Goal: Task Accomplishment & Management: Manage account settings

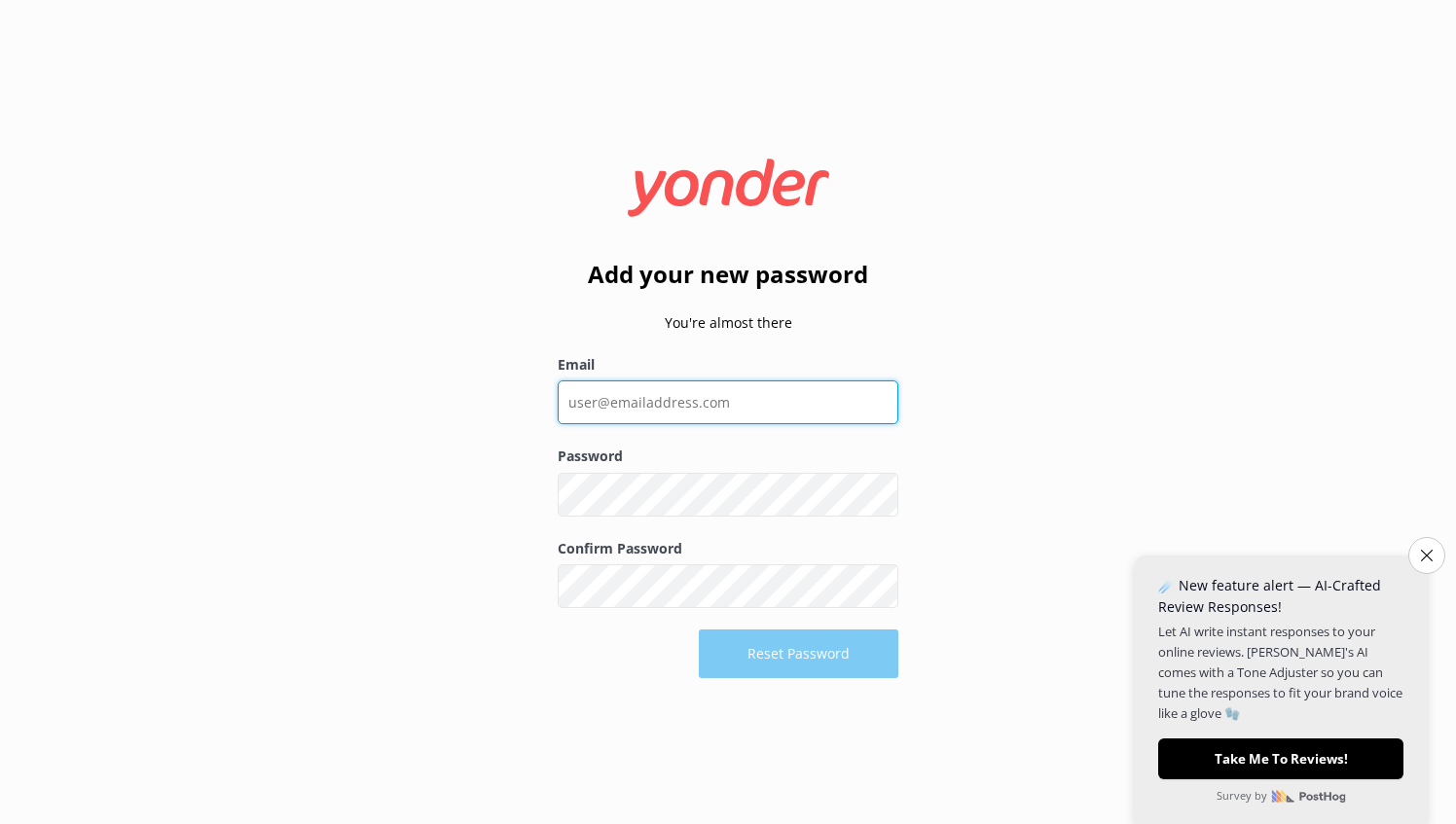
click at [709, 418] on input "Email" at bounding box center [728, 402] width 341 height 44
type input "[EMAIL_ADDRESS][DOMAIN_NAME]"
click at [877, 490] on button "Show password" at bounding box center [879, 495] width 39 height 39
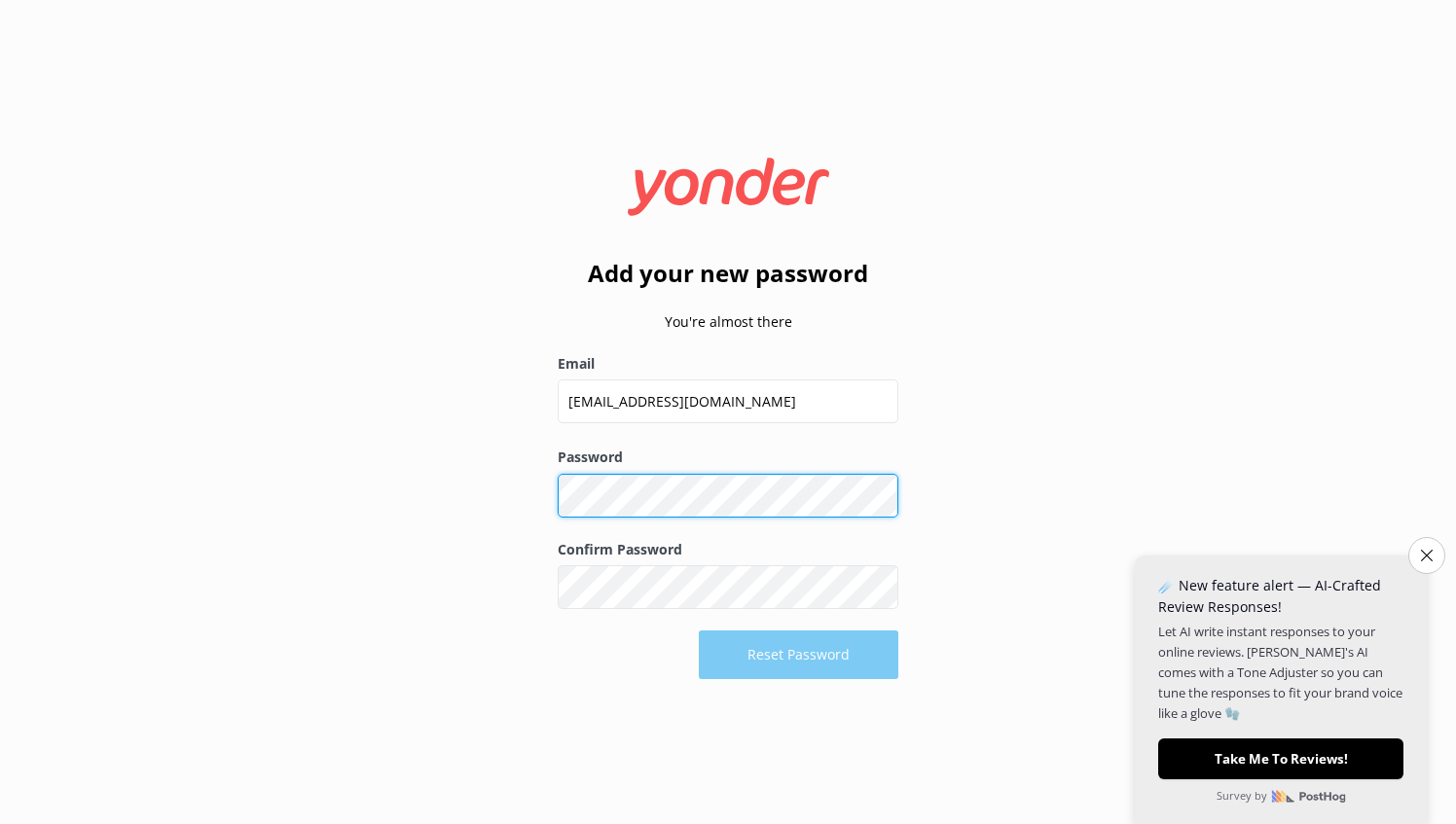
click at [507, 478] on div "Add your new password You're almost there Email [EMAIL_ADDRESS][DOMAIN_NAME] Pa…" at bounding box center [728, 412] width 1456 height 824
click at [520, 514] on div "Add your new password You're almost there Email [EMAIL_ADDRESS][DOMAIN_NAME] Pa…" at bounding box center [728, 412] width 1456 height 824
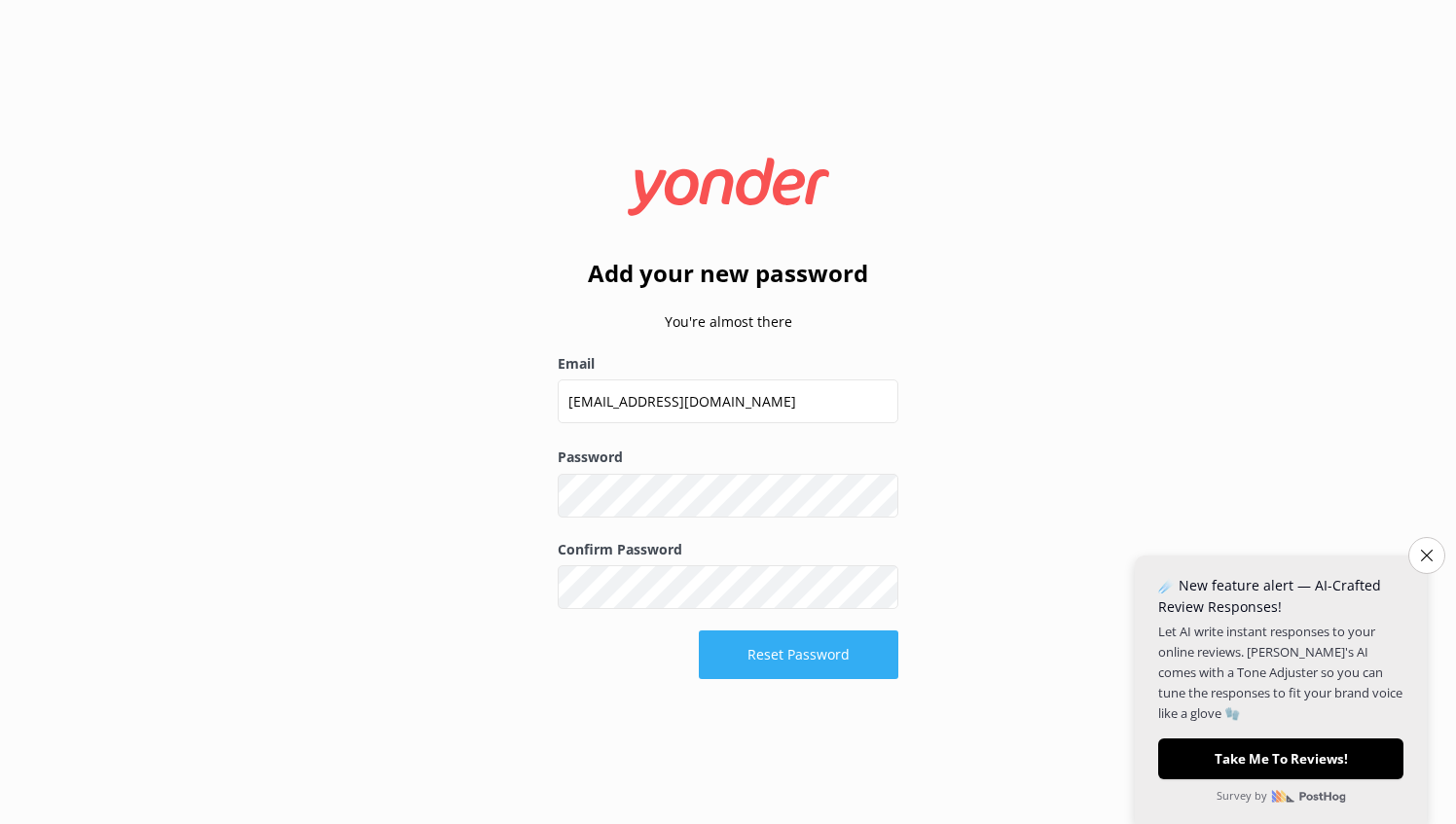
click at [794, 646] on button "Reset Password" at bounding box center [799, 655] width 200 height 49
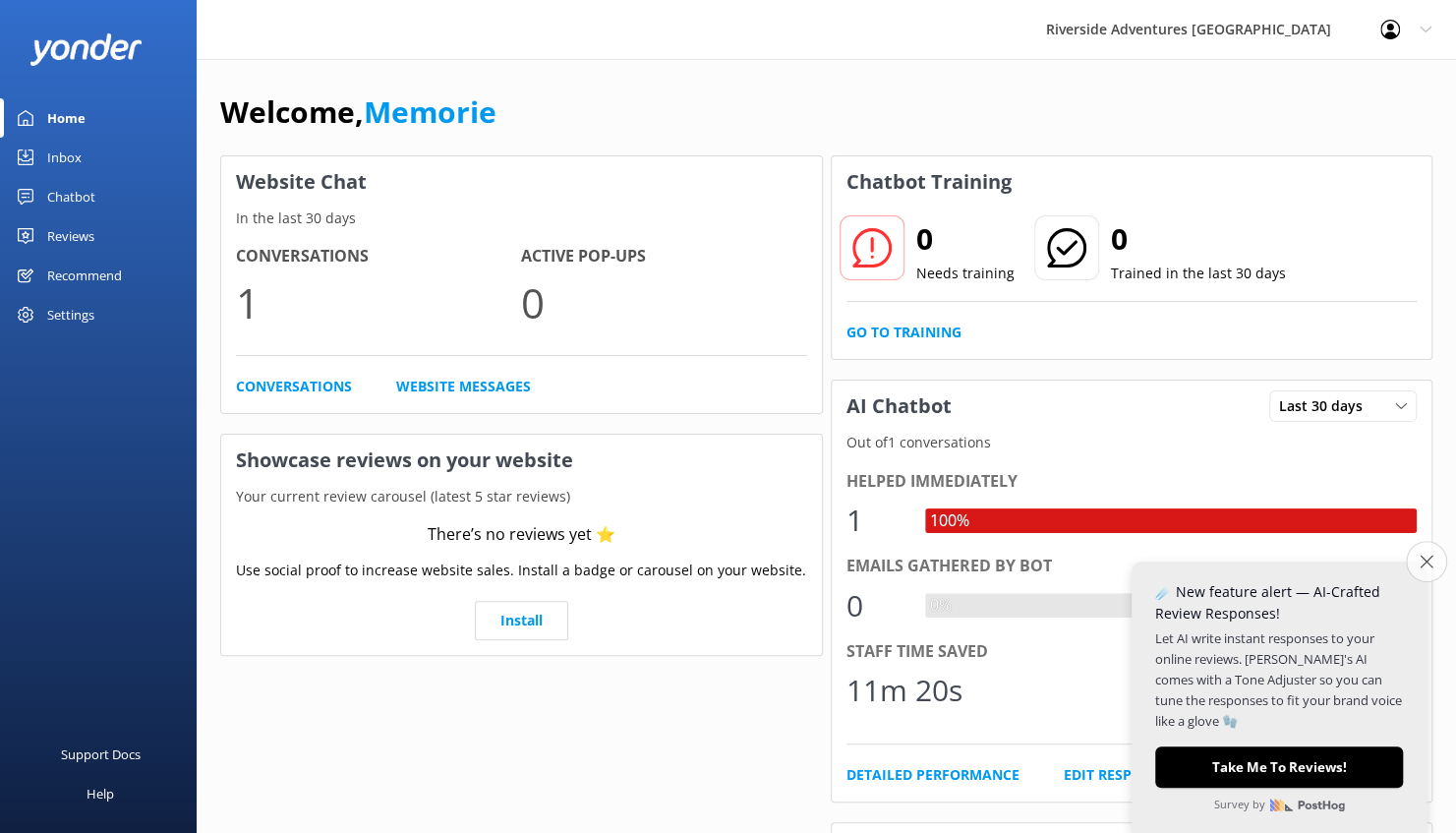
click at [1417, 561] on button "Close survey" at bounding box center [1427, 562] width 42 height 42
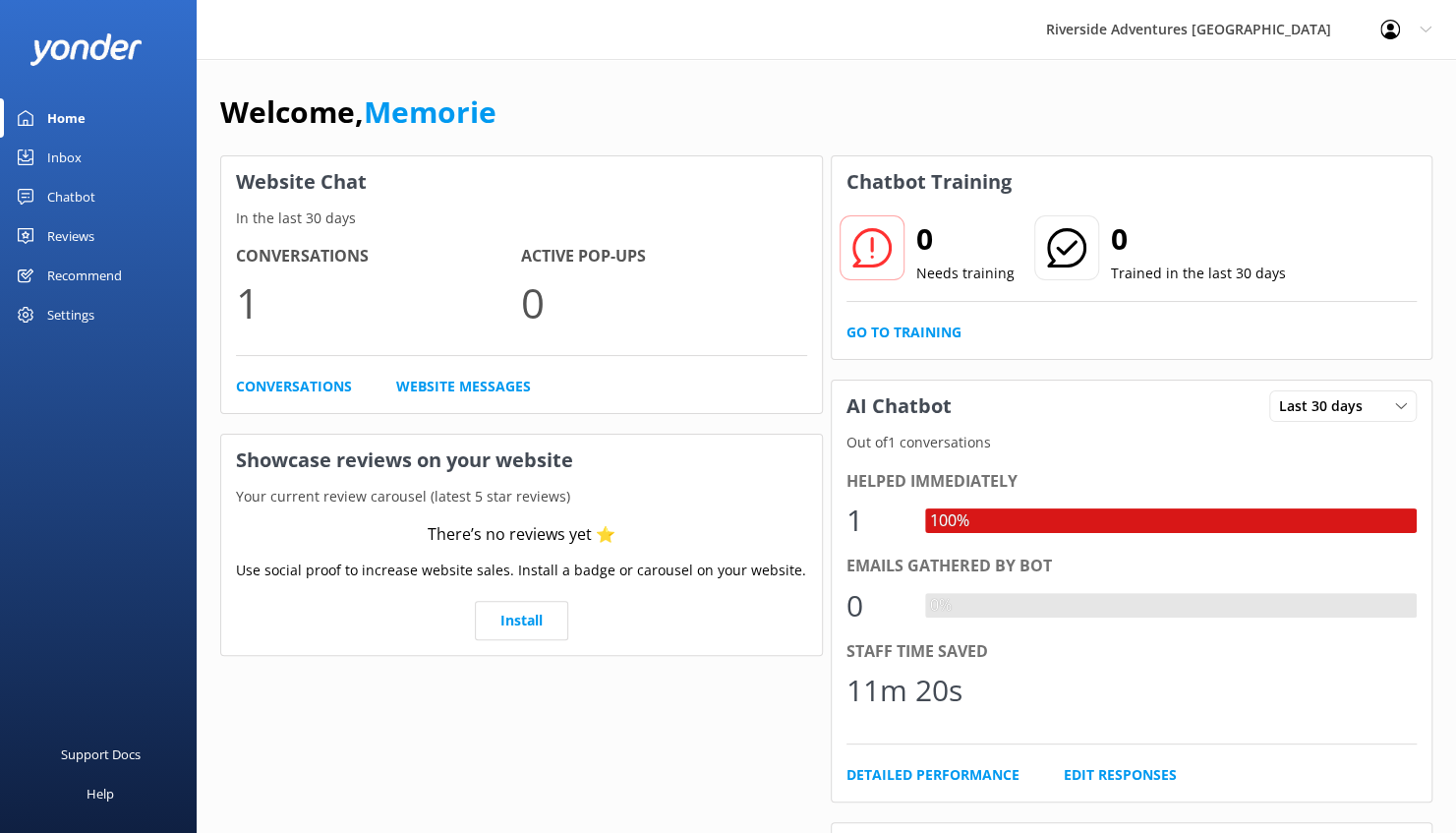
click at [73, 194] on div "Chatbot" at bounding box center [71, 197] width 48 height 40
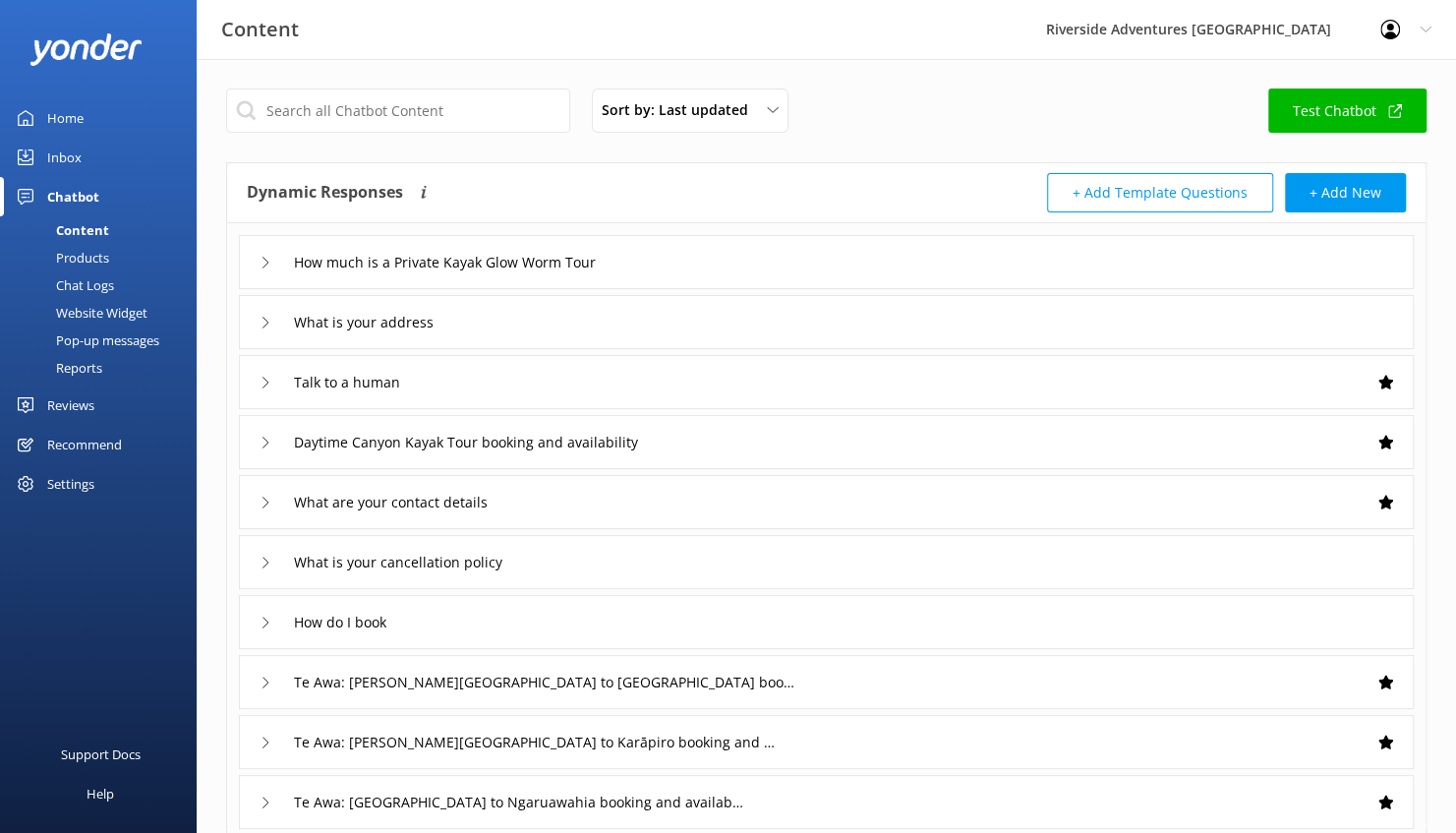
click at [81, 255] on div "Products" at bounding box center [60, 258] width 97 height 28
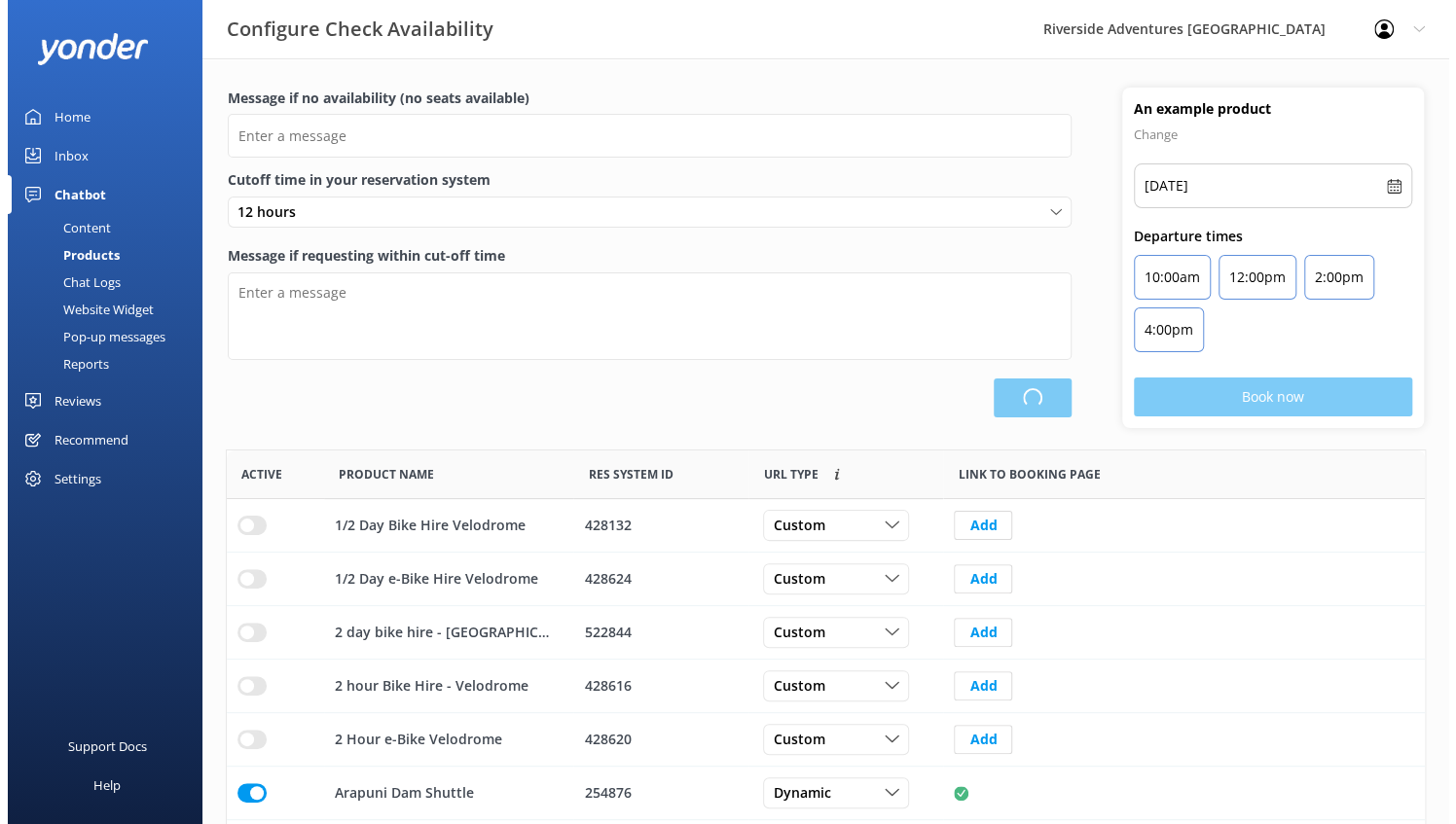
scroll to position [570, 1184]
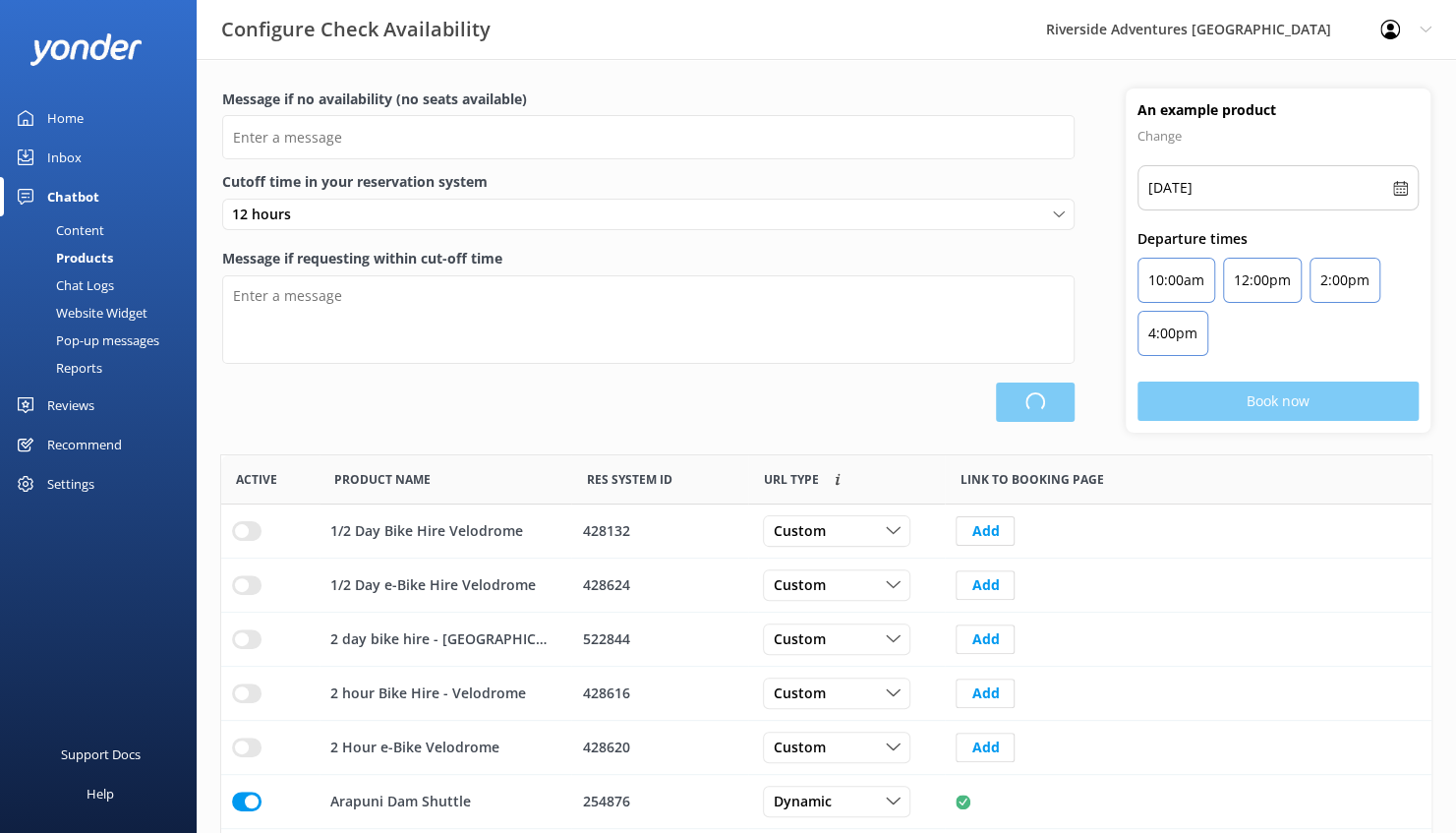
type input "There are no seats available, please check an alternative day"
type textarea "Our online booking system closes {hours} prior to departure. Please contact us …"
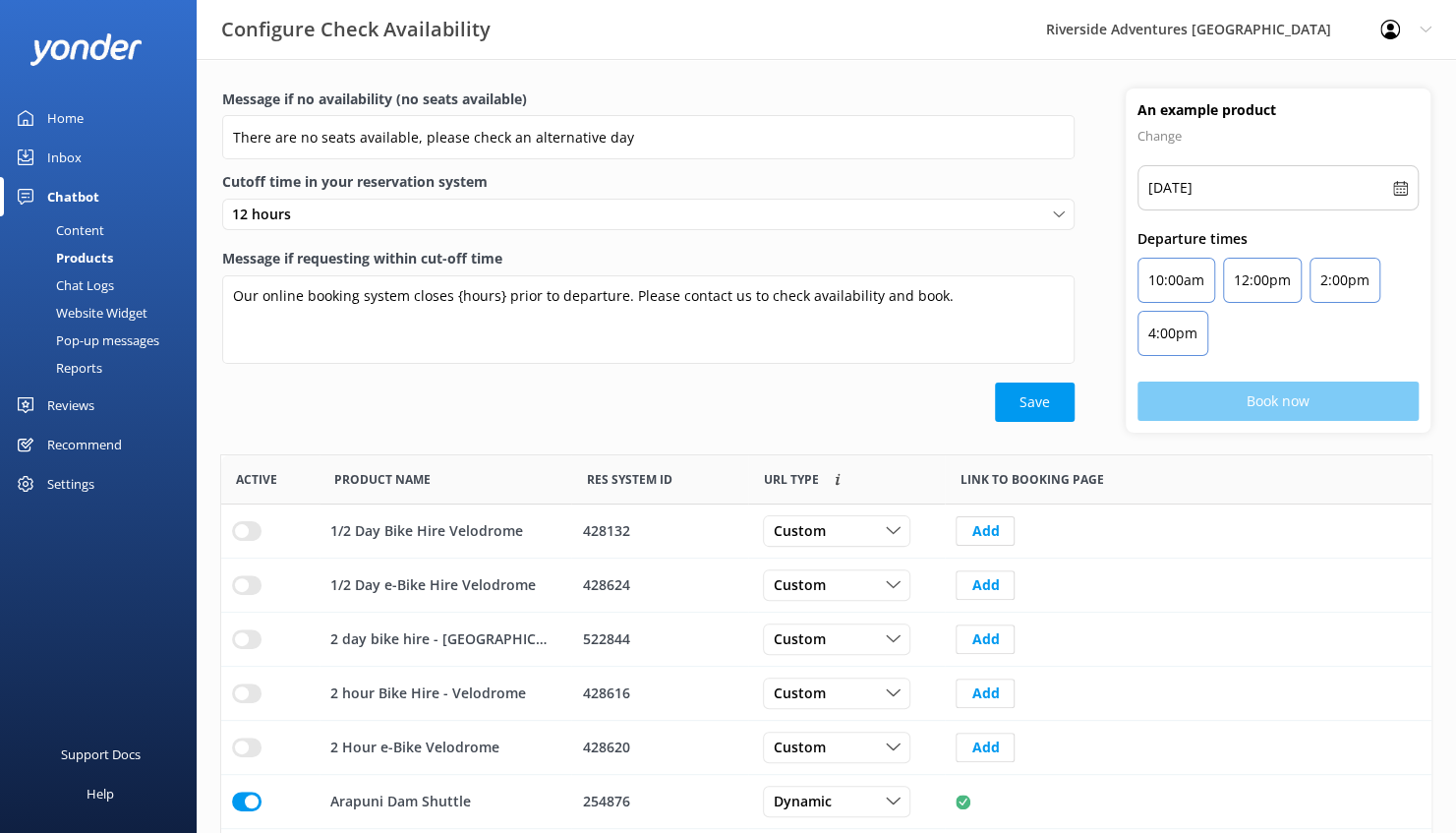
click at [81, 283] on div "Chat Logs" at bounding box center [62, 285] width 102 height 28
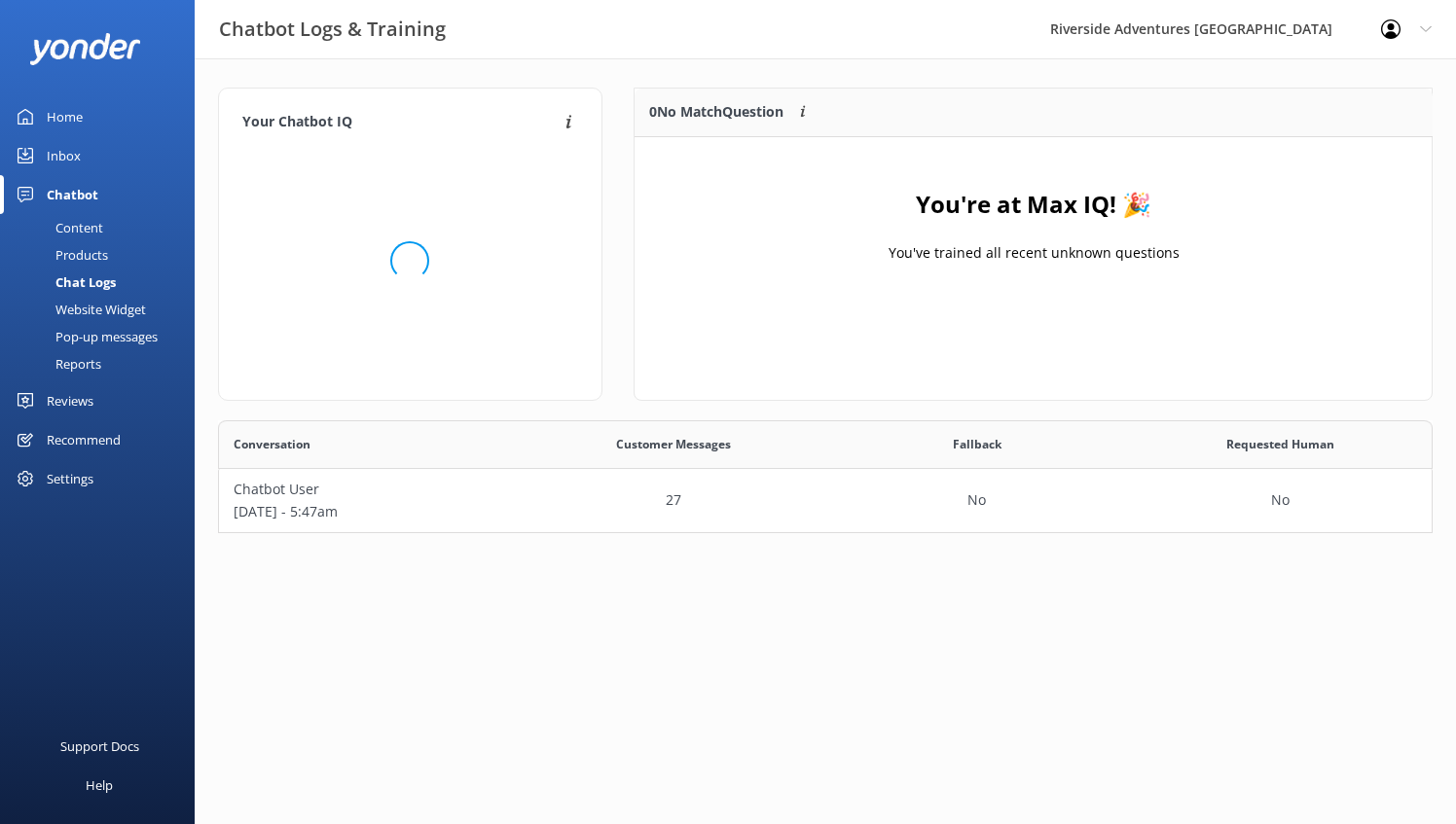
scroll to position [97, 1199]
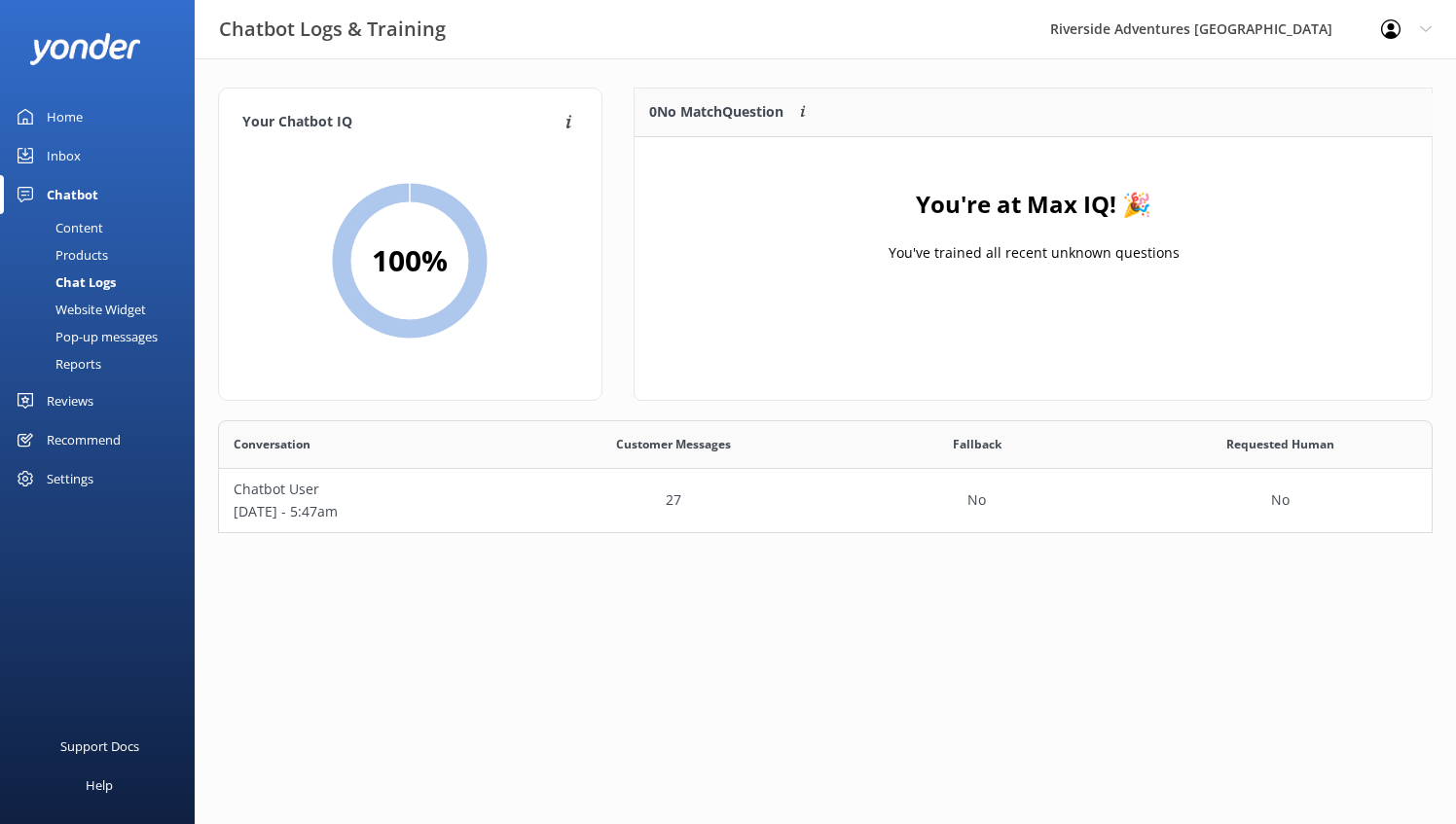
click at [85, 303] on div "Website Widget" at bounding box center [78, 309] width 134 height 27
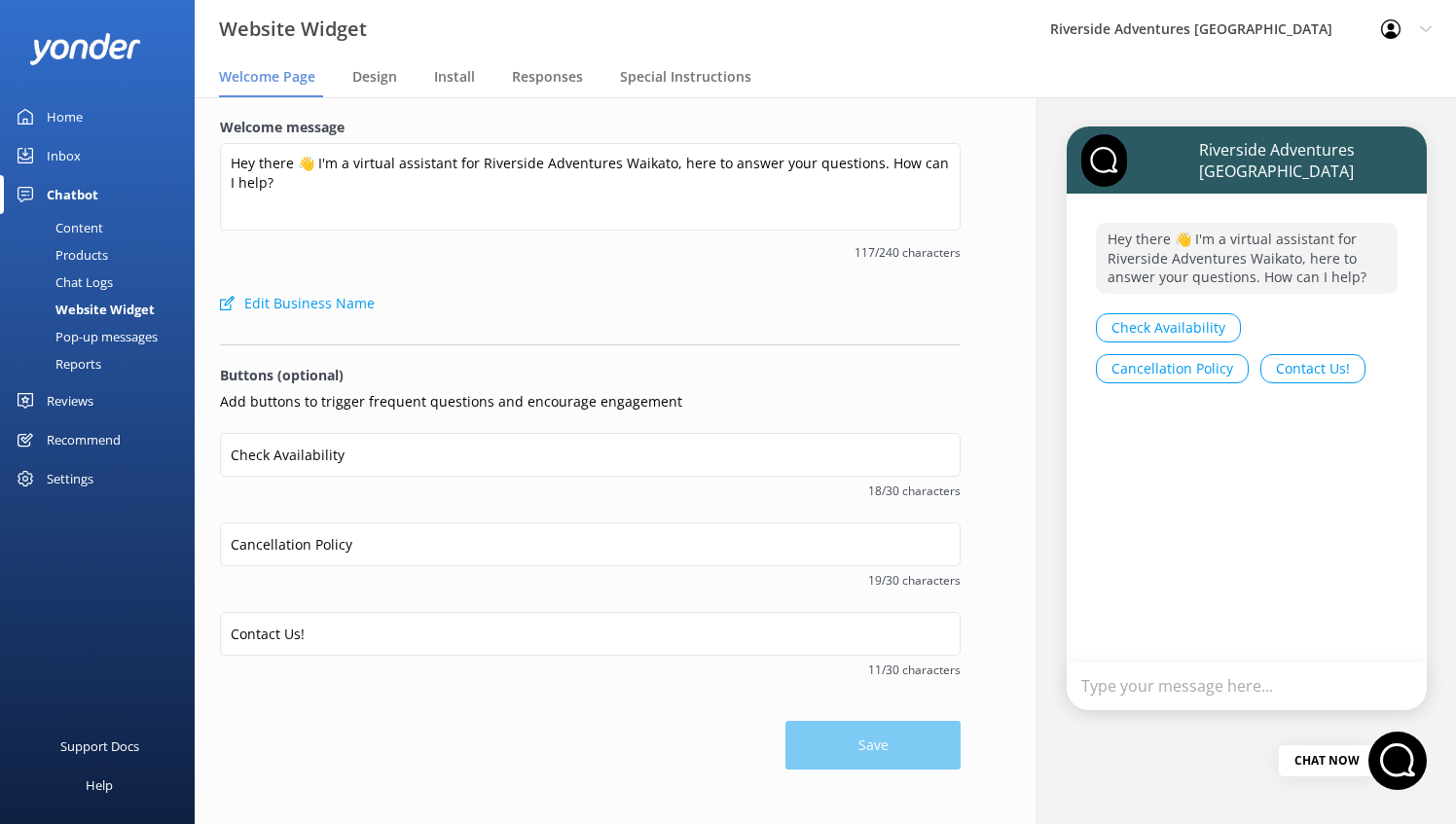
click at [87, 337] on div "Pop-up messages" at bounding box center [84, 337] width 146 height 27
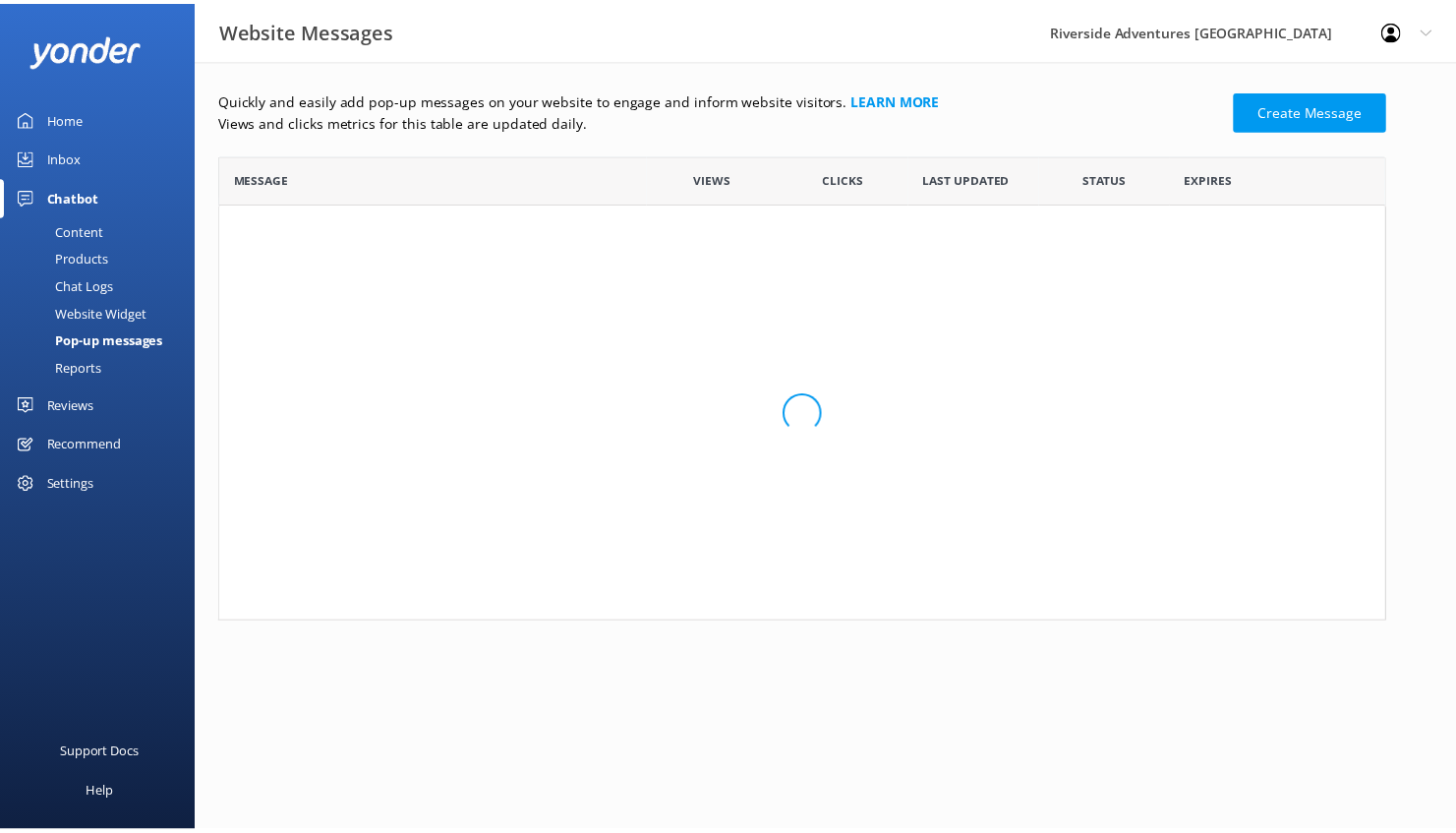
scroll to position [452, 1164]
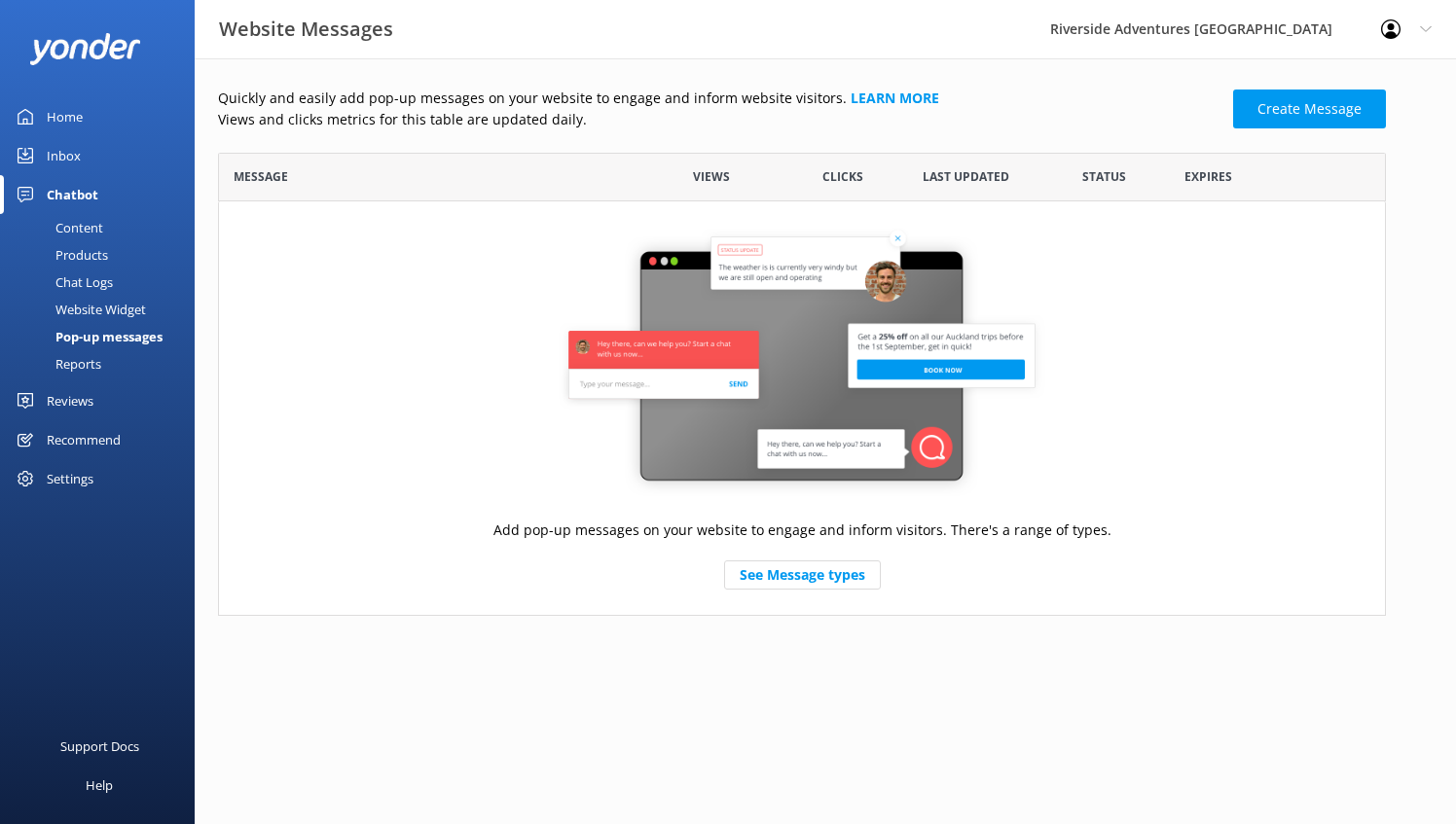
click at [82, 370] on div "Reports" at bounding box center [56, 364] width 89 height 27
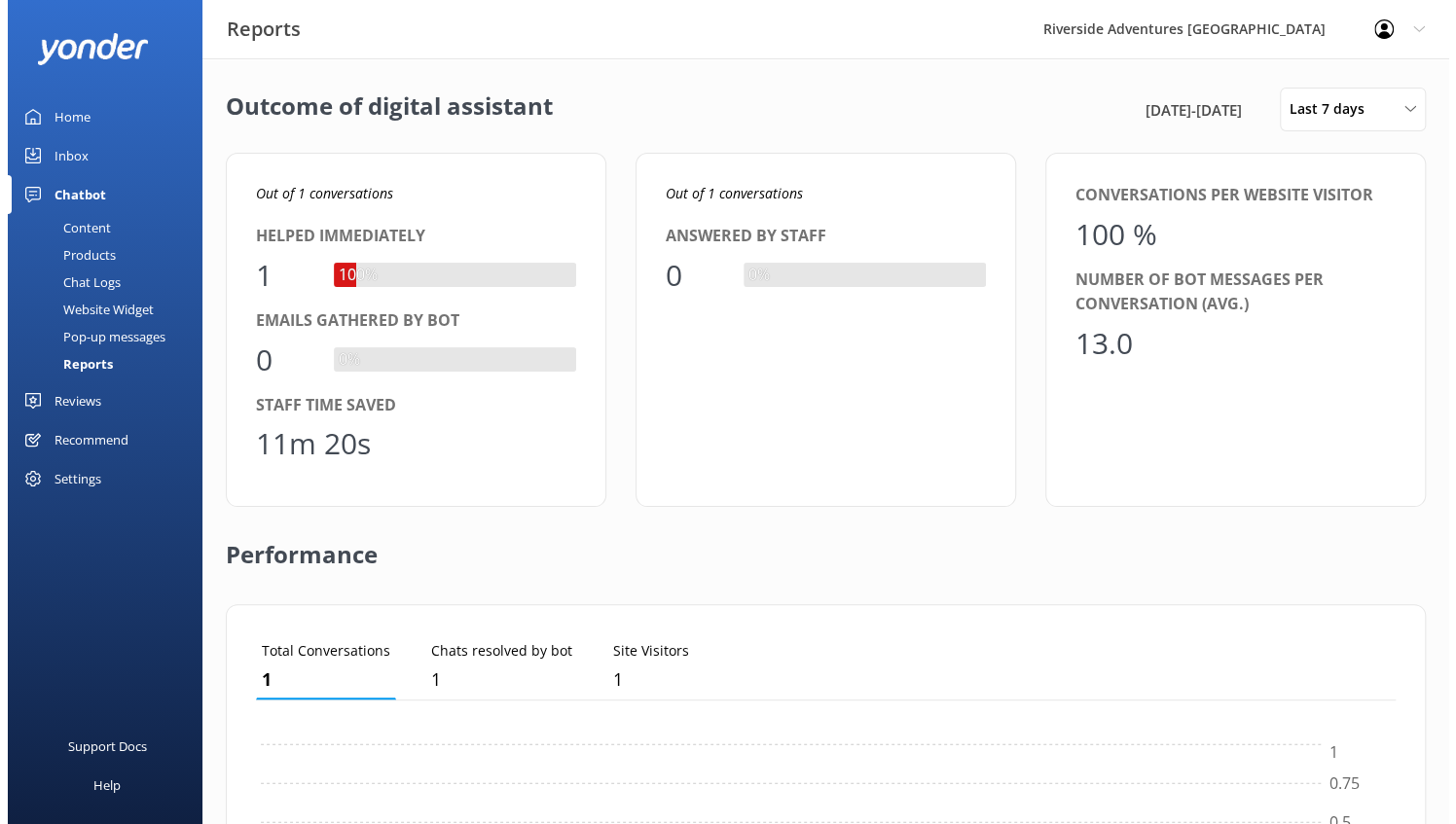
scroll to position [180, 1125]
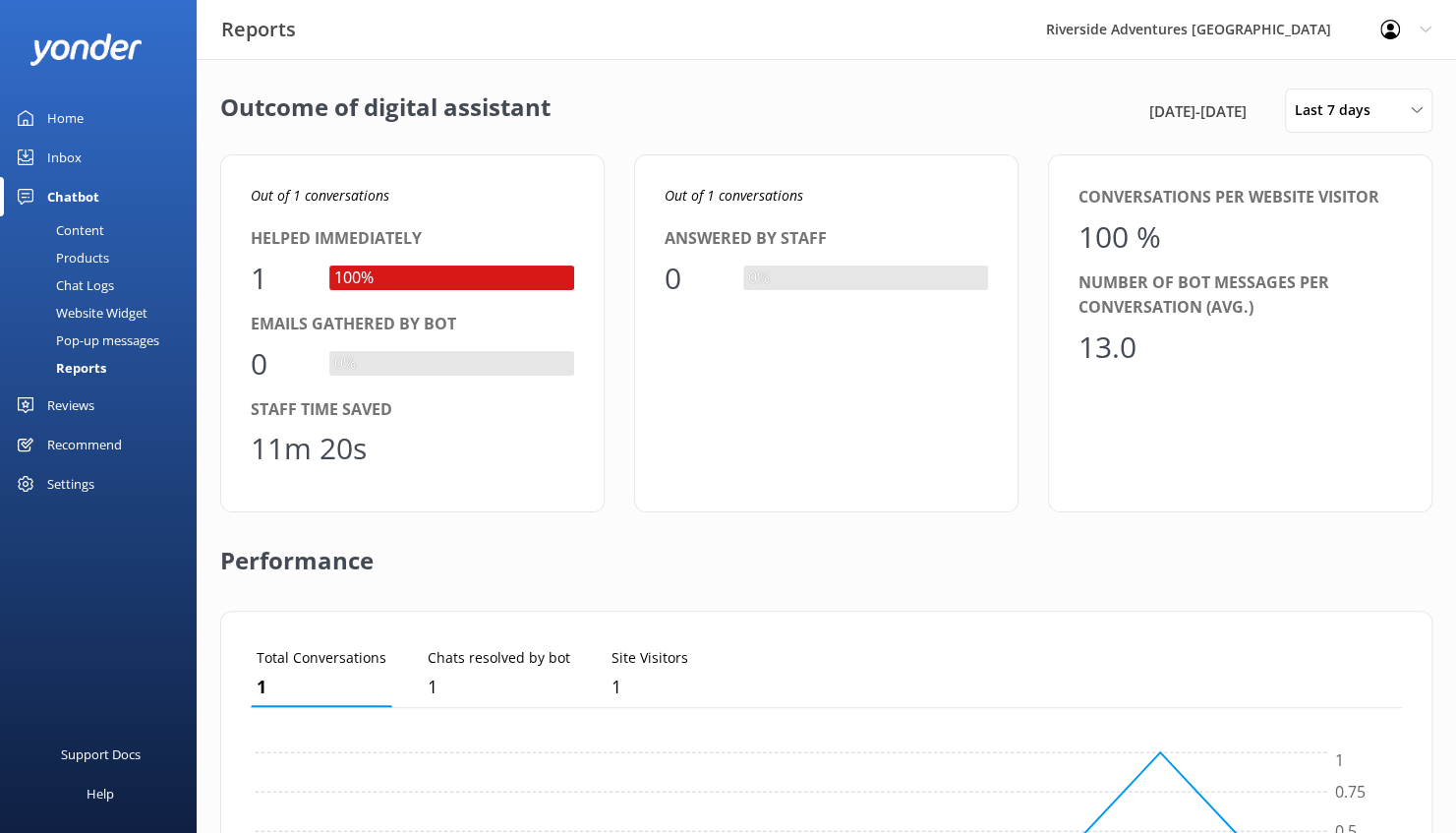
click at [1425, 32] on icon at bounding box center [1425, 30] width 12 height 12
click at [1389, 29] on use at bounding box center [1391, 30] width 20 height 20
click at [62, 482] on div "Settings" at bounding box center [71, 484] width 47 height 40
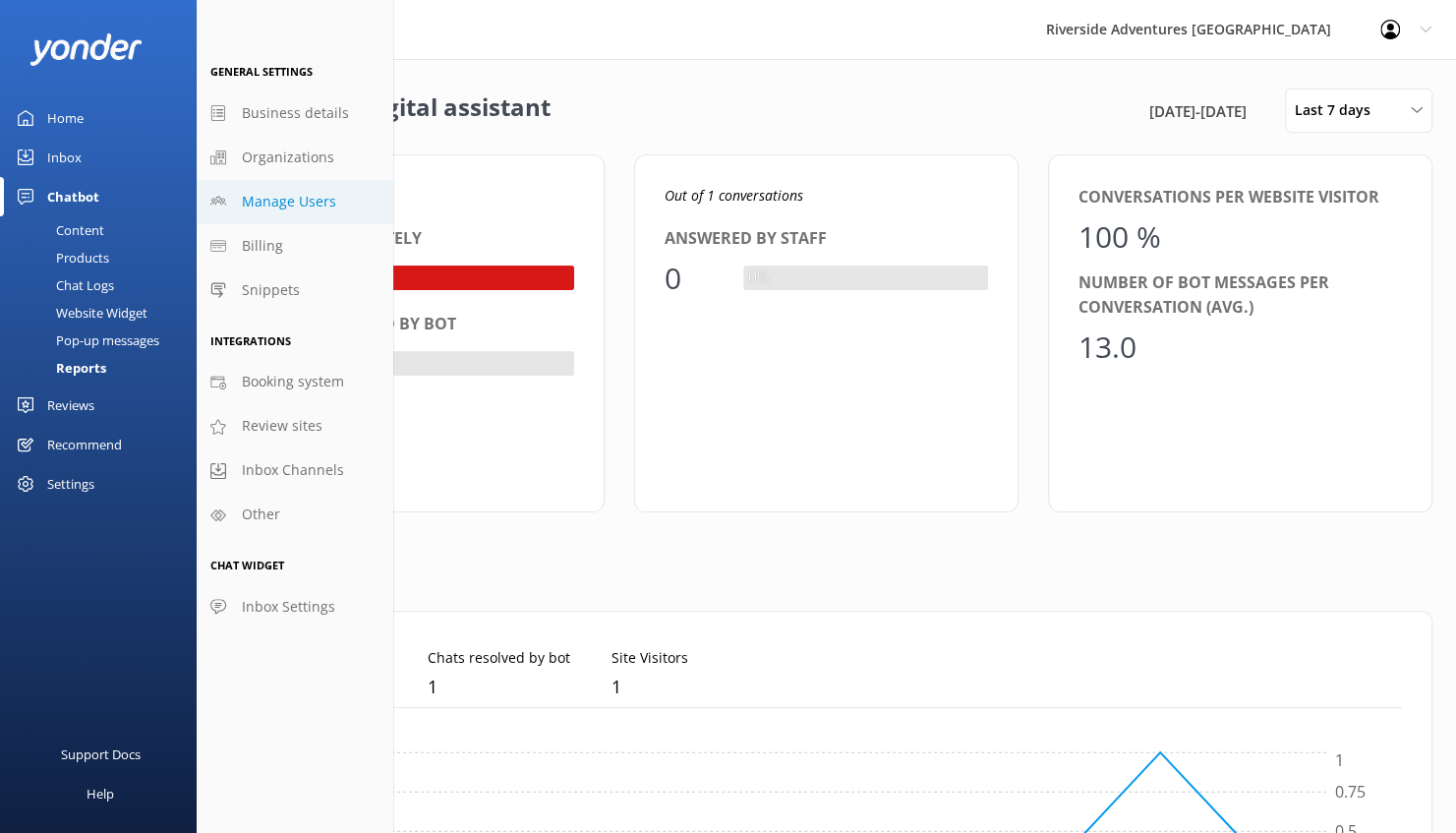
click at [303, 199] on span "Manage Users" at bounding box center [289, 202] width 94 height 22
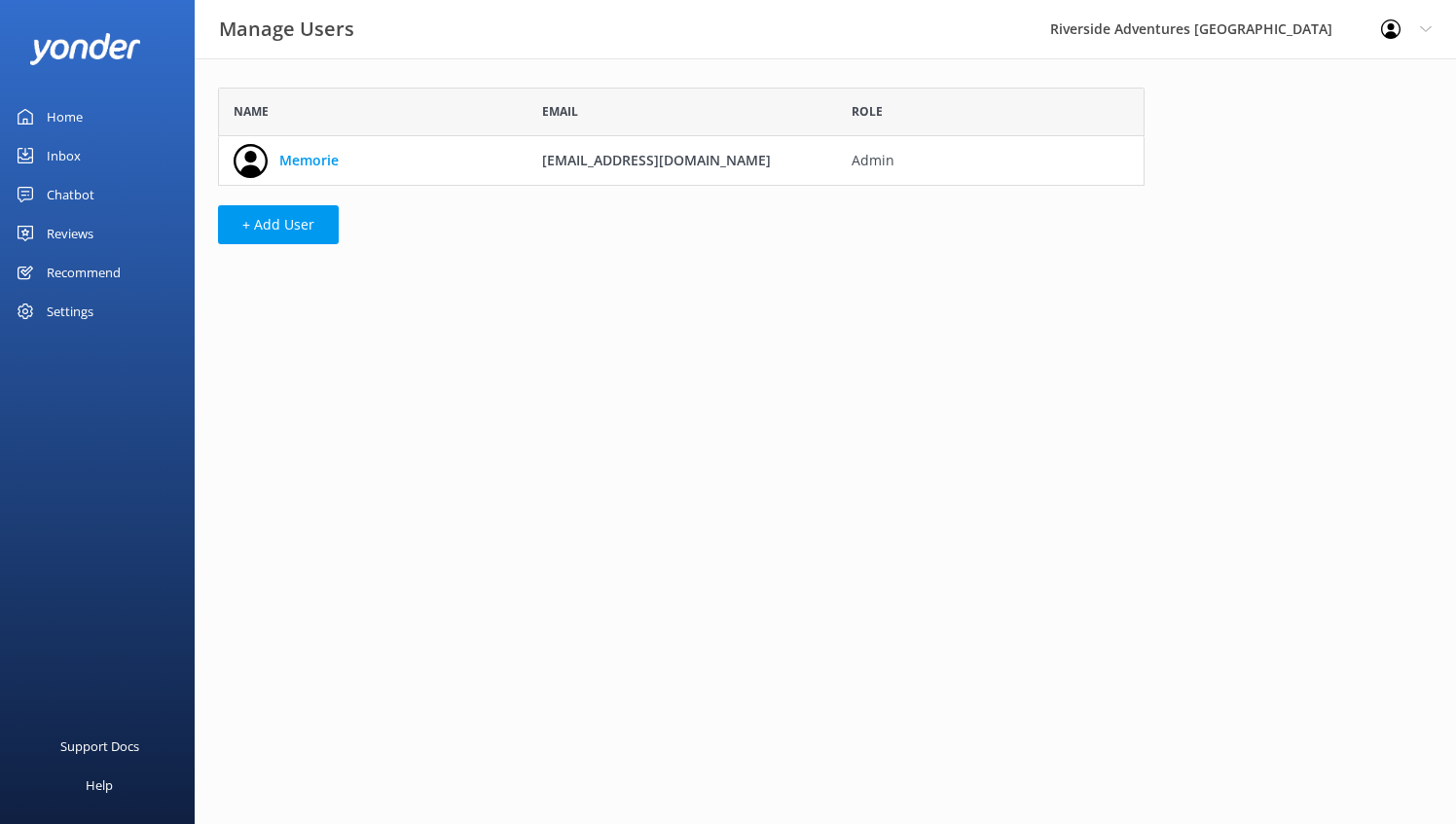
scroll to position [82, 911]
click at [272, 234] on button "+ Add User" at bounding box center [278, 225] width 120 height 39
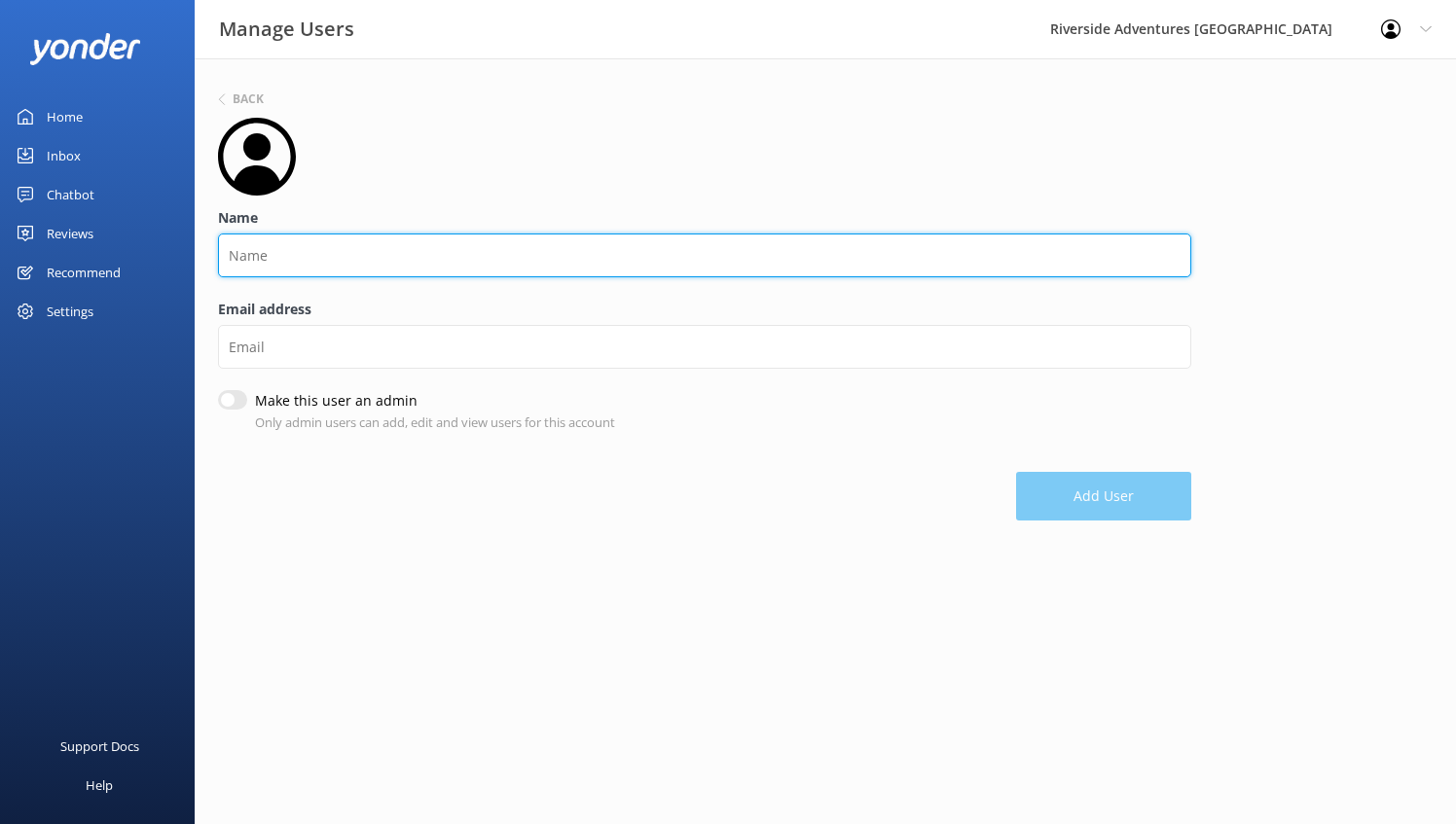
click at [271, 245] on input "Name" at bounding box center [705, 255] width 973 height 44
type input "[PERSON_NAME]"
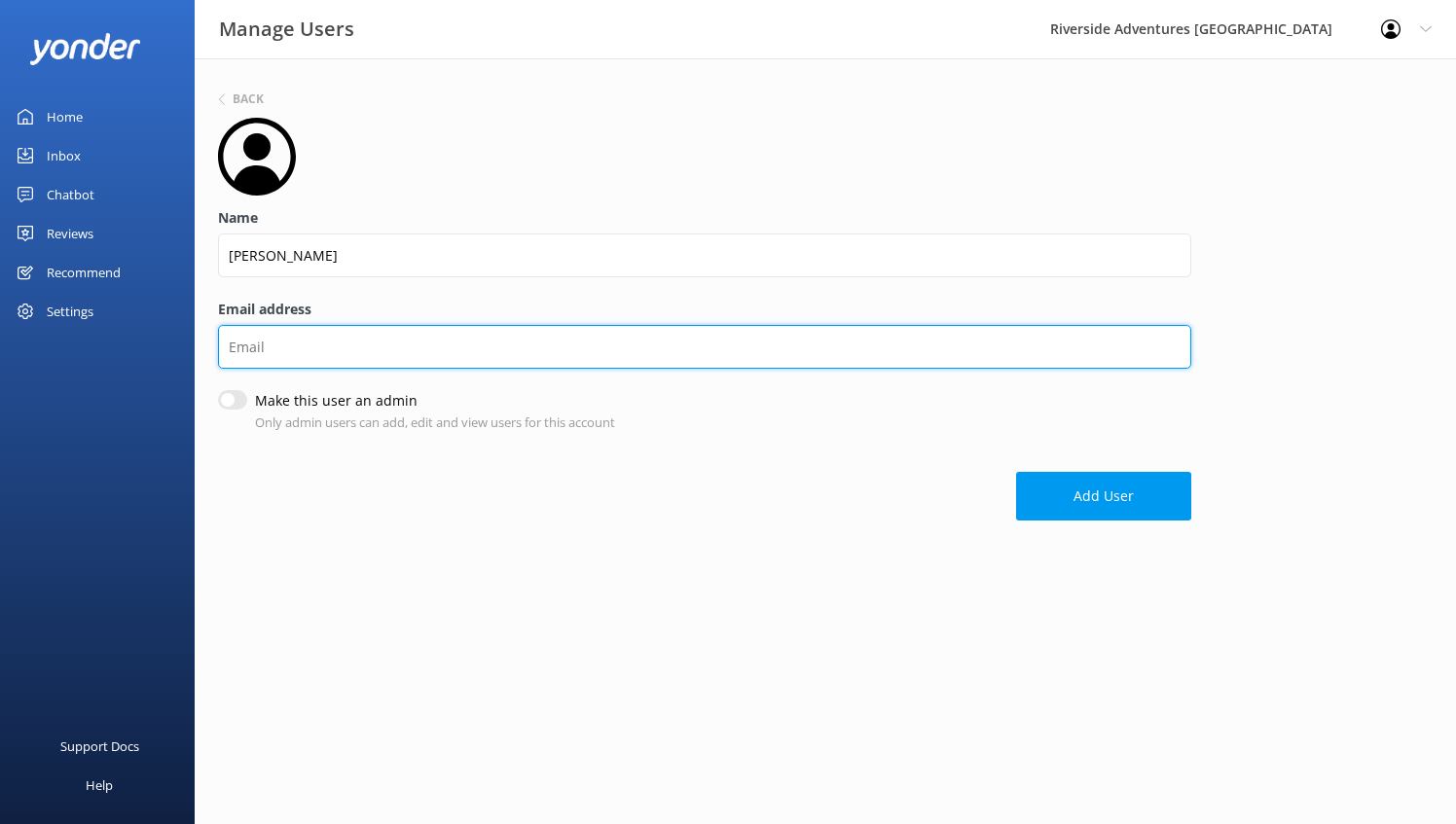
click at [315, 342] on input "Email address" at bounding box center [705, 346] width 973 height 44
type input "packages@riversideadventures.co.nz"
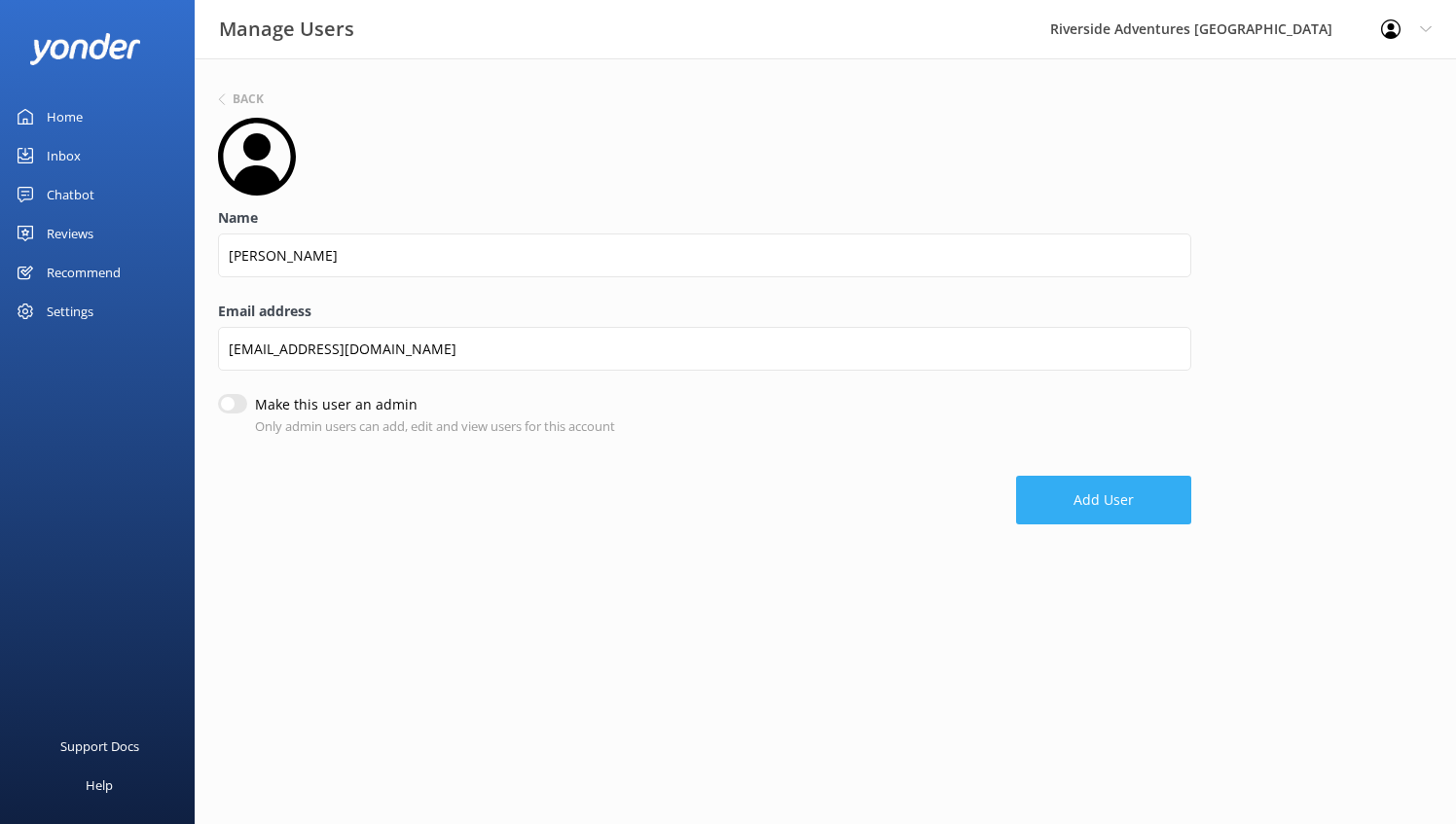
click at [1118, 501] on button "Add User" at bounding box center [1104, 500] width 175 height 49
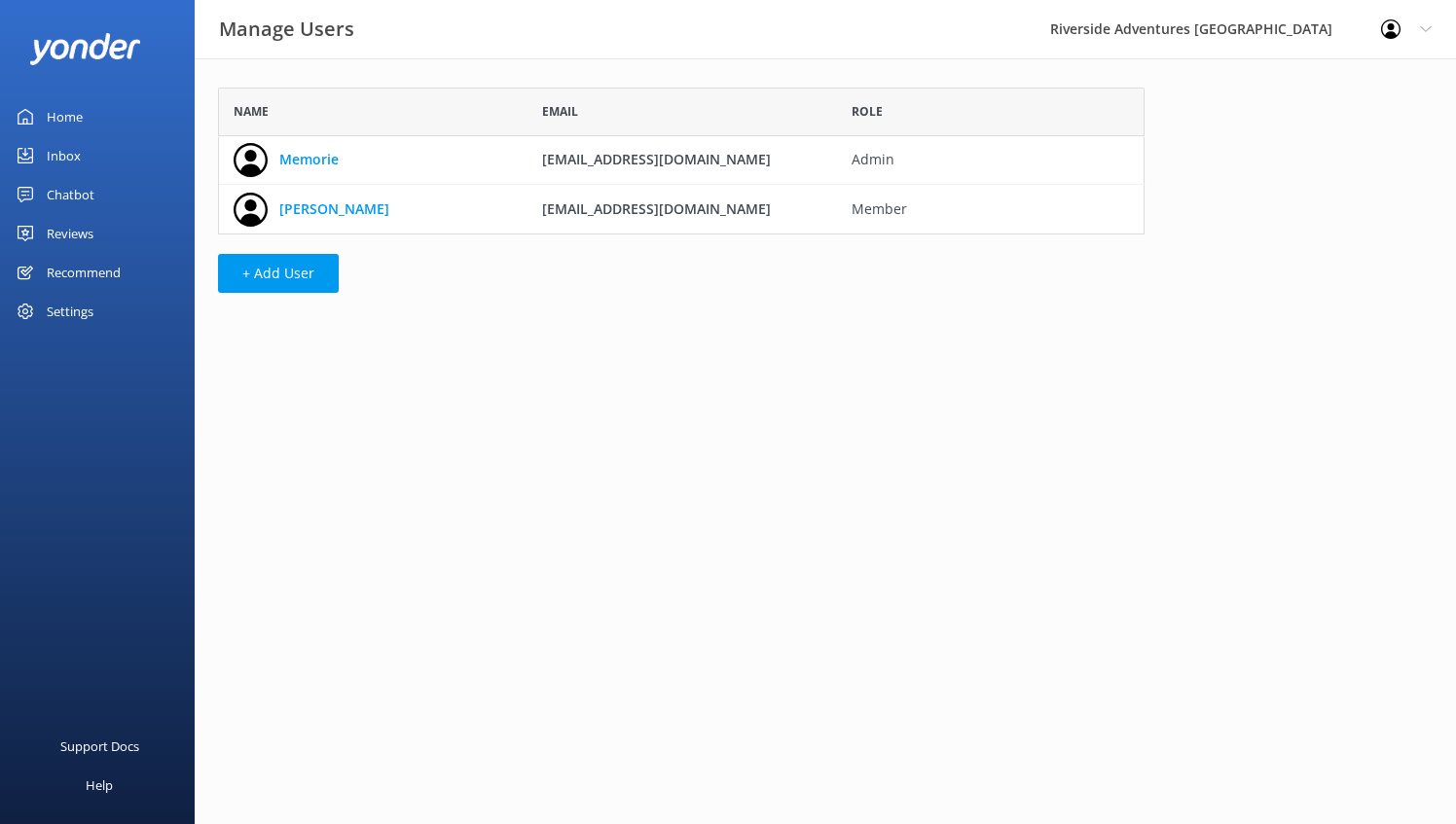
scroll to position [131, 911]
click at [278, 276] on button "+ Add User" at bounding box center [278, 273] width 120 height 39
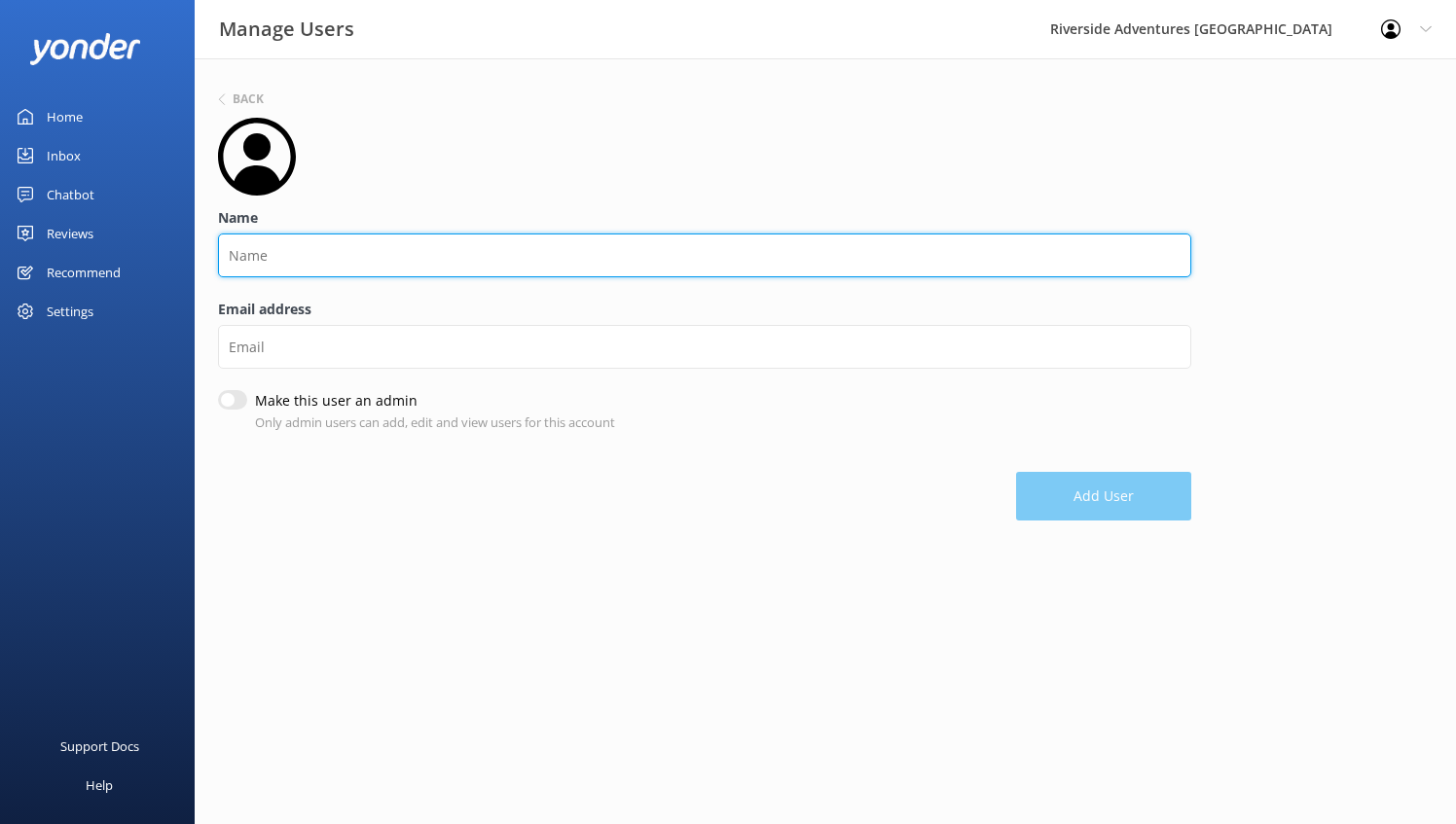
click at [304, 244] on input "Name" at bounding box center [705, 255] width 973 height 44
type input "[PERSON_NAME]"
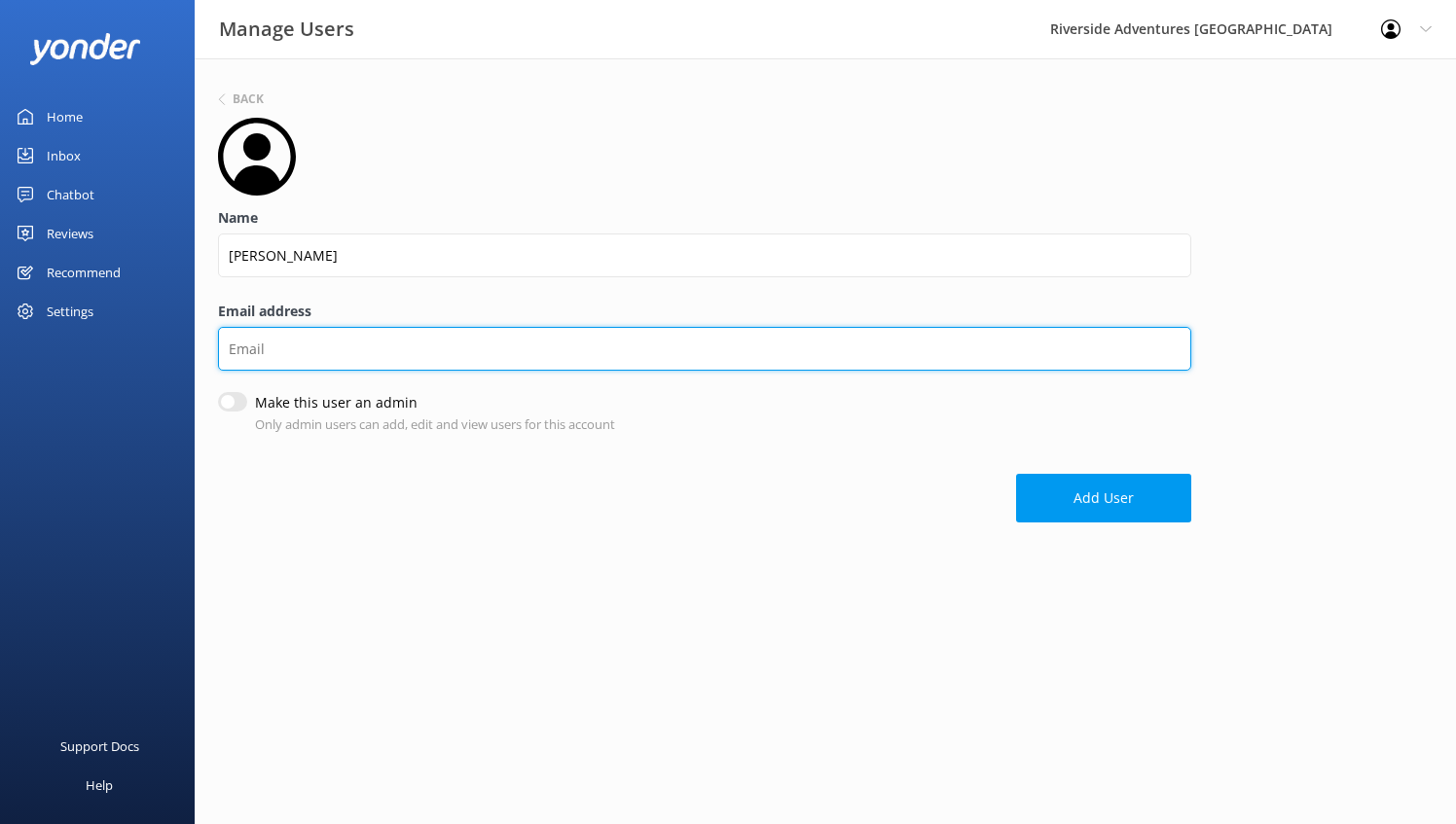
click at [290, 356] on input "Email address" at bounding box center [705, 348] width 973 height 44
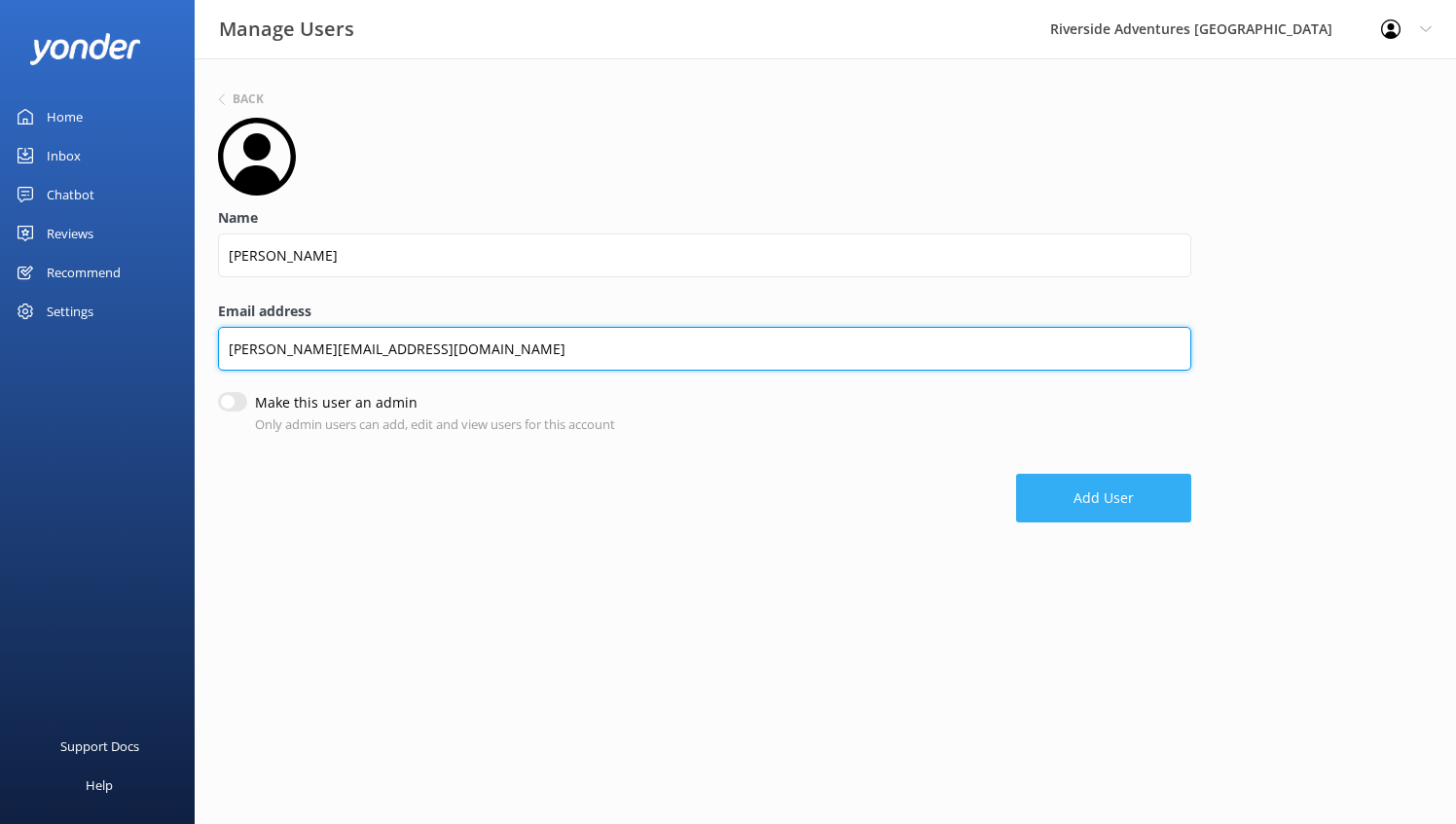
type input "kelly@riversideadventures.co.nz"
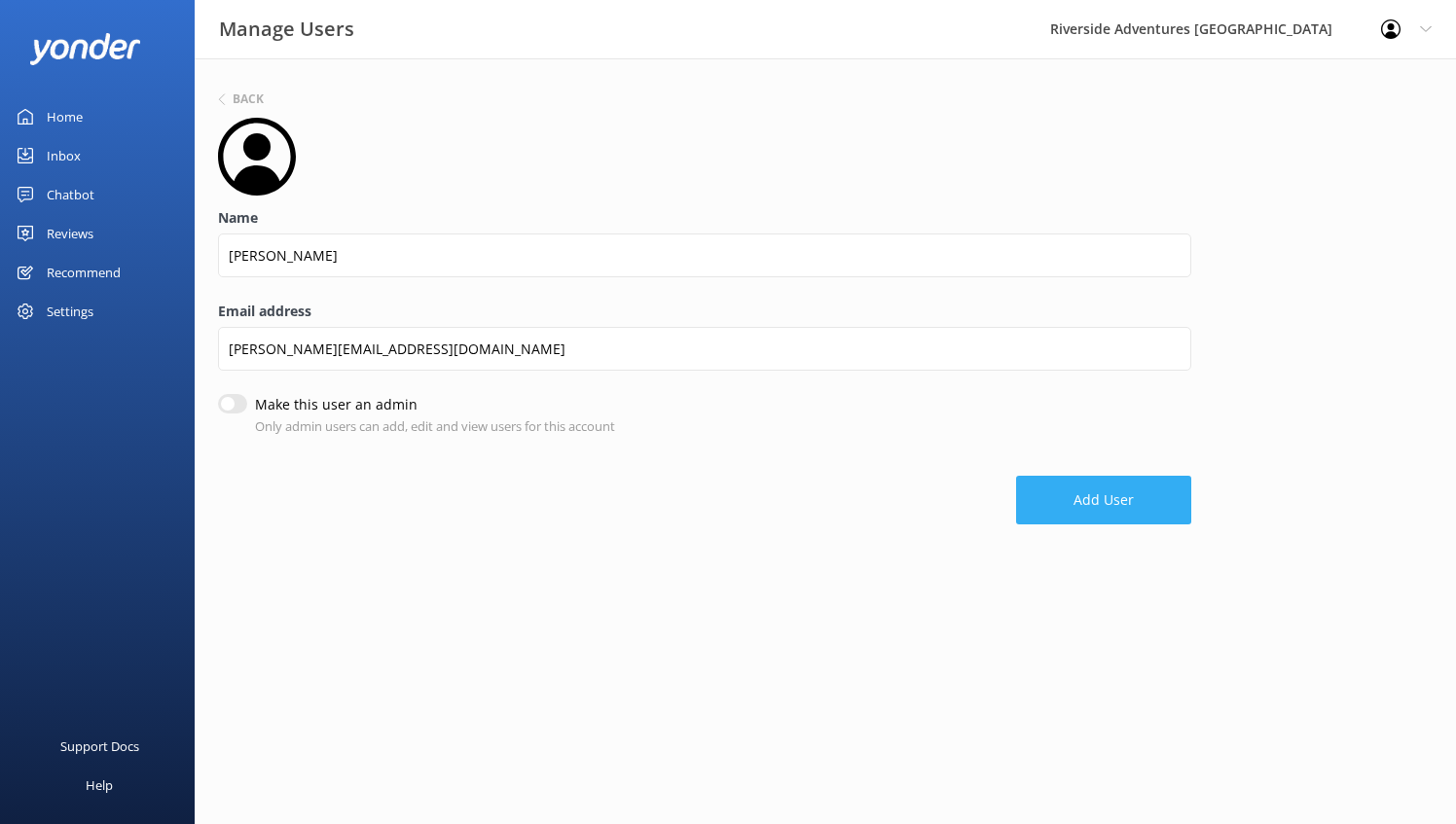
click at [1123, 498] on button "Add User" at bounding box center [1104, 500] width 175 height 49
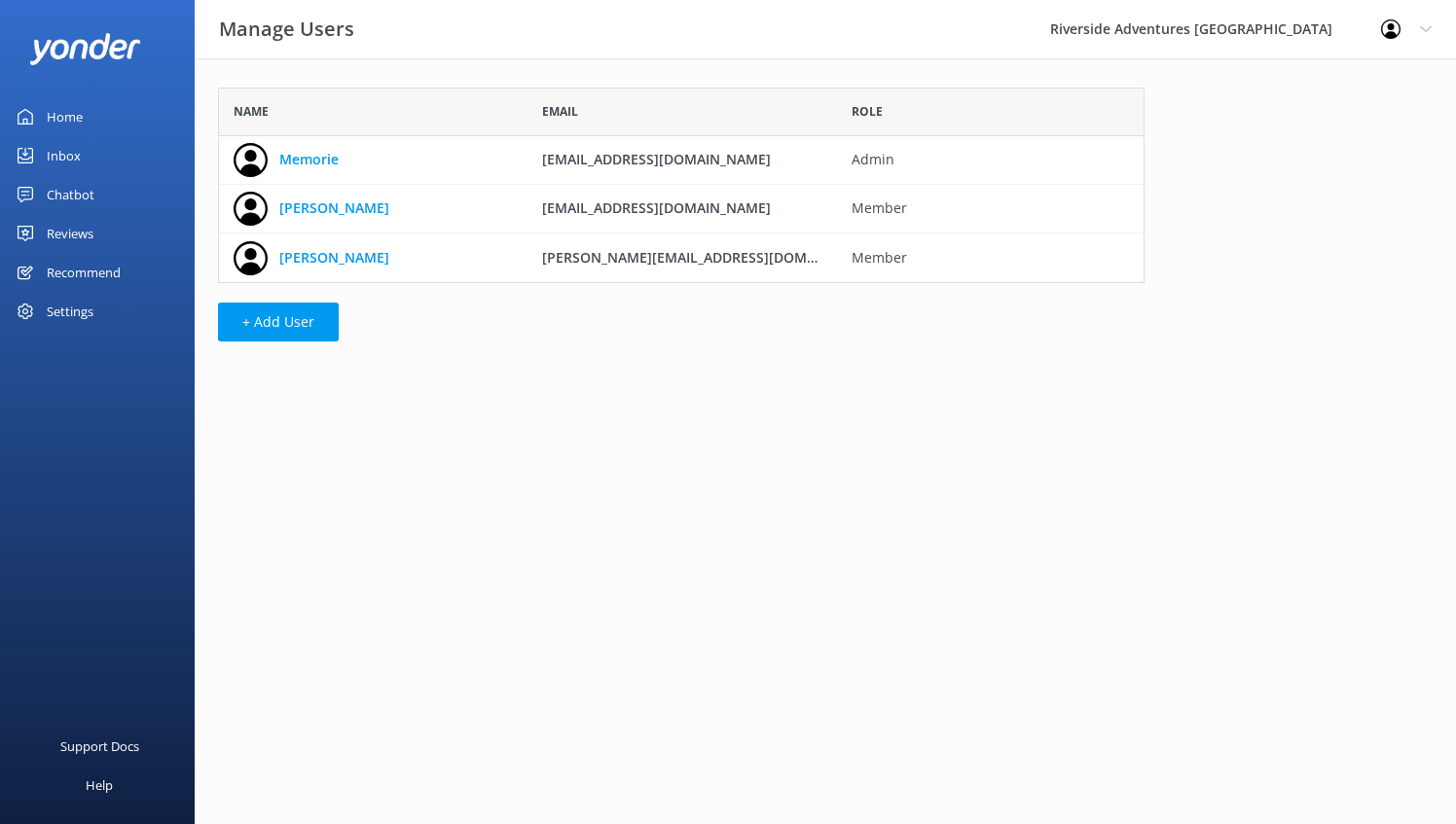
scroll to position [180, 911]
click at [298, 321] on button "+ Add User" at bounding box center [278, 322] width 120 height 39
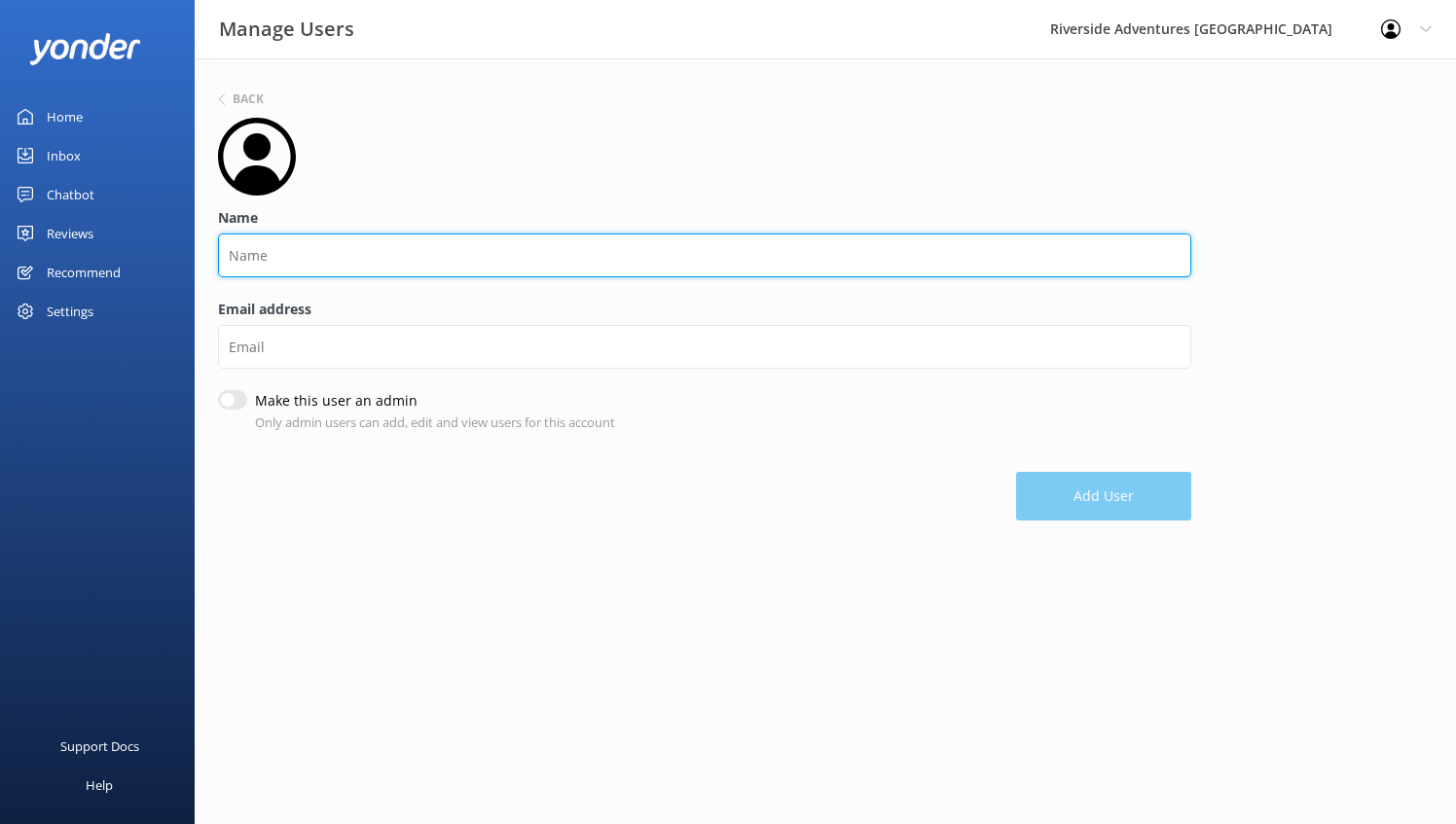
click at [298, 257] on input "Name" at bounding box center [705, 255] width 973 height 44
type input "[PERSON_NAME]"
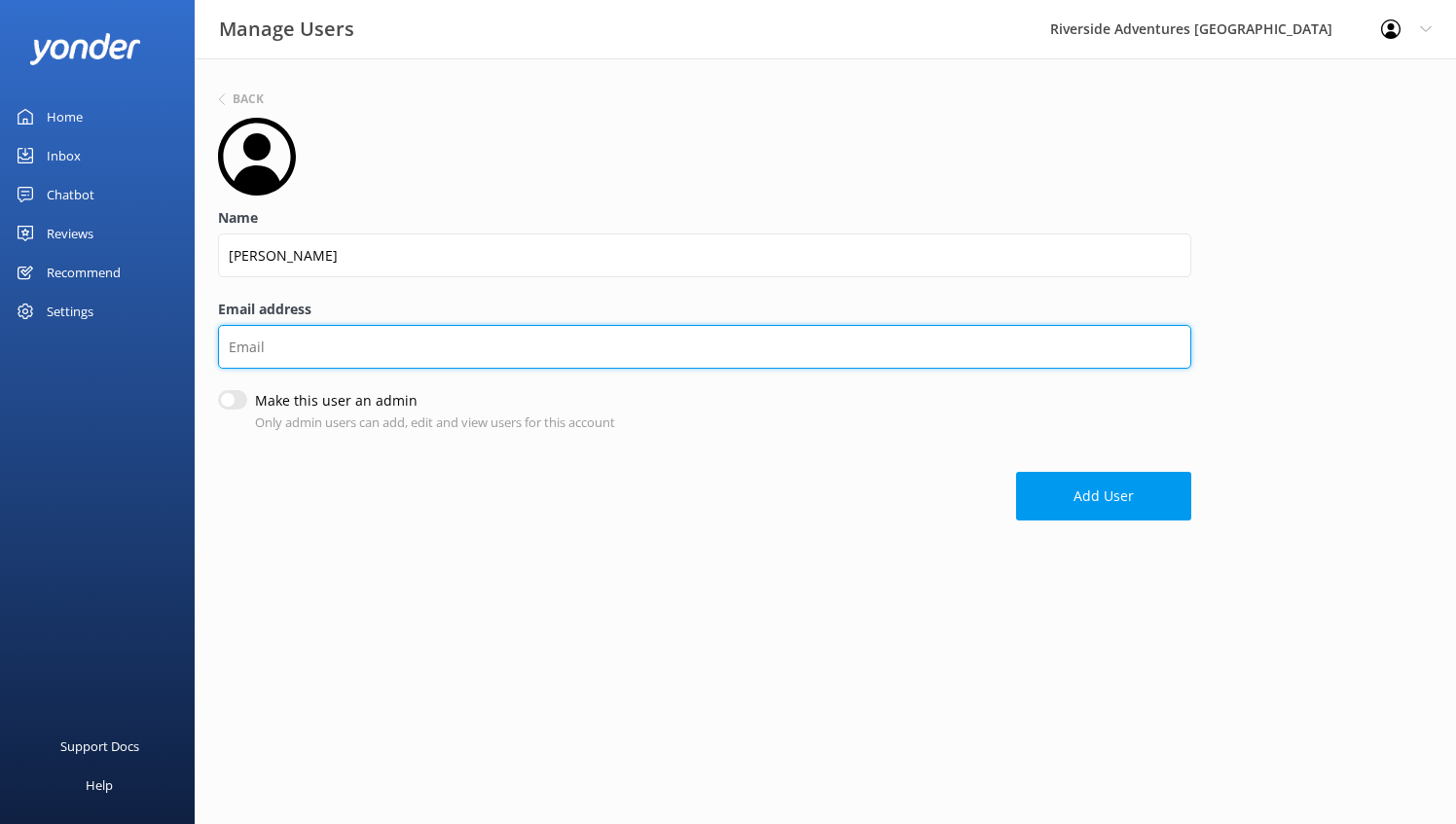
click at [309, 364] on input "Email address" at bounding box center [705, 346] width 973 height 44
type input "sally@riversideadventures.co.nz"
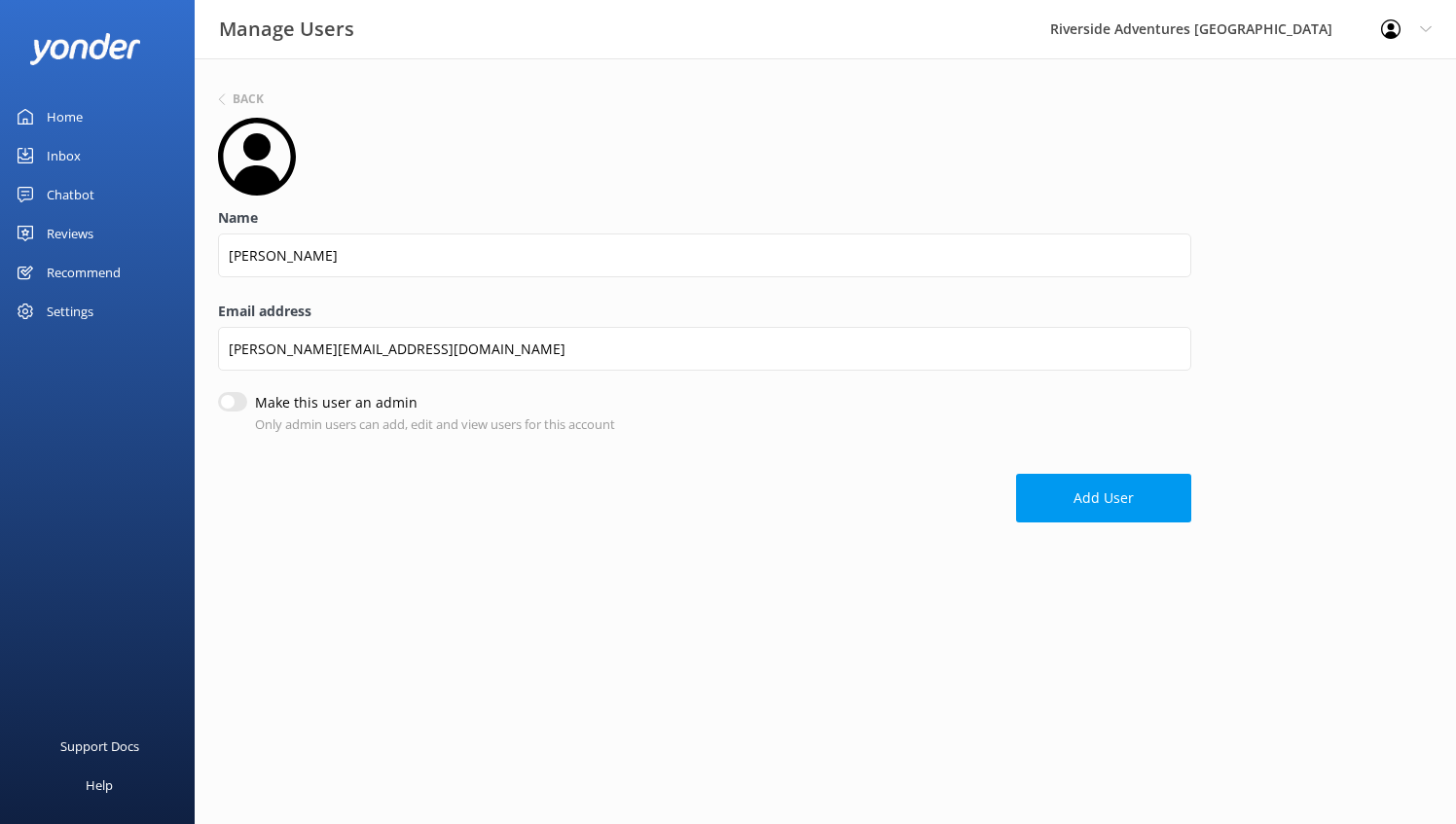
click at [235, 406] on input "Make this user an admin" at bounding box center [233, 402] width 29 height 20
checkbox input "true"
click at [1095, 488] on button "Add User" at bounding box center [1104, 500] width 175 height 49
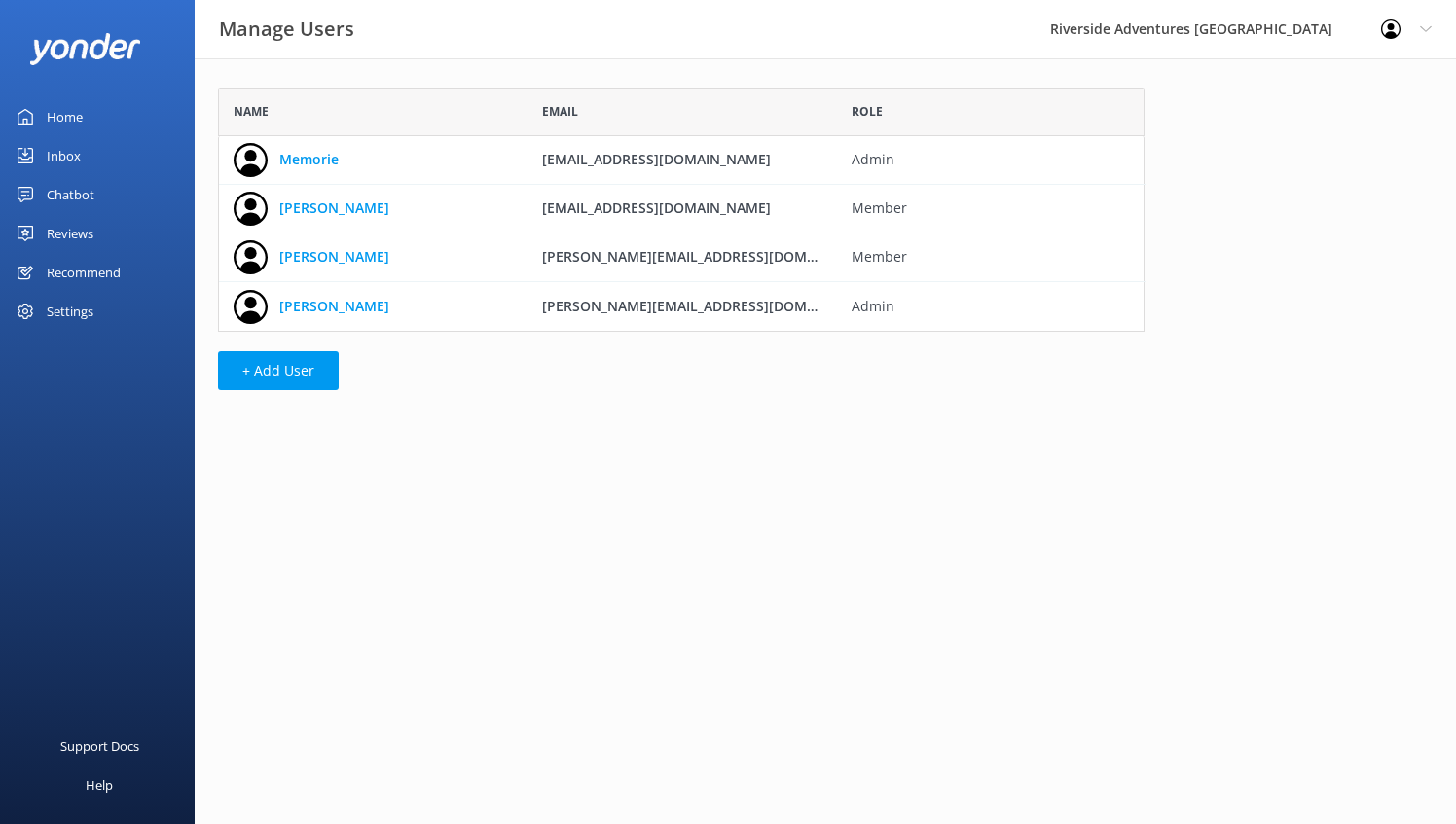
scroll to position [229, 911]
click at [260, 154] on icon "grid" at bounding box center [251, 160] width 34 height 34
click at [357, 156] on div "Memorie" at bounding box center [373, 160] width 308 height 49
click at [333, 160] on link "Memorie" at bounding box center [308, 160] width 60 height 22
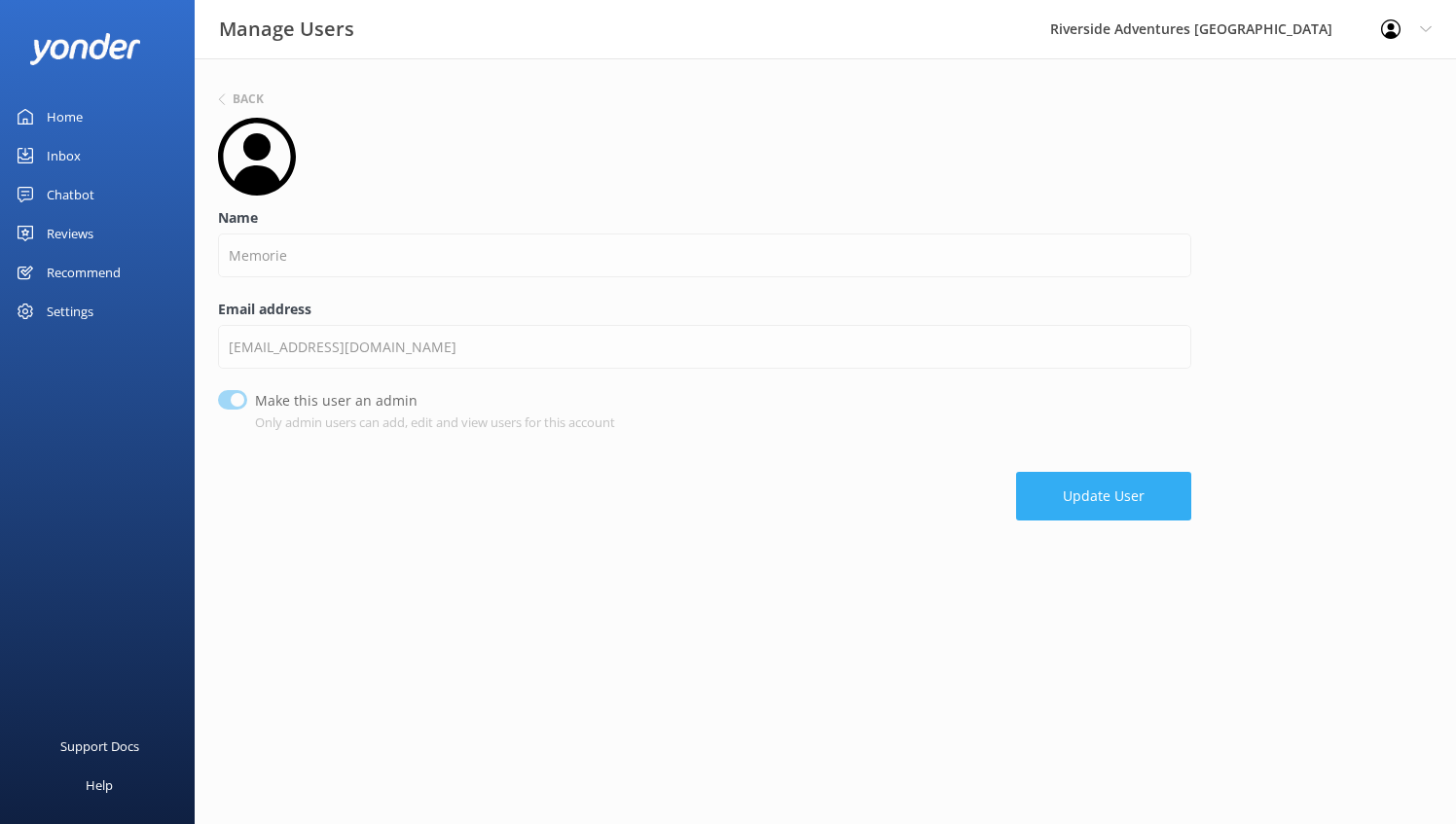
click at [1090, 477] on button "Update User" at bounding box center [1104, 496] width 175 height 49
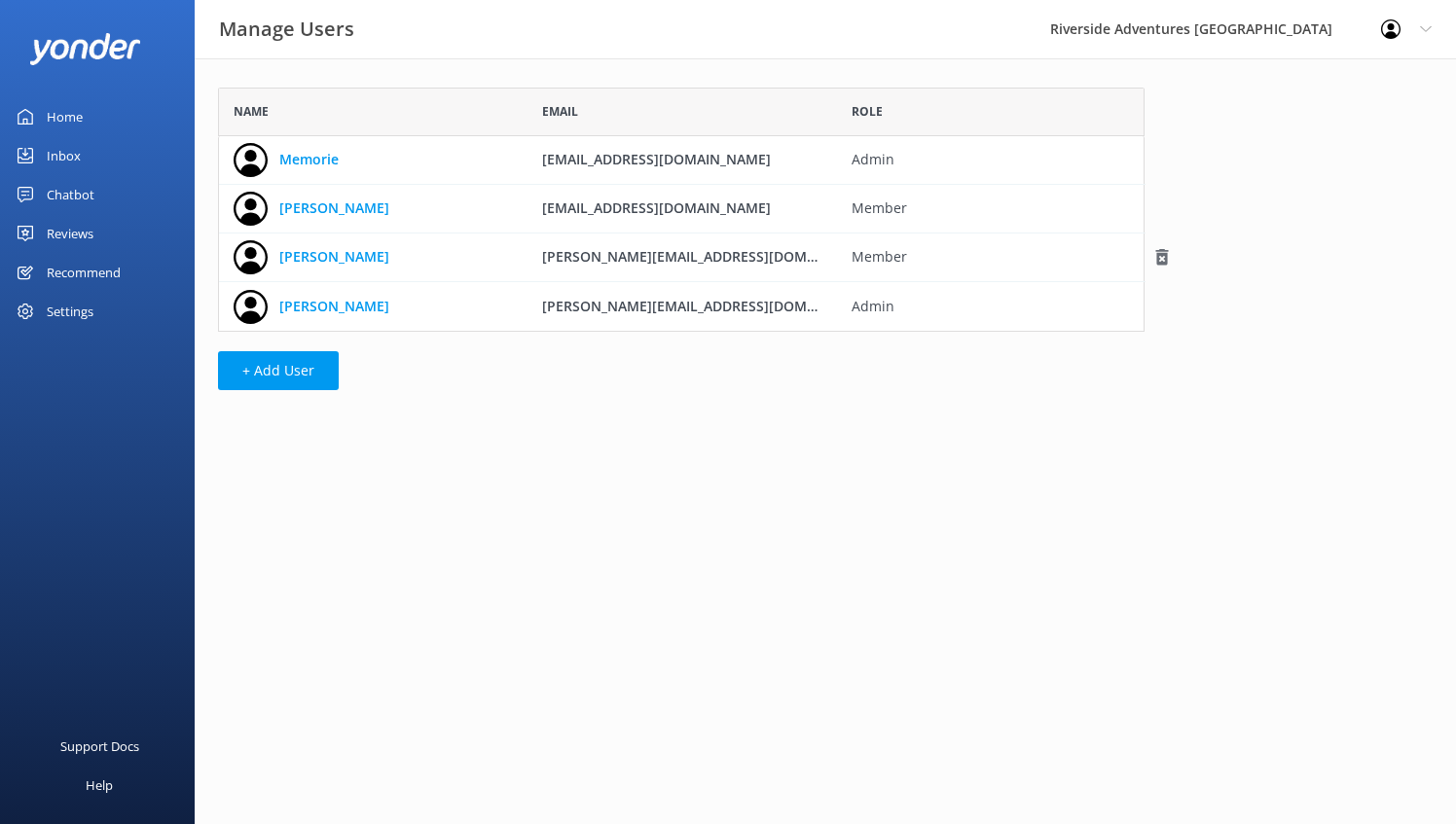
scroll to position [229, 911]
click at [252, 155] on use "grid" at bounding box center [251, 160] width 34 height 34
click at [1431, 27] on use at bounding box center [1425, 29] width 11 height 6
click at [67, 146] on div "Inbox" at bounding box center [64, 156] width 34 height 39
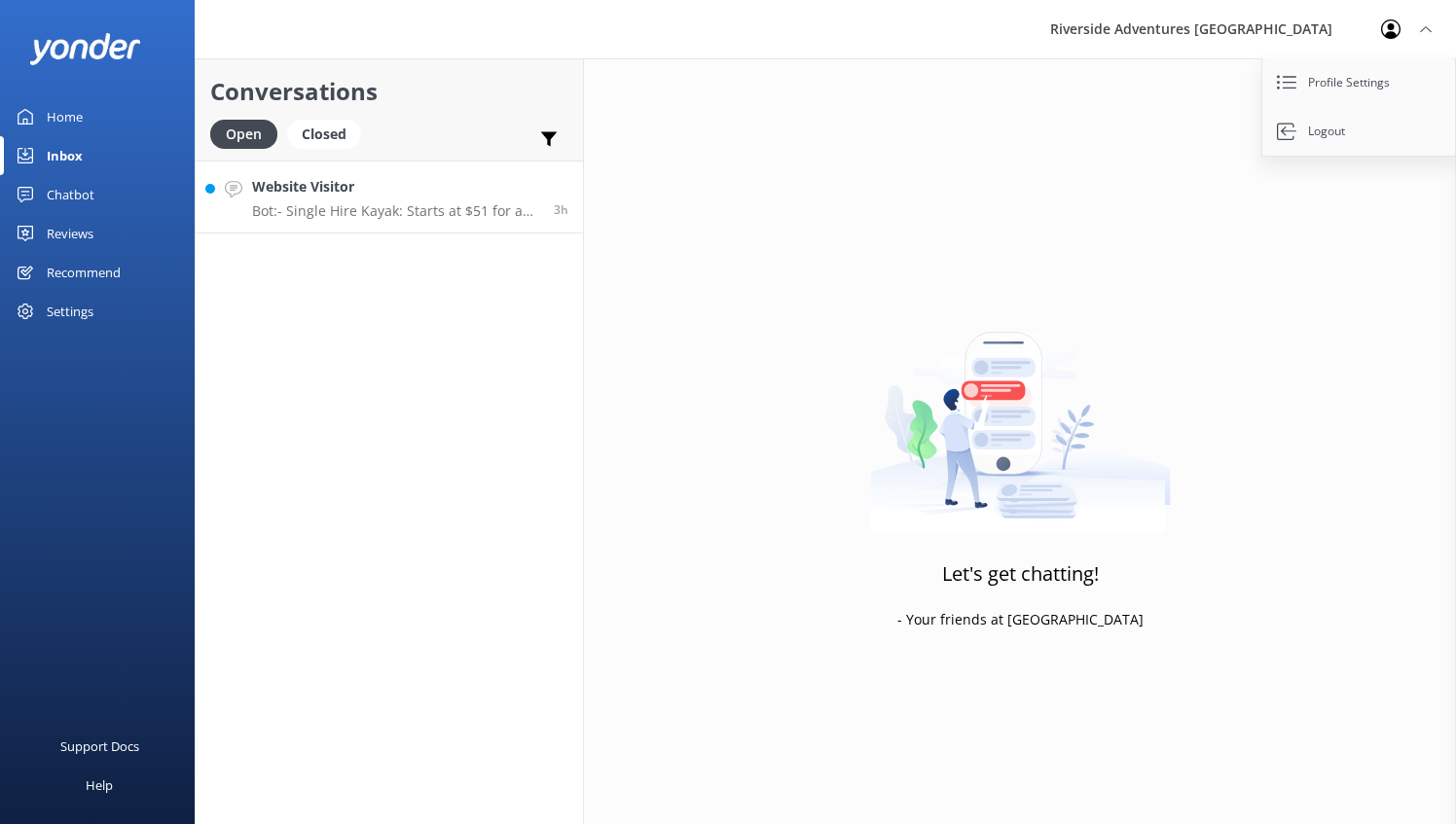
click at [385, 197] on h4 "Website Visitor" at bounding box center [395, 187] width 287 height 22
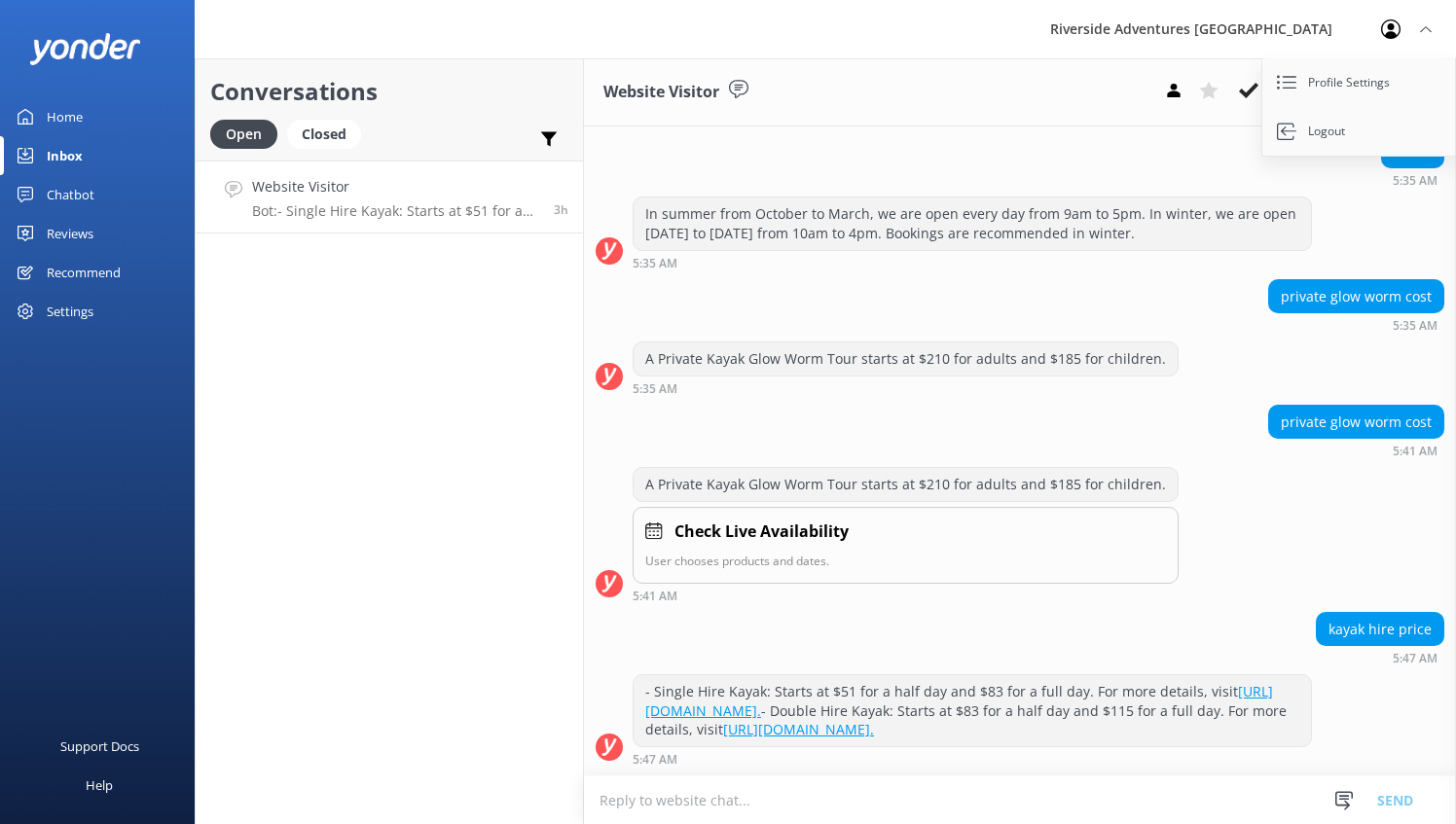
scroll to position [1854, 0]
click at [69, 313] on div "Settings" at bounding box center [70, 311] width 47 height 39
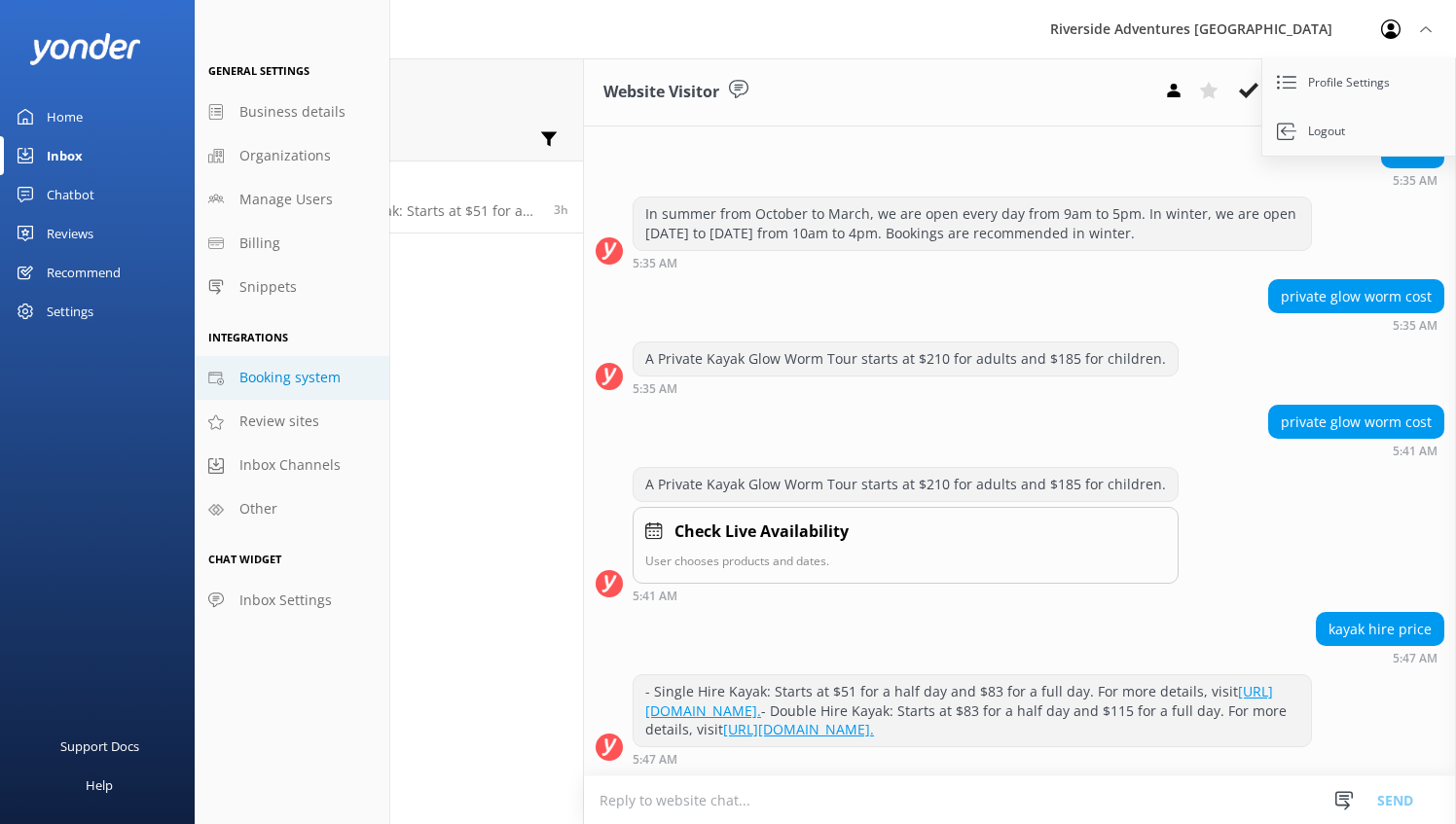
click at [290, 382] on span "Booking system" at bounding box center [290, 378] width 101 height 22
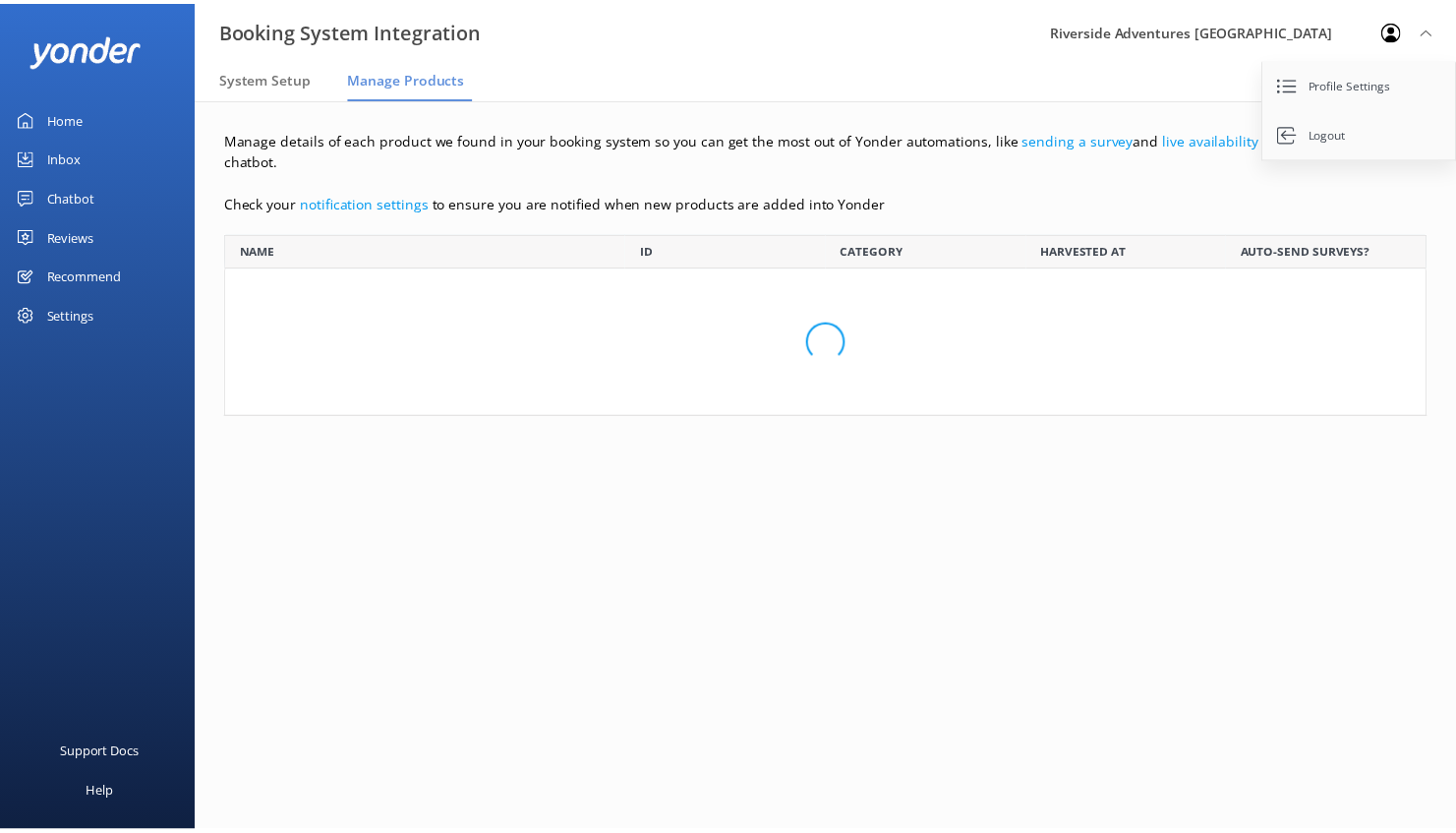
scroll to position [3019, 1185]
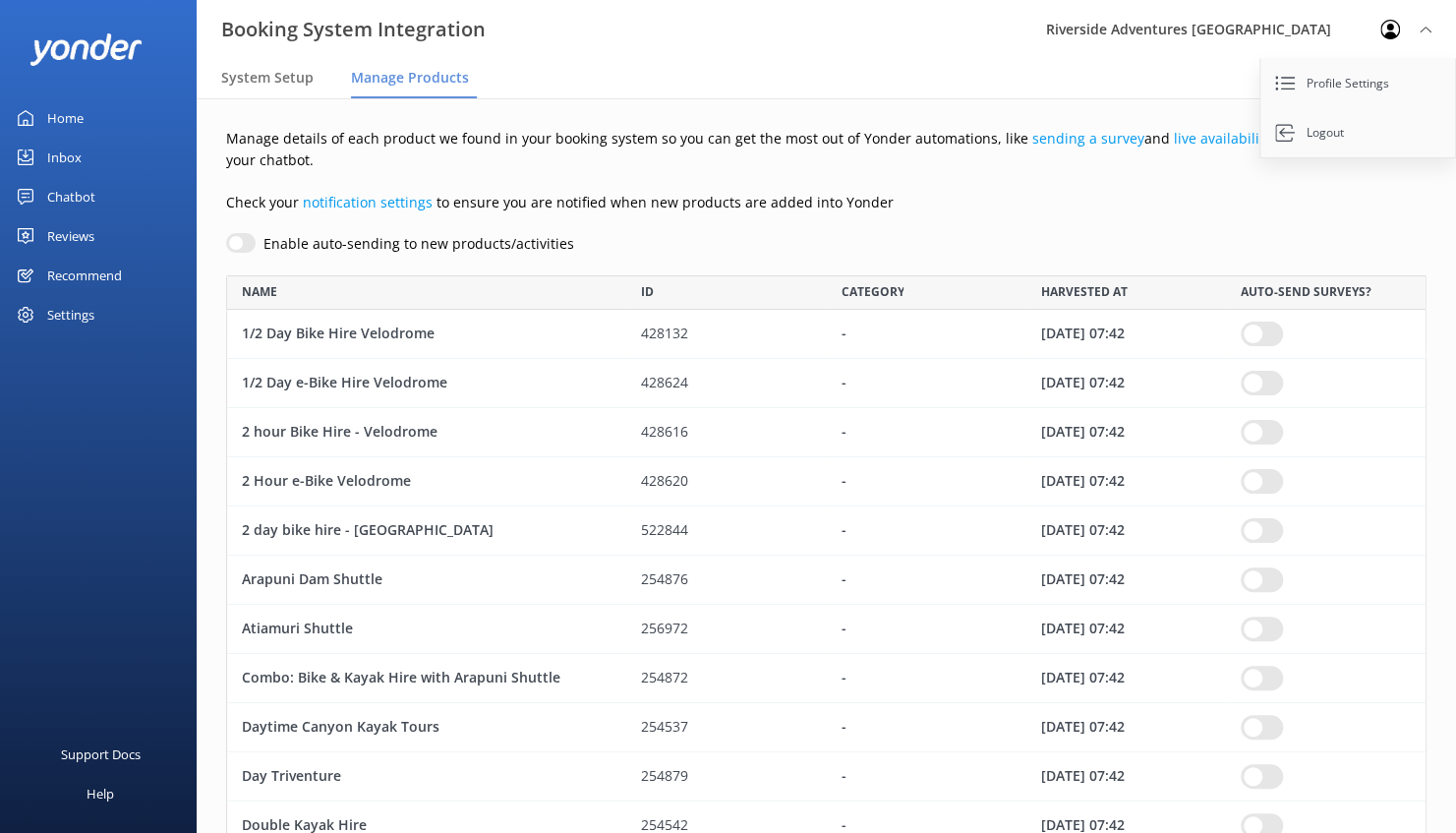
click at [77, 113] on div "Home" at bounding box center [65, 118] width 37 height 40
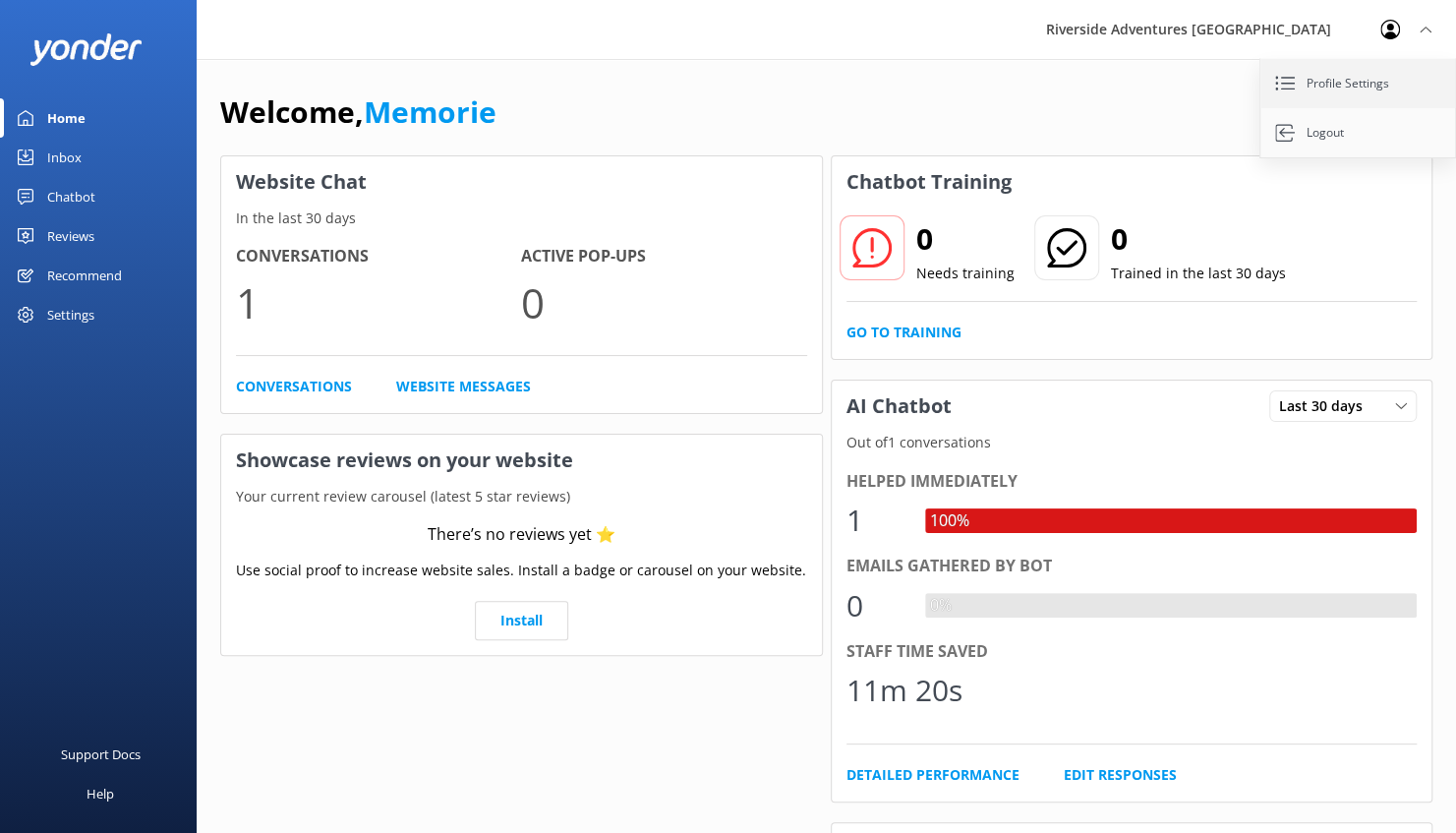
click at [1349, 84] on link "Profile Settings" at bounding box center [1358, 84] width 197 height 49
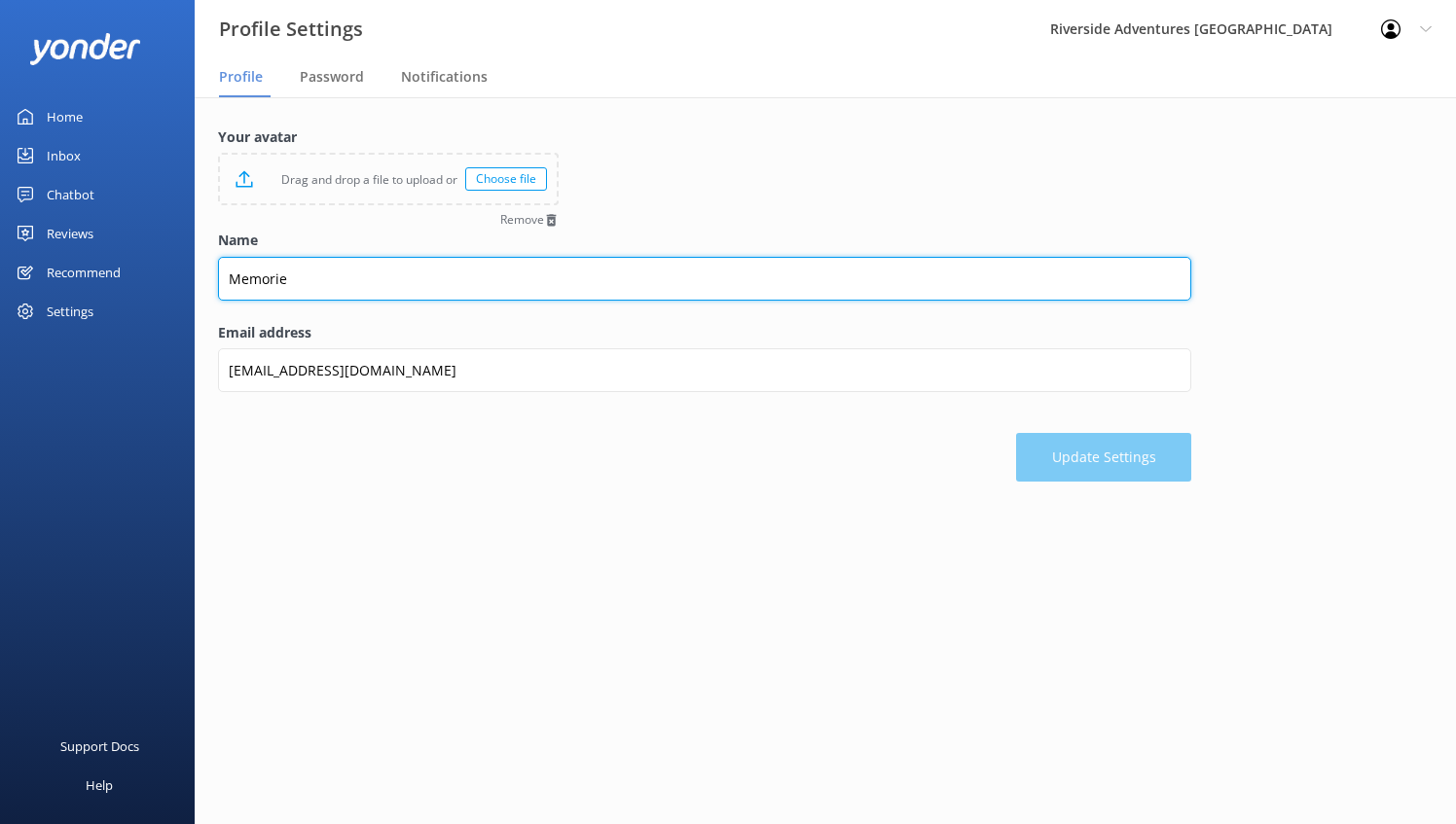
click at [440, 278] on input "Memorie" at bounding box center [705, 278] width 973 height 44
type input "[PERSON_NAME]"
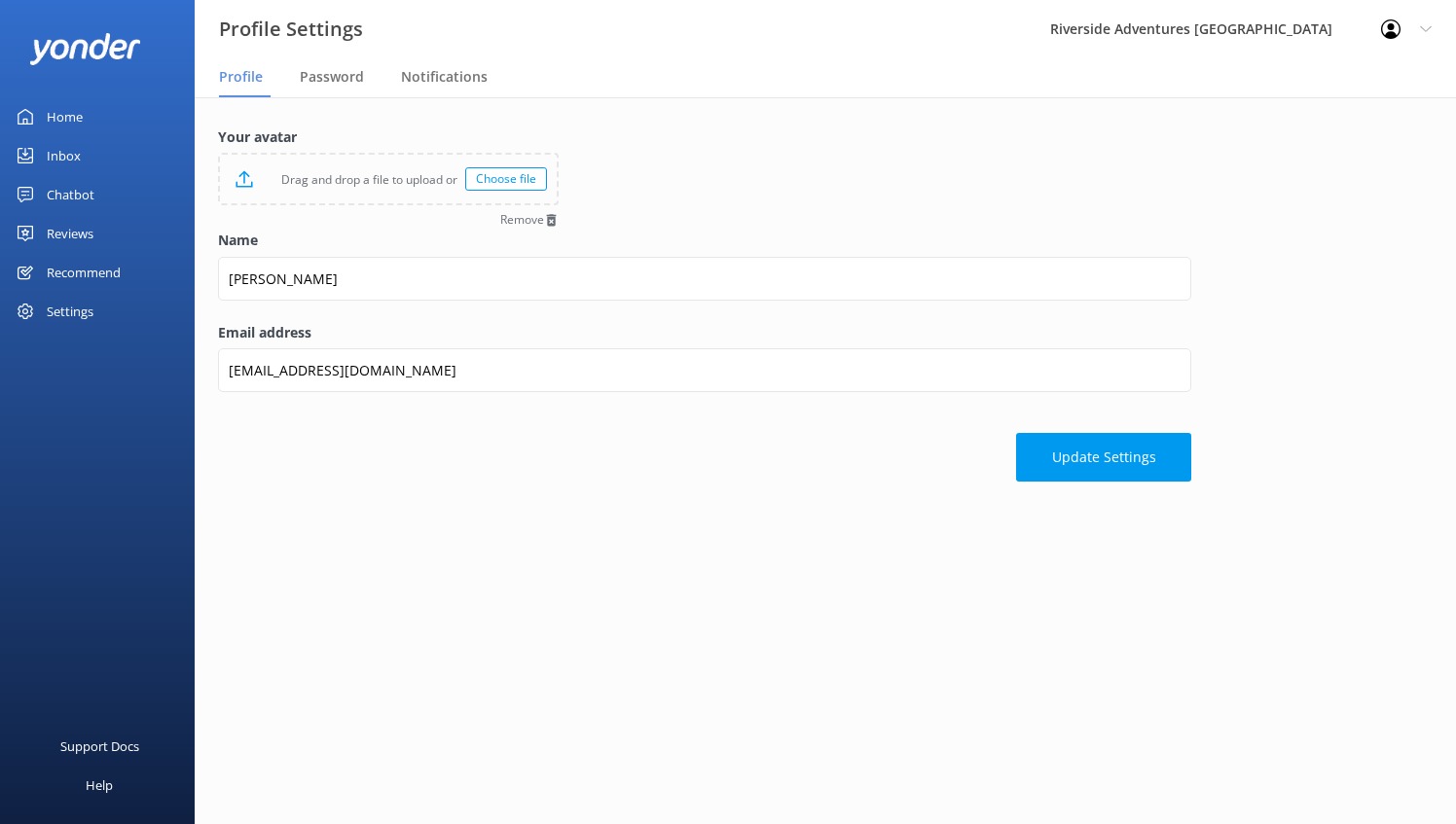
click at [549, 764] on main "Your avatar Drag and drop a file to upload or Choose file Remove Name Memorie B…" at bounding box center [825, 460] width 1261 height 727
click at [1140, 466] on button "Update Settings" at bounding box center [1104, 459] width 175 height 49
click at [81, 310] on div "Settings" at bounding box center [70, 311] width 47 height 39
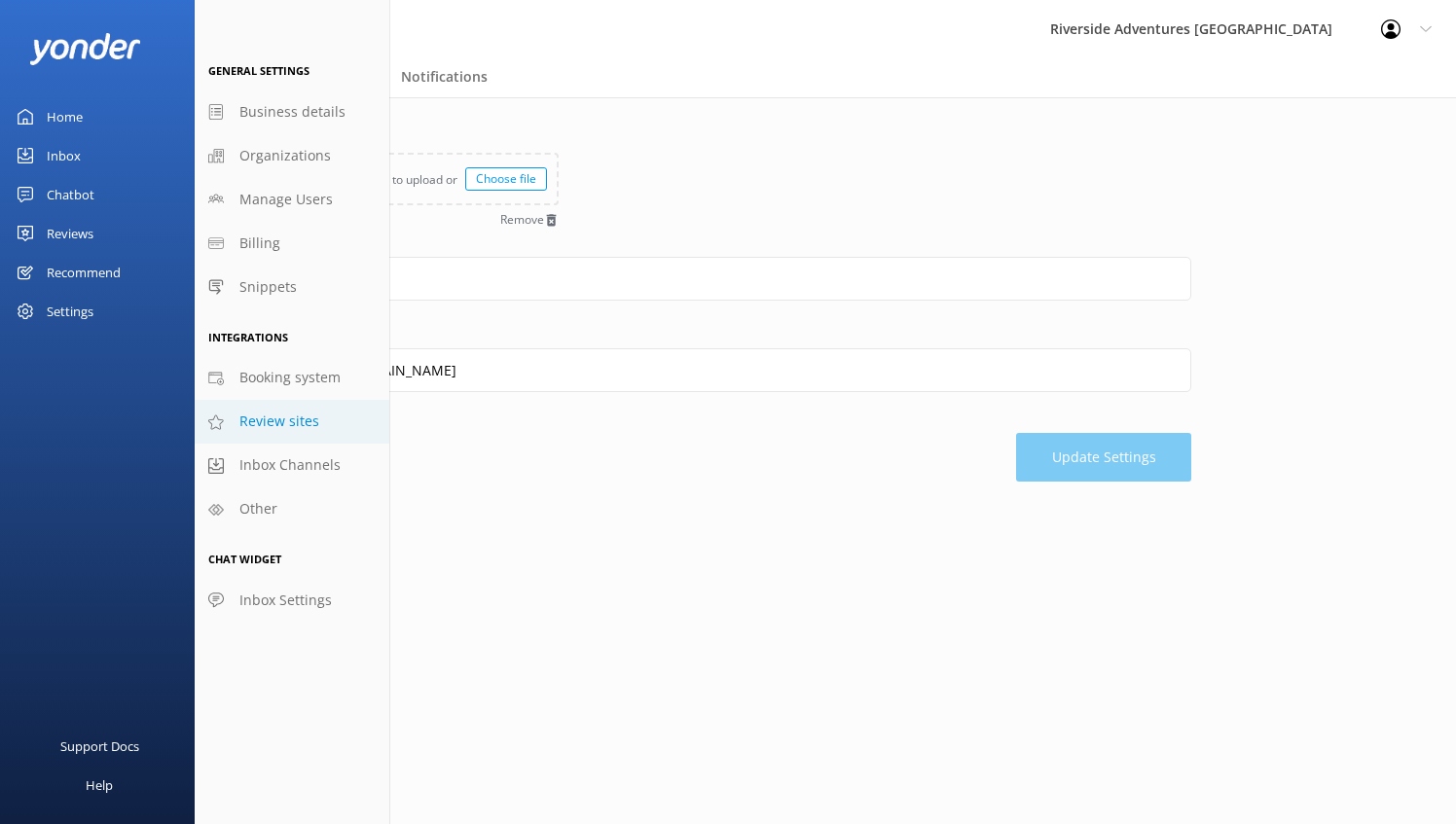
click at [287, 424] on span "Review sites" at bounding box center [280, 422] width 80 height 22
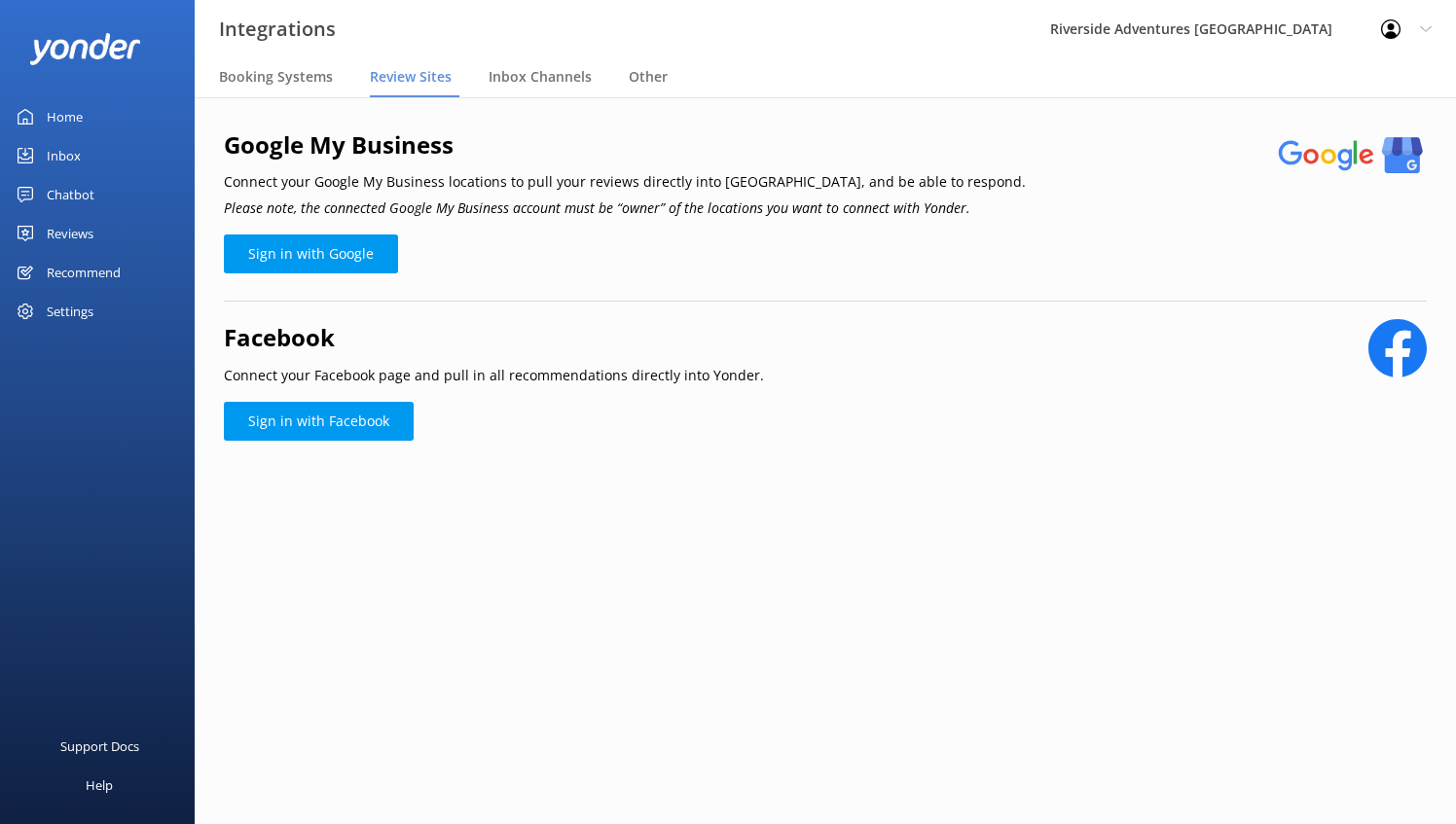
click at [506, 621] on main "Google My Business Connect your Google My Business locations to pull your revie…" at bounding box center [825, 460] width 1261 height 727
click at [609, 522] on div "Google My Business Connect your Google My Business locations to pull your revie…" at bounding box center [825, 310] width 1261 height 427
click at [606, 575] on main "Google My Business Connect your Google My Business locations to pull your revie…" at bounding box center [825, 460] width 1261 height 727
click at [73, 315] on div "Settings" at bounding box center [70, 311] width 47 height 39
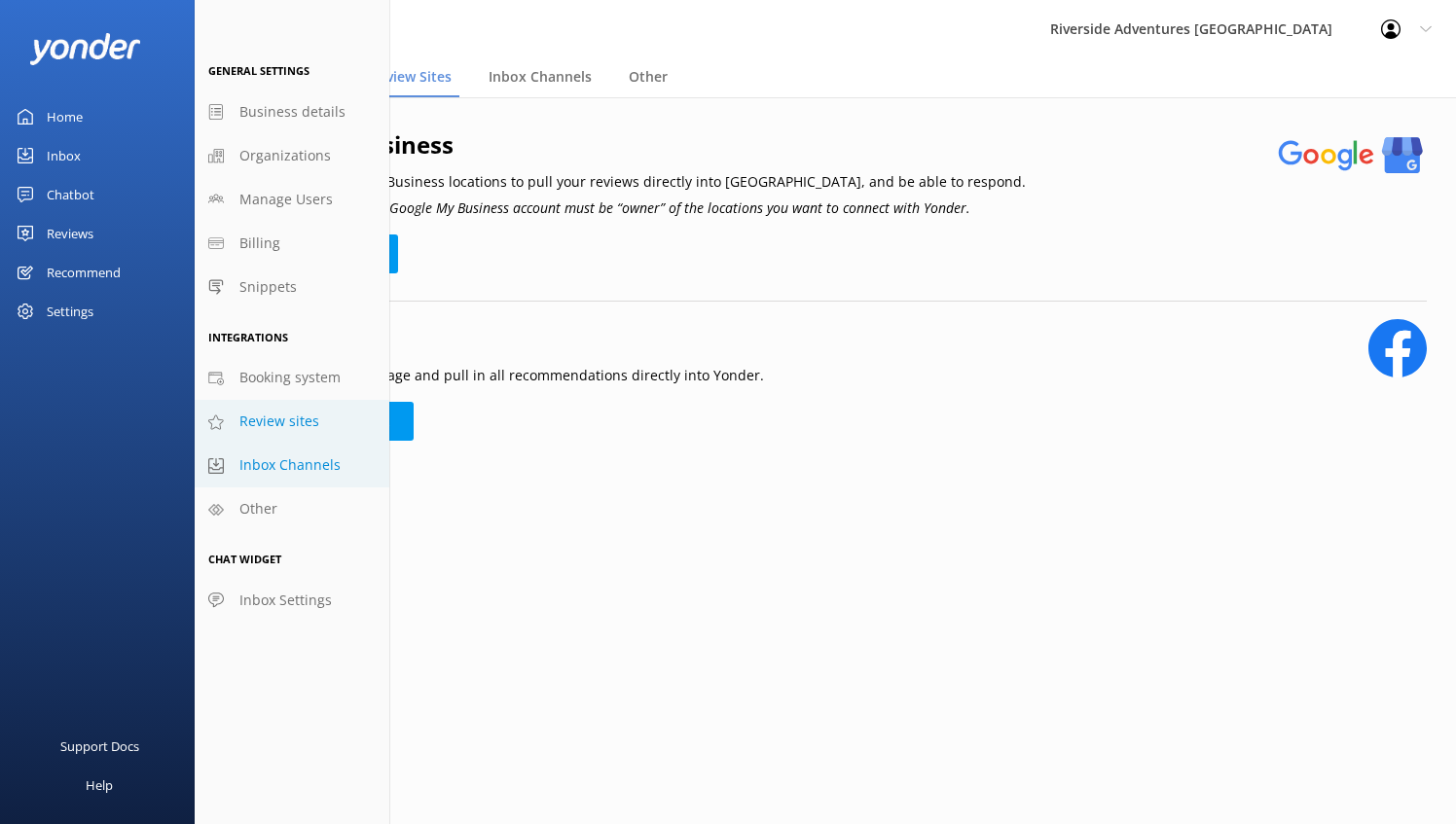
click at [288, 471] on span "Inbox Channels" at bounding box center [290, 465] width 101 height 22
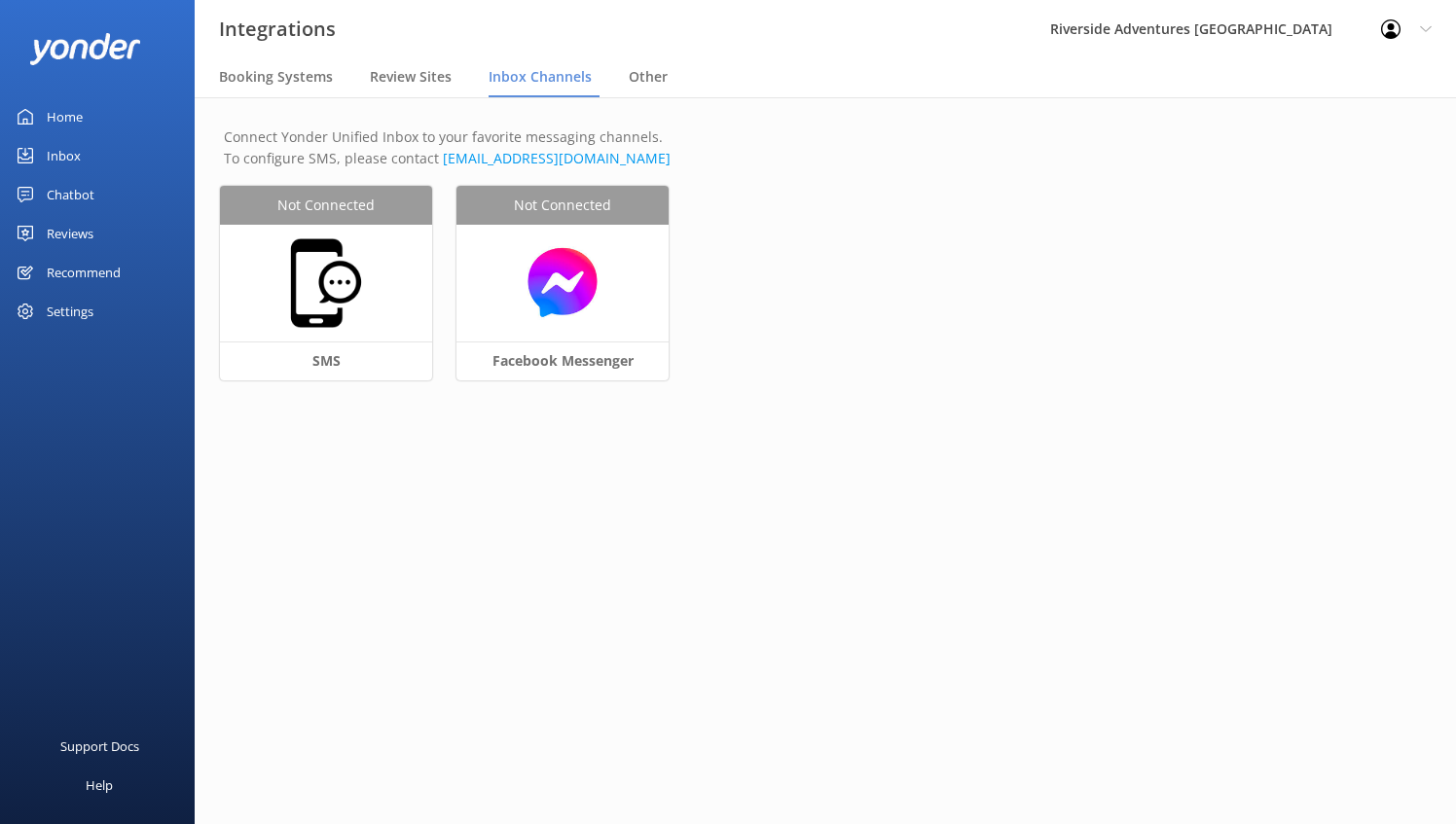
click at [117, 282] on div "Recommend" at bounding box center [84, 272] width 74 height 39
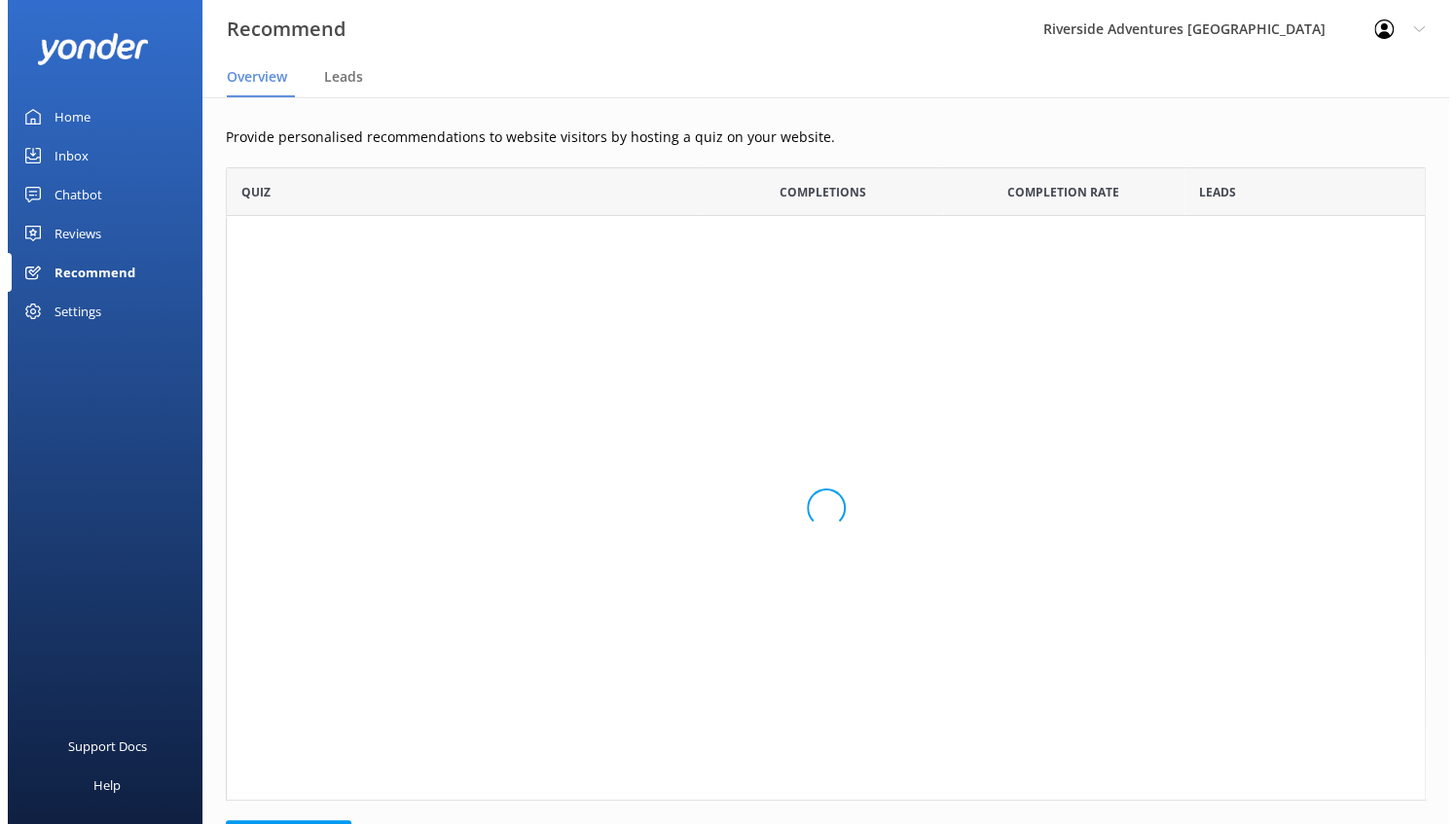
scroll to position [618, 1185]
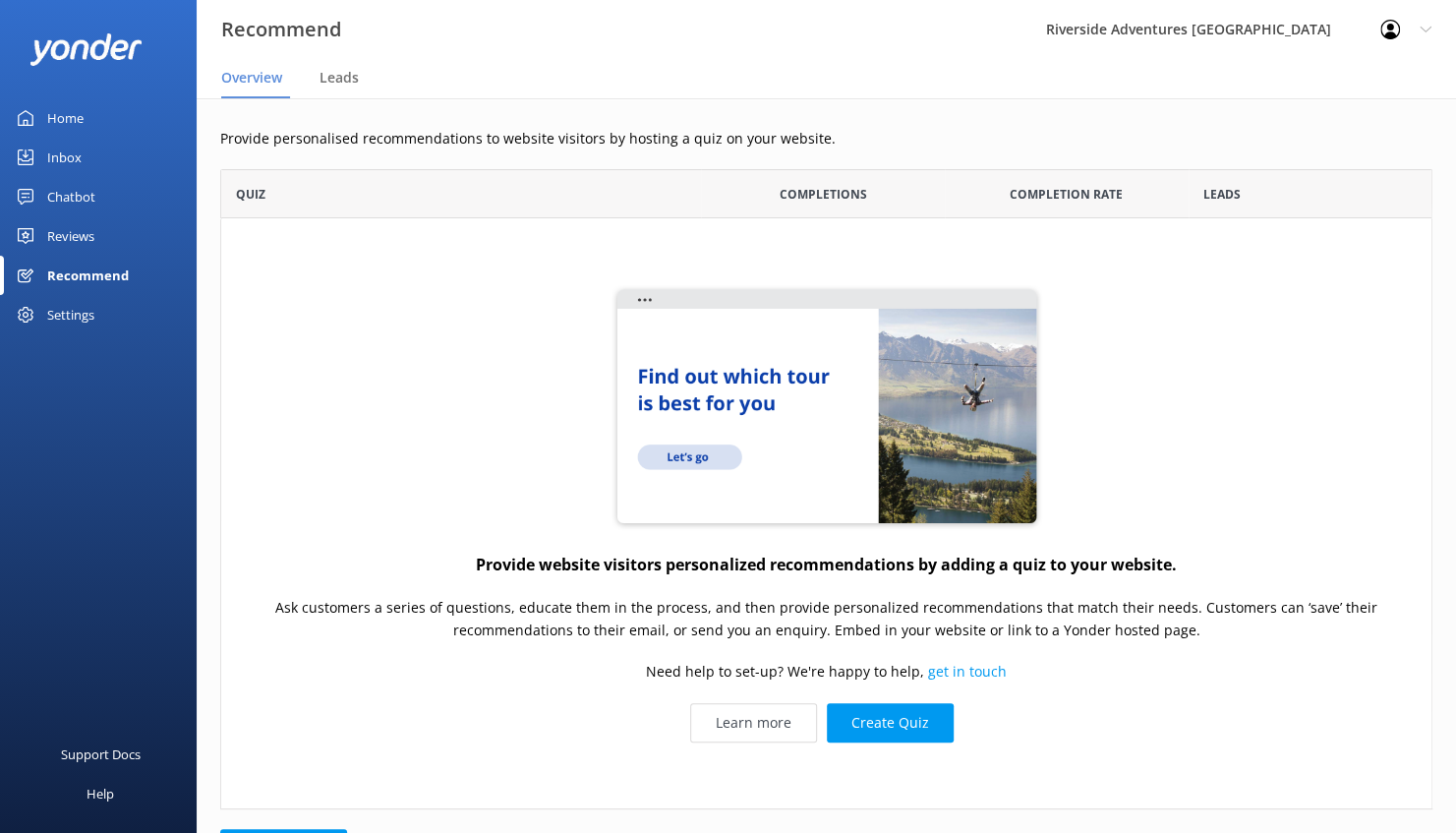
click at [109, 244] on link "Reviews" at bounding box center [98, 236] width 197 height 40
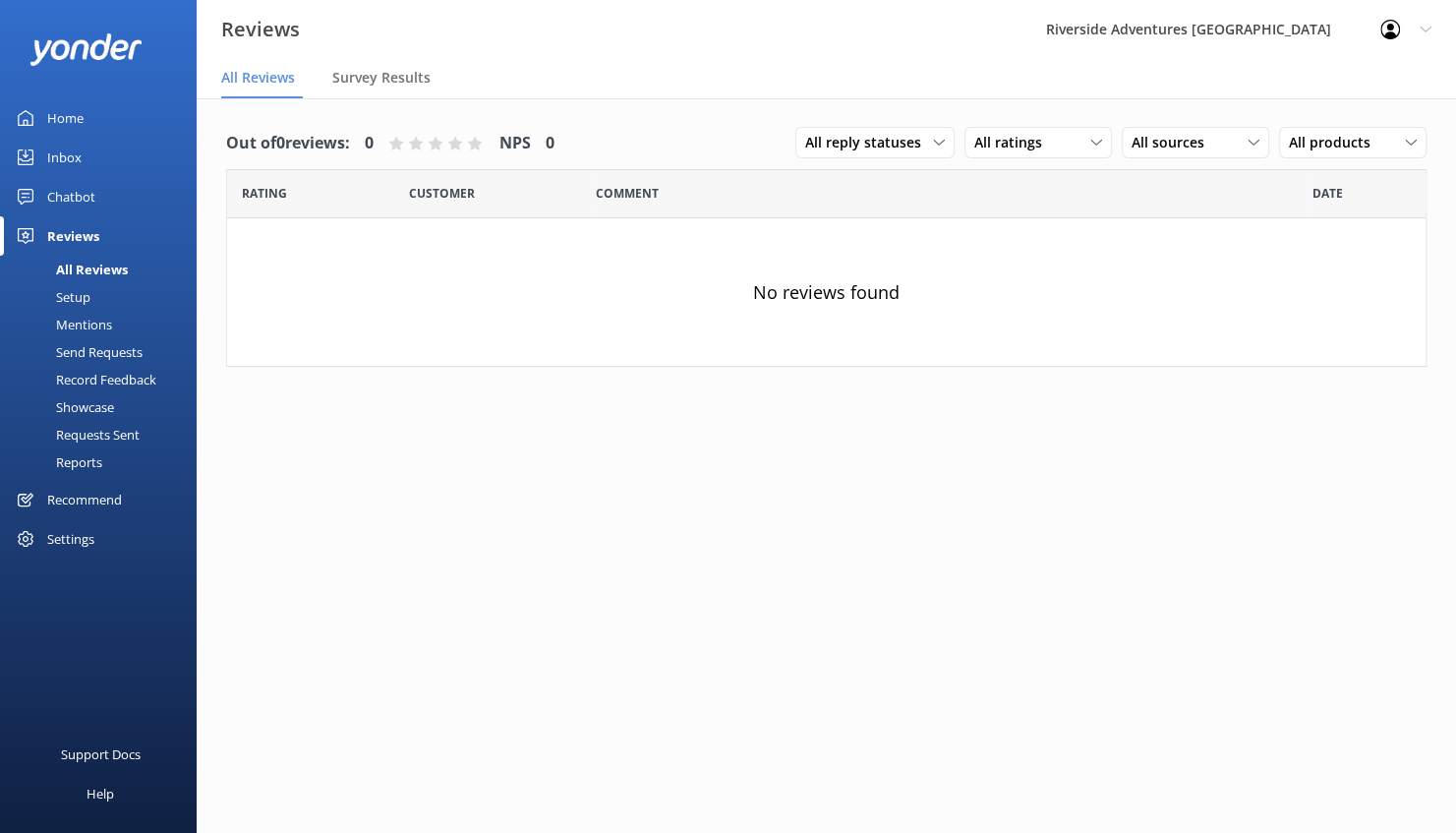
click at [85, 207] on div "Chatbot" at bounding box center [71, 197] width 48 height 40
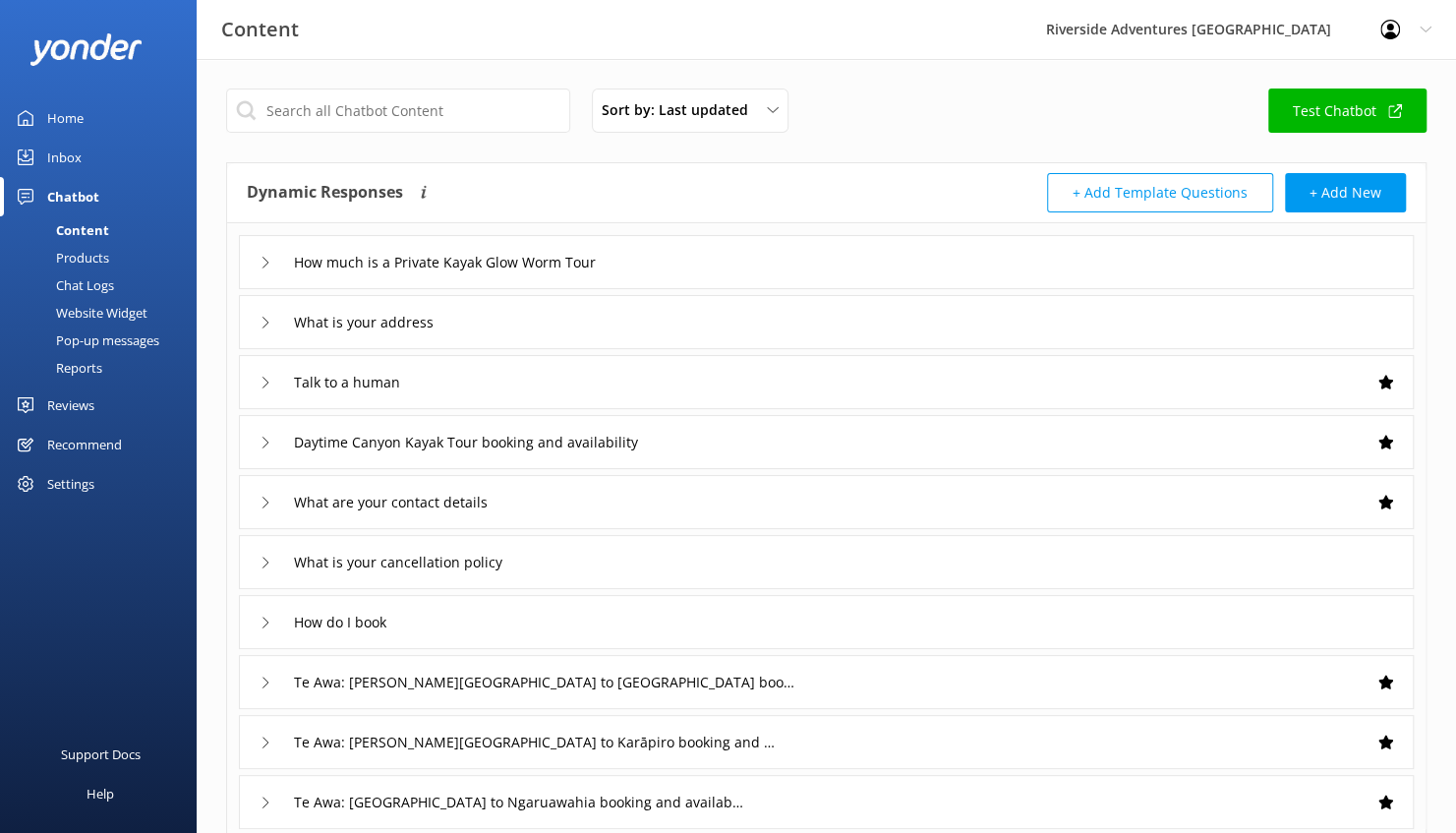
click at [1361, 106] on link "Test Chatbot" at bounding box center [1347, 110] width 158 height 45
click at [104, 279] on div "Chat Logs" at bounding box center [62, 285] width 102 height 28
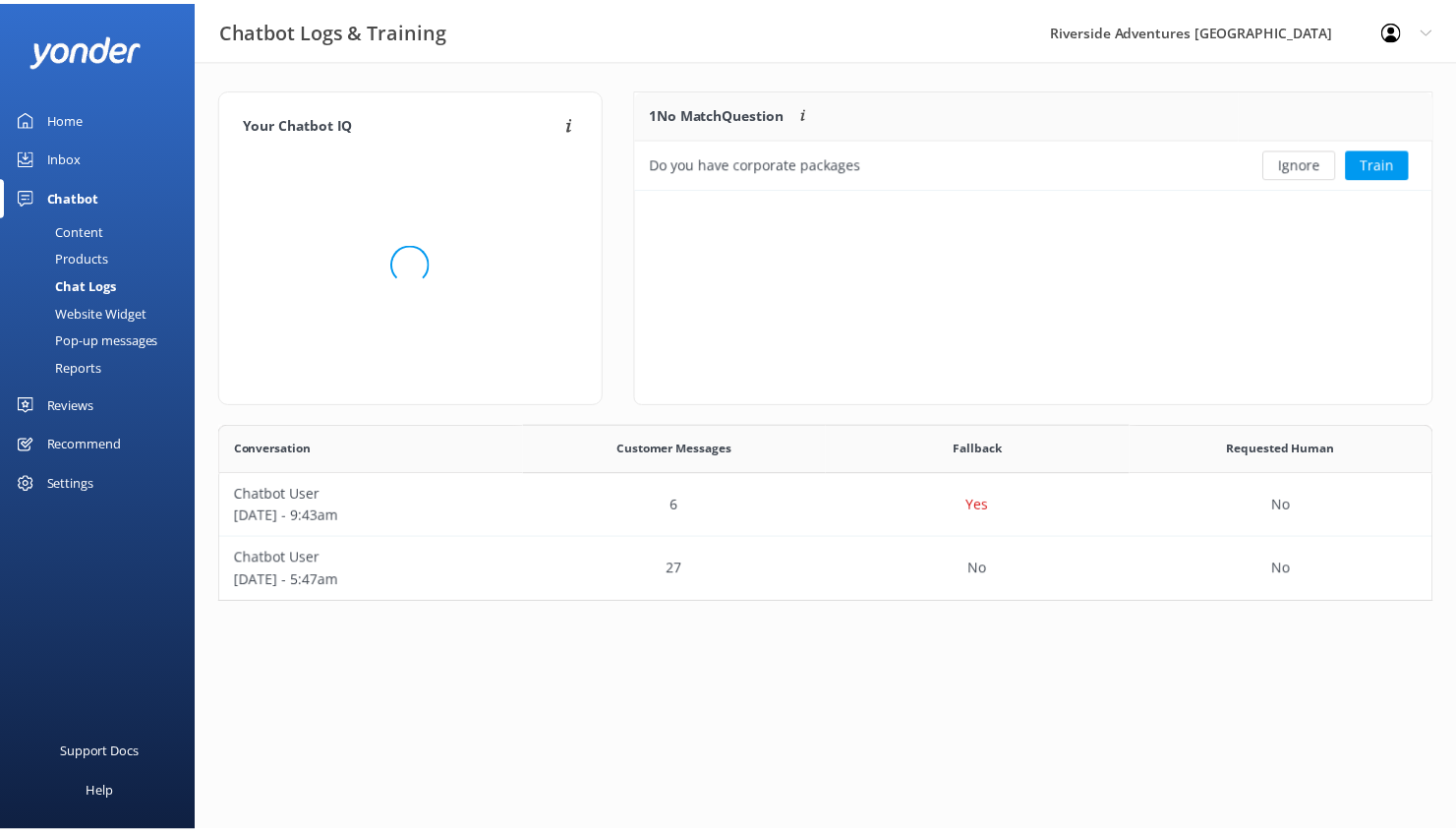
scroll to position [162, 1212]
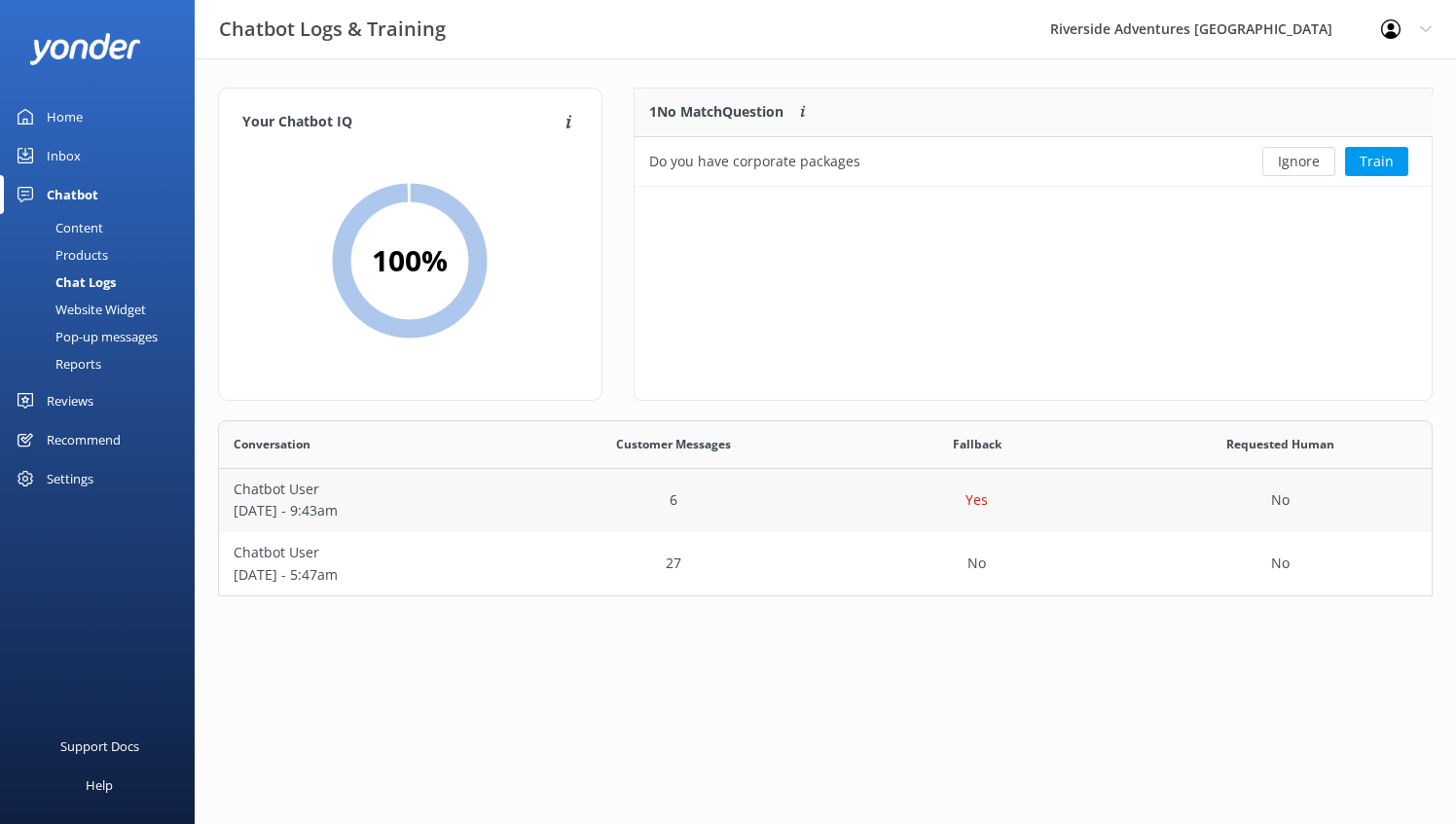
click at [318, 490] on p "Chatbot User" at bounding box center [371, 489] width 274 height 22
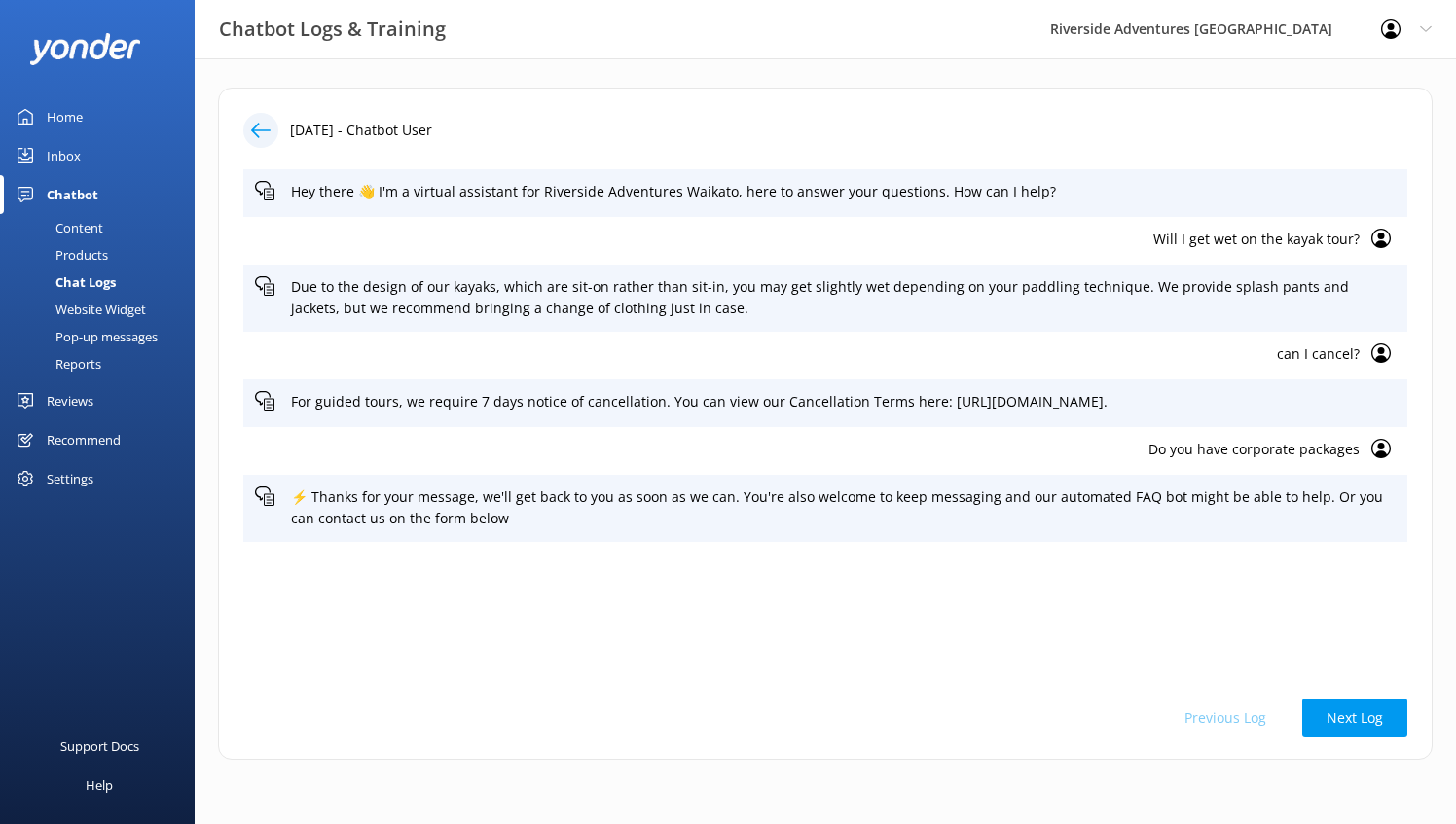
click at [93, 197] on div "Chatbot" at bounding box center [72, 195] width 52 height 39
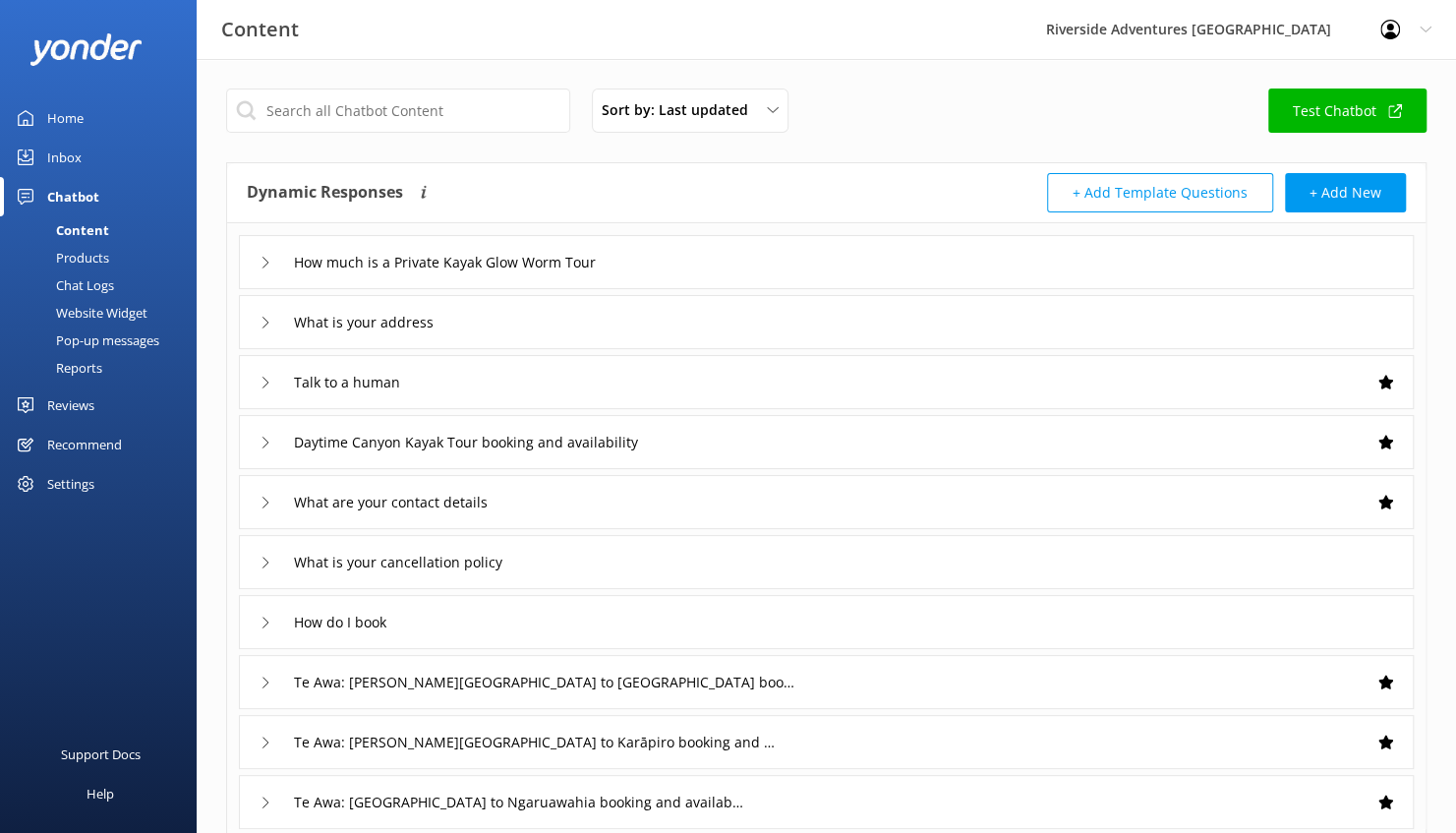
click at [89, 259] on div "Products" at bounding box center [60, 258] width 97 height 28
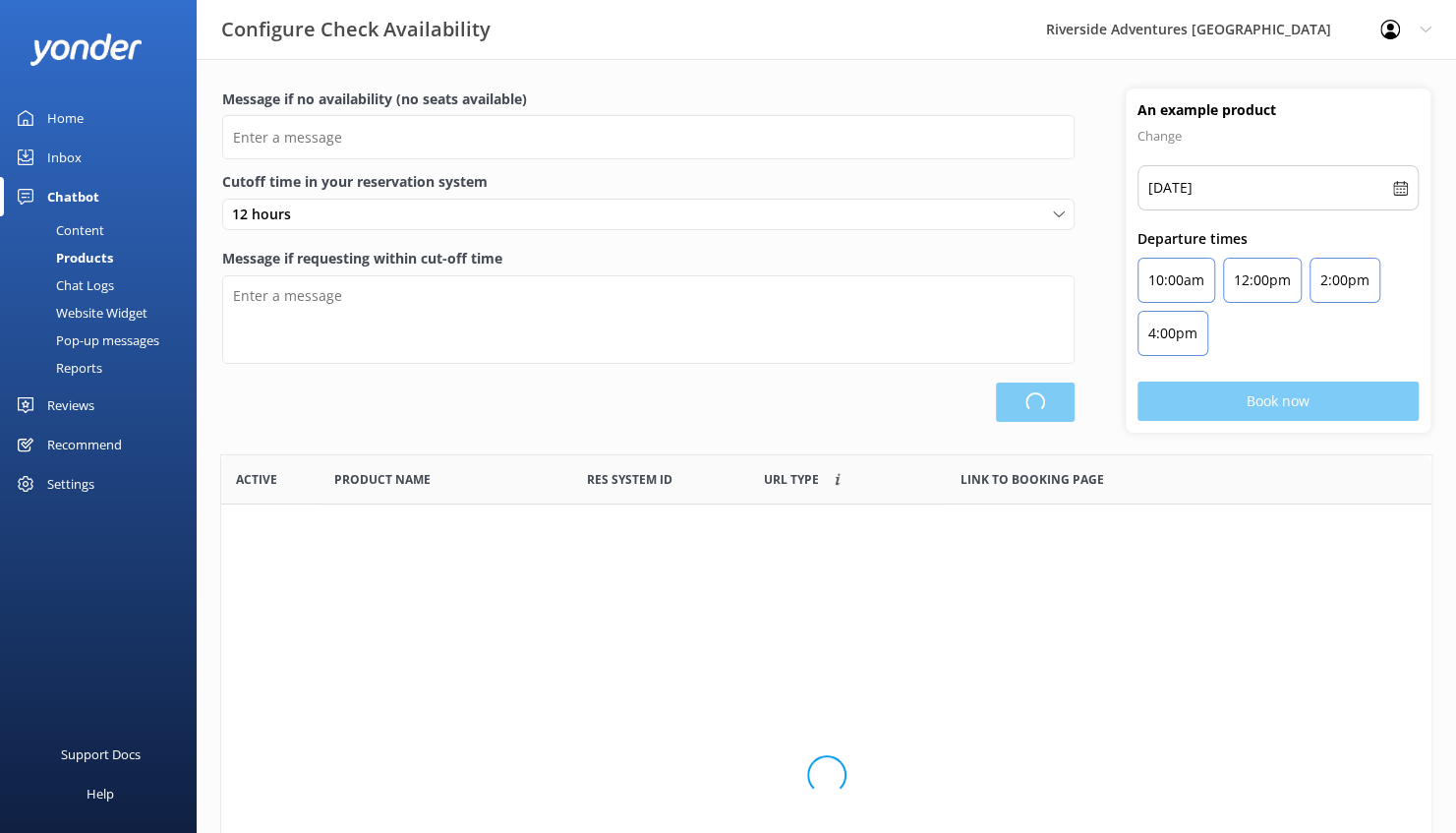
scroll to position [576, 1196]
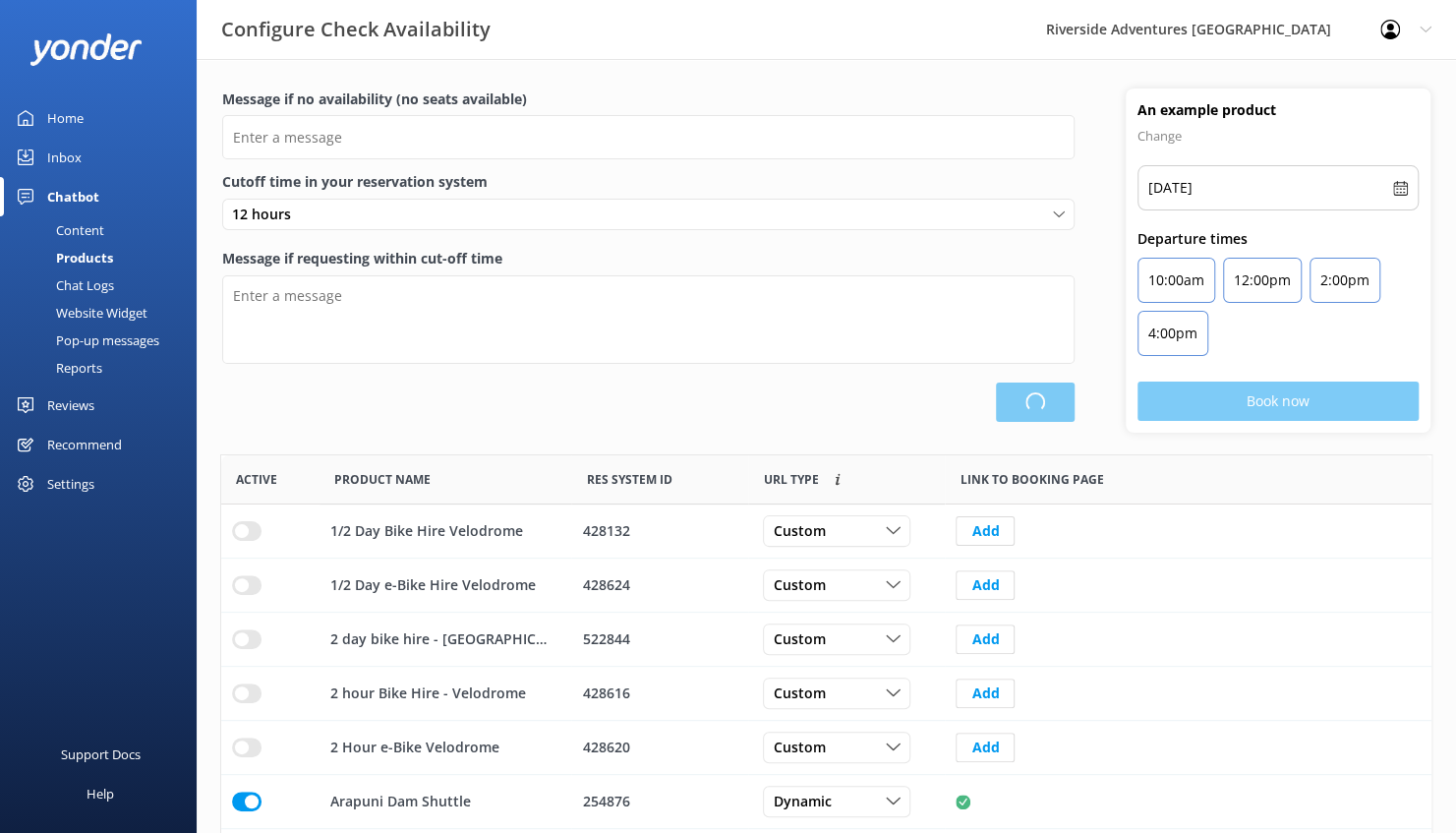
type input "There are no seats available, please check an alternative day"
type textarea "Our online booking system closes {hours} prior to departure. Please contact us …"
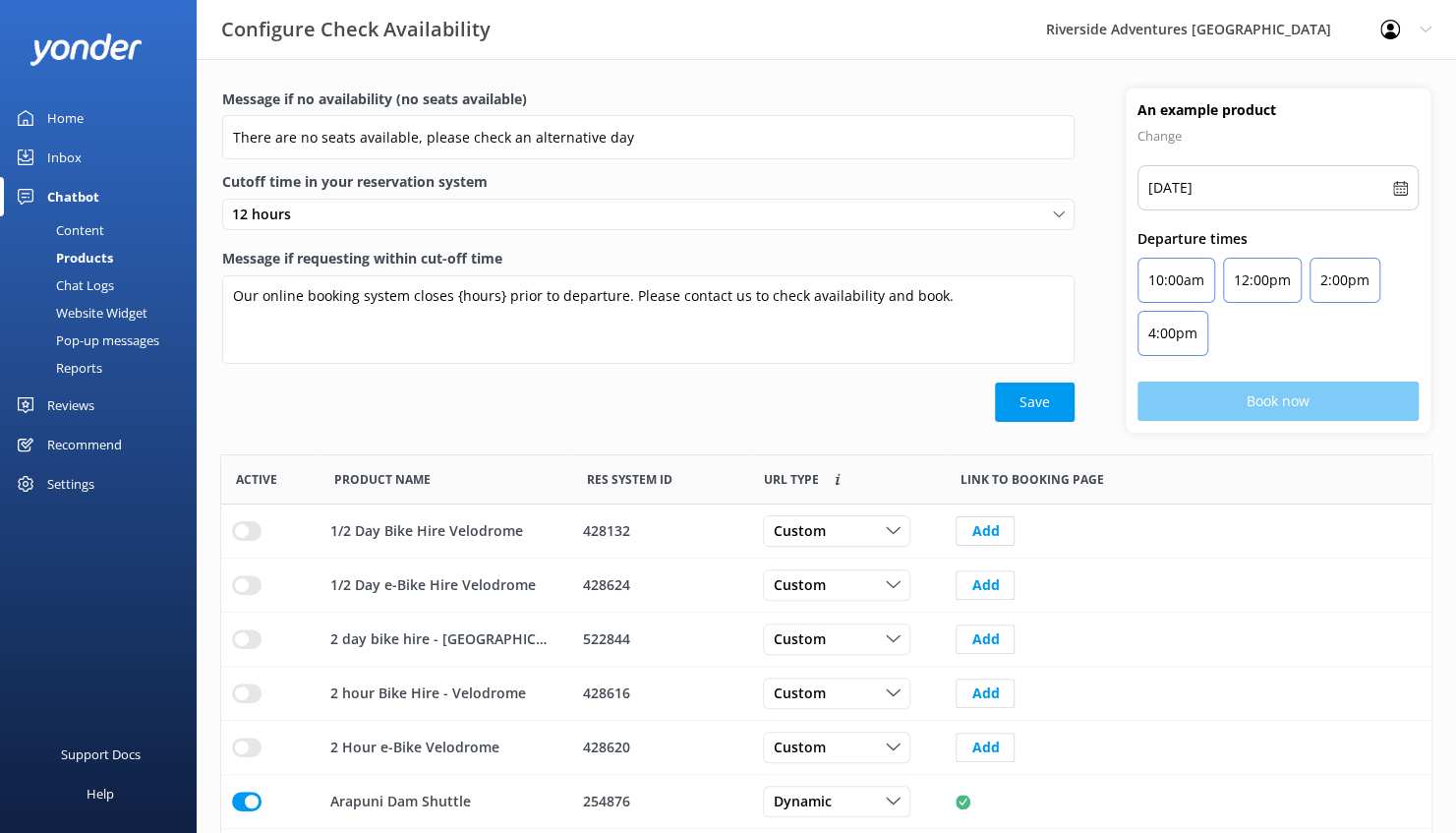
click at [81, 203] on div "Chatbot" at bounding box center [73, 197] width 52 height 40
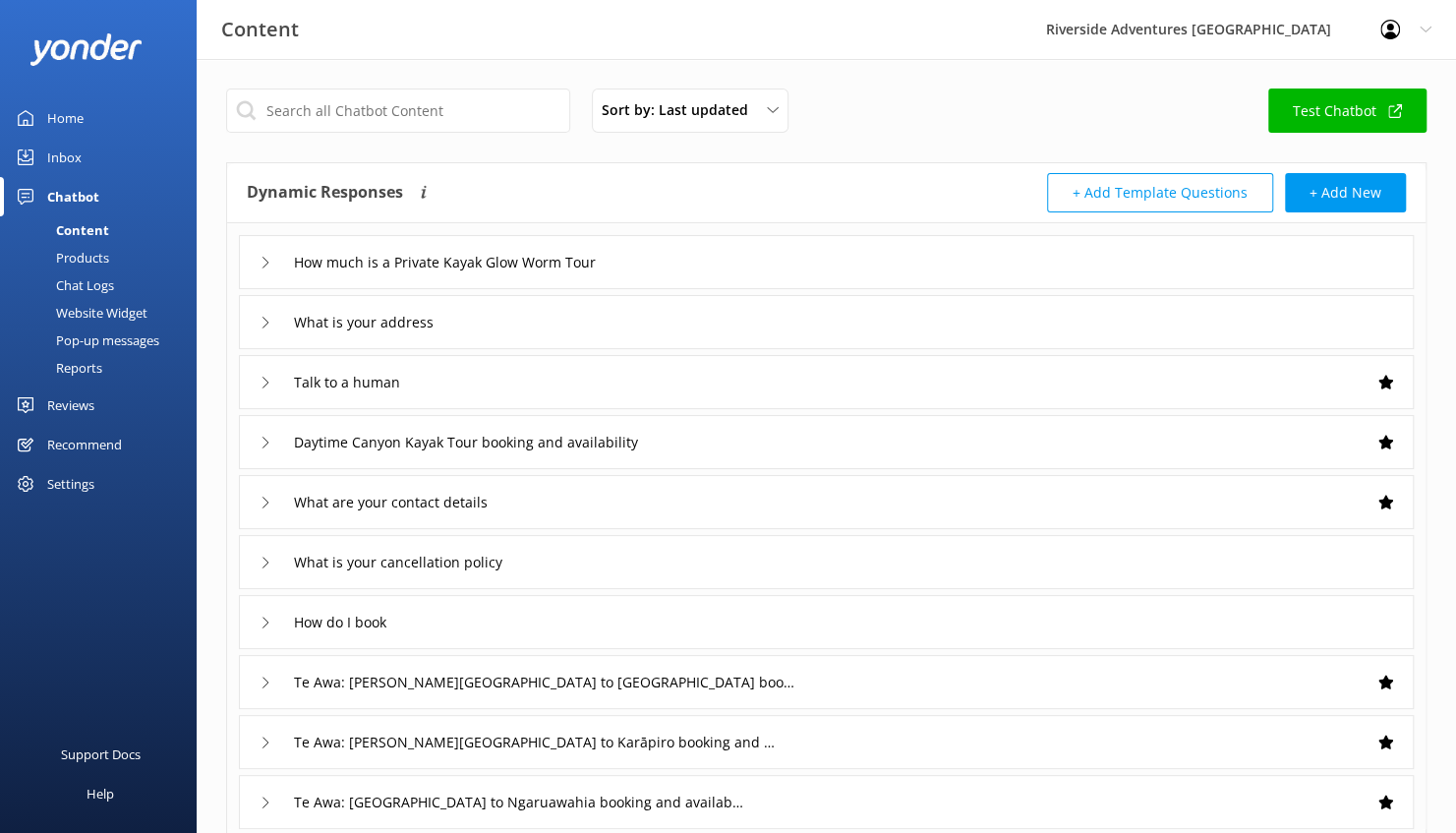
click at [1344, 120] on link "Test Chatbot" at bounding box center [1347, 110] width 158 height 45
click at [77, 257] on div "Products" at bounding box center [60, 258] width 97 height 28
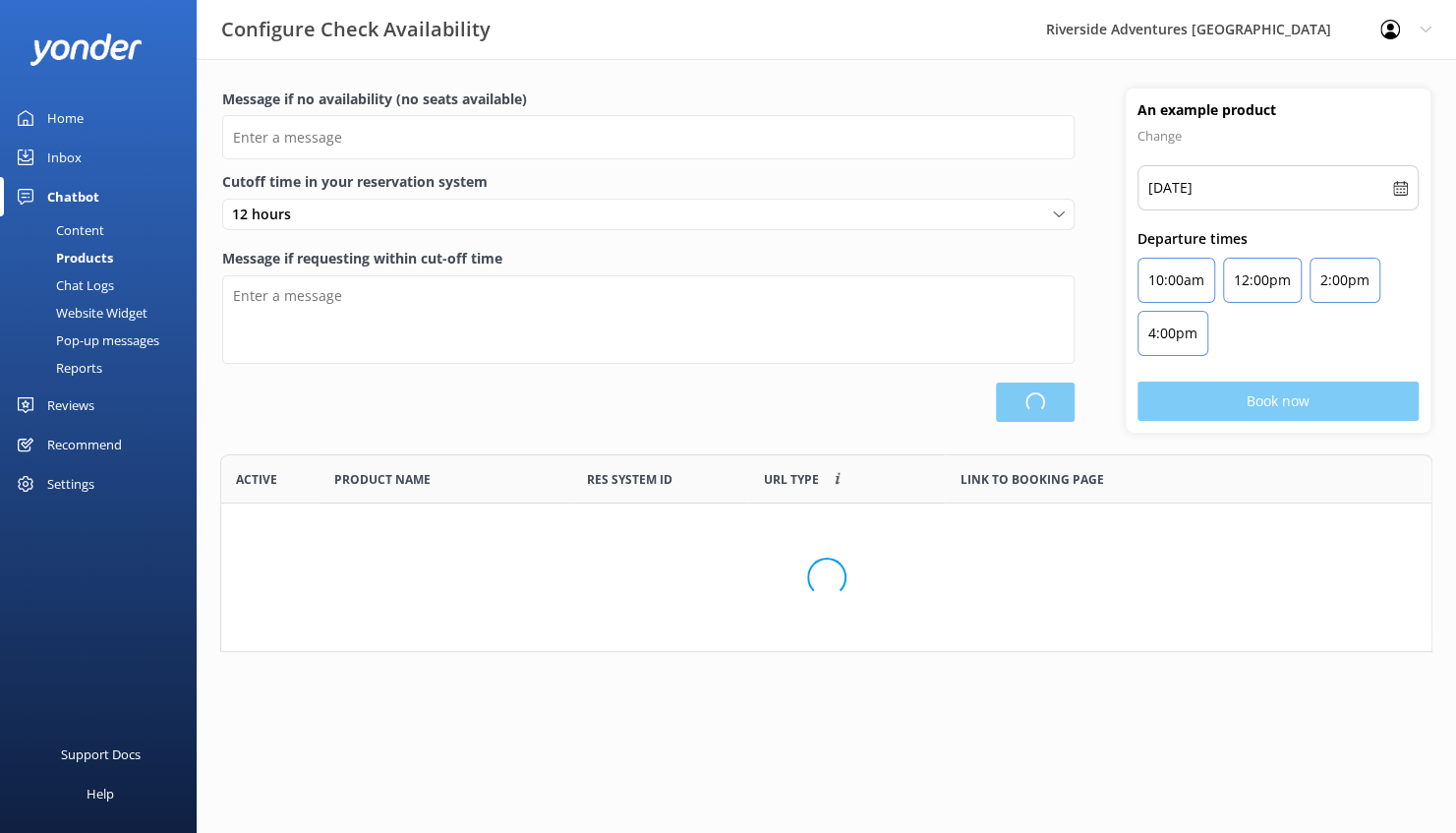
scroll to position [182, 1197]
type input "There are no seats available, please check an alternative day"
type textarea "Our online booking system closes {hours} prior to departure. Please contact us …"
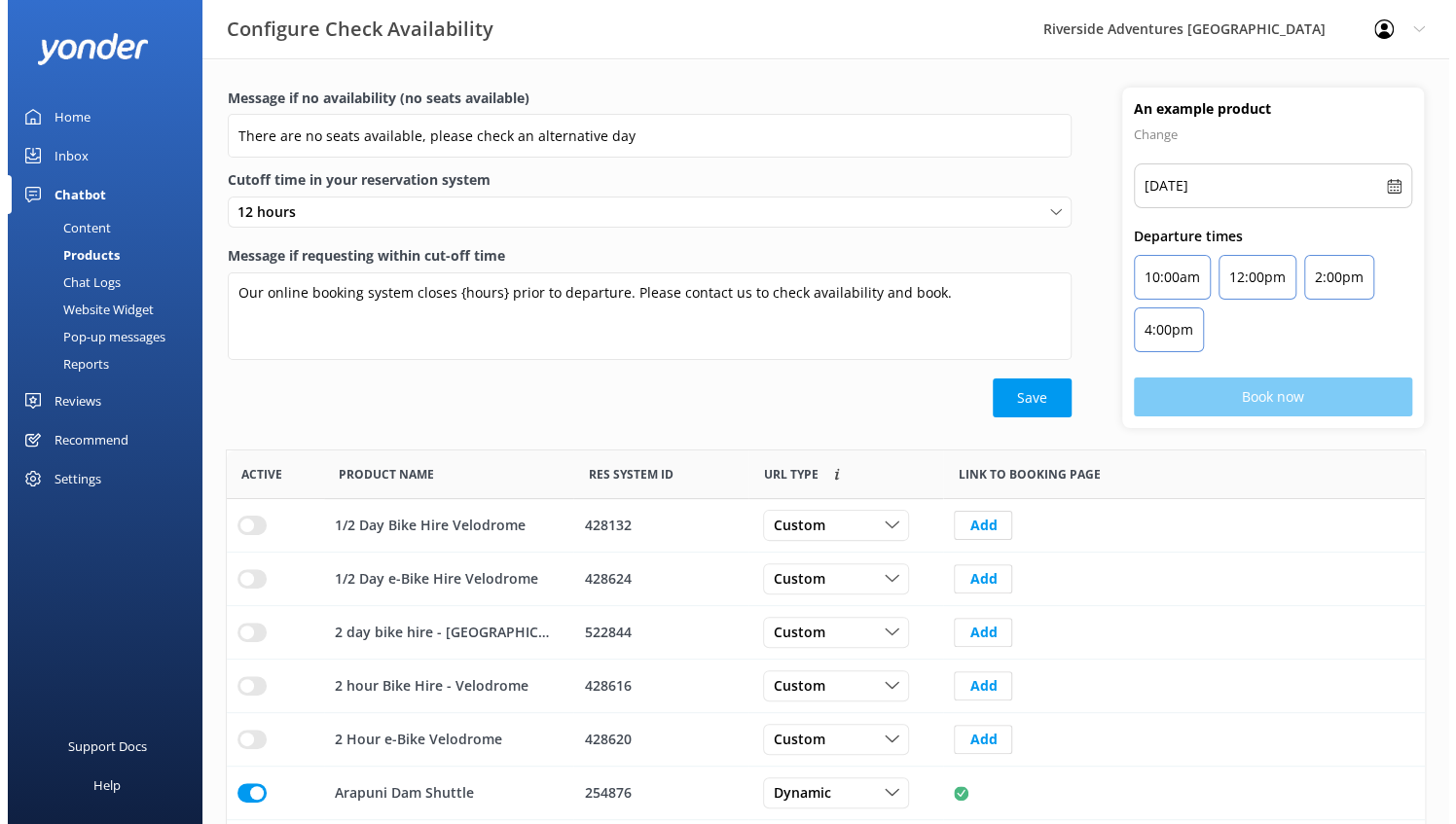
scroll to position [570, 1184]
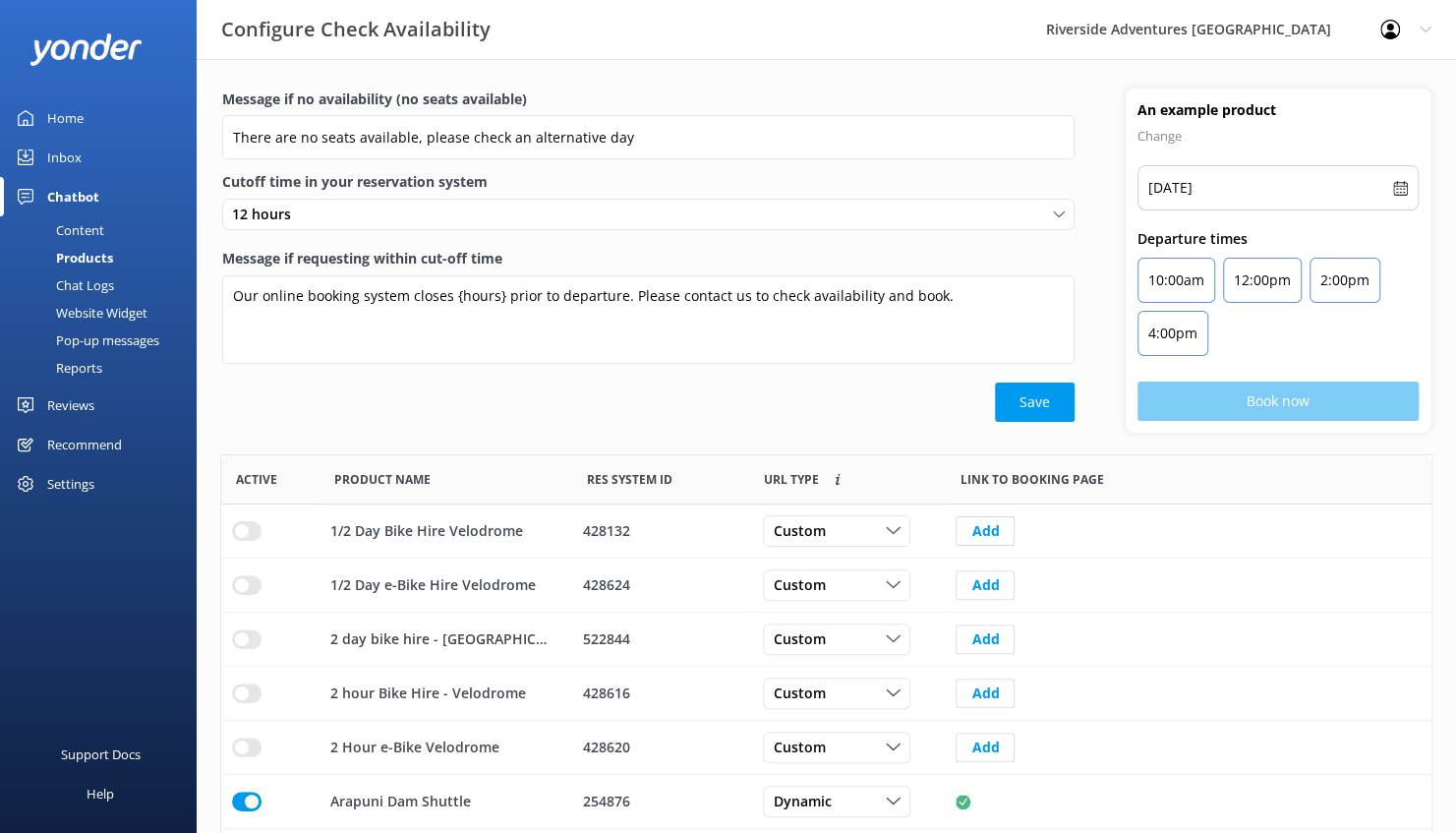
click at [84, 292] on div "Chat Logs" at bounding box center [62, 285] width 102 height 28
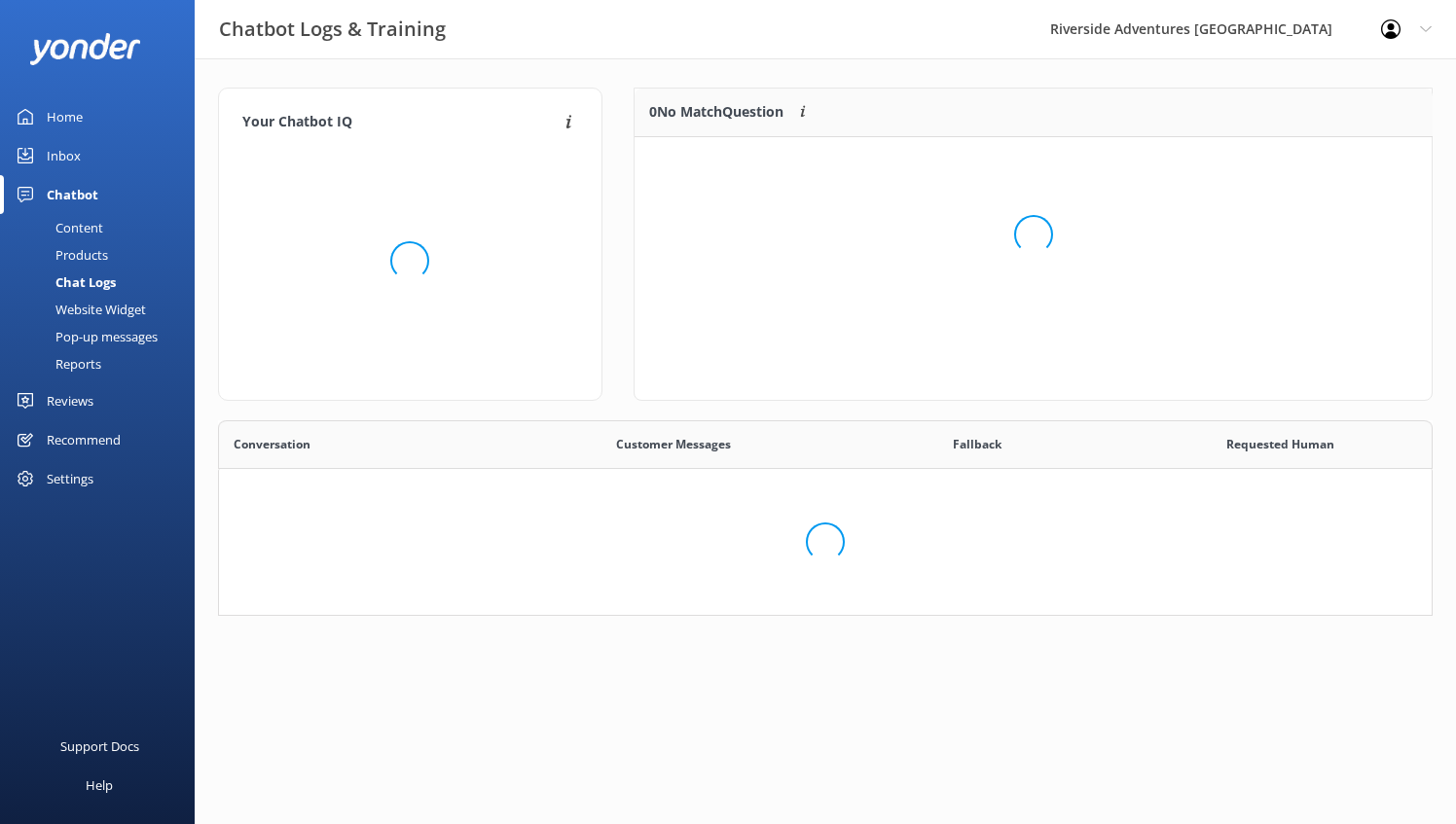
scroll to position [160, 1199]
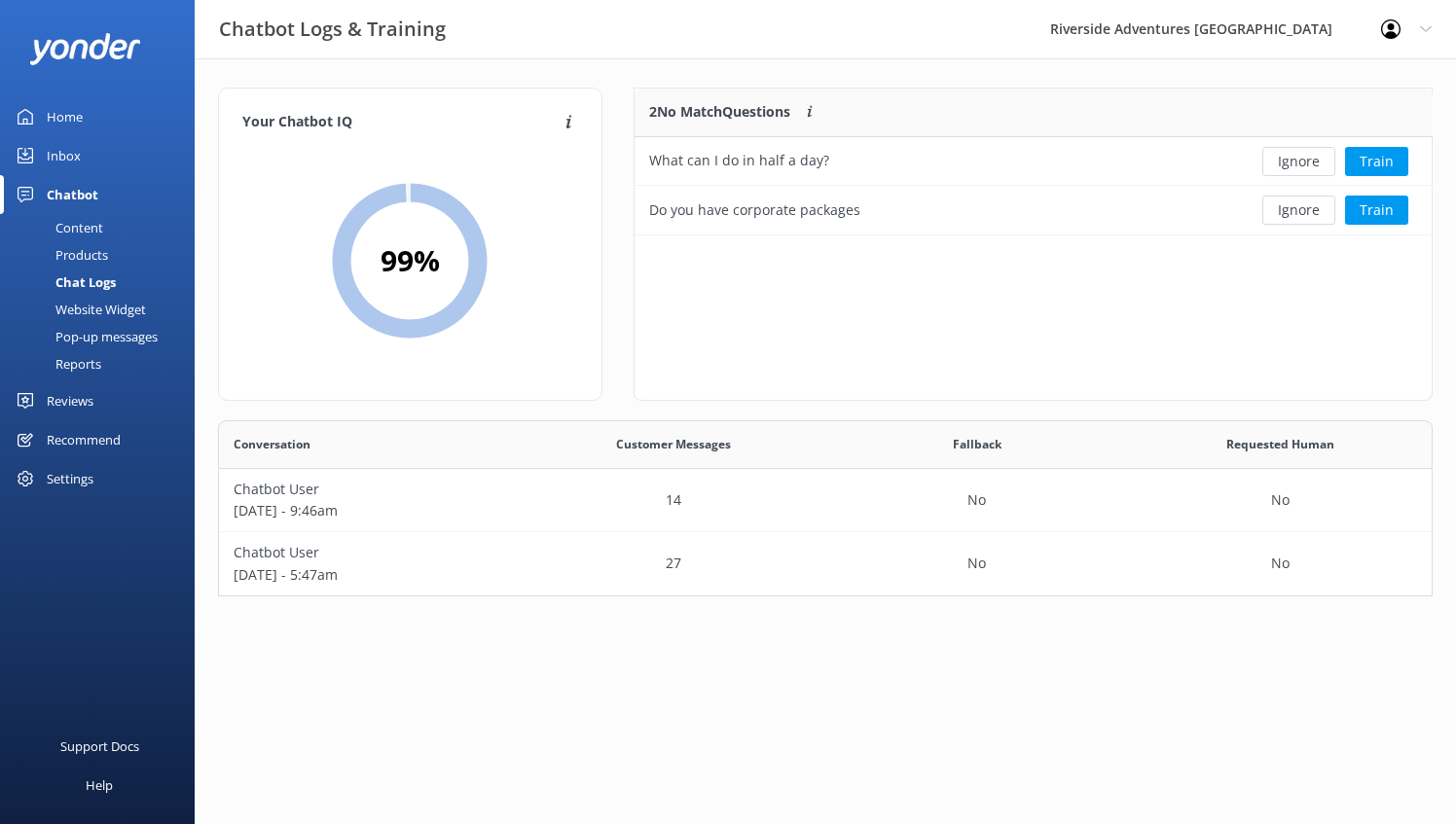
click at [124, 305] on div "Website Widget" at bounding box center [78, 309] width 134 height 27
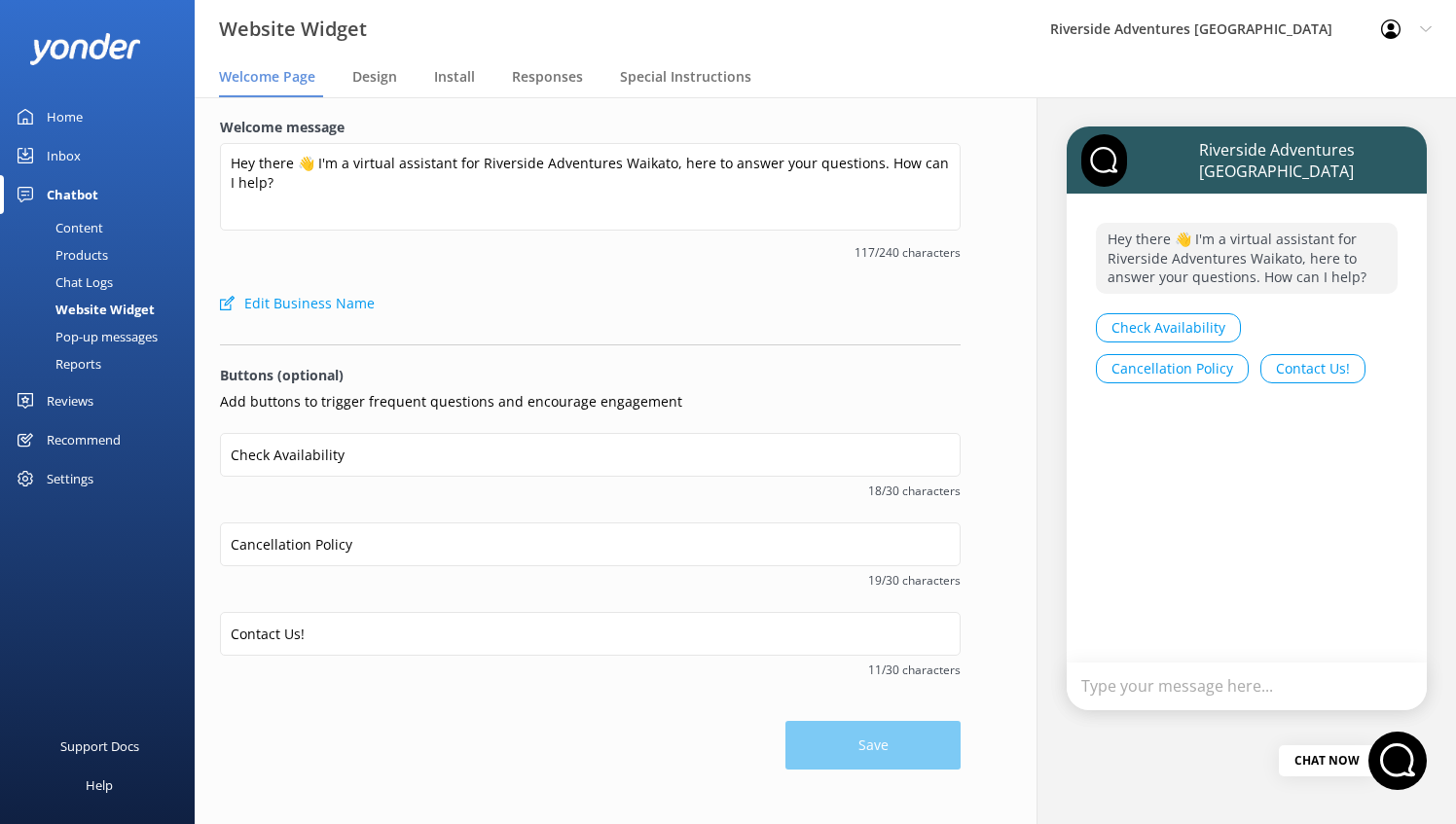
click at [386, 752] on div "Save" at bounding box center [590, 736] width 741 height 69
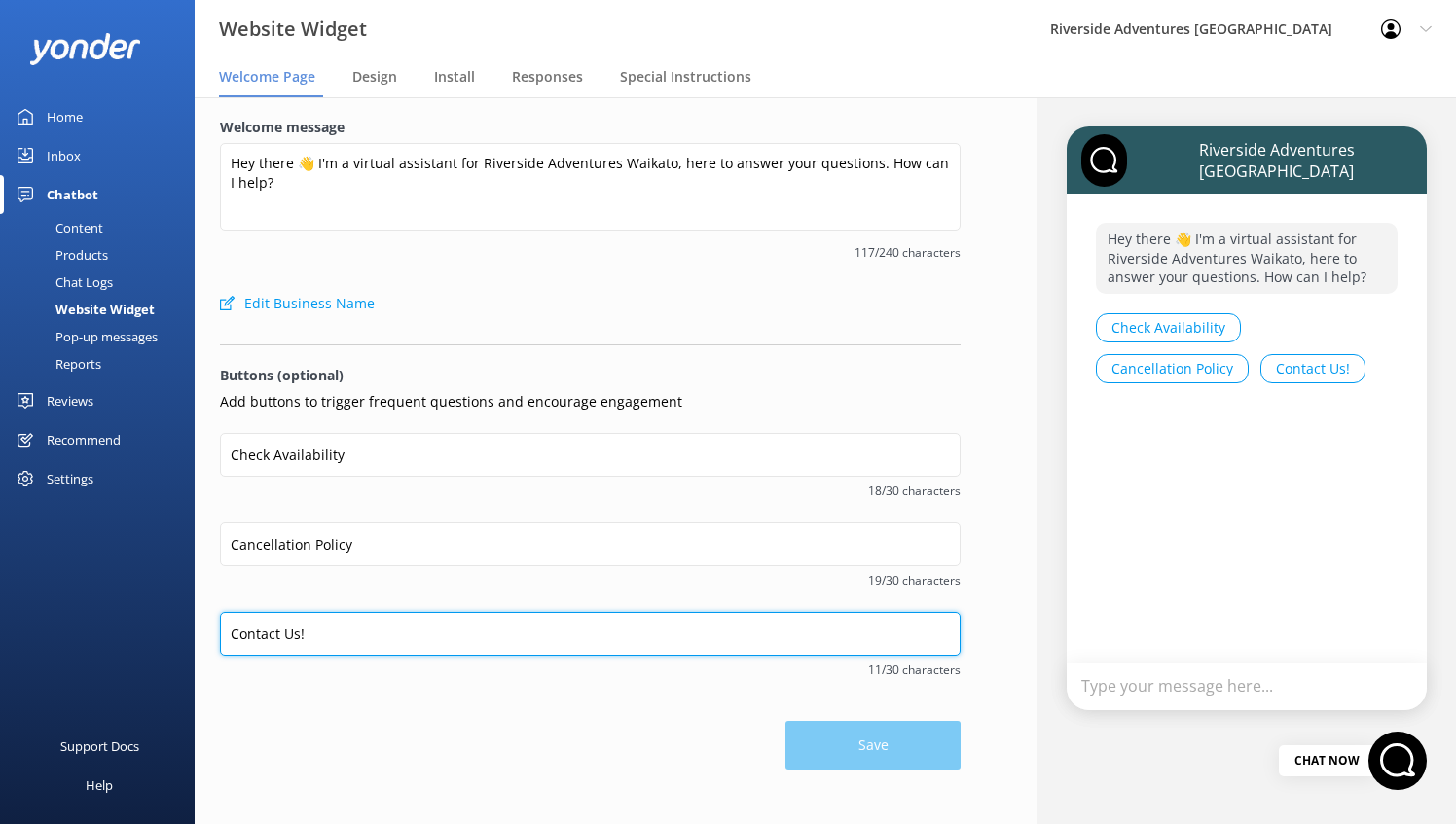
click at [405, 638] on input "Contact Us!" at bounding box center [590, 633] width 741 height 44
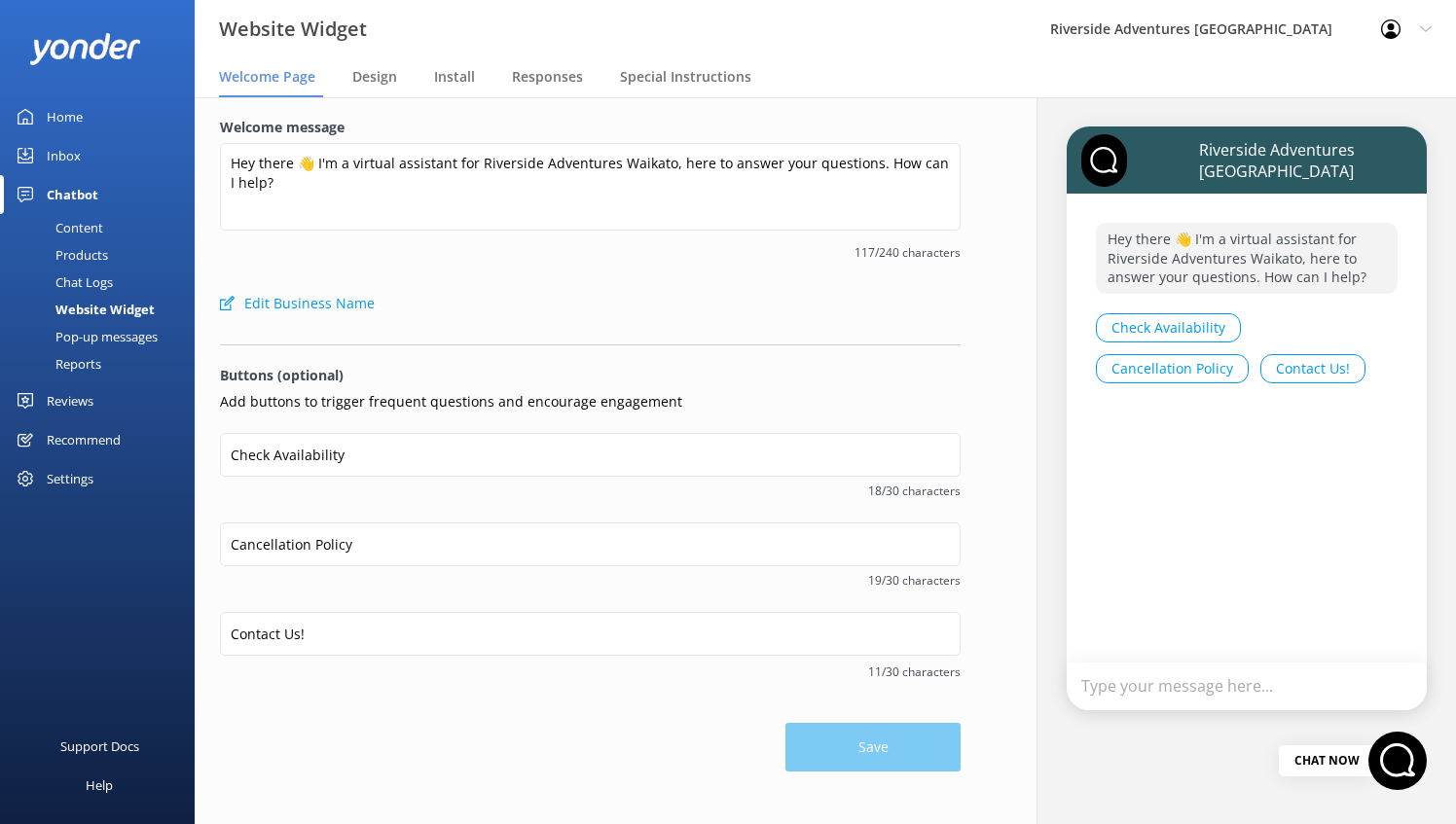
click at [556, 731] on div "Save" at bounding box center [590, 738] width 741 height 69
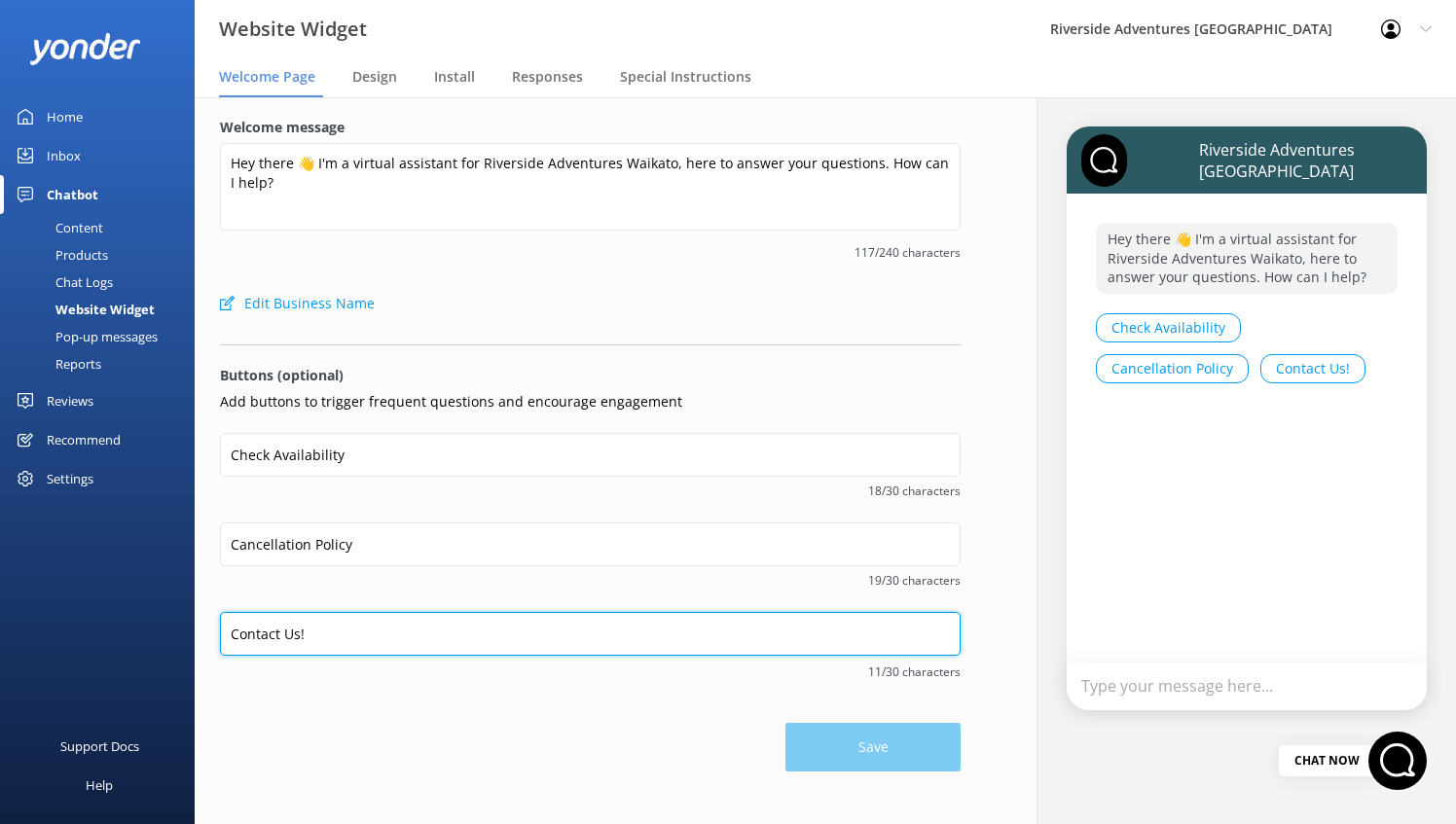
click at [446, 636] on input "Contact Us!" at bounding box center [590, 633] width 741 height 44
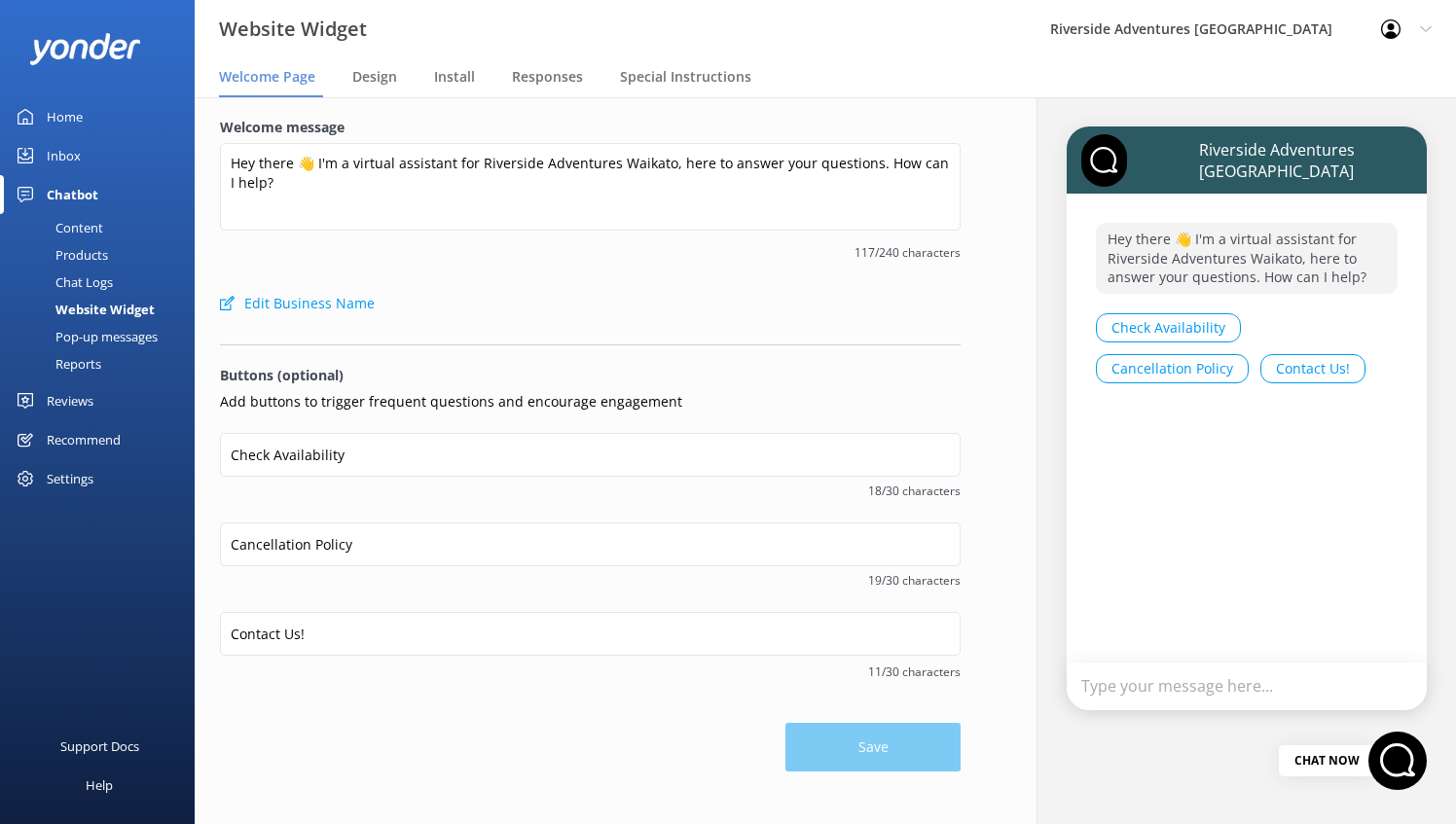
click at [498, 776] on div "Welcome message Hey there 👋 I'm a virtual assistant for Riverside Adventures Wa…" at bounding box center [590, 443] width 791 height 694
click at [103, 337] on div "Pop-up messages" at bounding box center [84, 337] width 146 height 27
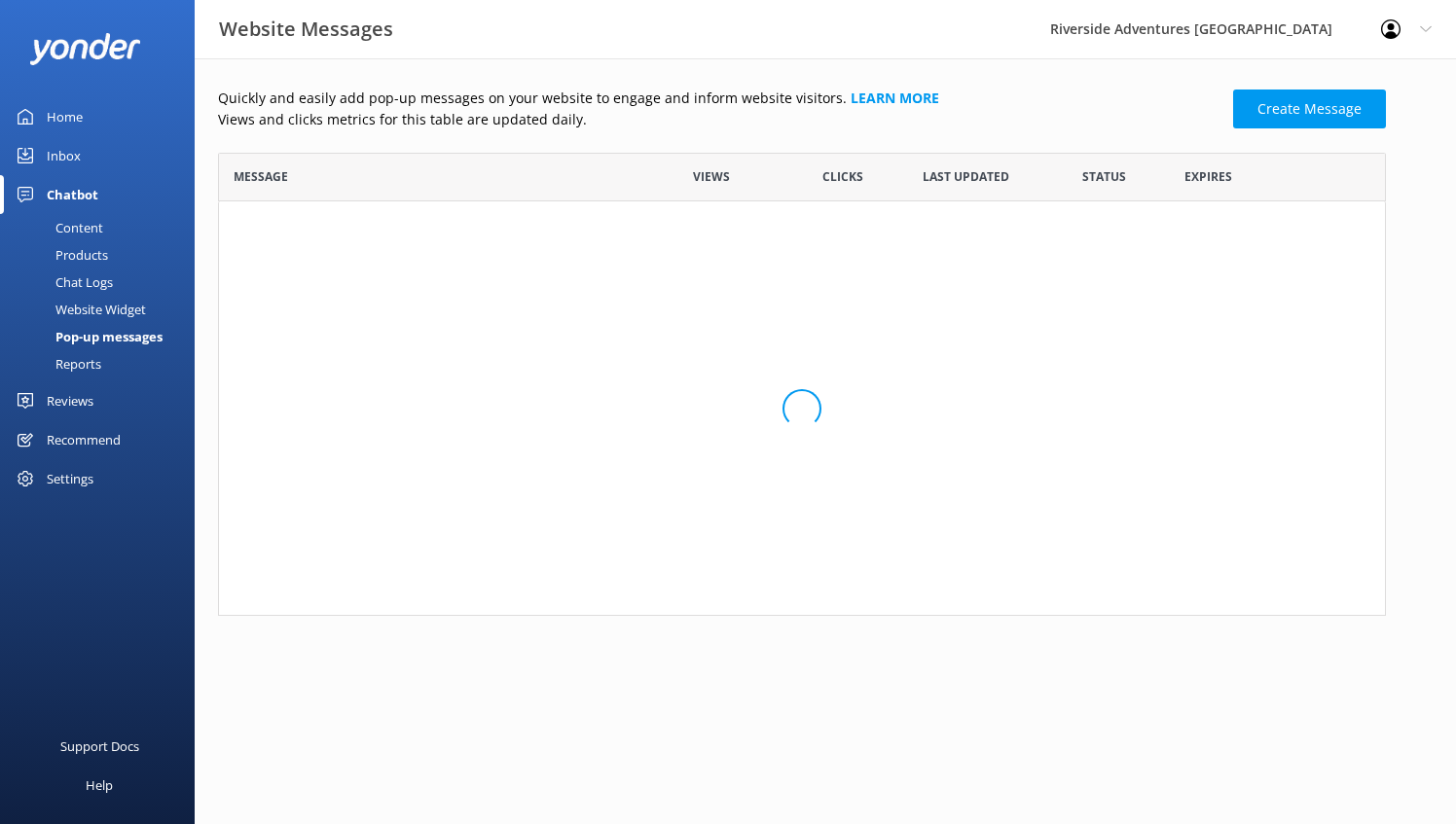
scroll to position [447, 1152]
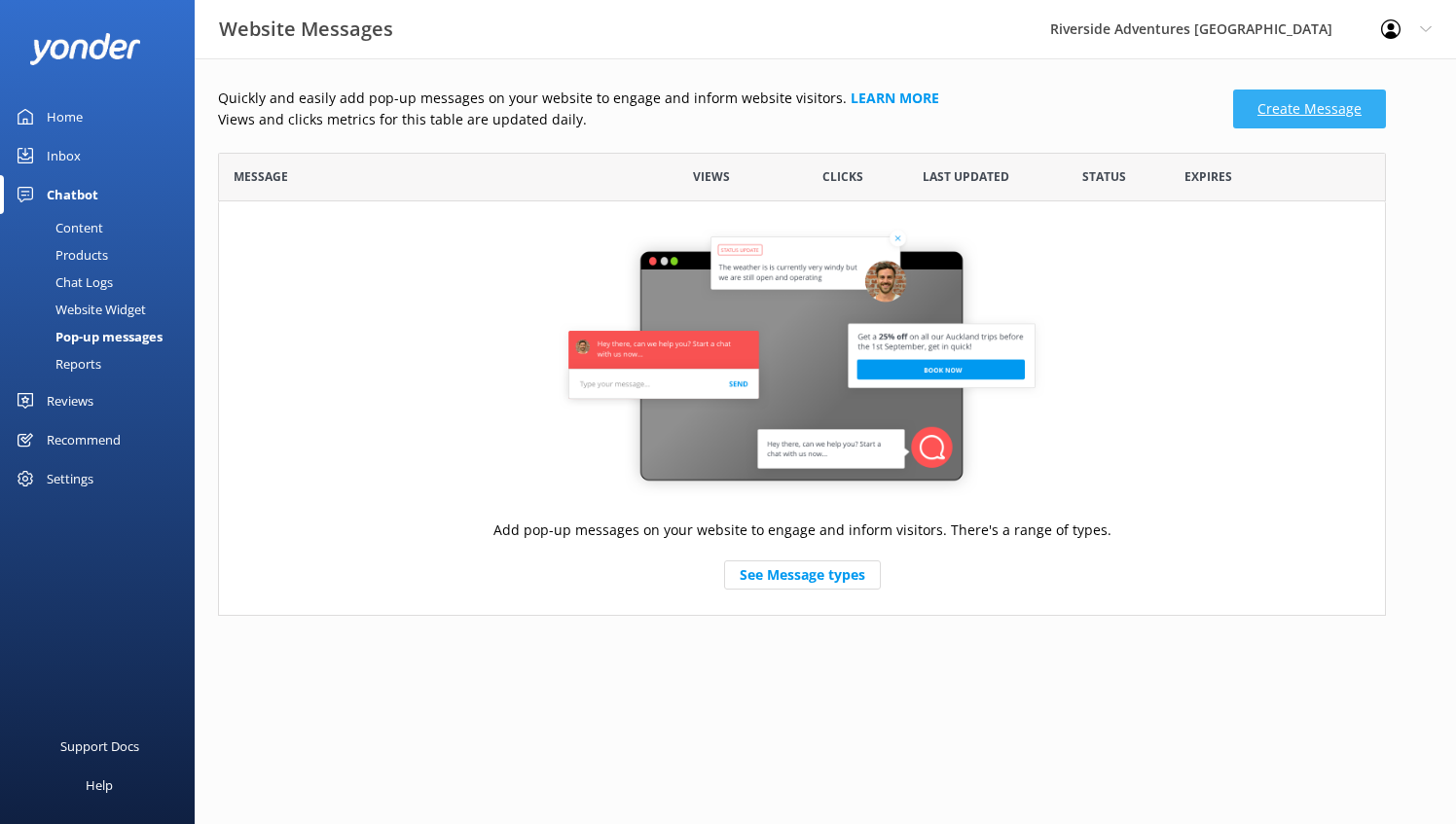
click at [1302, 99] on link "Create Message" at bounding box center [1310, 109] width 153 height 39
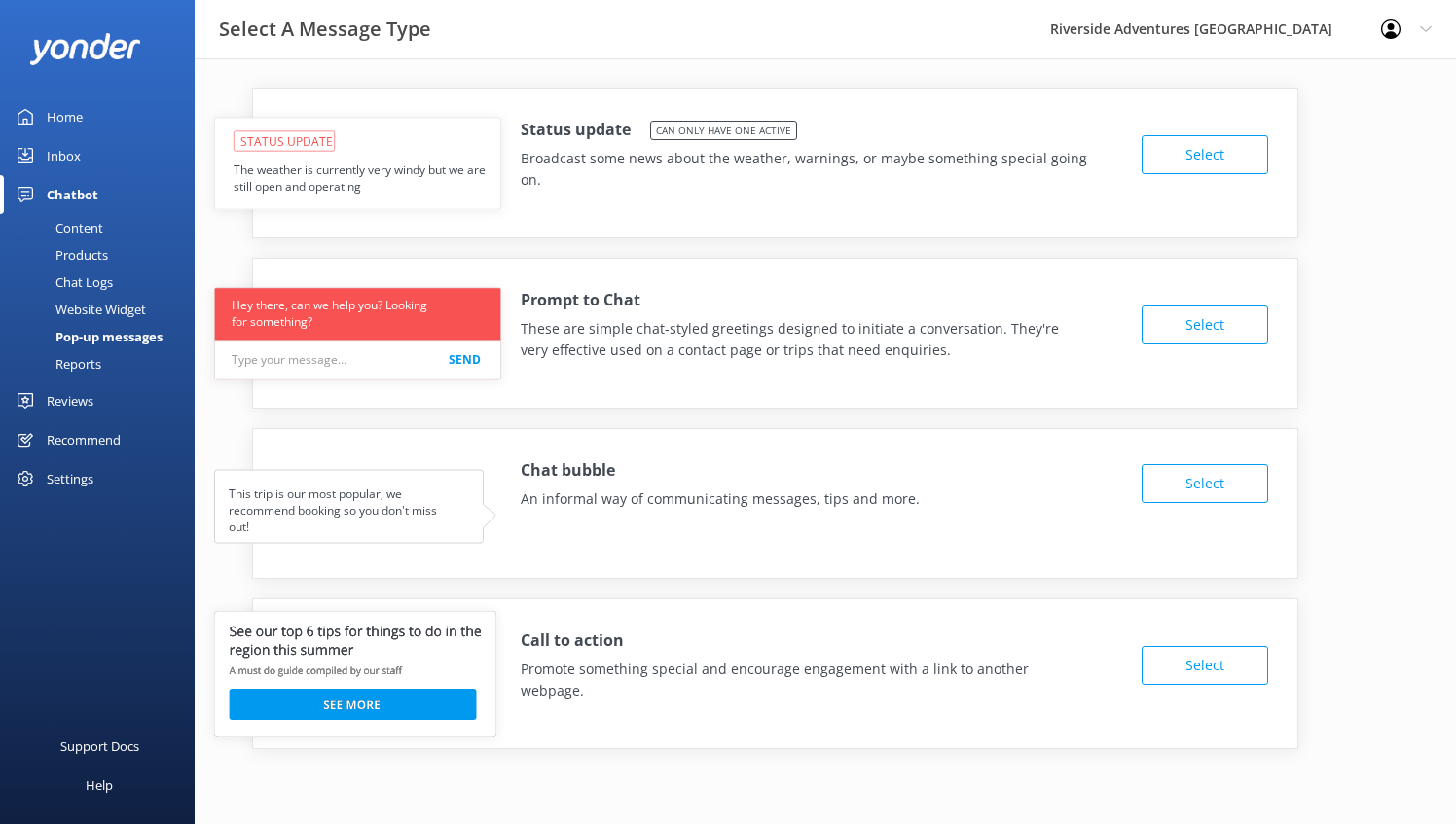
click at [1217, 150] on button "Select" at bounding box center [1204, 155] width 126 height 39
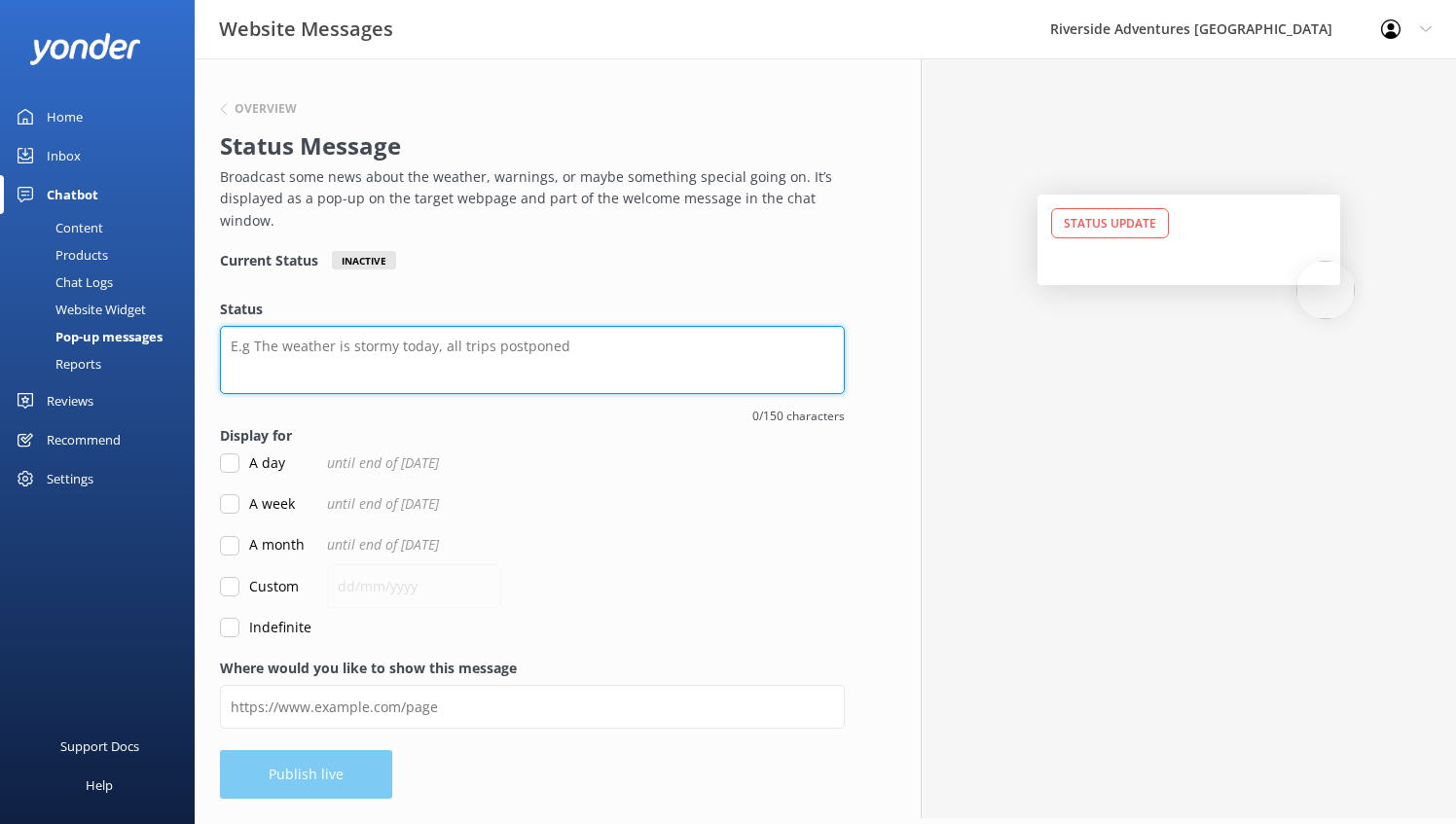
click at [579, 341] on textarea "Status" at bounding box center [533, 360] width 625 height 69
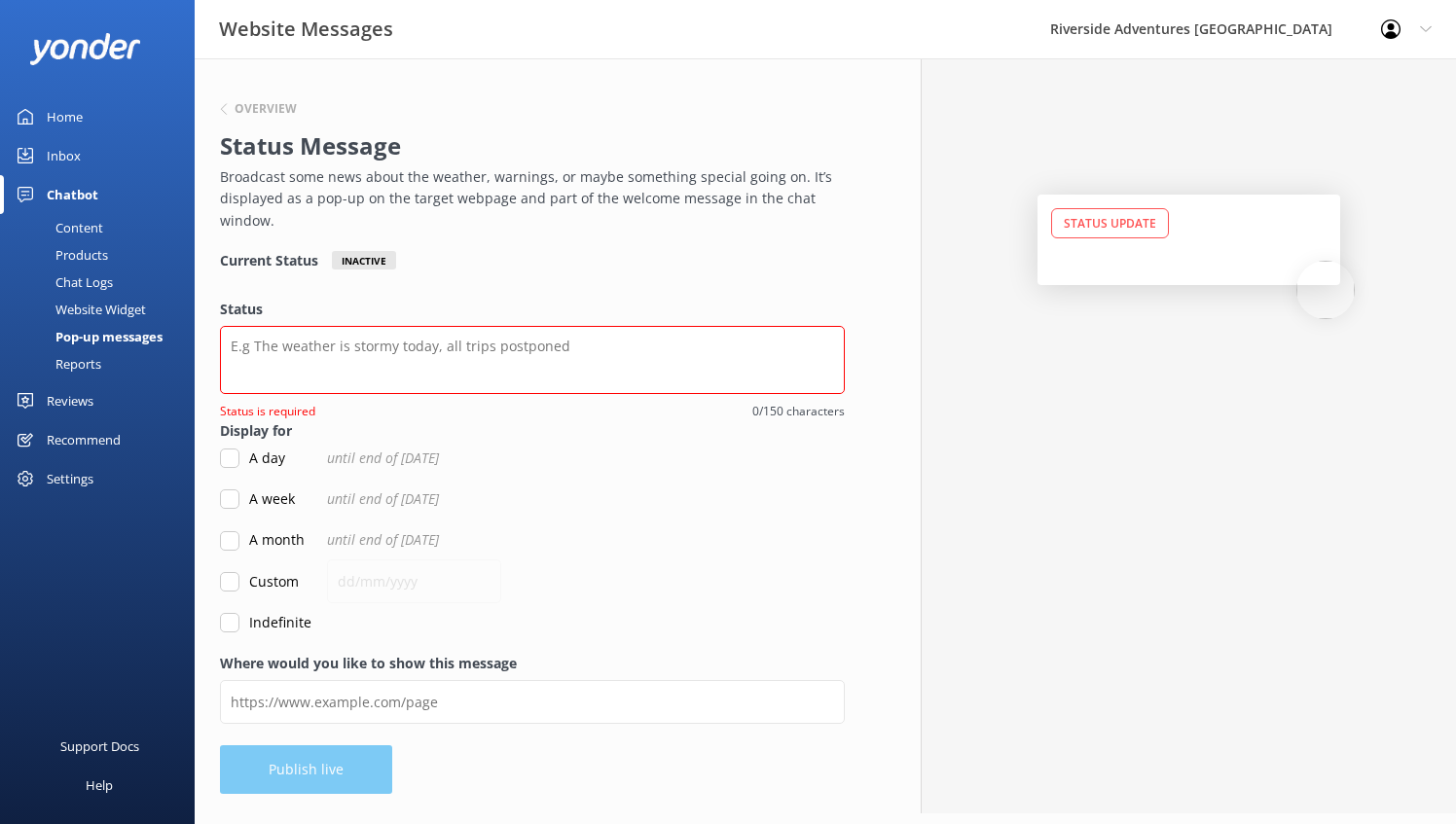
click at [1069, 461] on div "Status Update" at bounding box center [1188, 435] width 536 height 755
click at [724, 356] on textarea "Status" at bounding box center [533, 360] width 625 height 69
click at [228, 545] on input "A month" at bounding box center [230, 541] width 20 height 20
checkbox input "true"
click at [420, 343] on textarea "Status" at bounding box center [533, 360] width 625 height 69
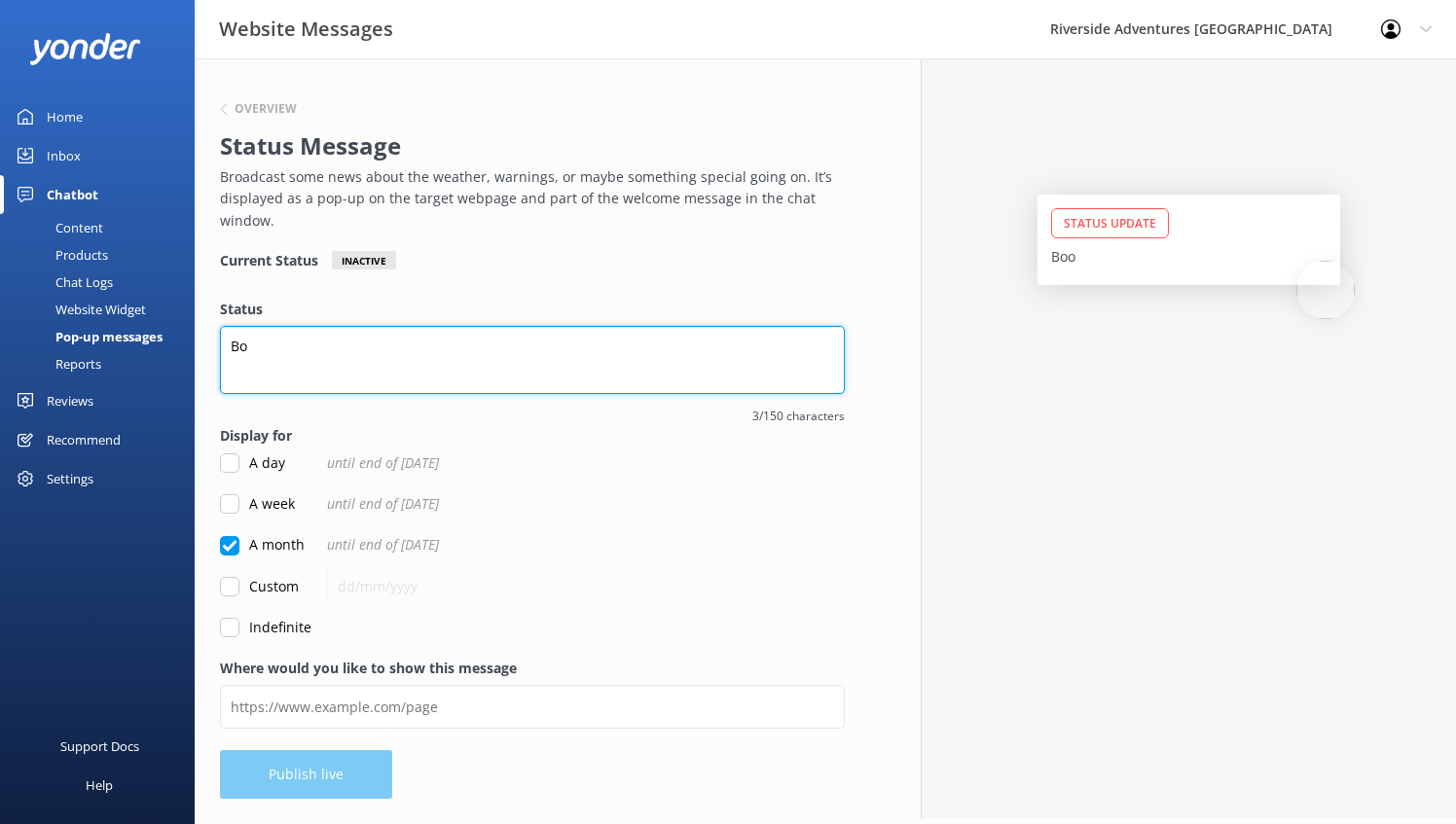
type textarea "B"
type textarea "L"
type textarea "B"
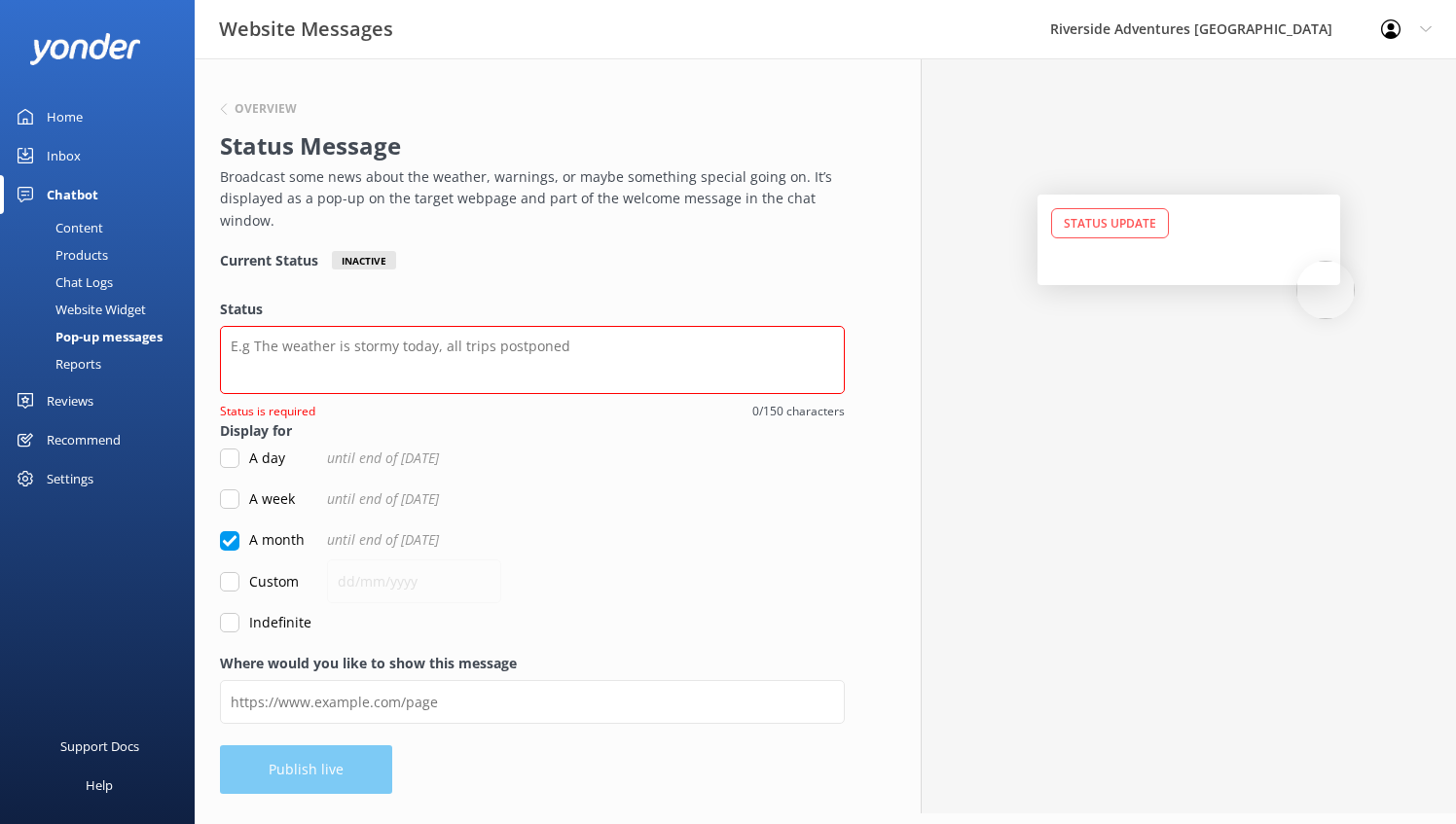
click at [232, 534] on input "A month" at bounding box center [230, 541] width 20 height 20
checkbox input "false"
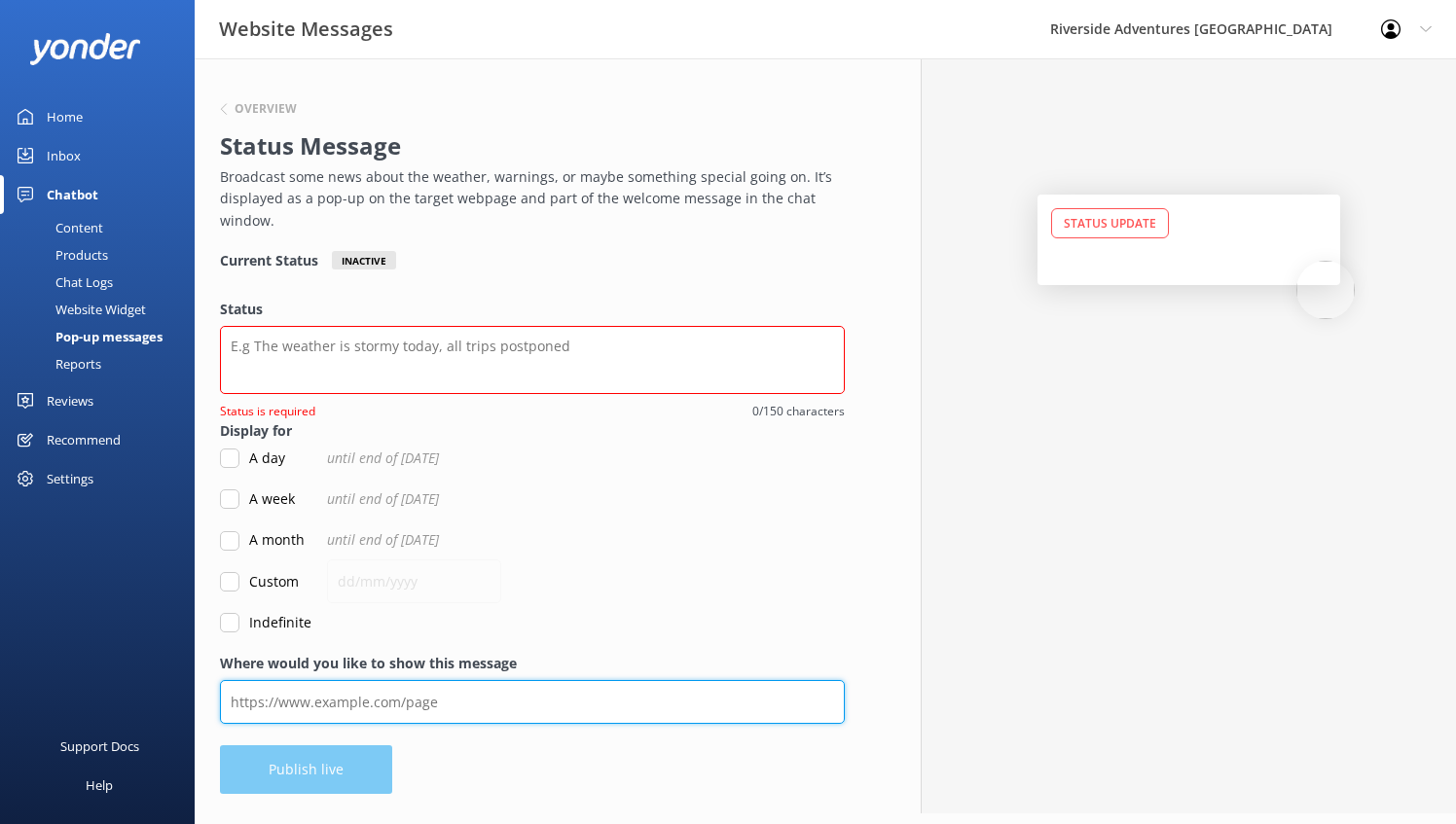
click at [493, 714] on input "Where would you like to show this message" at bounding box center [533, 702] width 625 height 44
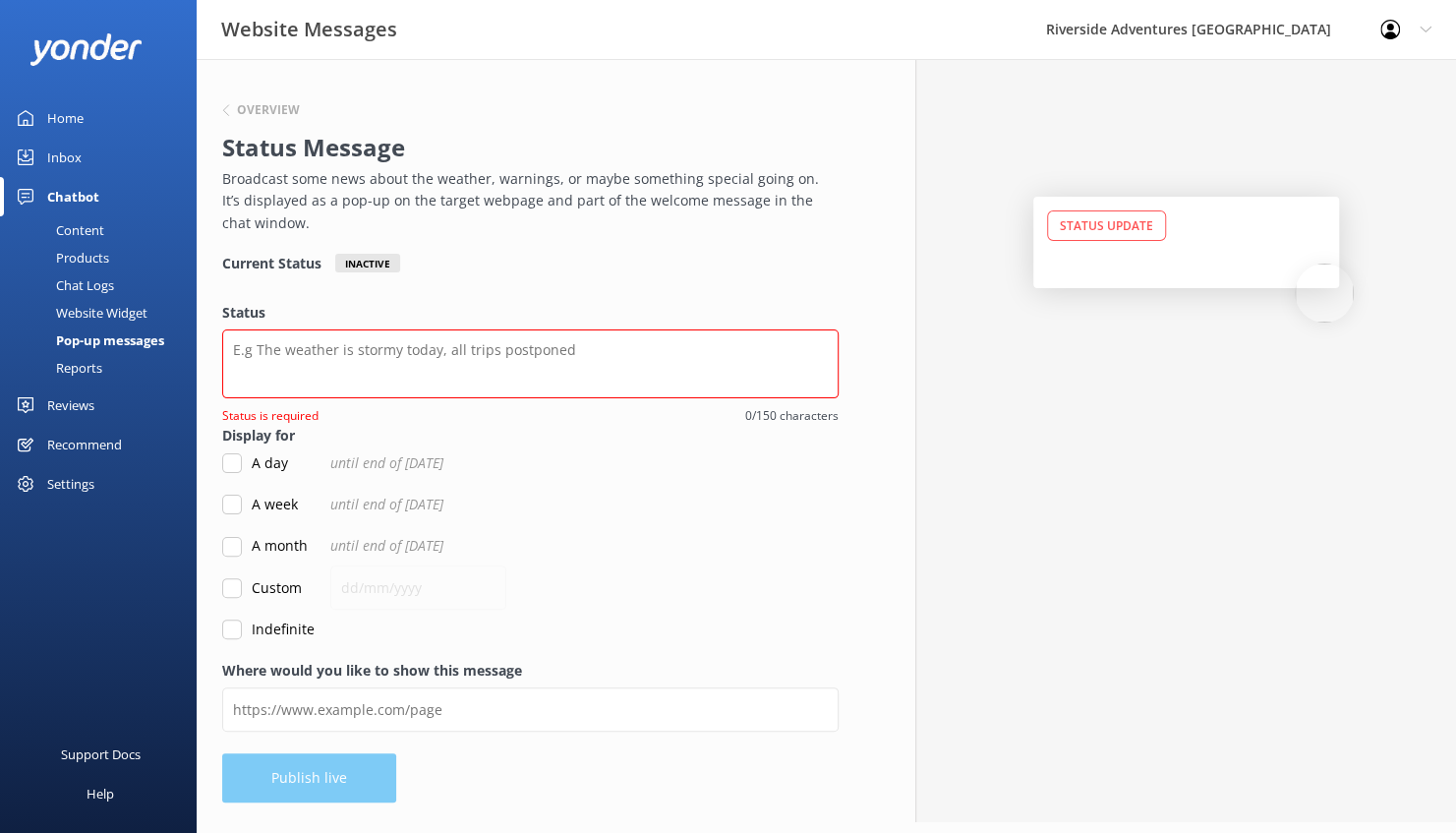
click at [732, 615] on form "Status Status is required 0/150 characters Display for A day until end of [DATE…" at bounding box center [530, 471] width 616 height 338
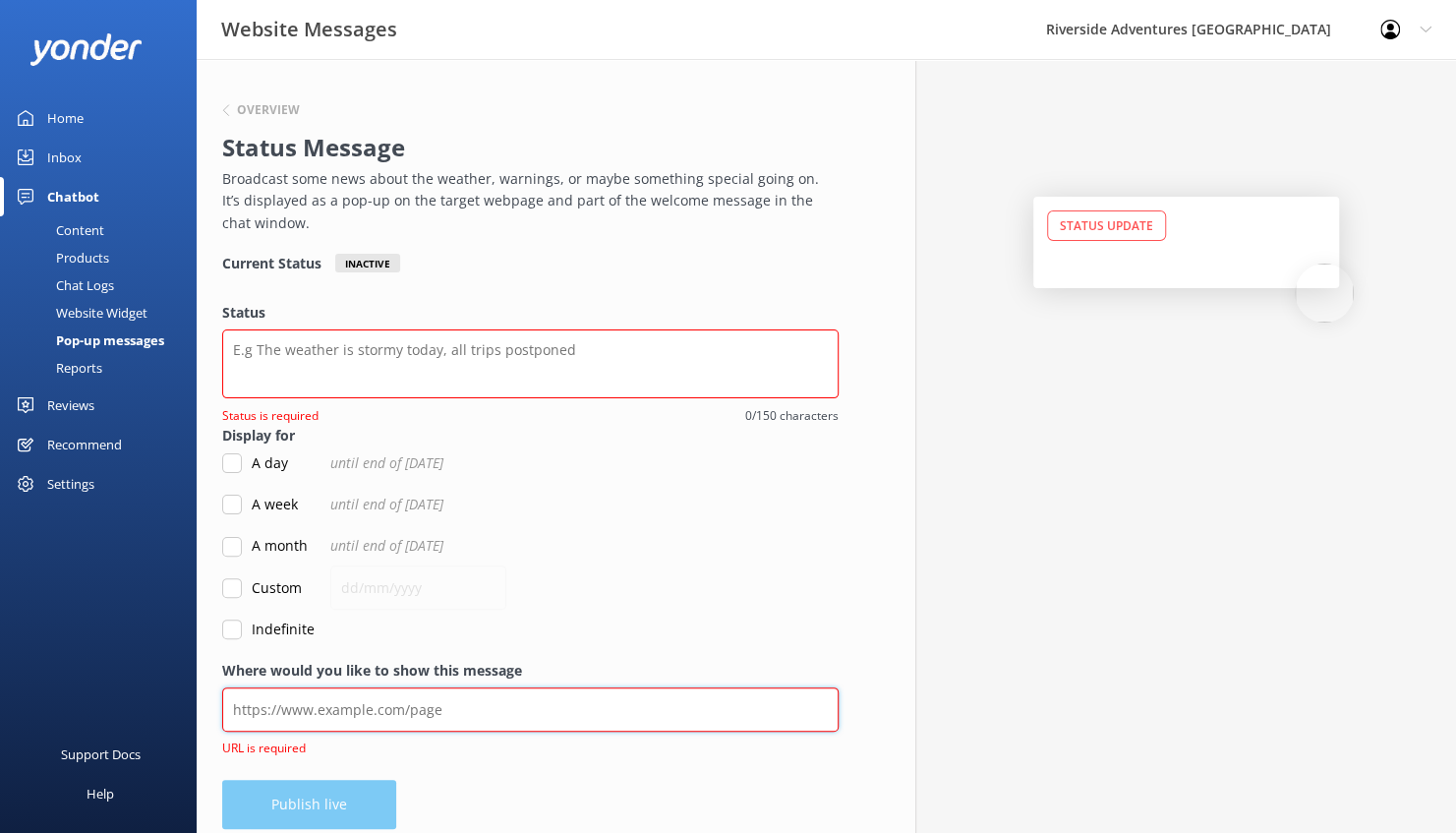
click at [515, 708] on input "Where would you like to show this message" at bounding box center [530, 709] width 616 height 45
click at [1114, 377] on div "Status Update" at bounding box center [1186, 454] width 541 height 789
click at [360, 361] on textarea "Status" at bounding box center [530, 364] width 616 height 69
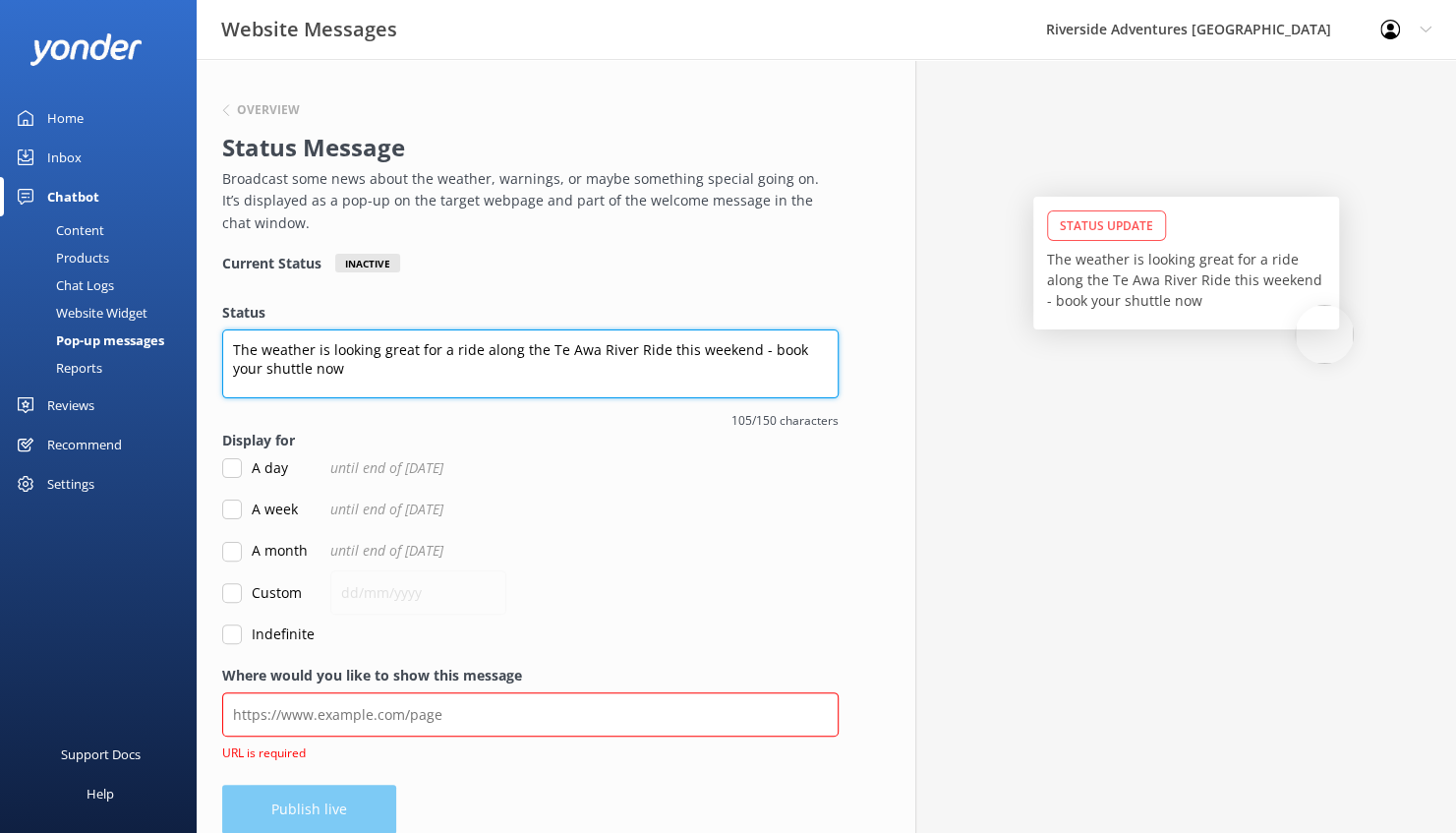
type textarea "The weather is looking great for a ride along the Te Awa River Ride this weeken…"
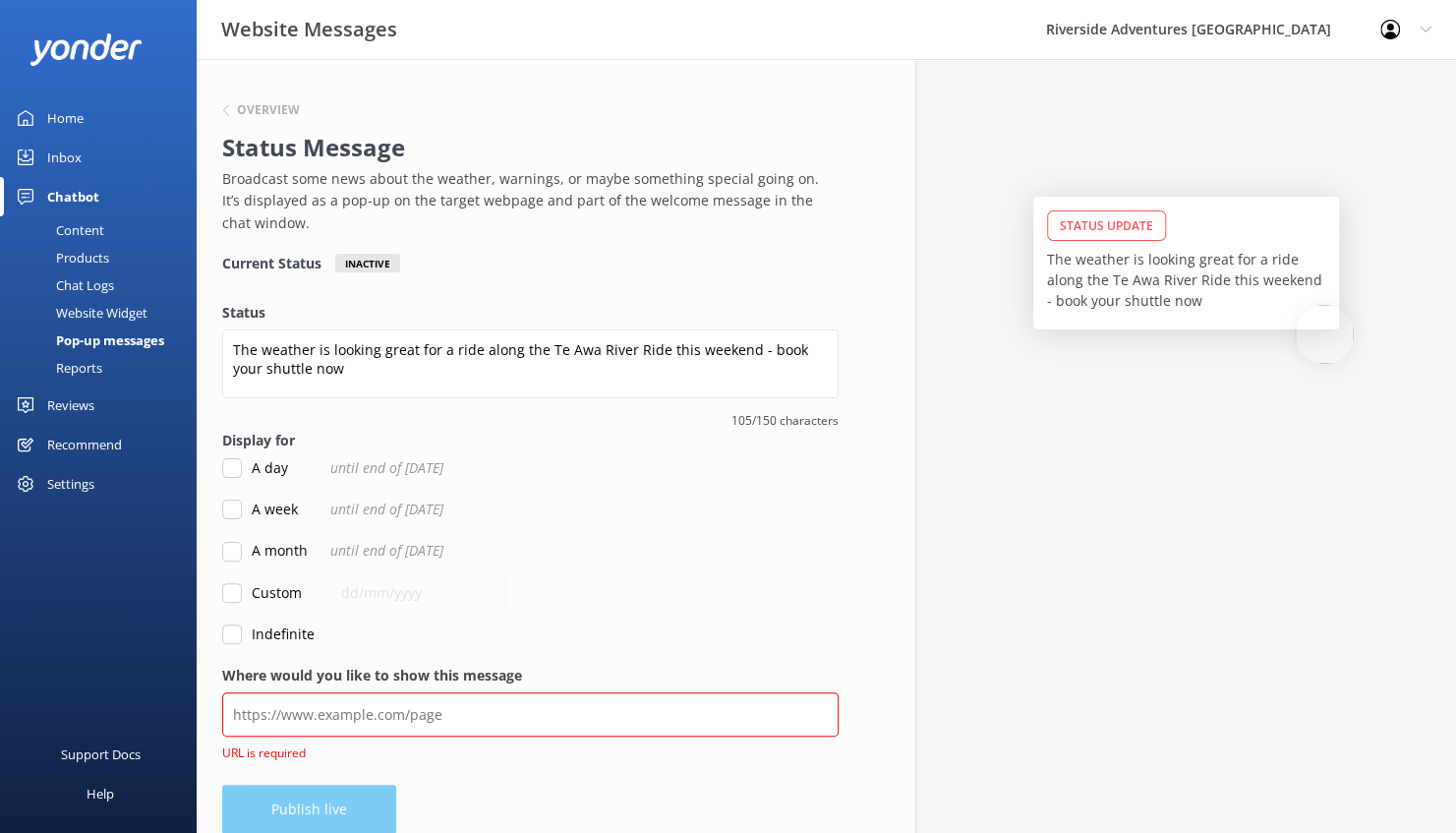
click at [238, 508] on input "A week" at bounding box center [232, 509] width 20 height 20
checkbox input "true"
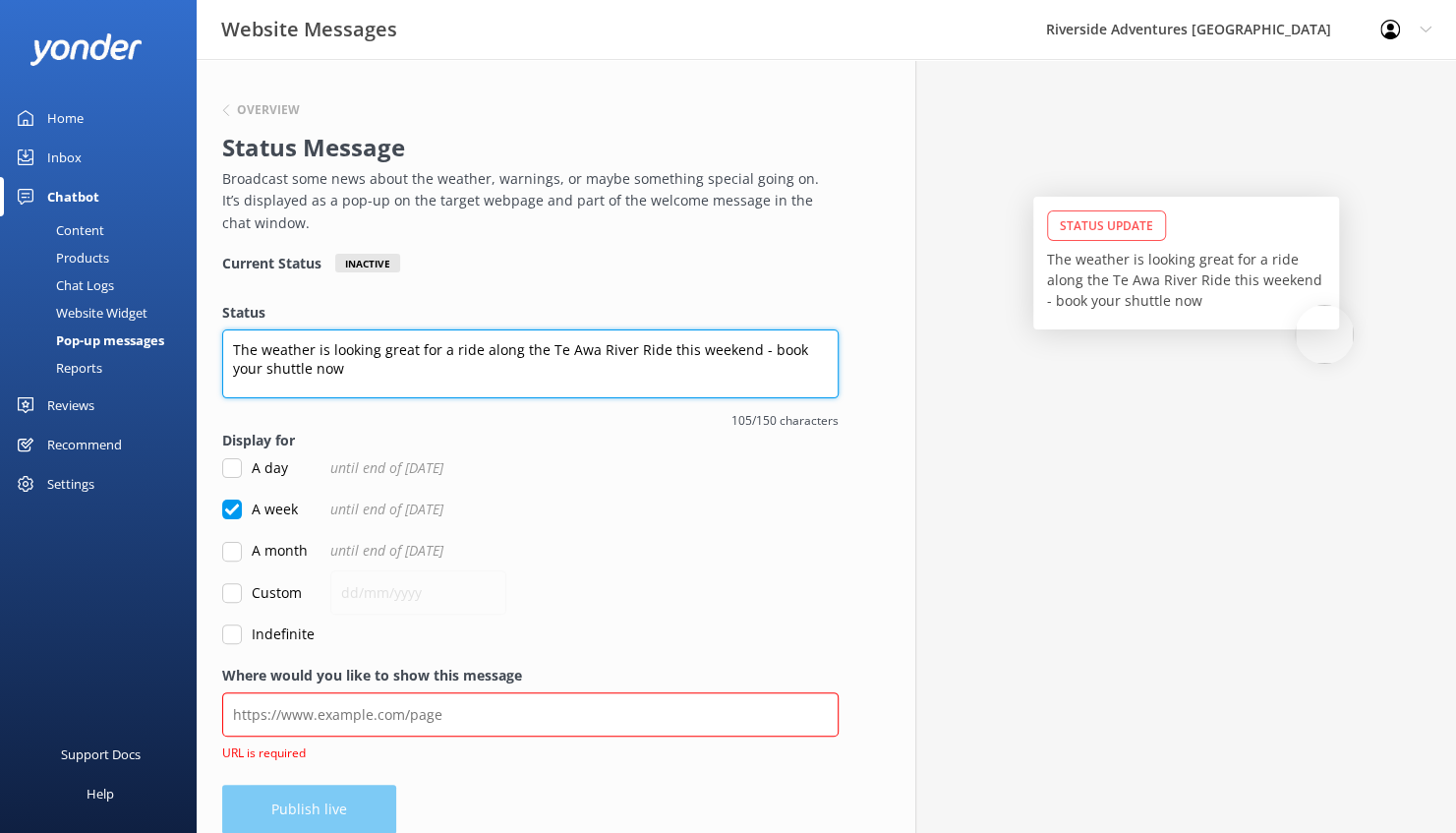
click at [382, 373] on textarea "The weather is looking great for a ride along the Te Awa River Ride this weeken…" at bounding box center [530, 364] width 616 height 69
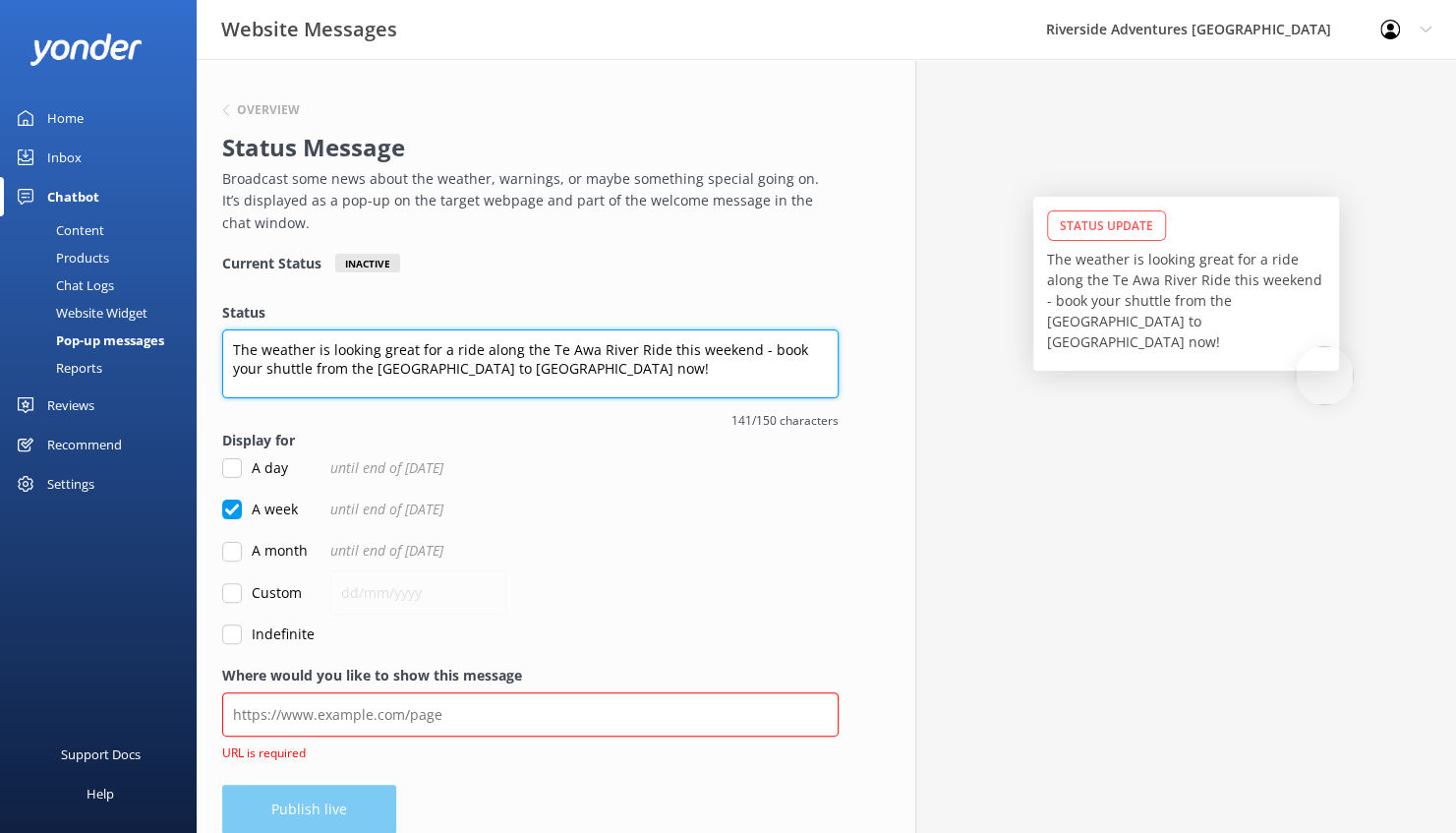
click at [606, 377] on textarea "The weather is looking great for a ride along the Te Awa River Ride this weeken…" at bounding box center [530, 364] width 616 height 69
type textarea "The weather is looking great for a ride along the Te Awa River Ride this weeken…"
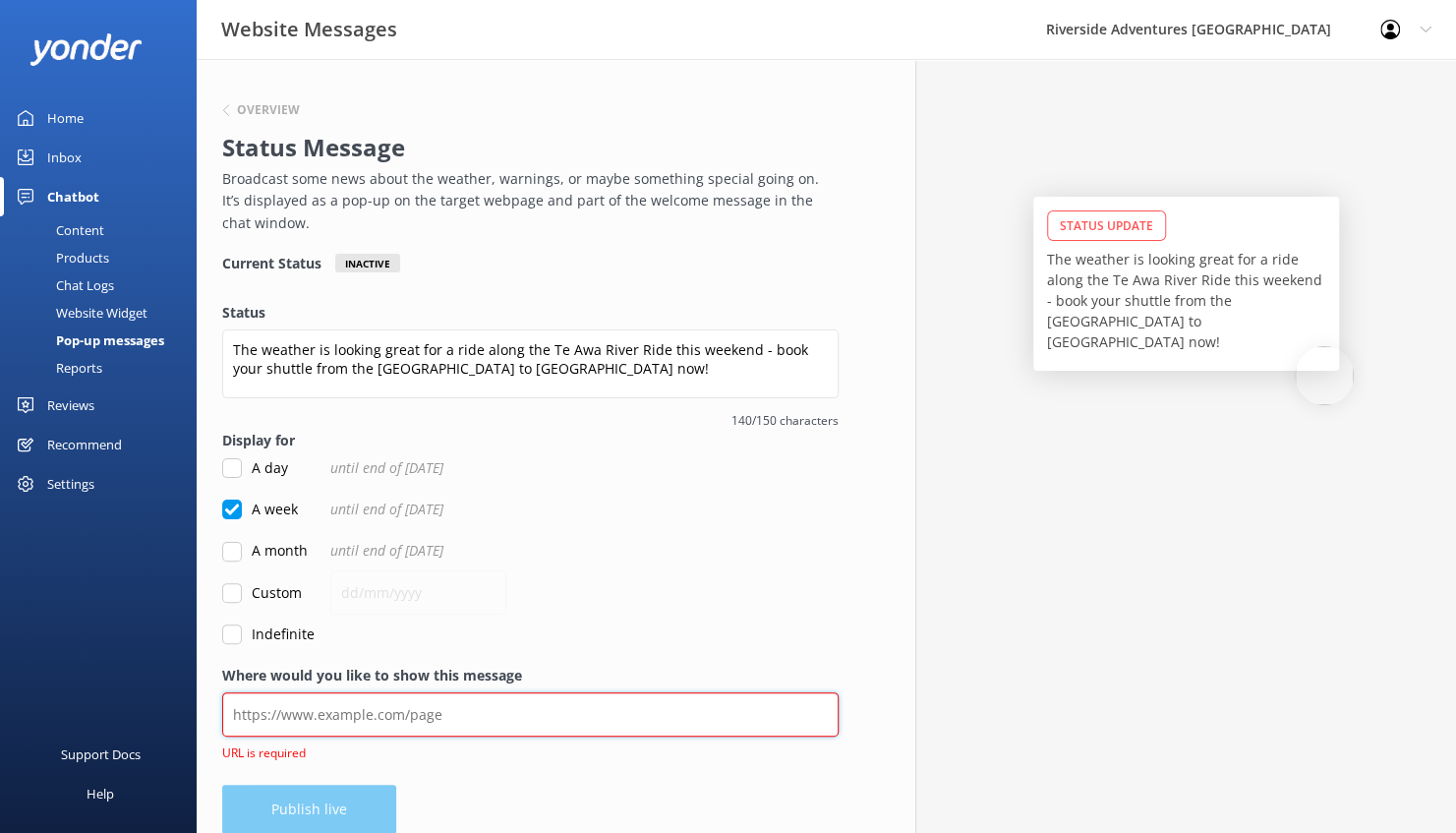
click at [485, 713] on input "Where would you like to show this message" at bounding box center [530, 714] width 616 height 45
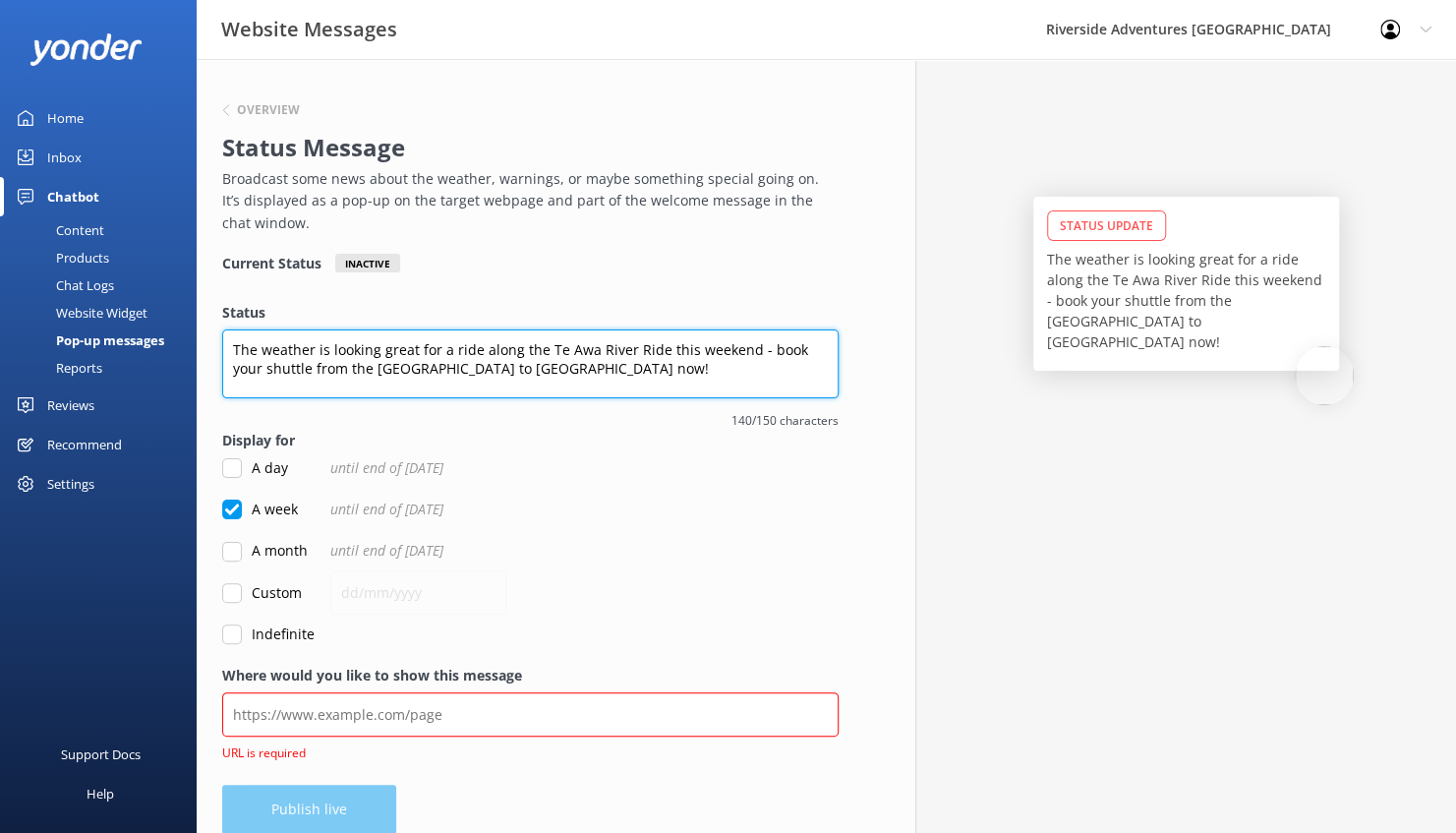
click at [608, 371] on textarea "The weather is looking great for a ride along the Te Awa River Ride this weeken…" at bounding box center [530, 364] width 616 height 69
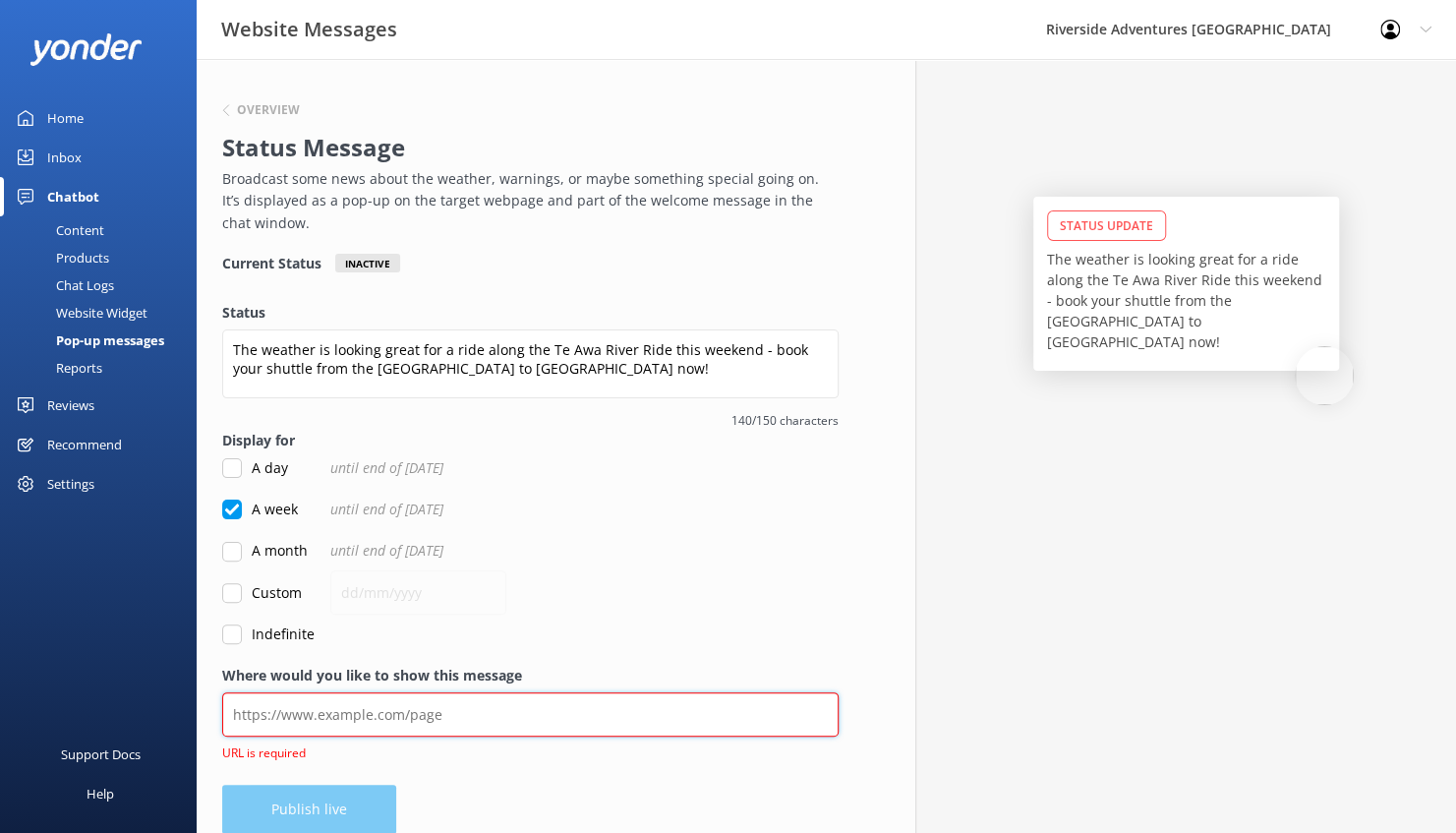
click at [374, 706] on input "Where would you like to show this message" at bounding box center [530, 714] width 616 height 45
paste input "[URL][DOMAIN_NAME]"
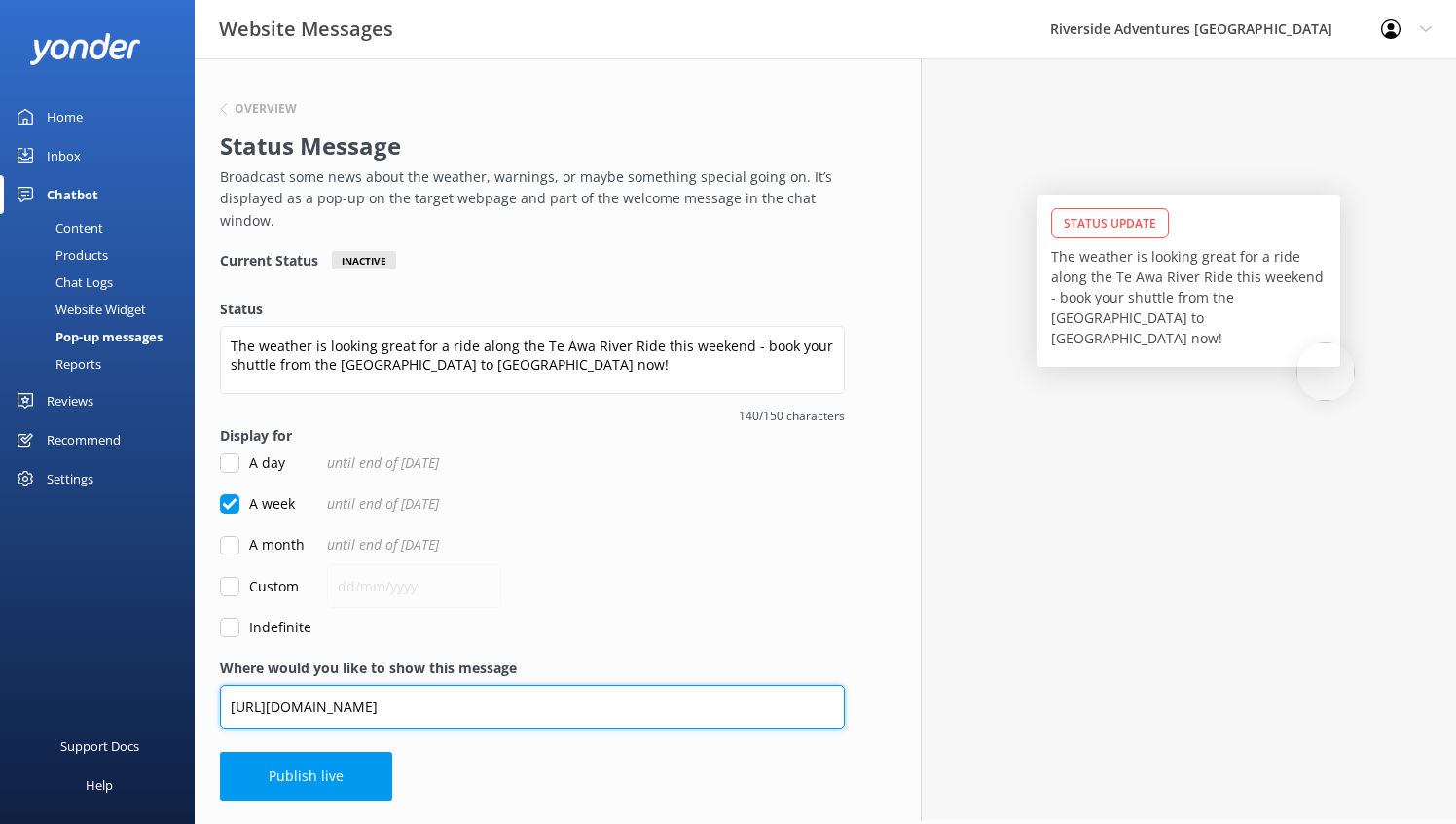
type input "[URL][DOMAIN_NAME]"
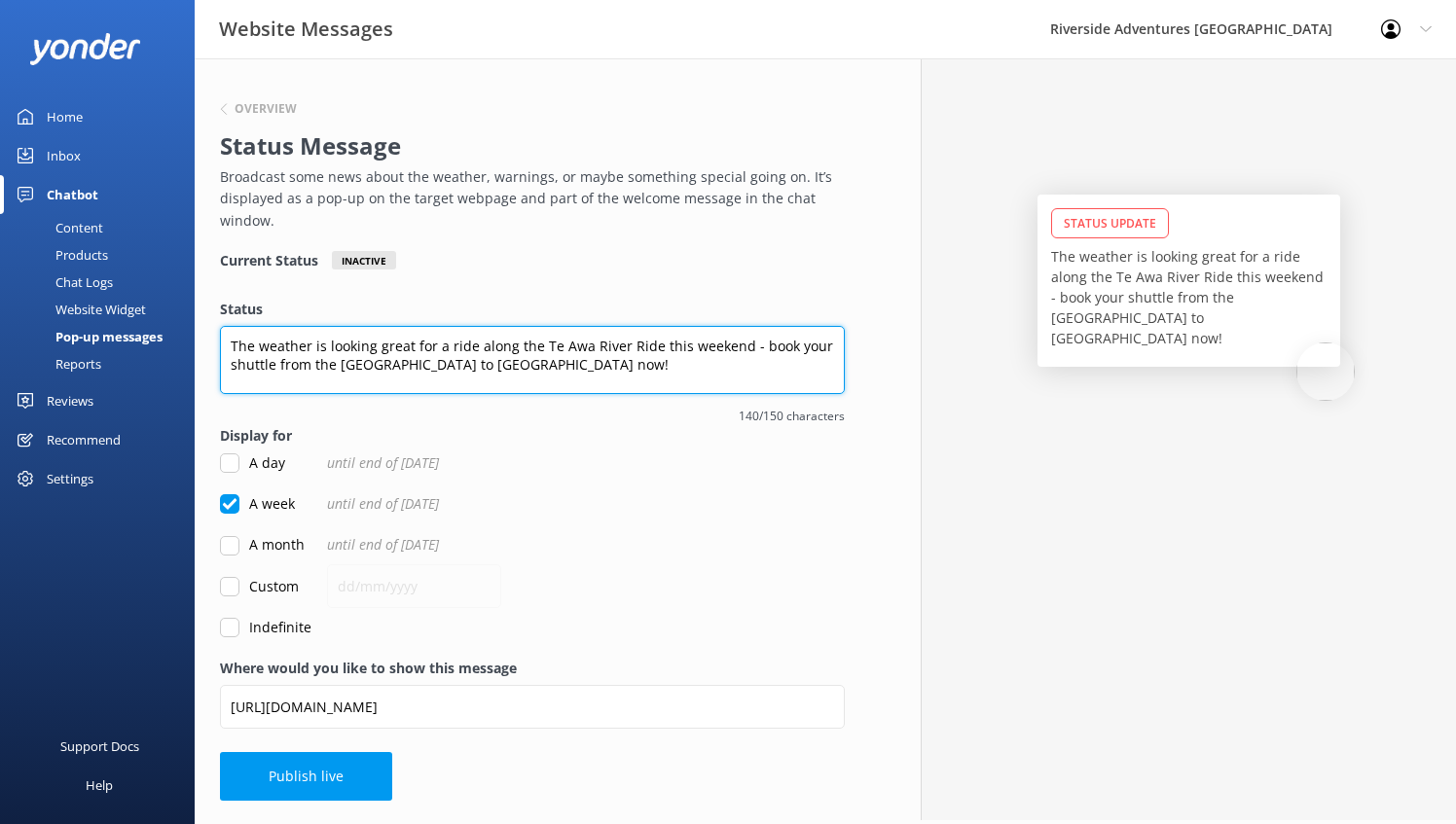
scroll to position [10, 0]
drag, startPoint x: 230, startPoint y: 341, endPoint x: 687, endPoint y: 378, distance: 458.5
click at [687, 378] on textarea "The weather is looking great for a ride along the Te Awa River Ride this weeken…" at bounding box center [533, 360] width 625 height 69
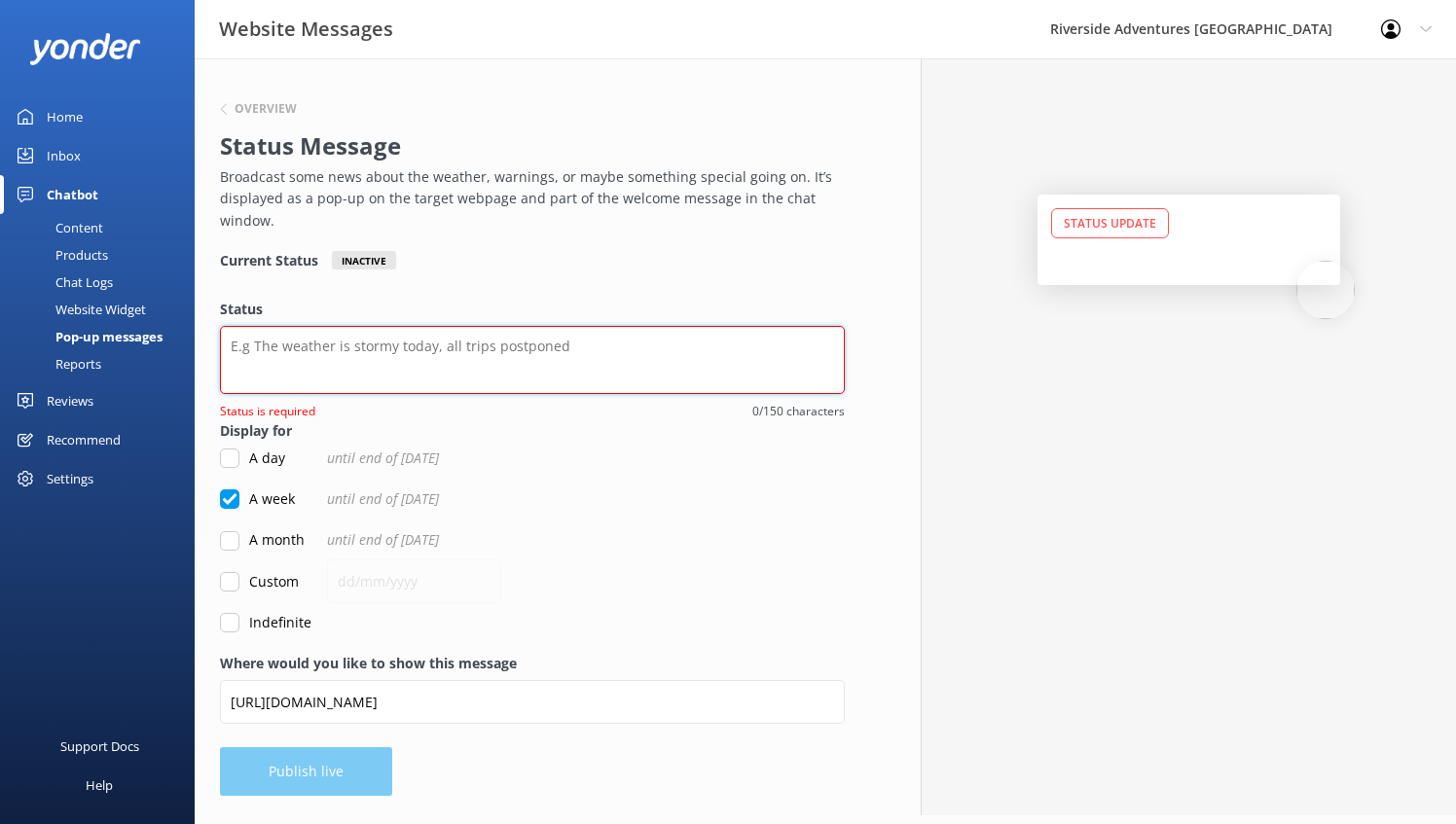
scroll to position [0, 0]
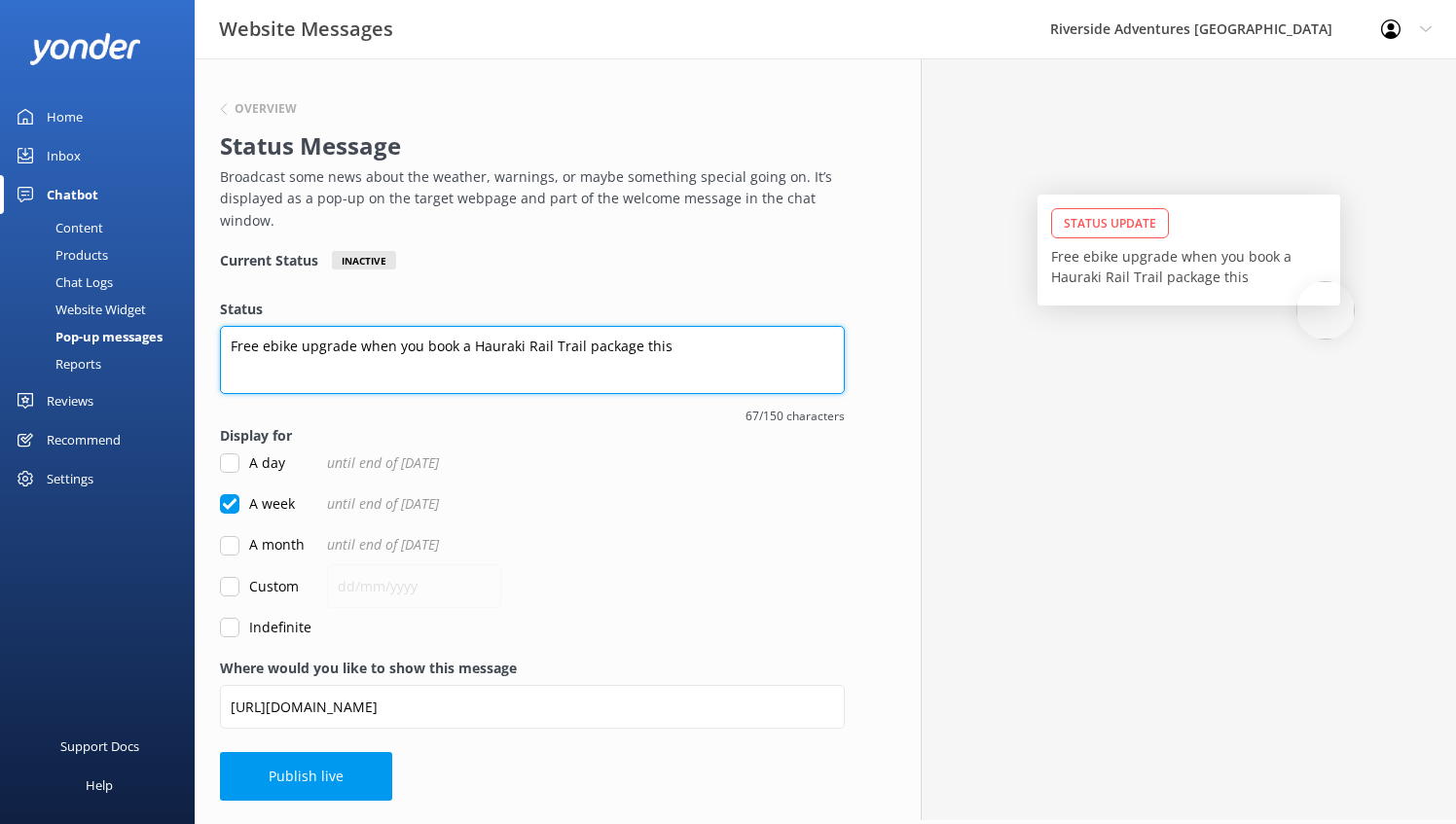
click at [451, 345] on textarea "Free ebike upgrade when you book a Hauraki Rail Trail package this" at bounding box center [533, 360] width 625 height 69
click at [707, 344] on textarea "Free ebike upgrade when you book a Hauraki Rail Trail package this" at bounding box center [533, 360] width 625 height 69
click at [458, 347] on textarea "Free ebike upgrade when you book a Hauraki Rail Trail package this month" at bounding box center [533, 360] width 625 height 69
click at [742, 346] on textarea "Free ebike upgrade when you book a Hauraki Rail Trail package this month" at bounding box center [533, 360] width 625 height 69
type textarea "Free ebike upgrade when you book a Hauraki Rail Trail package this month!"
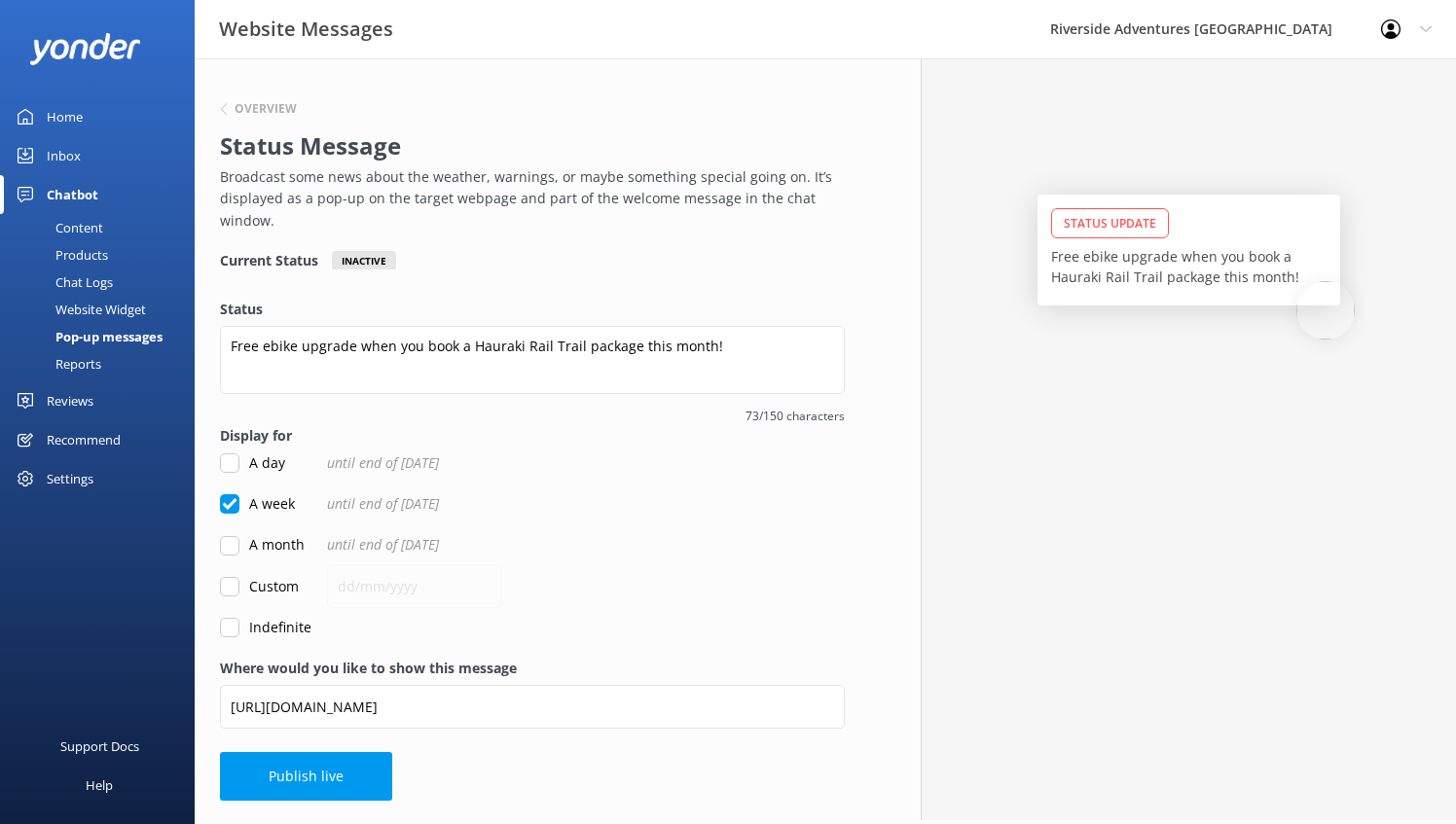
click at [234, 545] on input "A month" at bounding box center [230, 546] width 20 height 20
checkbox input "true"
checkbox input "false"
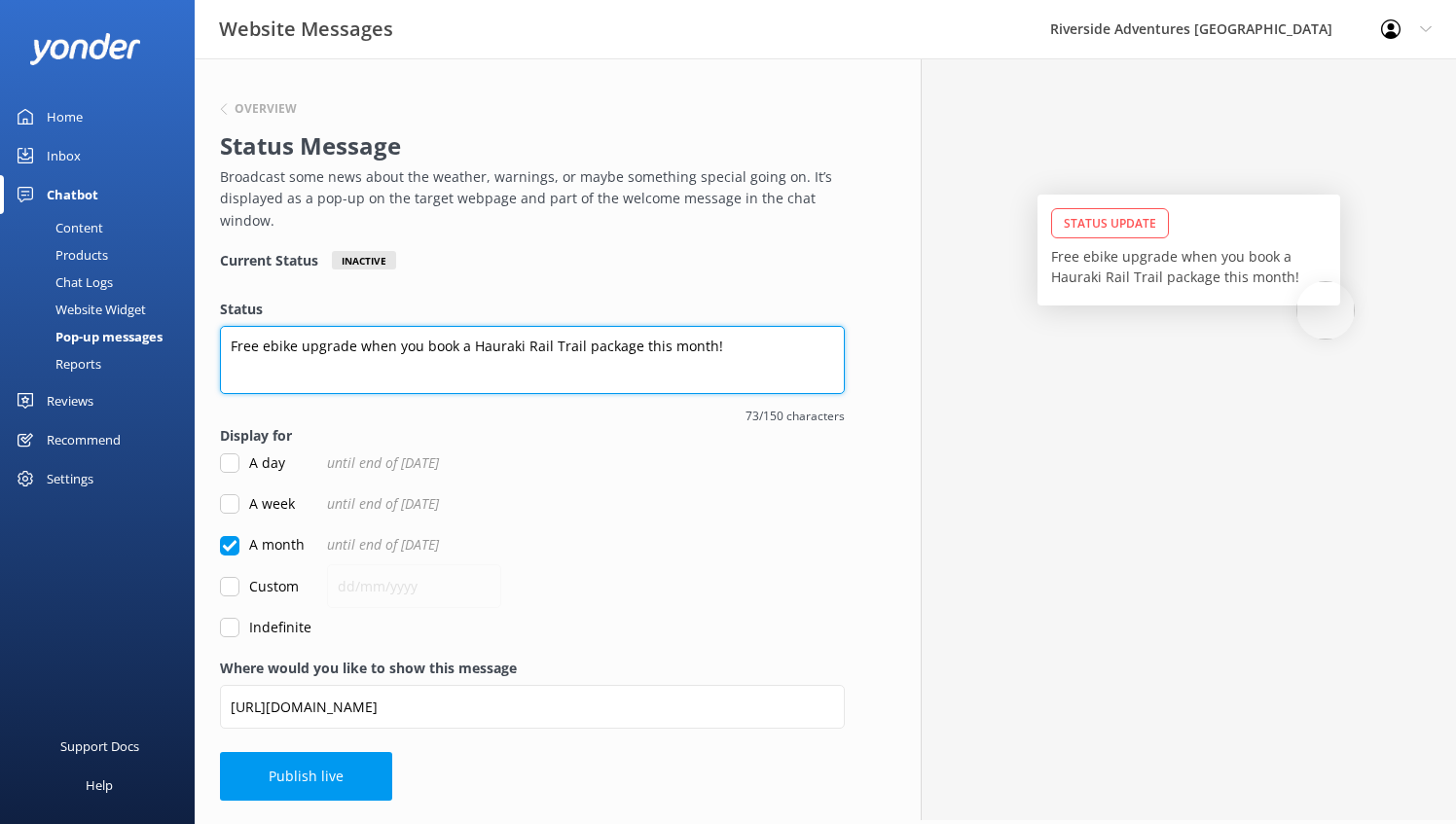
click at [720, 346] on textarea "Free ebike upgrade when you book a Hauraki Rail Trail package this month!" at bounding box center [533, 360] width 625 height 69
click at [506, 344] on textarea "Free ebike upgrade when you book a Hauraki Rail Trail package until" at bounding box center [533, 360] width 625 height 69
click at [677, 345] on textarea "Free ebike upgrade when you book a Hauraki Rail Trail package until" at bounding box center [533, 360] width 625 height 69
click at [357, 342] on textarea "Free ebike upgrade when you book a Hauraki Rail Trail" at bounding box center [533, 360] width 625 height 69
click at [344, 343] on textarea "Free ebike upgrade when you book a Hauraki Rail Trail" at bounding box center [533, 360] width 625 height 69
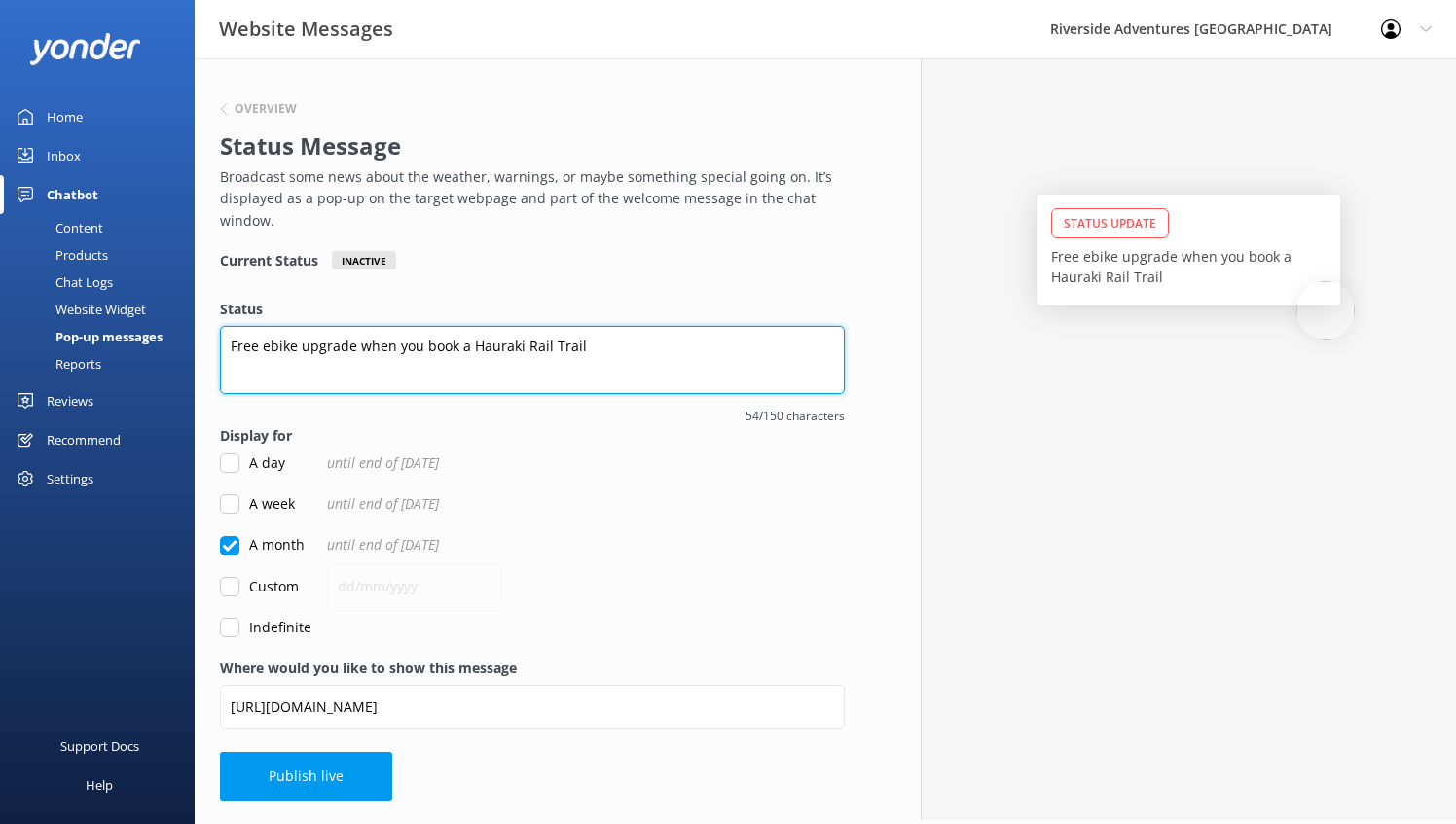
drag, startPoint x: 357, startPoint y: 343, endPoint x: 220, endPoint y: 354, distance: 137.4
click at [220, 354] on textarea "Free ebike upgrade when you book a Hauraki Rail Trail" at bounding box center [533, 360] width 625 height 69
click at [733, 340] on textarea "50% off a Twilight Glowworm Kayak Tour when you book a Hauraki Rail Trail" at bounding box center [533, 360] width 625 height 69
click at [587, 343] on textarea "50% off a Twilight Glowworm Kayak Tour when you book a Hauraki Rail Trail" at bounding box center [533, 360] width 625 height 69
click at [765, 349] on textarea "50% off a Twilight Glowworm Kayak Tour when you confirm a Hauraki Rail Trail" at bounding box center [533, 360] width 625 height 69
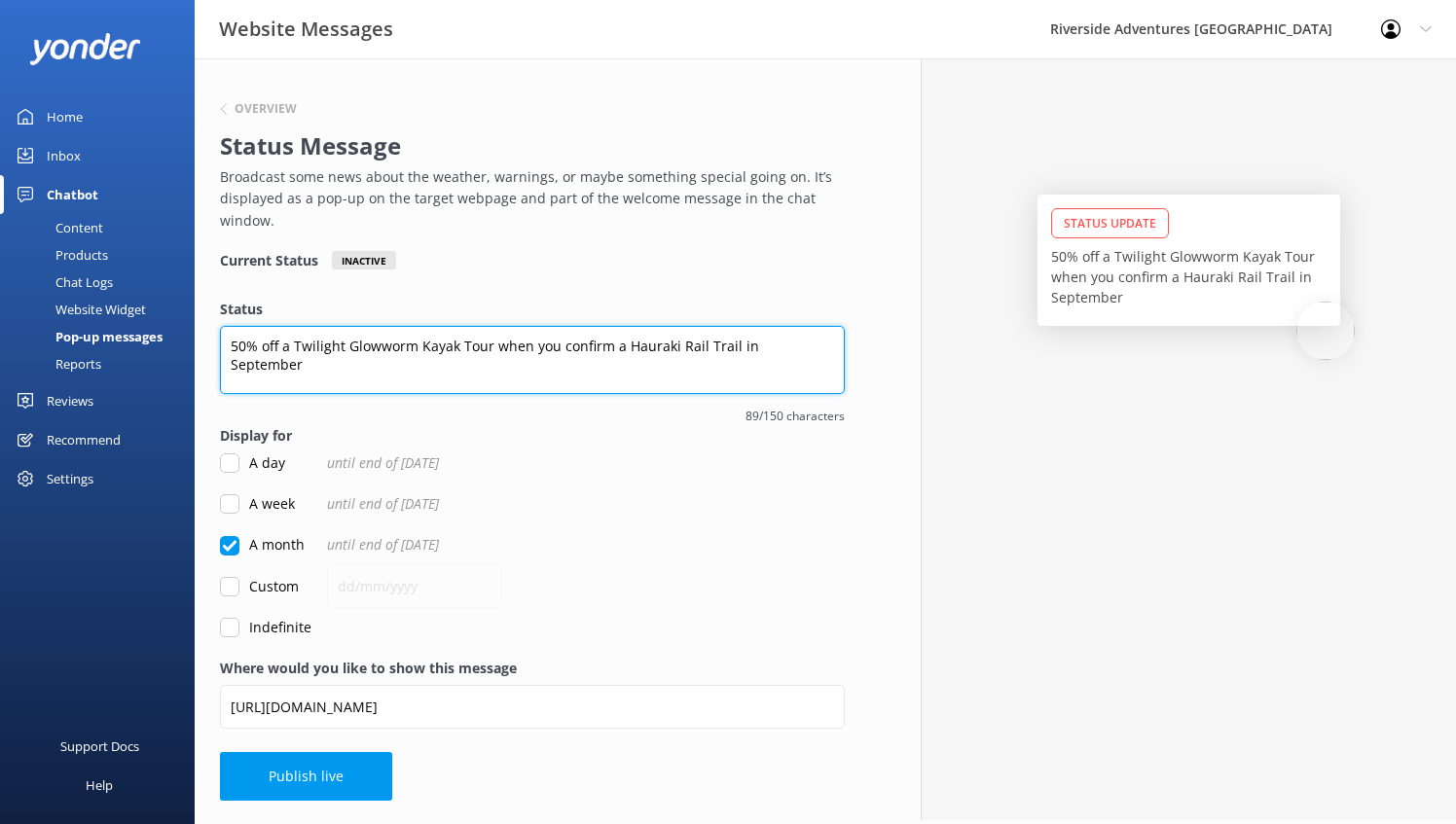
click at [617, 348] on textarea "50% off a Twilight Glowworm Kayak Tour when you confirm a Hauraki Rail Trail in…" at bounding box center [533, 360] width 625 height 69
click at [733, 344] on textarea "50% off a Twilight Glowworm Kayak Tour when you confirm a Hauraki Rail Trail in…" at bounding box center [533, 360] width 625 height 69
click at [575, 359] on textarea "50% off a Twilight Glowworm Kayak Tour when you confirm a Hauraki Rail Trail mu…" at bounding box center [533, 360] width 625 height 69
type textarea "50% off a Twilight Glowworm Kayak Tour when you confirm a Hauraki Rail Trail mu…"
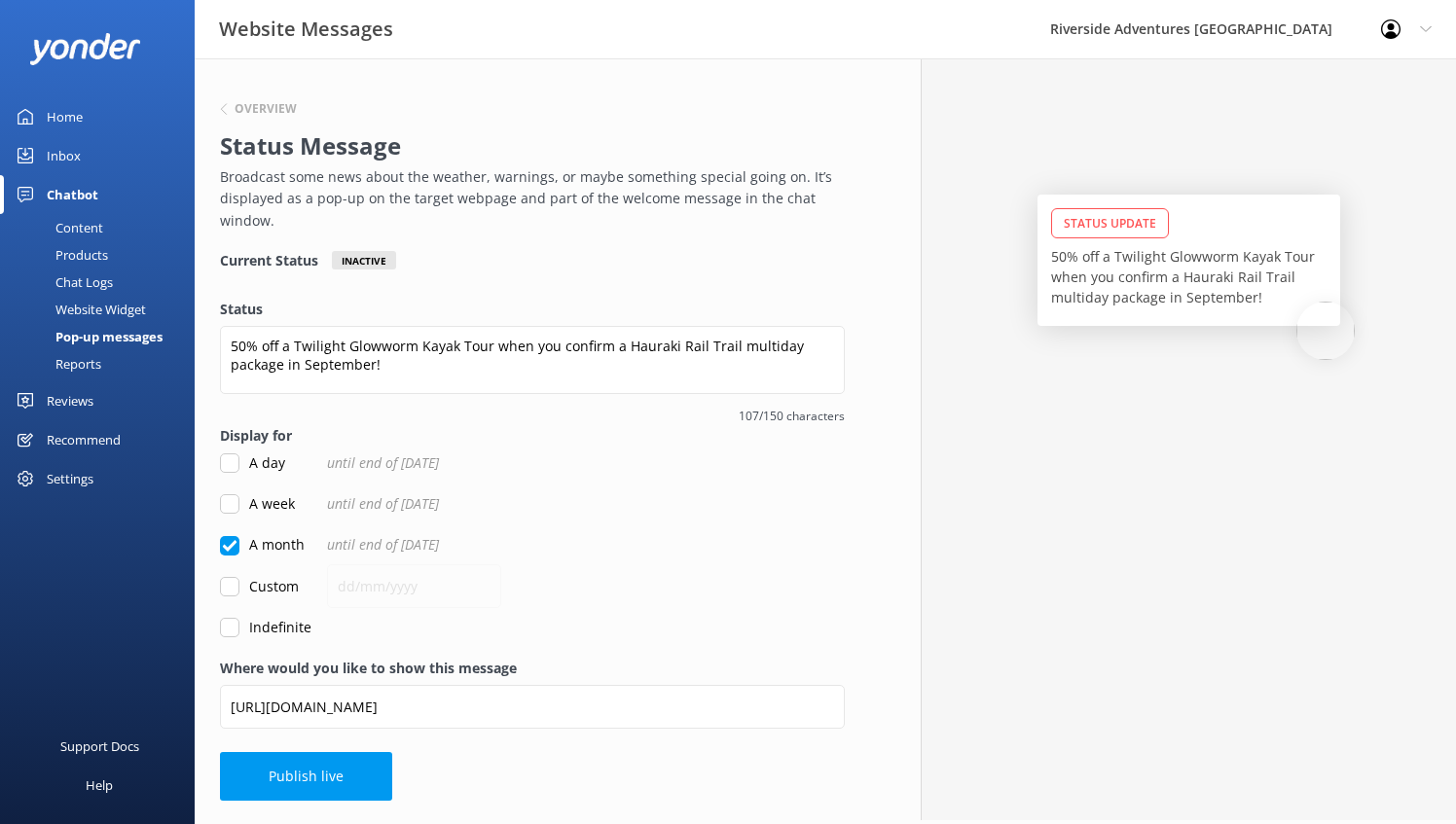
click at [787, 667] on label "Where would you like to show this message" at bounding box center [533, 668] width 625 height 22
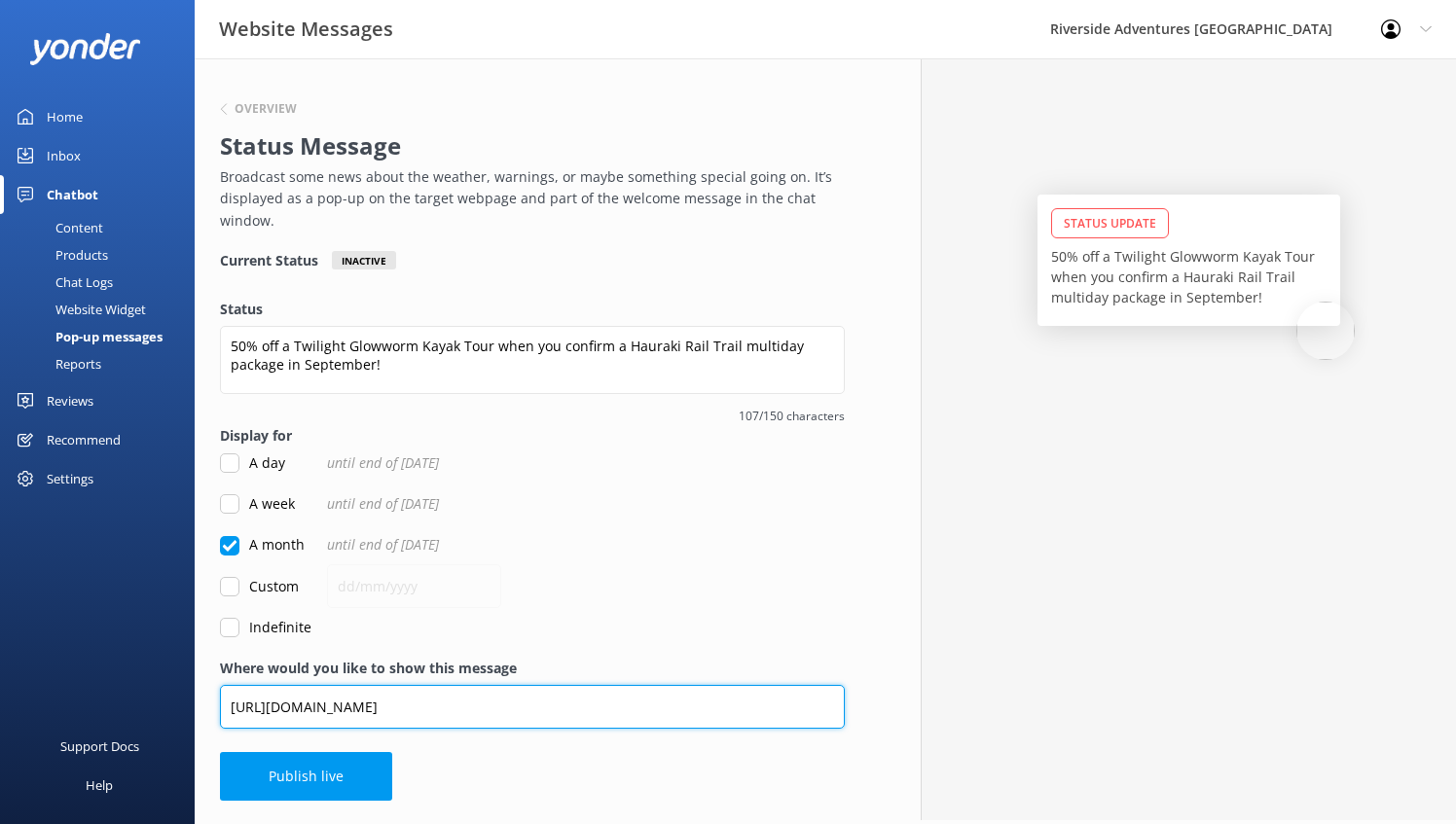
click at [787, 685] on input "[URL][DOMAIN_NAME]" at bounding box center [533, 707] width 625 height 44
drag, startPoint x: 584, startPoint y: 703, endPoint x: 189, endPoint y: 742, distance: 396.9
click at [189, 742] on div "Website Messages Riverside Adventures Waikato Profile Settings Logout Home Inbo…" at bounding box center [728, 439] width 1456 height 761
paste input "bike-packag"
type input "[URL][DOMAIN_NAME]"
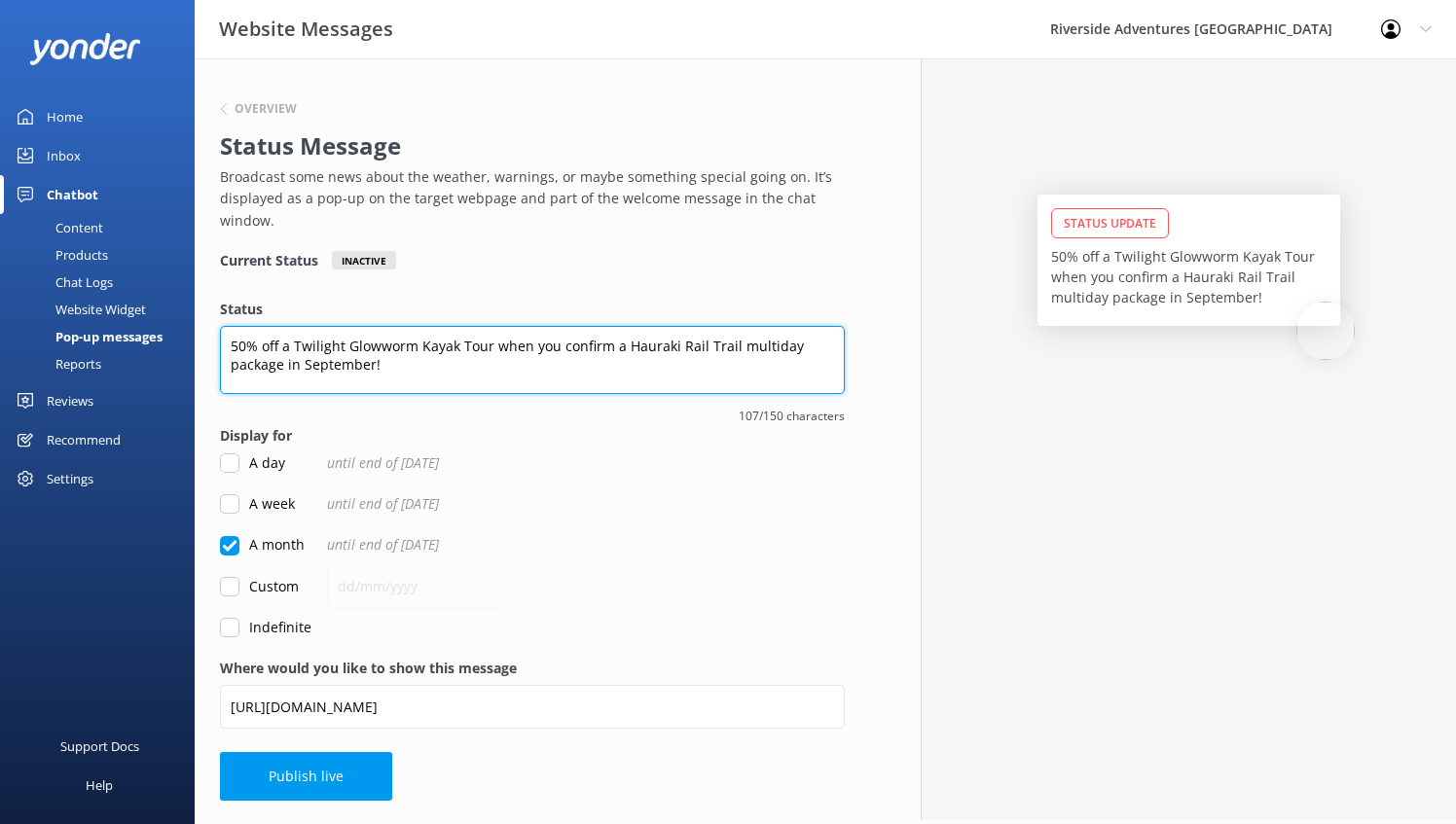
click at [473, 375] on textarea "50% off a Twilight Glowworm Kayak Tour when you confirm a Hauraki Rail Trail mu…" at bounding box center [533, 360] width 625 height 69
click at [655, 354] on textarea "50% off a Twilight Glowworm Kayak Tour when you confirm a Hauraki Rail Trail mu…" at bounding box center [533, 360] width 625 height 69
click at [412, 362] on textarea "50% off a Twilight Glowworm Kayak Tour when you confirm a Hauraki Rail Trail mu…" at bounding box center [533, 360] width 625 height 69
click at [734, 344] on textarea "50% off a Twilight Glowworm Kayak Tour when you confirm a Hauraki Rail Trail mu…" at bounding box center [533, 360] width 625 height 69
click at [540, 354] on textarea "50% off a Twilight Glowworm Kayak Tour when you confirm a Hauraki Rail Trail mu…" at bounding box center [533, 360] width 625 height 69
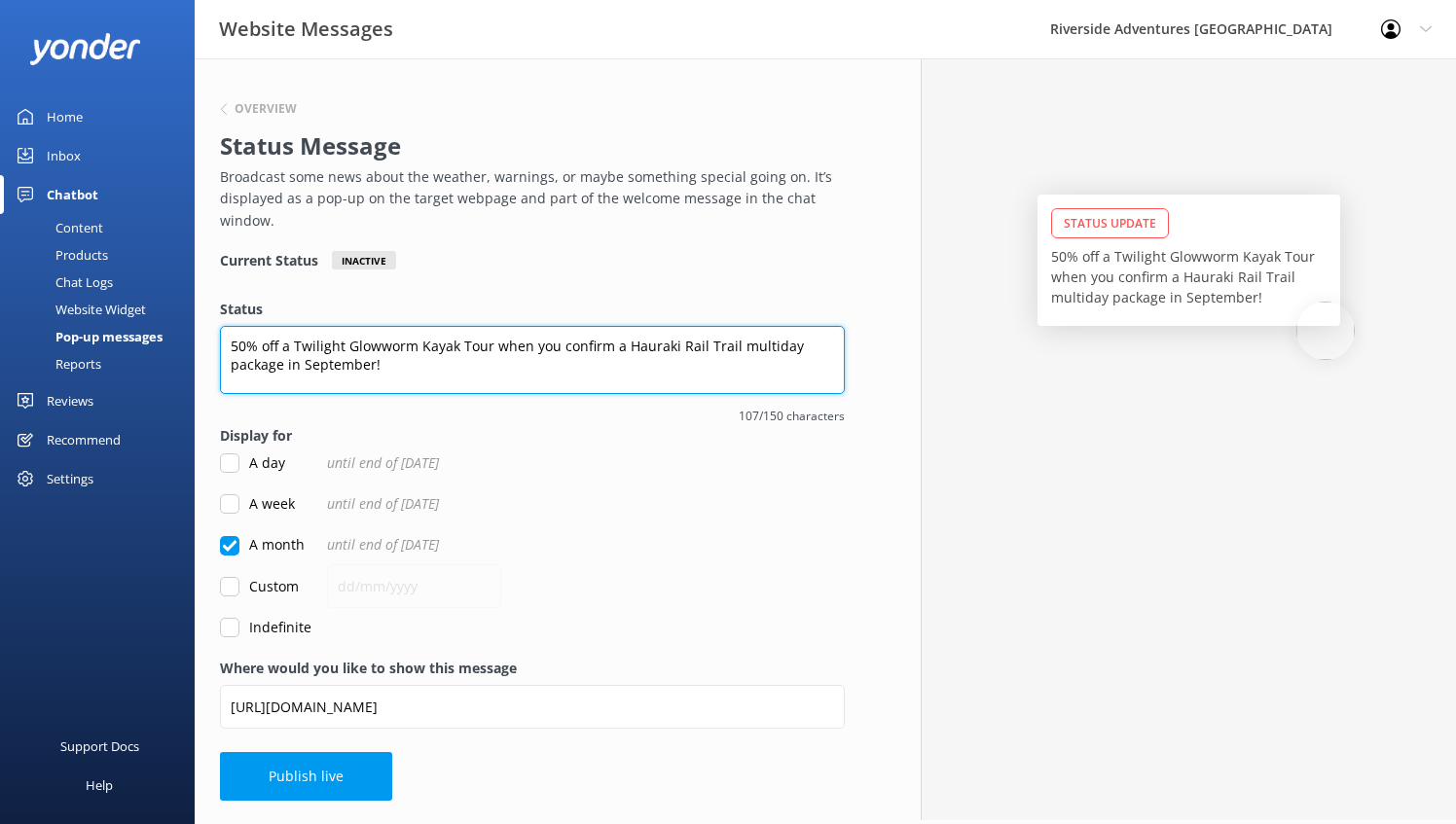
click at [491, 341] on textarea "50% off a Twilight Glowworm Kayak Tour when you confirm a Hauraki Rail Trail mu…" at bounding box center [533, 360] width 625 height 69
click at [227, 347] on textarea "50% off a Twilight Glowworm Kayak Tour when you confirm a Hauraki Rail Trail mu…" at bounding box center [533, 360] width 625 height 69
click at [308, 371] on textarea "50% off a Twilight Glowworm Kayak Tour when you confirm a Hauraki Rail Trail mu…" at bounding box center [533, 360] width 625 height 69
click at [531, 343] on textarea "50% off a Twilight Glowworm Kayak Tour when you confirm a Hauraki Rail Trail mu…" at bounding box center [533, 360] width 625 height 69
click at [494, 346] on textarea "50% off a Twilight Glowworm Kayak Tour when you confirm a Hauraki Rail Trail mu…" at bounding box center [533, 360] width 625 height 69
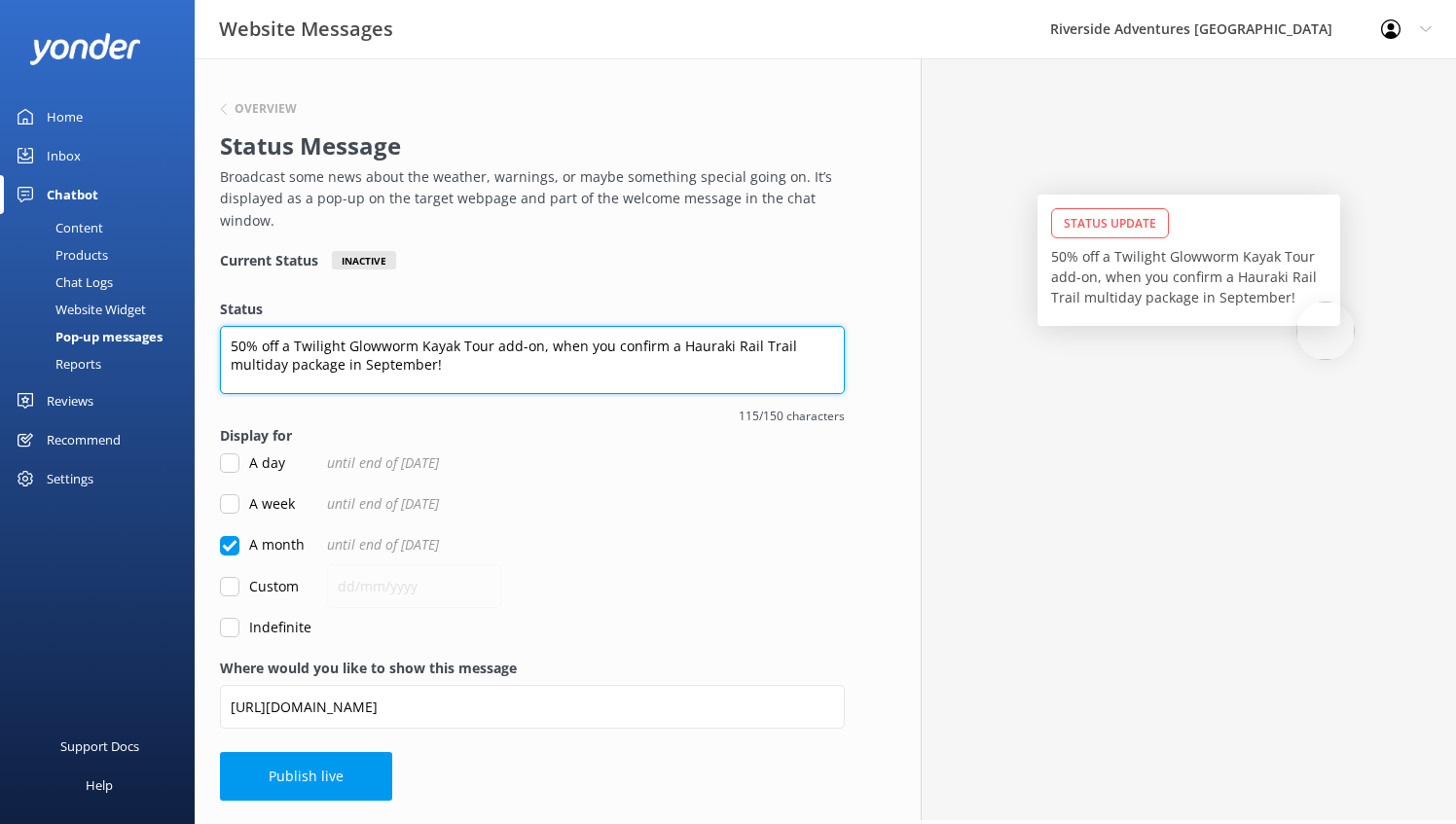
click at [469, 360] on textarea "50% off a Twilight Glowworm Kayak Tour add-on, when you confirm a Hauraki Rail …" at bounding box center [533, 360] width 625 height 69
click at [553, 361] on textarea "50% off a Twilight Glowworm Kayak Tour add-on, when you confirm a Hauraki Rail …" at bounding box center [533, 360] width 625 height 69
click at [632, 363] on textarea "50% off a Twilight Glowworm Kayak Tour add-on, when you confirm a Hauraki Rail …" at bounding box center [533, 360] width 625 height 69
type textarea "50% off a Twilight Glowworm Kayak Tour add-on, when you confirm a Hauraki Rail …"
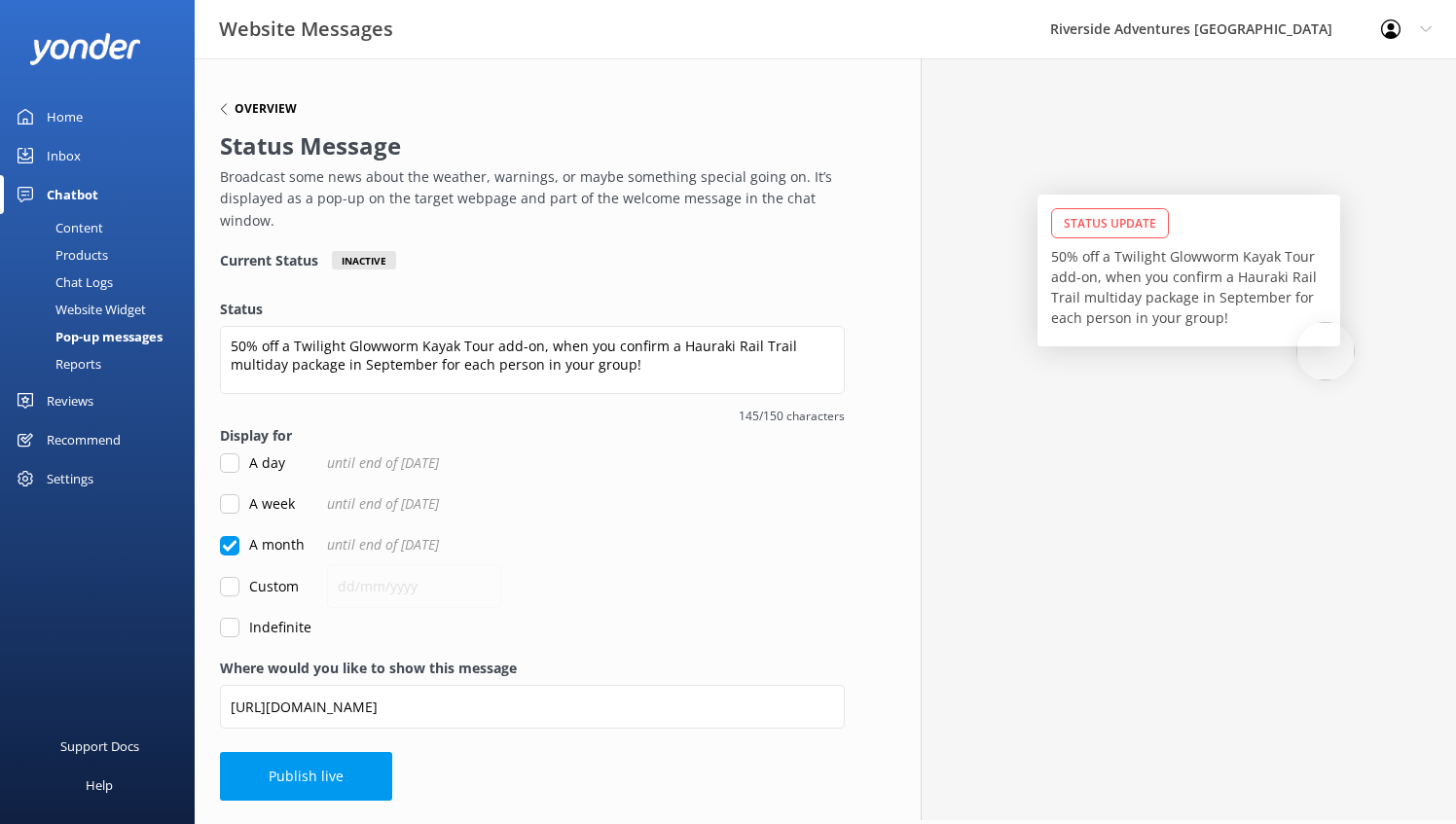
click at [246, 103] on h6 "Overview" at bounding box center [266, 109] width 63 height 12
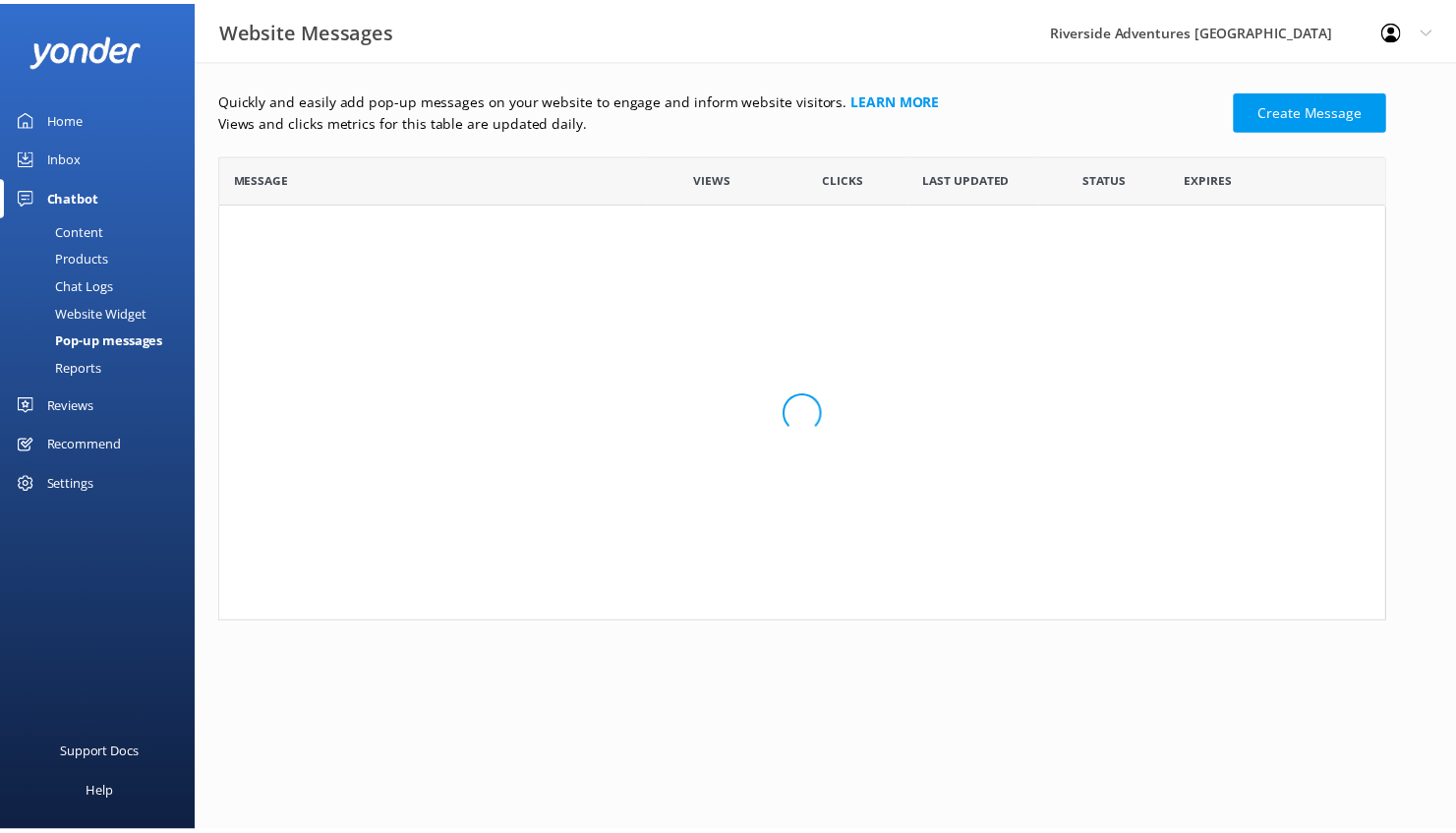
scroll to position [452, 1164]
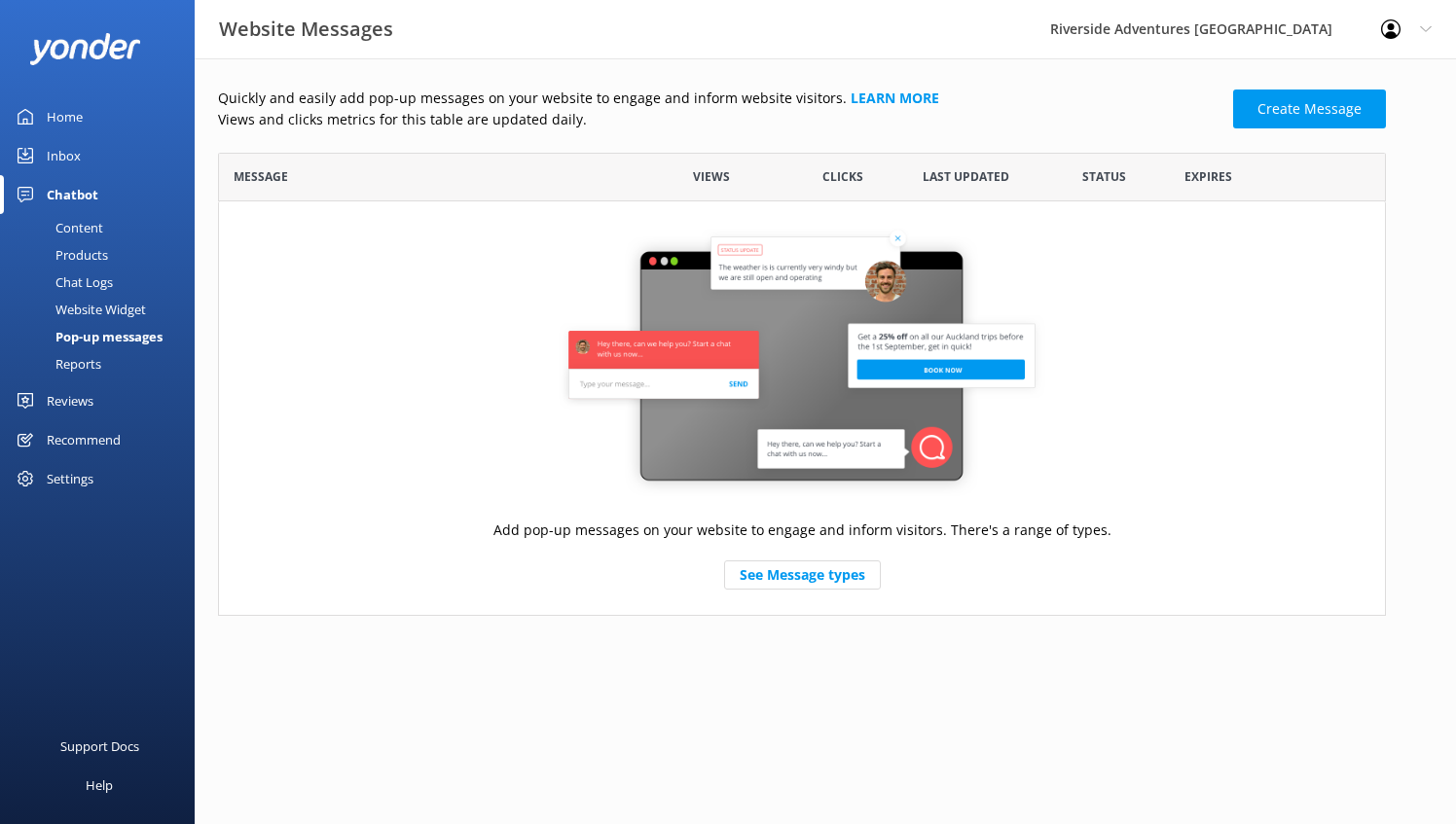
click at [87, 230] on div "Content" at bounding box center [57, 228] width 91 height 27
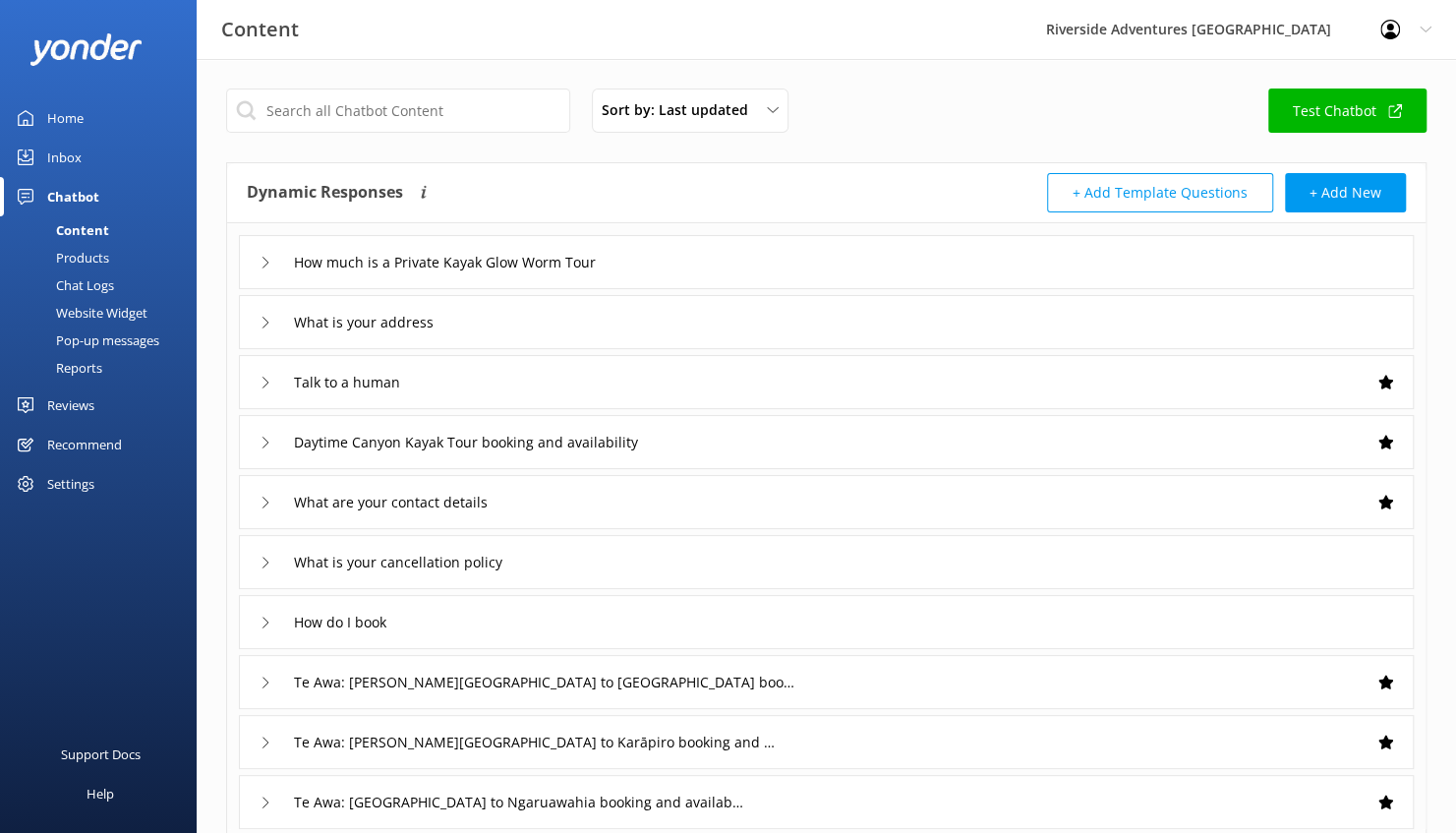
click at [112, 287] on div "Chat Logs" at bounding box center [62, 285] width 102 height 28
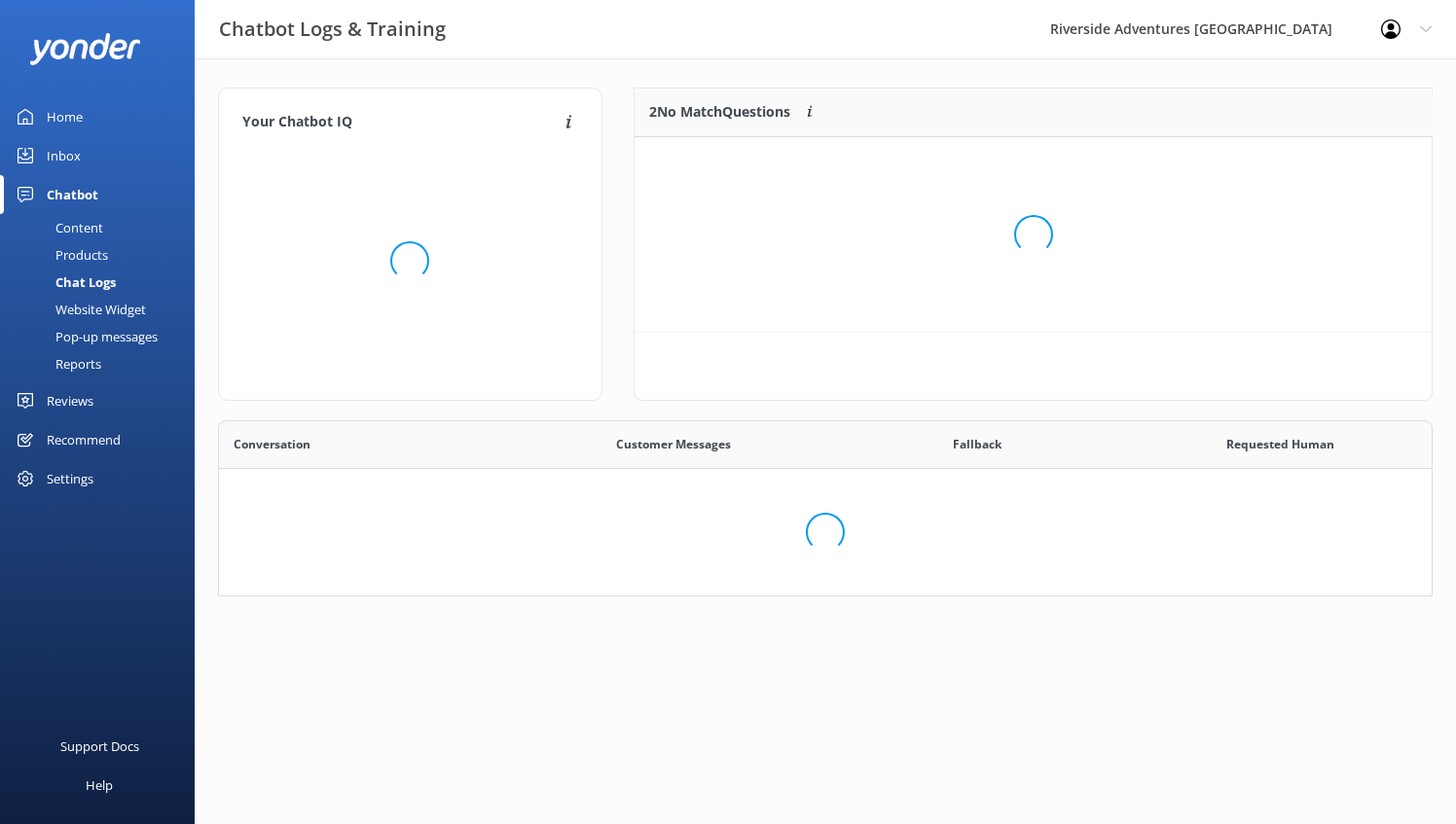
scroll to position [131, 782]
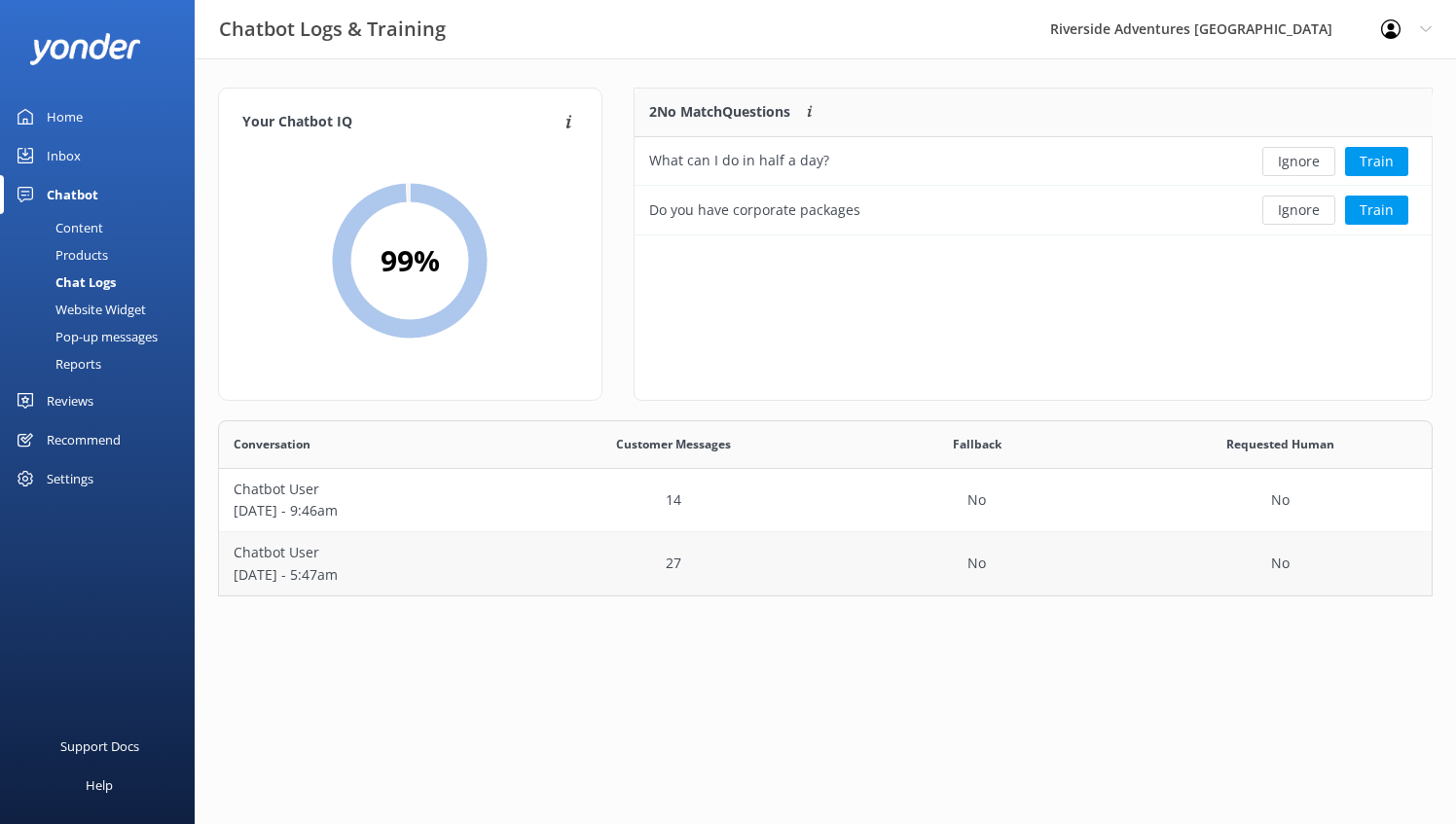
click at [747, 573] on div "27" at bounding box center [675, 564] width 304 height 64
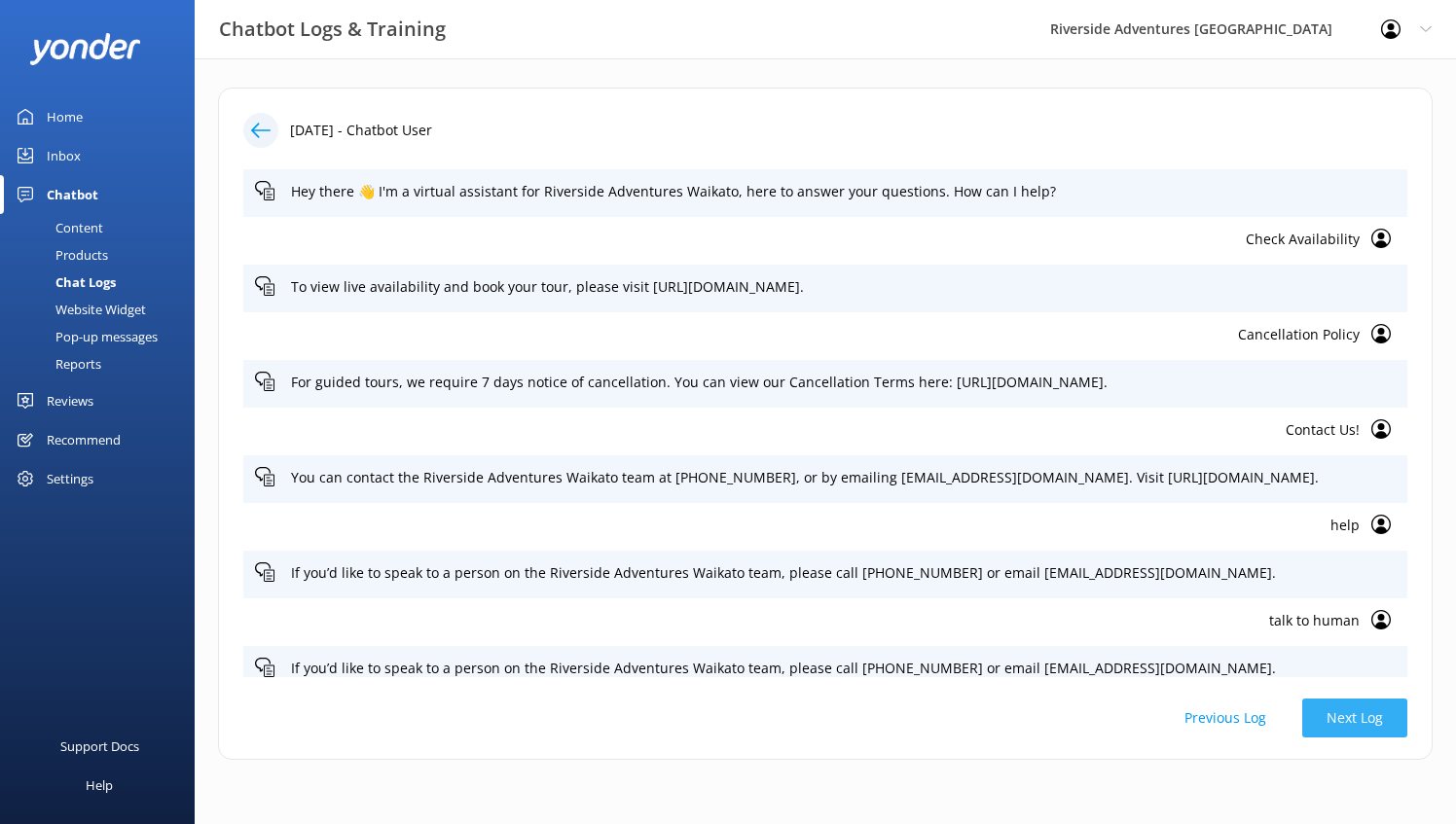
click at [1363, 725] on button "Next Log" at bounding box center [1354, 718] width 105 height 39
click at [1363, 717] on button "Next Log" at bounding box center [1354, 718] width 105 height 39
click at [1367, 714] on button "Next Log" at bounding box center [1354, 718] width 105 height 39
click at [89, 275] on div "Chat Logs" at bounding box center [64, 282] width 104 height 27
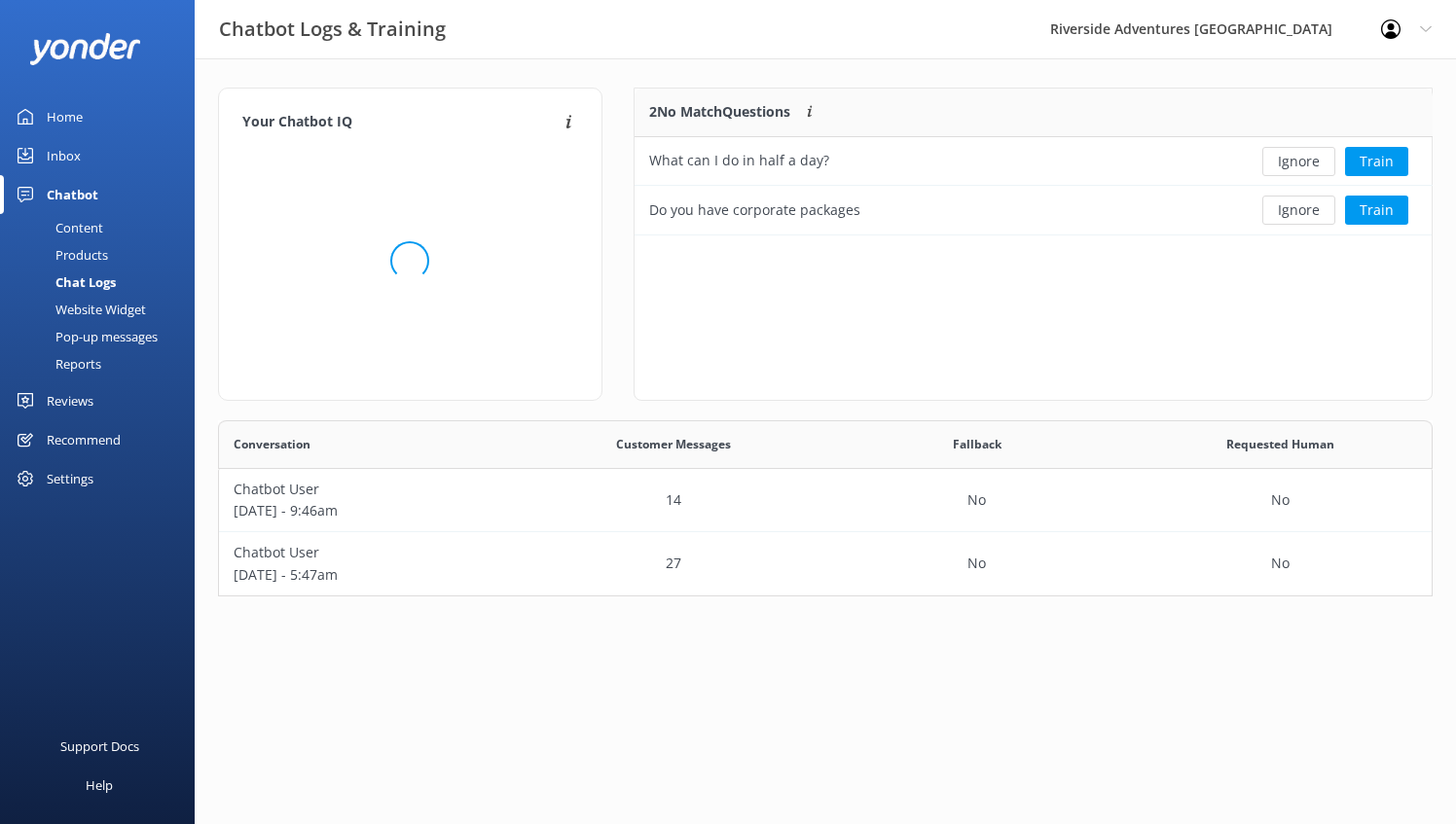
scroll to position [160, 1199]
click at [412, 495] on p "Chatbot User" at bounding box center [371, 489] width 274 height 22
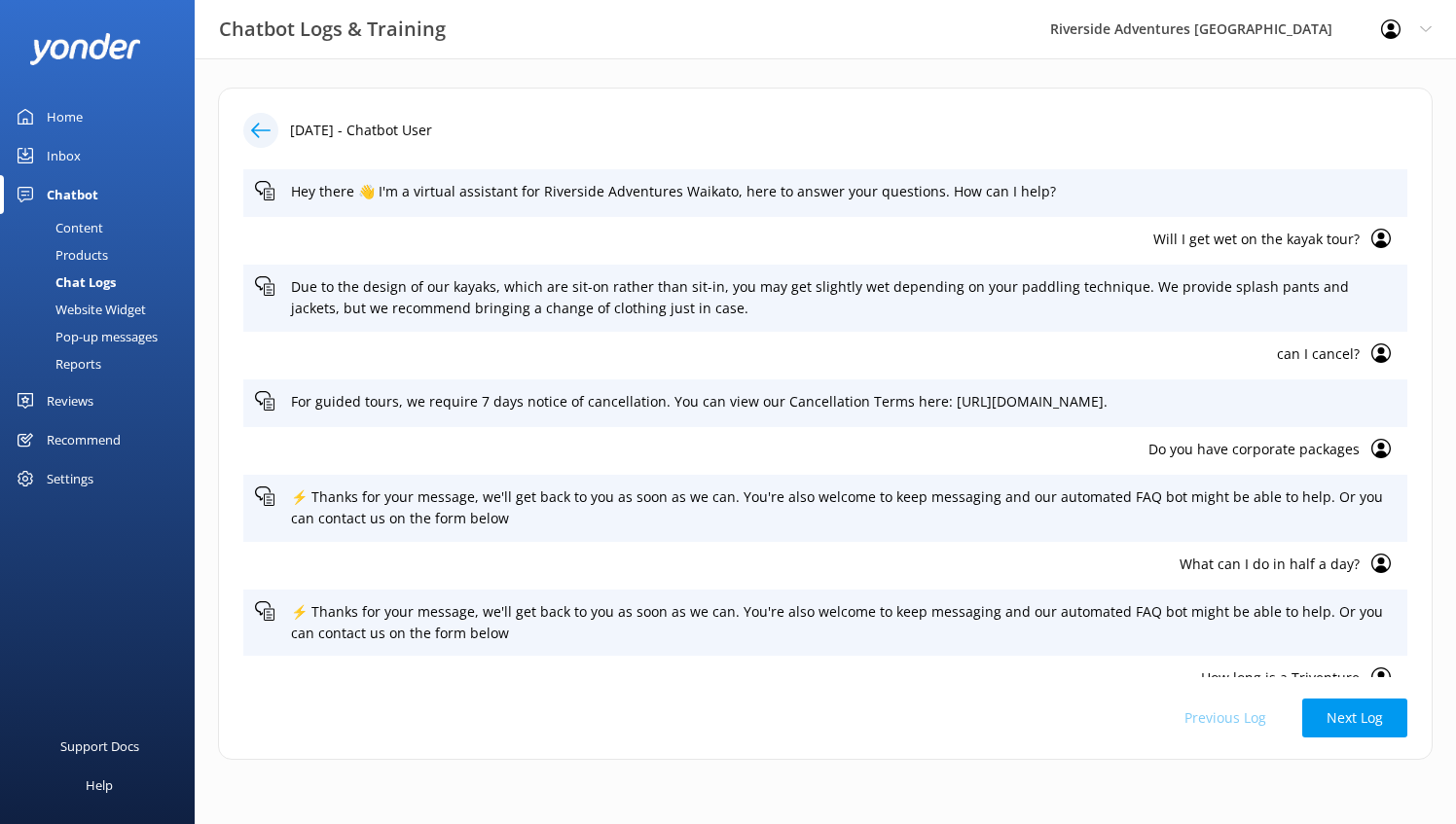
click at [260, 130] on icon at bounding box center [260, 130] width 20 height 20
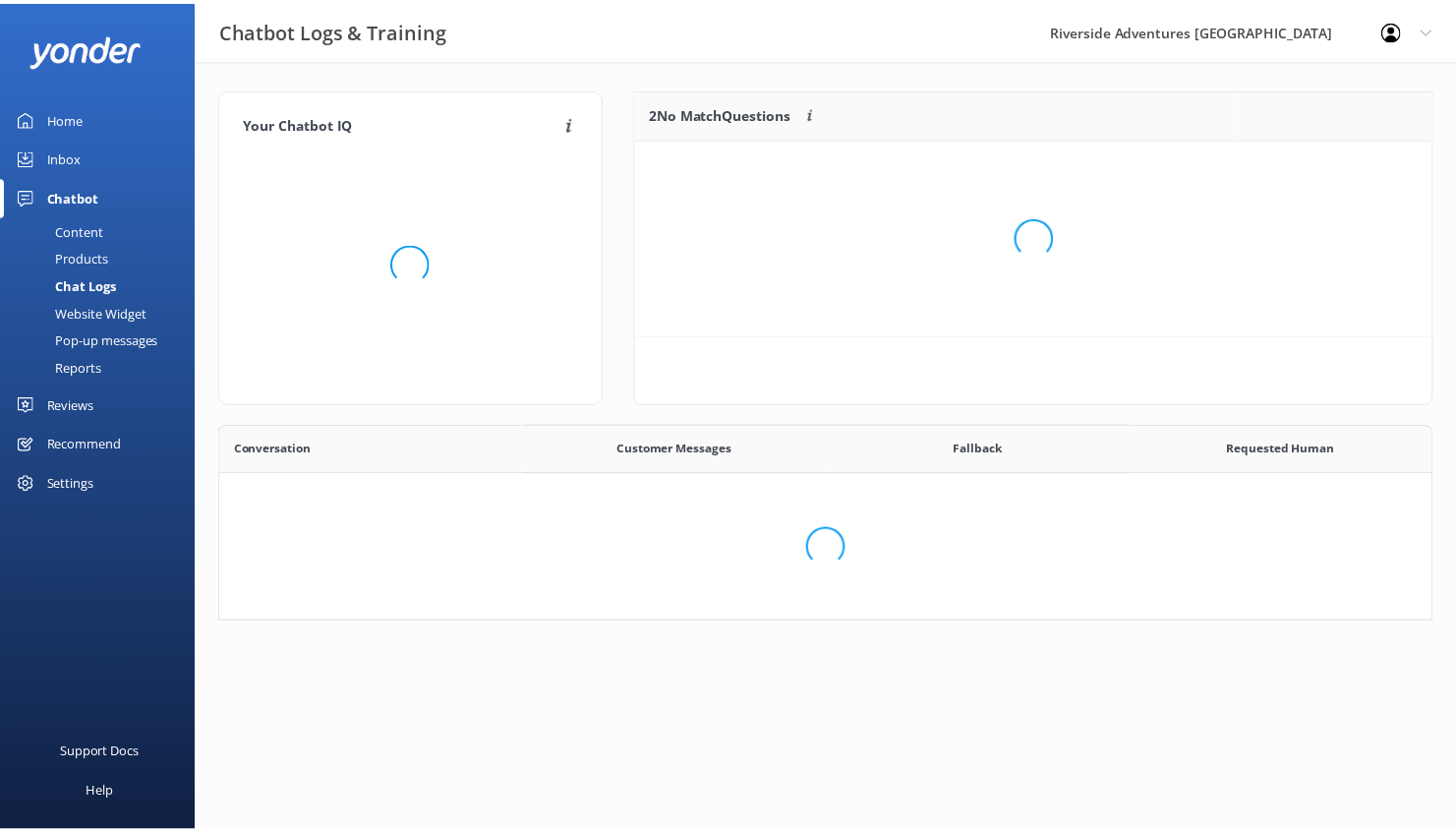
scroll to position [162, 1212]
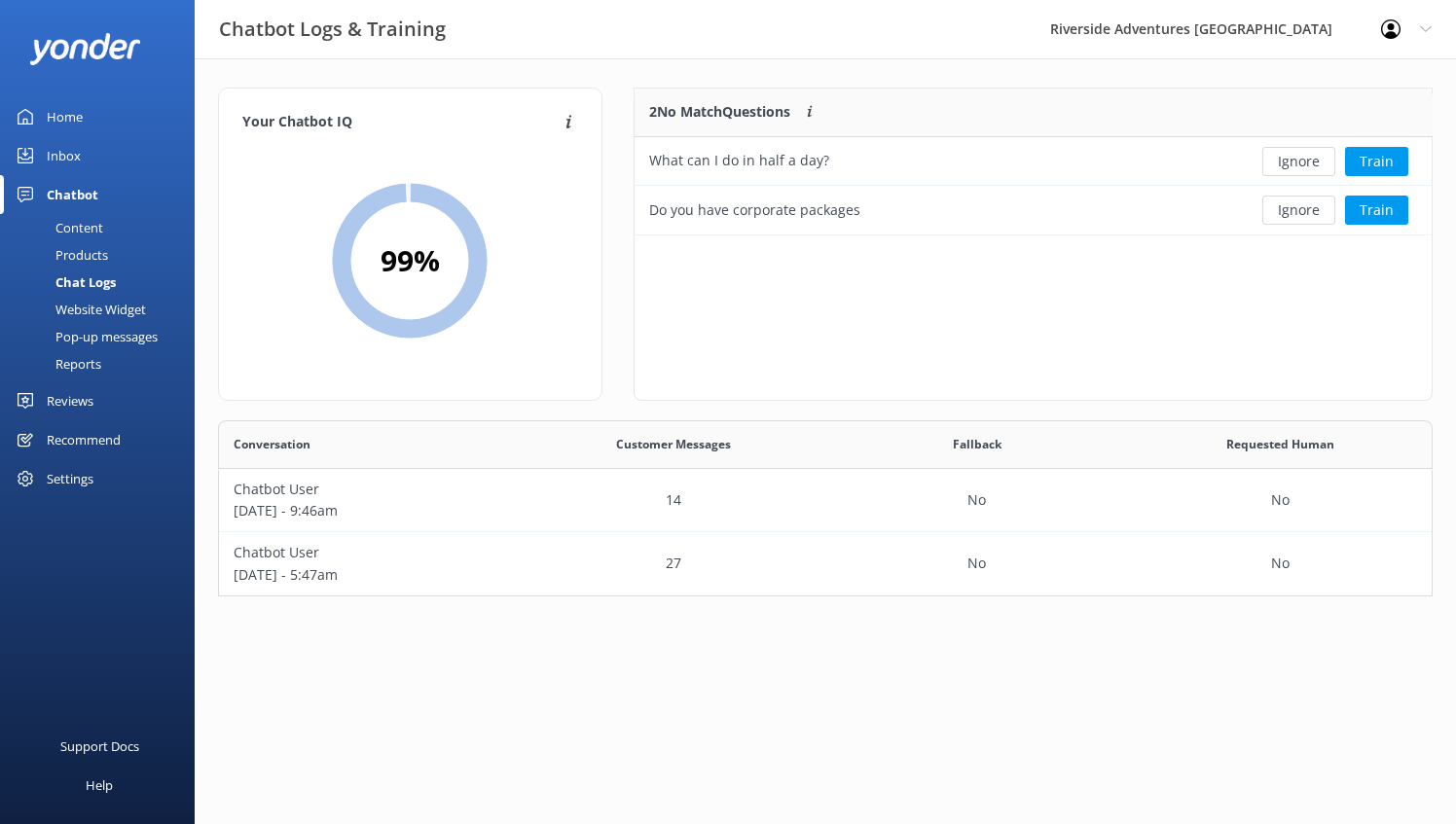
click at [94, 226] on div "Content" at bounding box center [57, 228] width 91 height 27
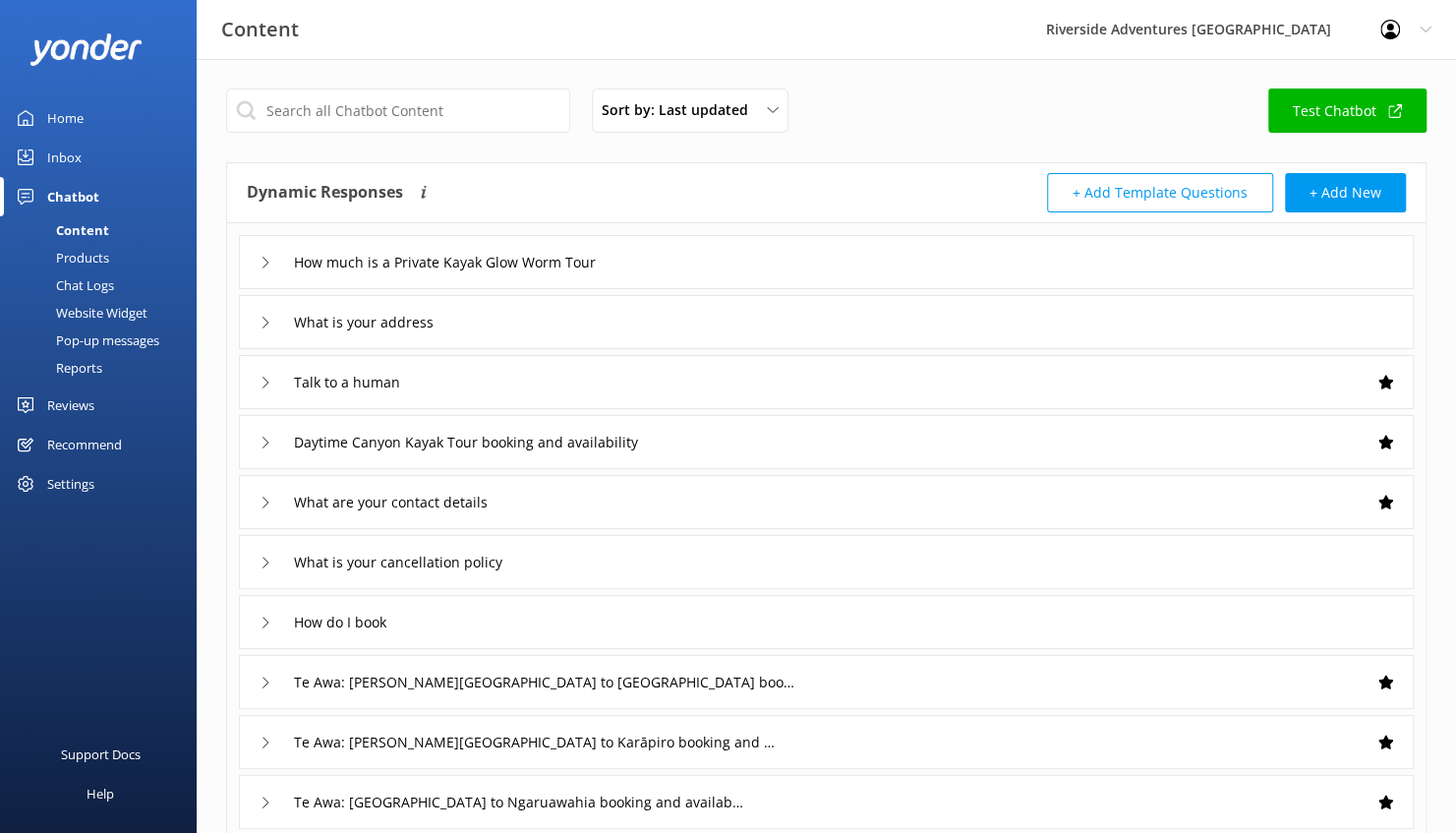
click at [1166, 203] on button "+ Add Template Questions" at bounding box center [1160, 193] width 227 height 40
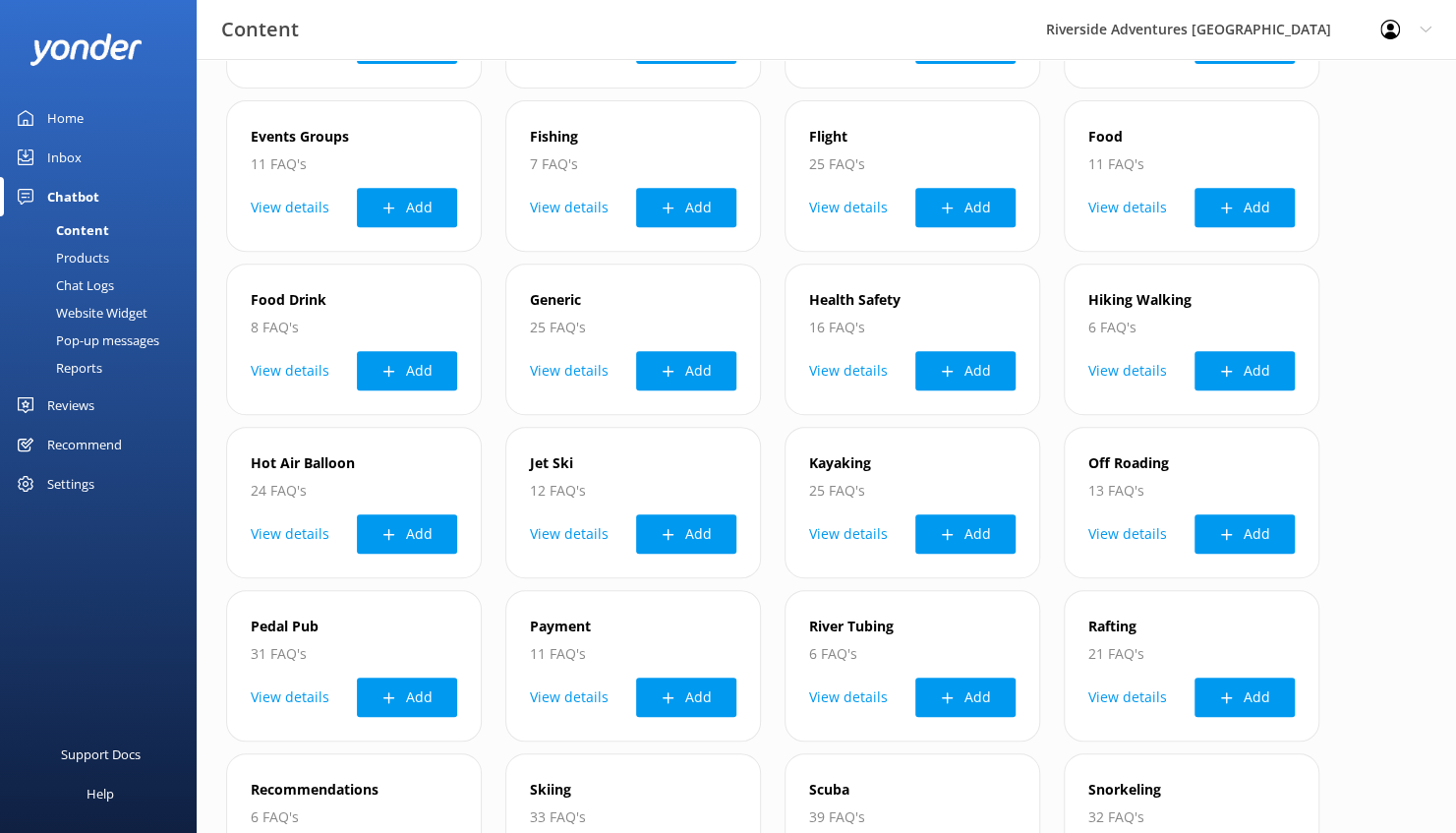
scroll to position [430, 0]
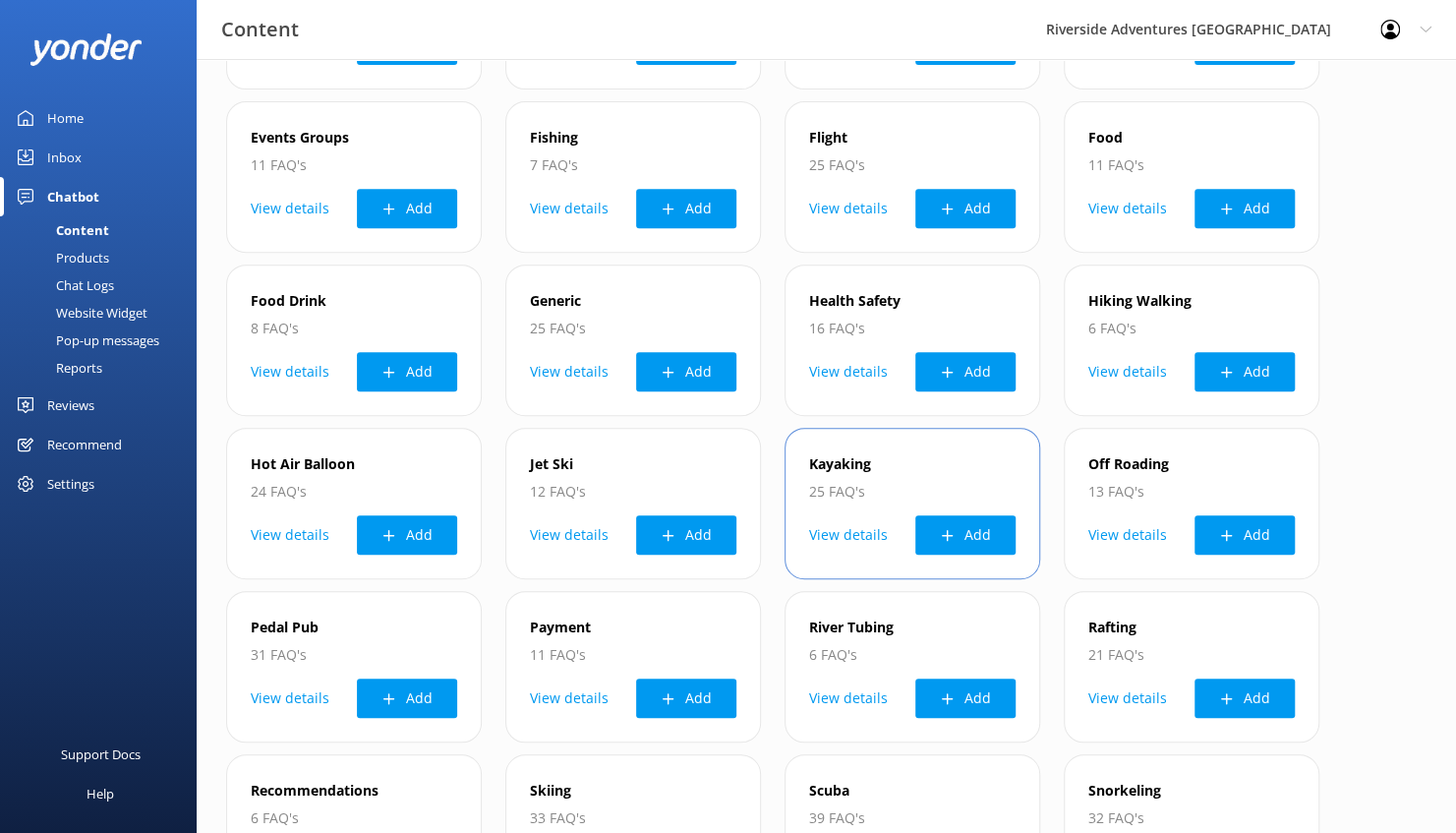
click at [854, 535] on button "View details" at bounding box center [849, 535] width 79 height 40
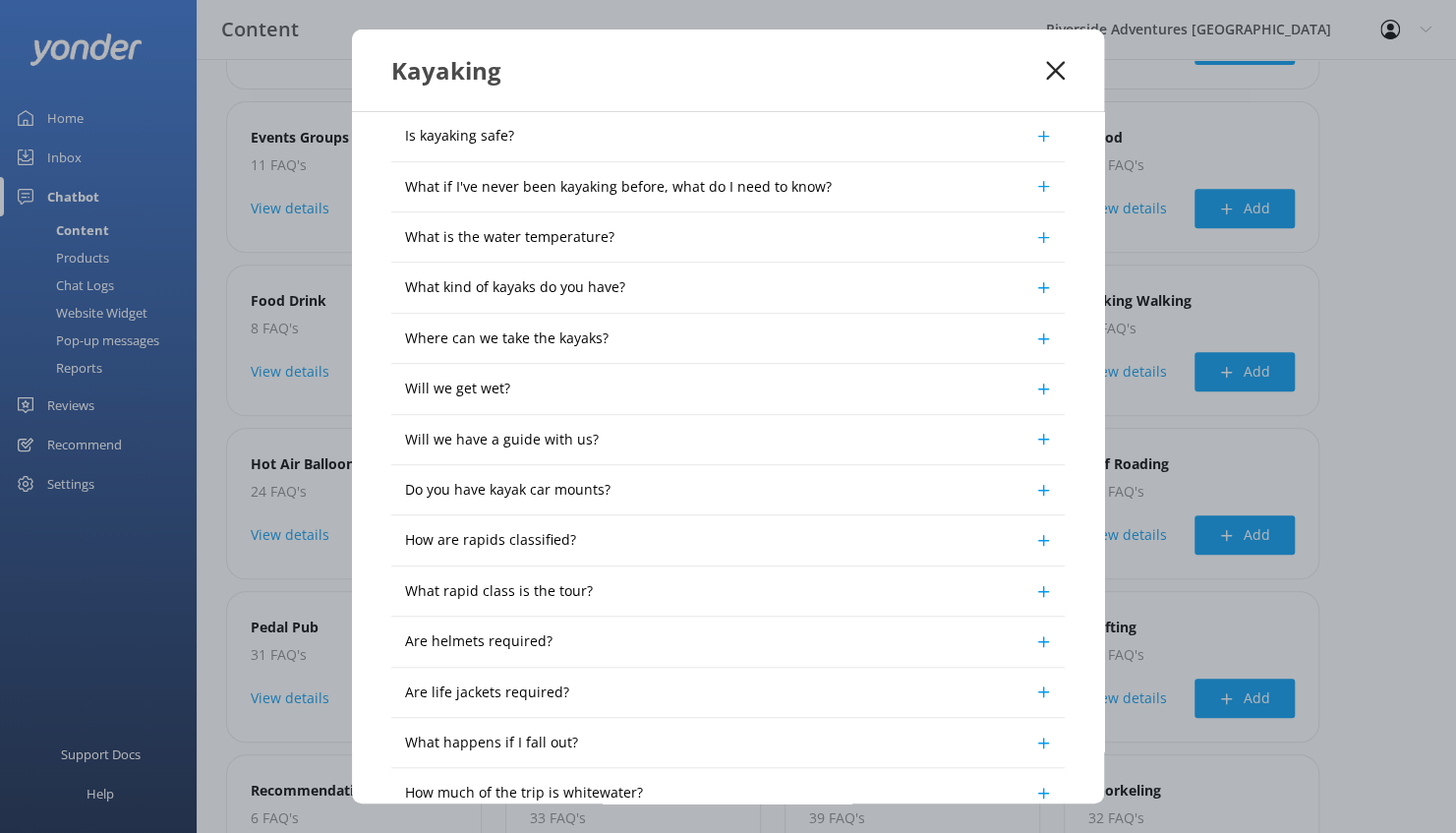
scroll to position [598, 0]
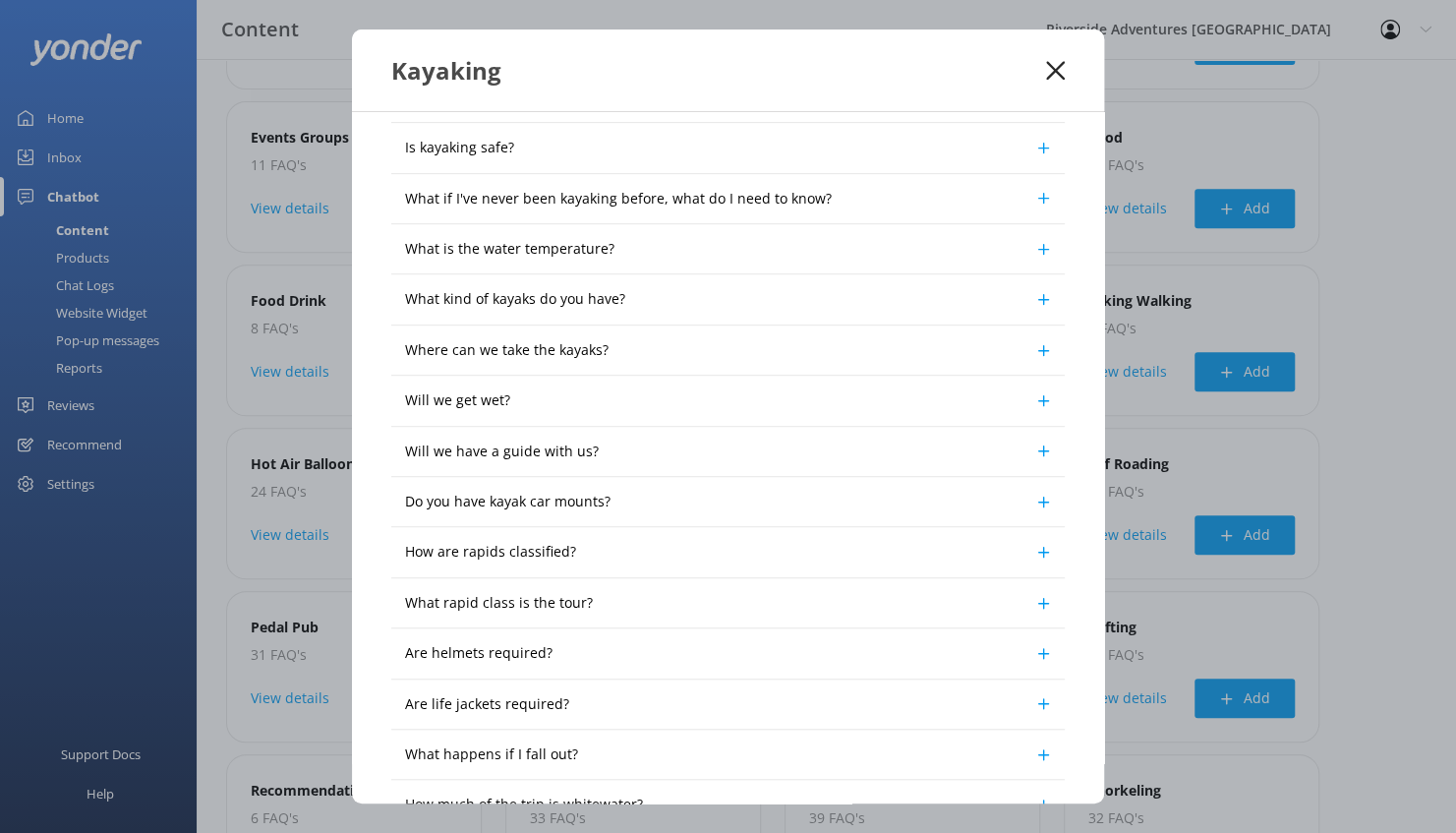
click at [1039, 445] on use at bounding box center [1044, 450] width 11 height 11
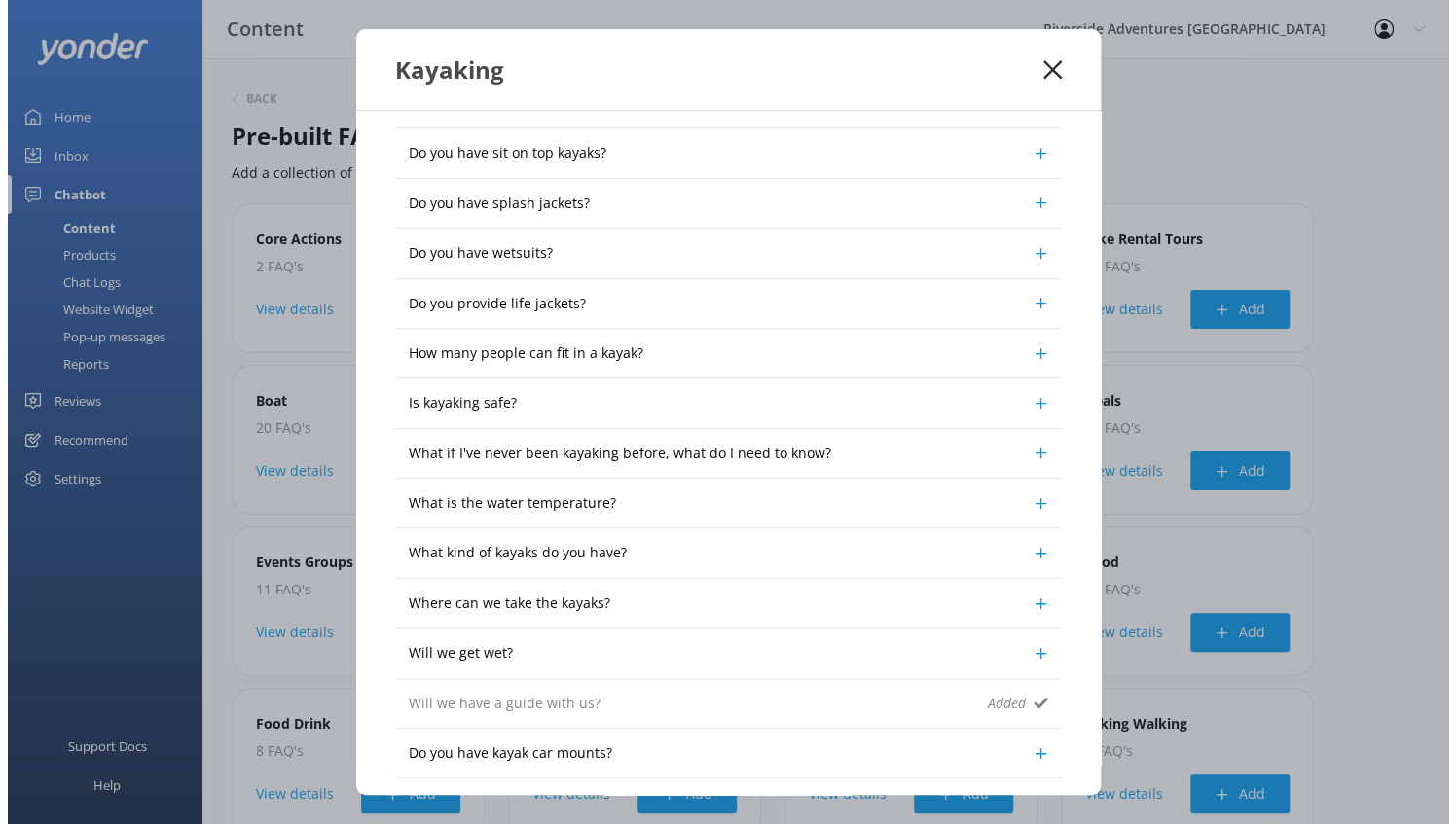
scroll to position [333, 0]
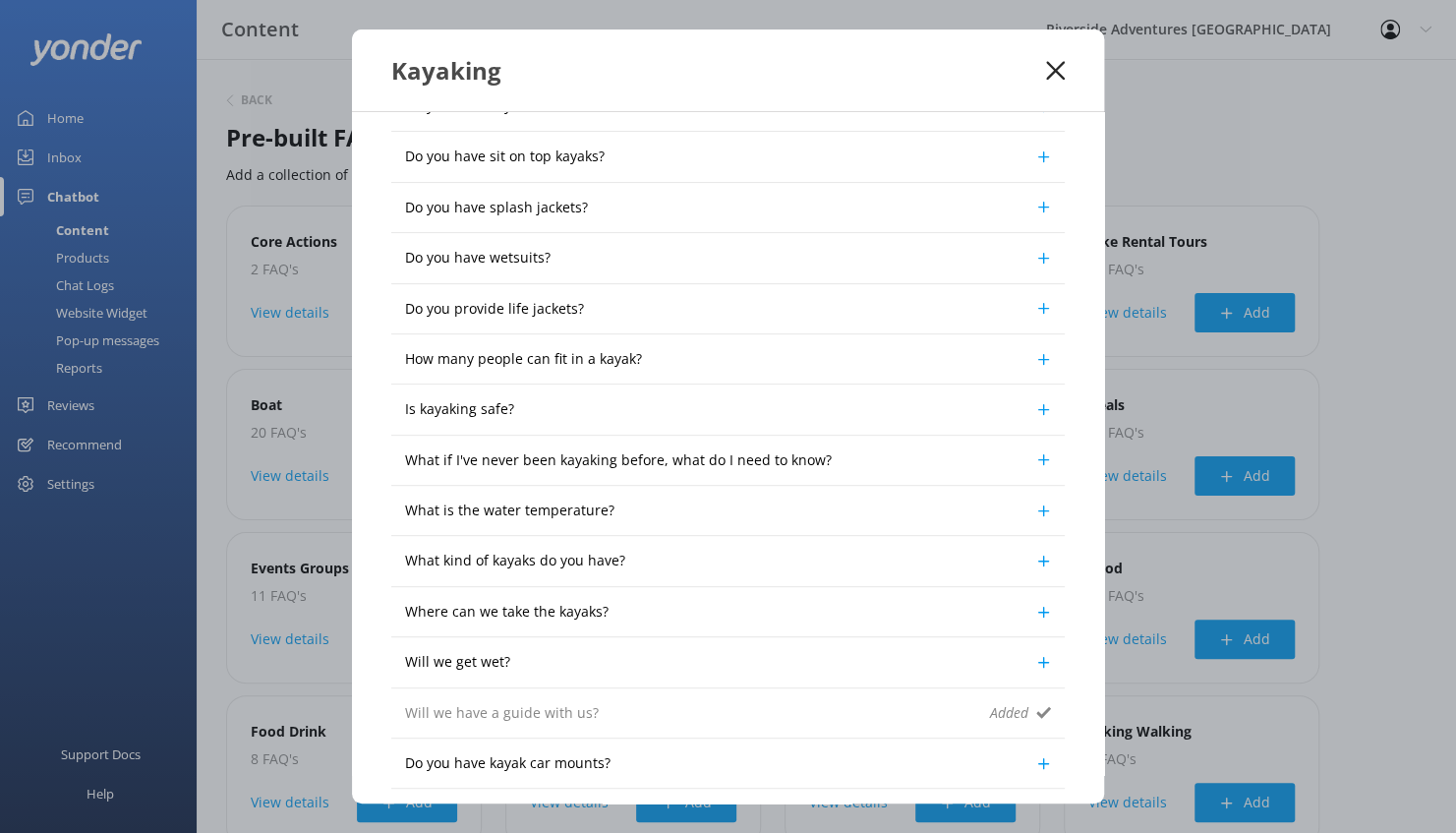
click at [1039, 358] on use at bounding box center [1044, 358] width 11 height 11
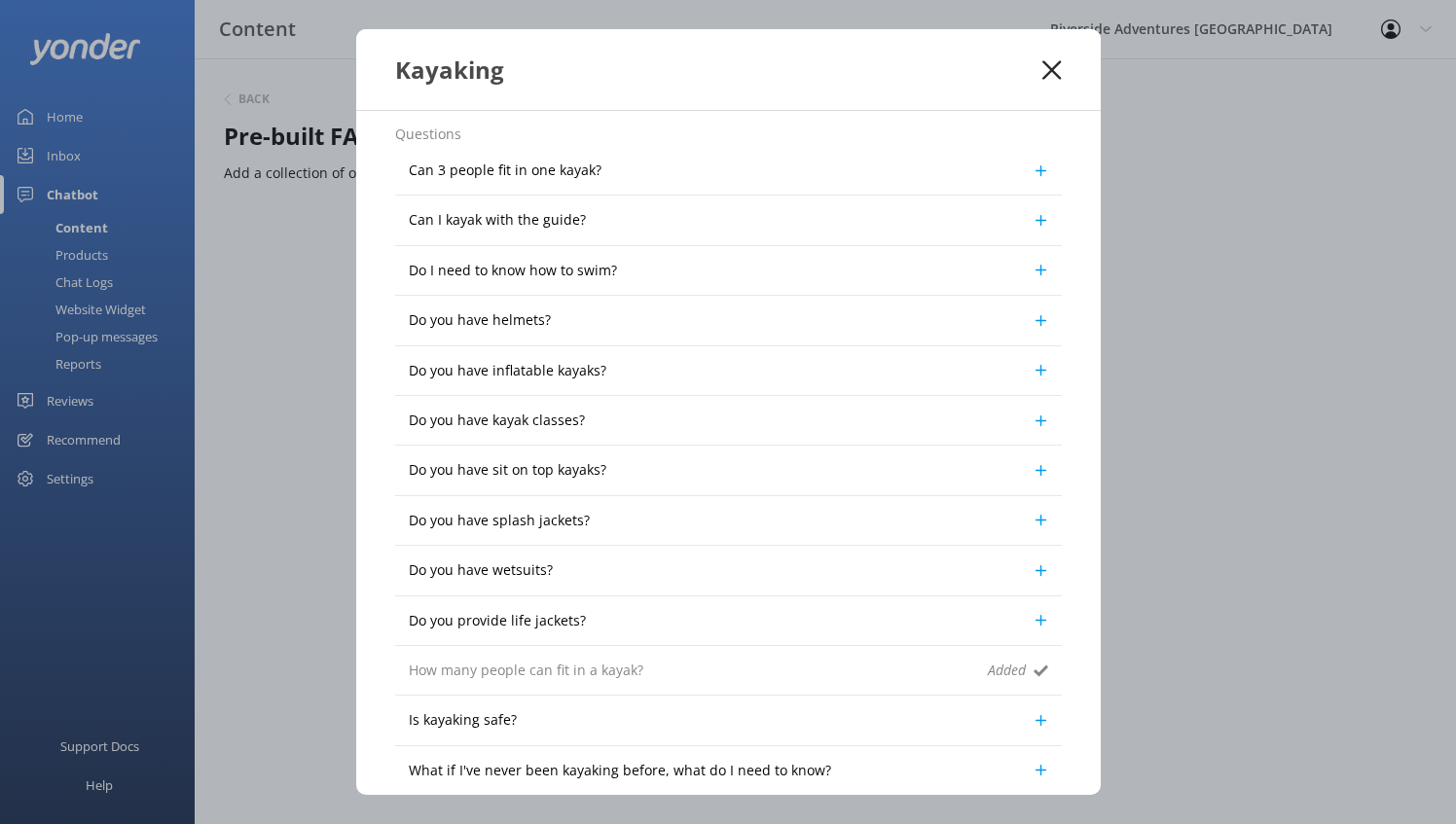
scroll to position [16, 0]
click at [1034, 224] on icon at bounding box center [1041, 222] width 15 height 15
click at [1034, 220] on icon at bounding box center [1041, 222] width 15 height 15
click at [1034, 215] on icon at bounding box center [1041, 222] width 15 height 15
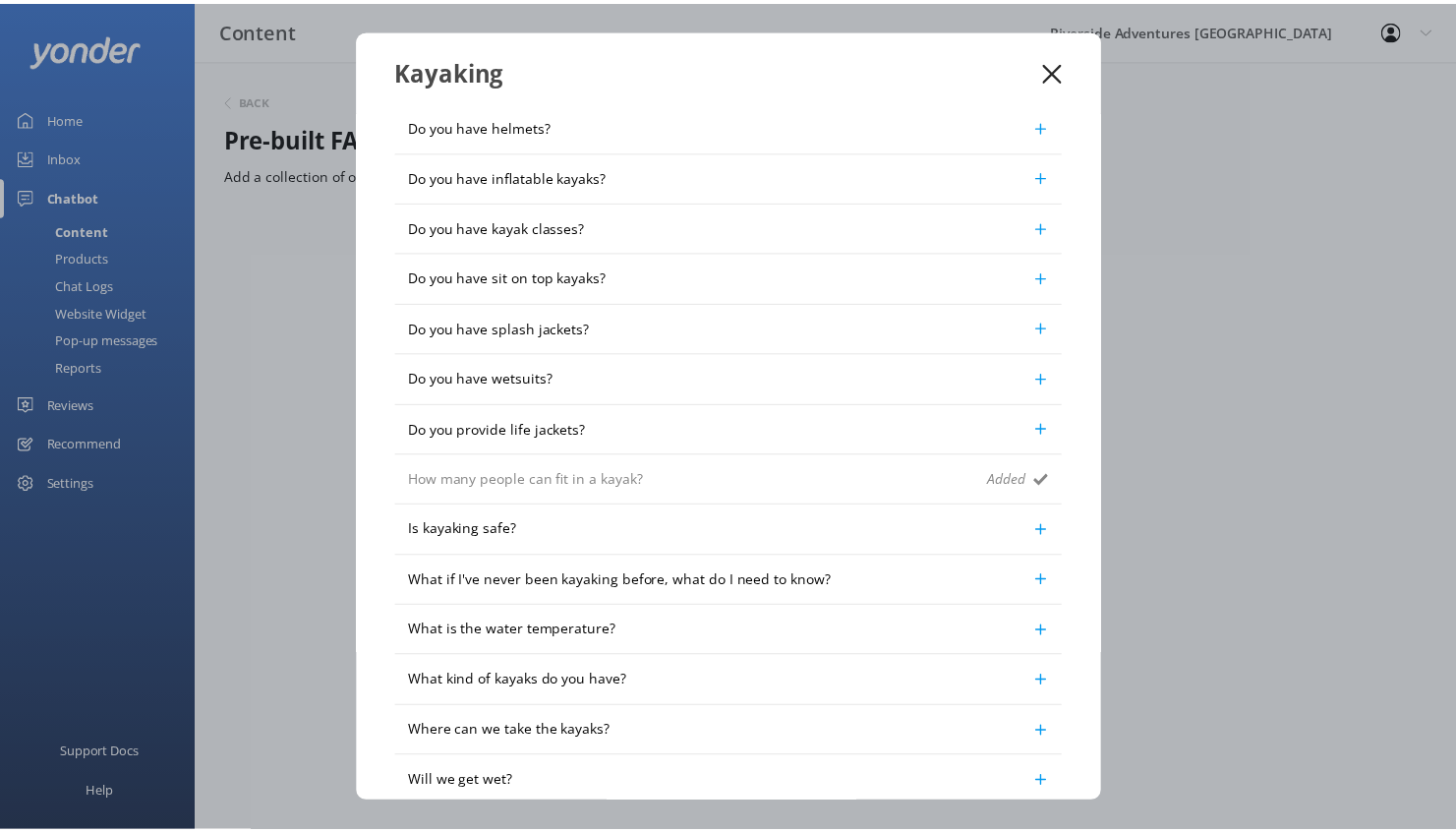
scroll to position [213, 0]
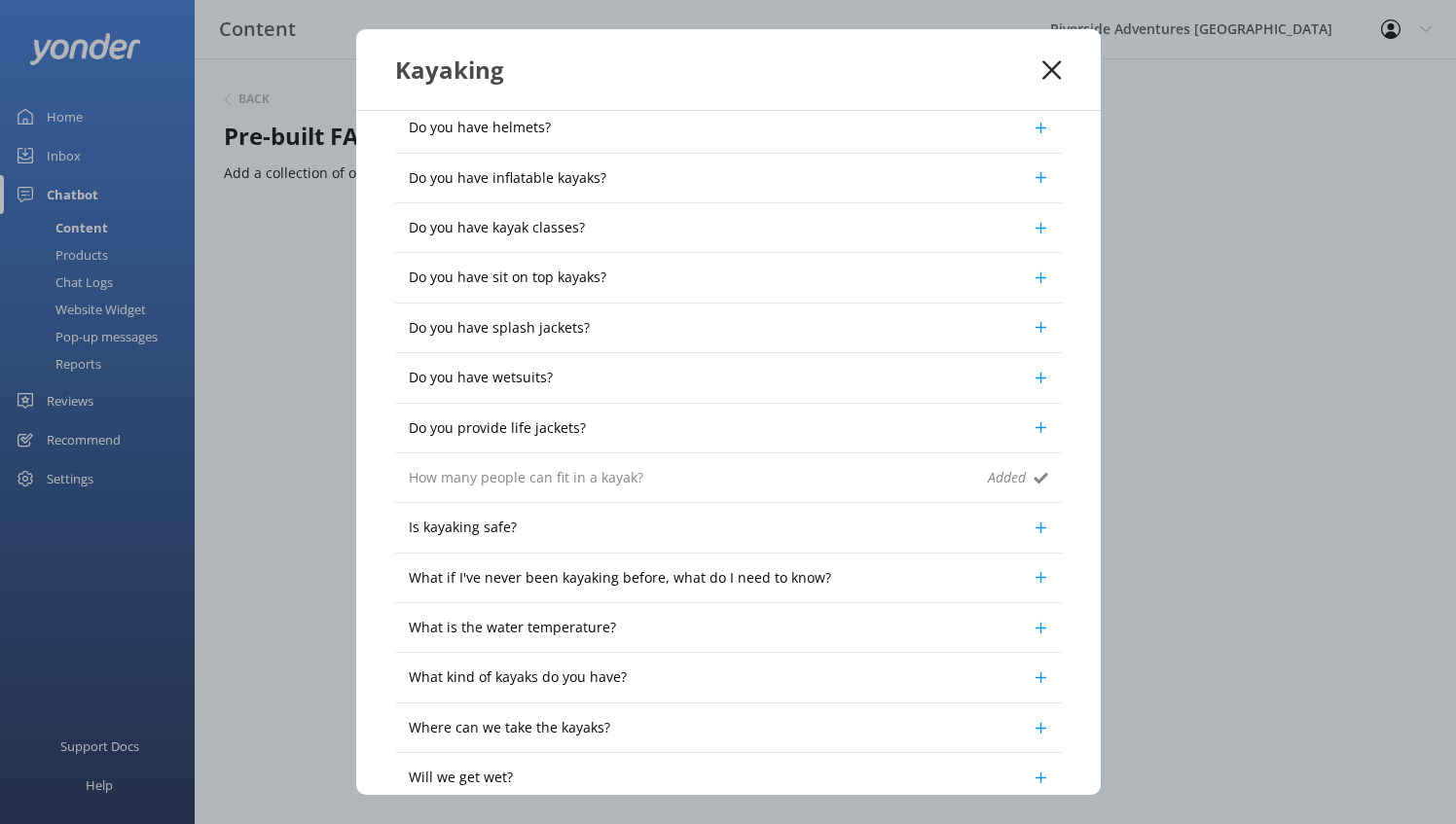
click at [1035, 323] on use at bounding box center [1040, 327] width 11 height 11
click at [1043, 69] on icon at bounding box center [1052, 70] width 19 height 20
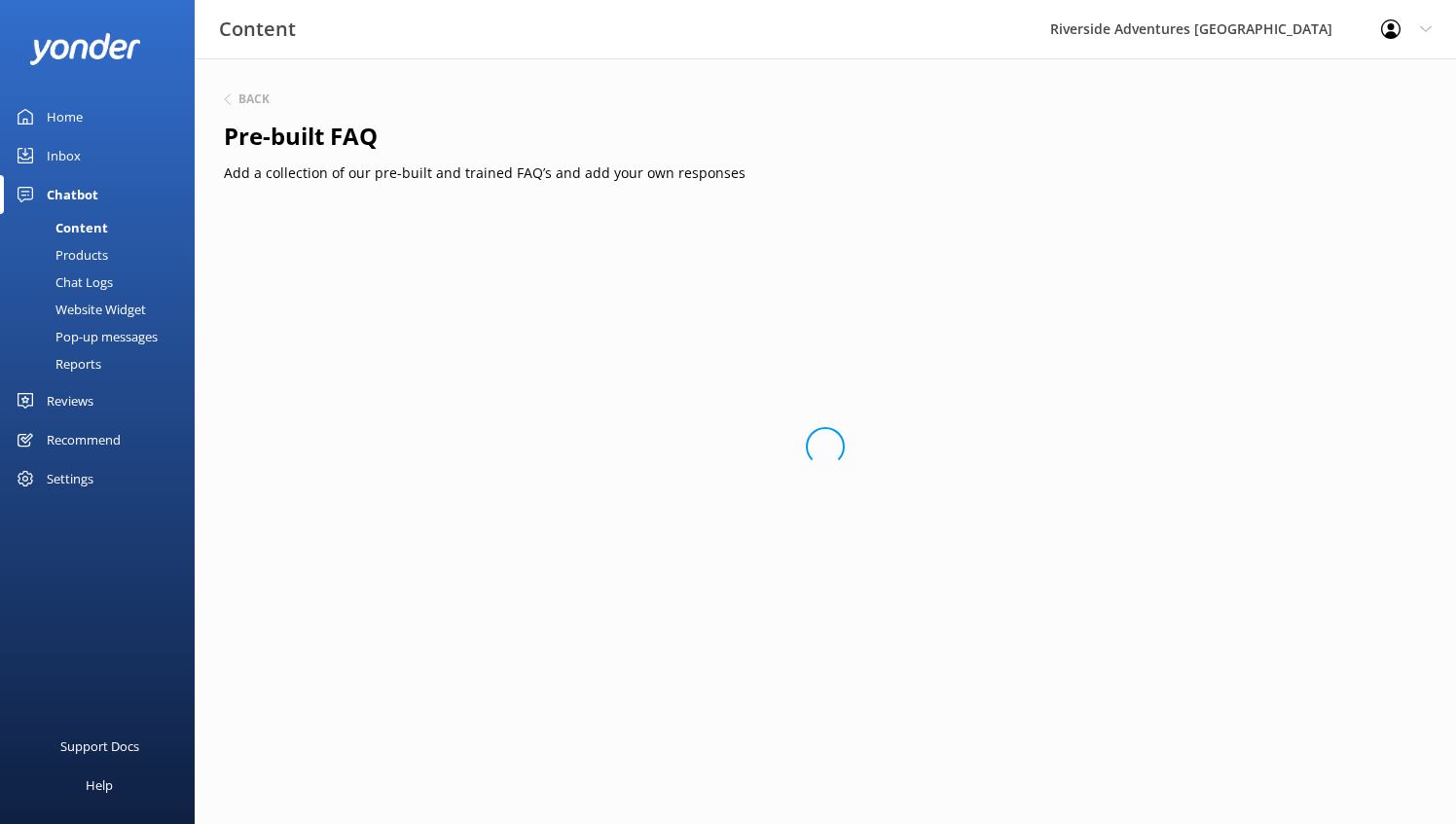
click at [98, 256] on div "Products" at bounding box center [60, 255] width 96 height 27
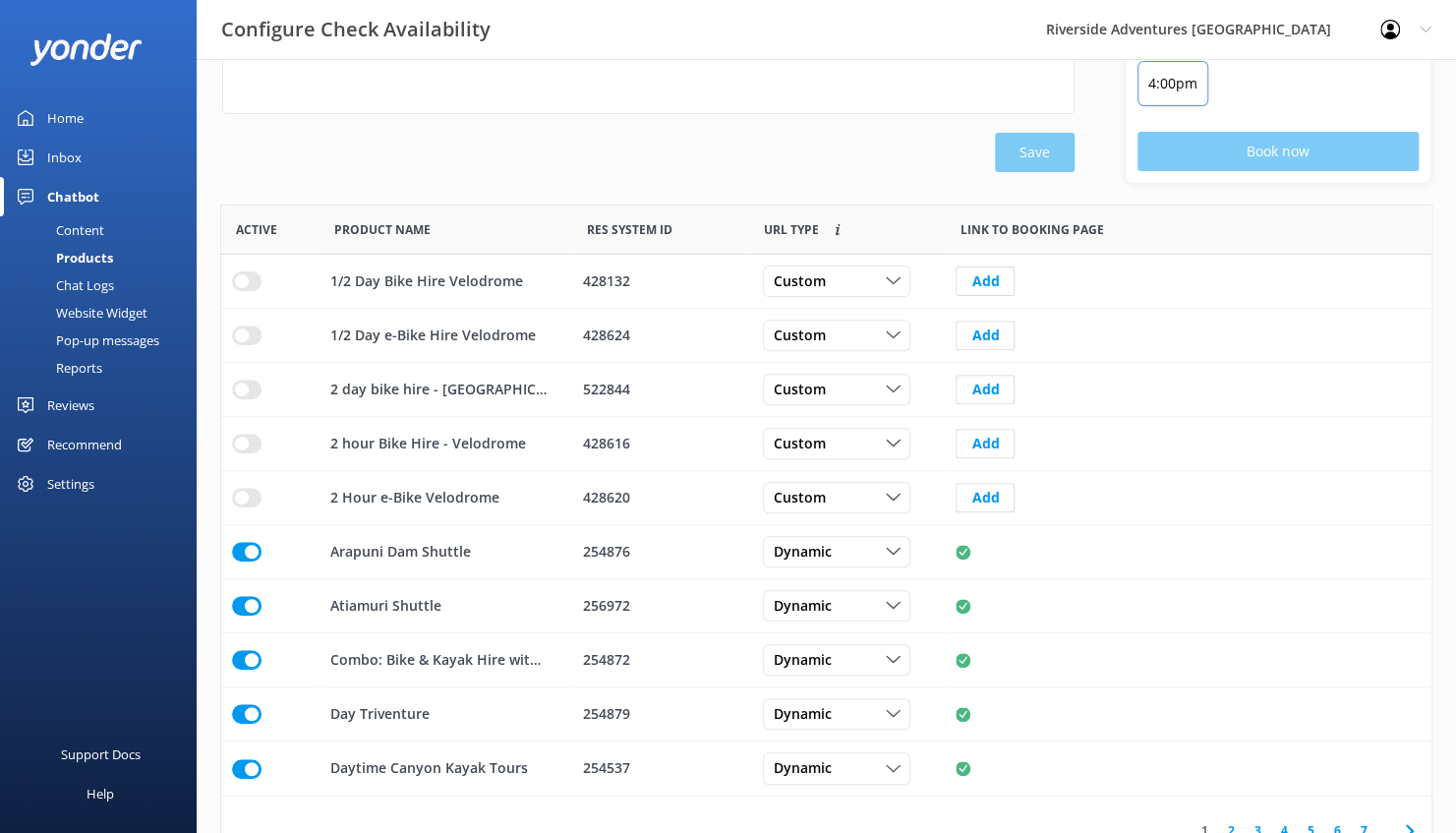
scroll to position [83, 0]
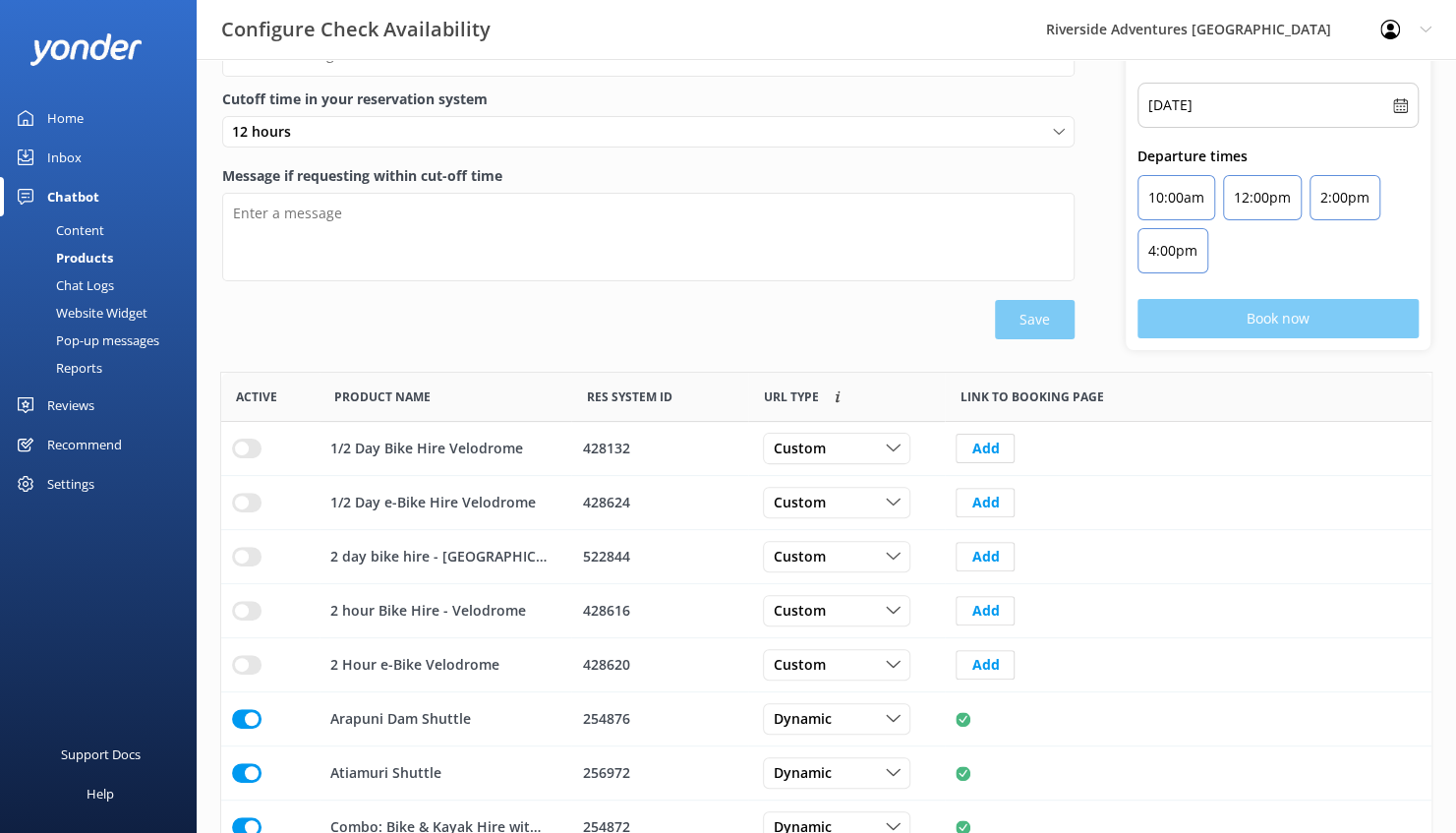
click at [90, 373] on div "Reports" at bounding box center [56, 368] width 90 height 28
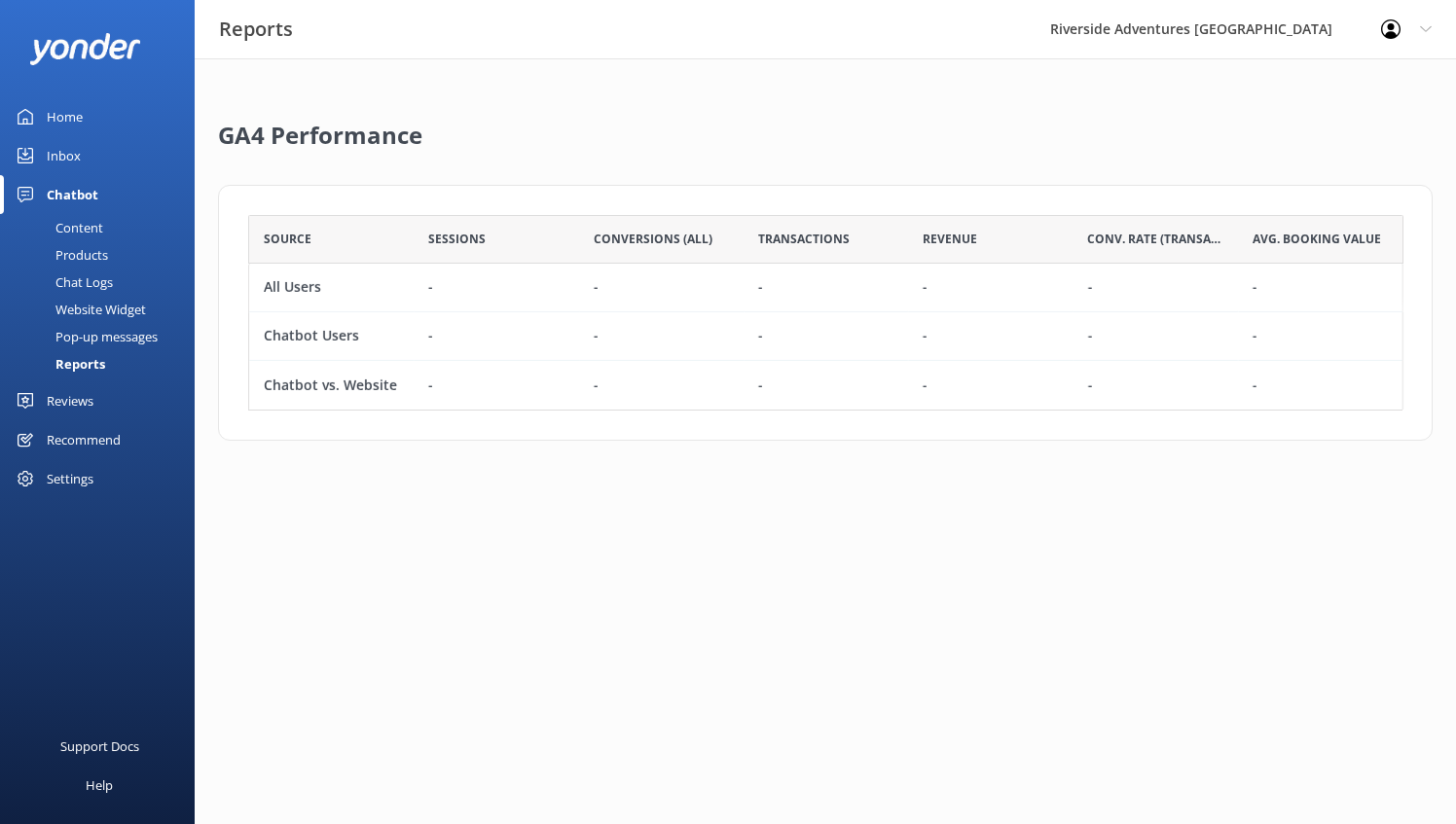
scroll to position [180, 1140]
click at [96, 224] on div "Content" at bounding box center [57, 228] width 91 height 27
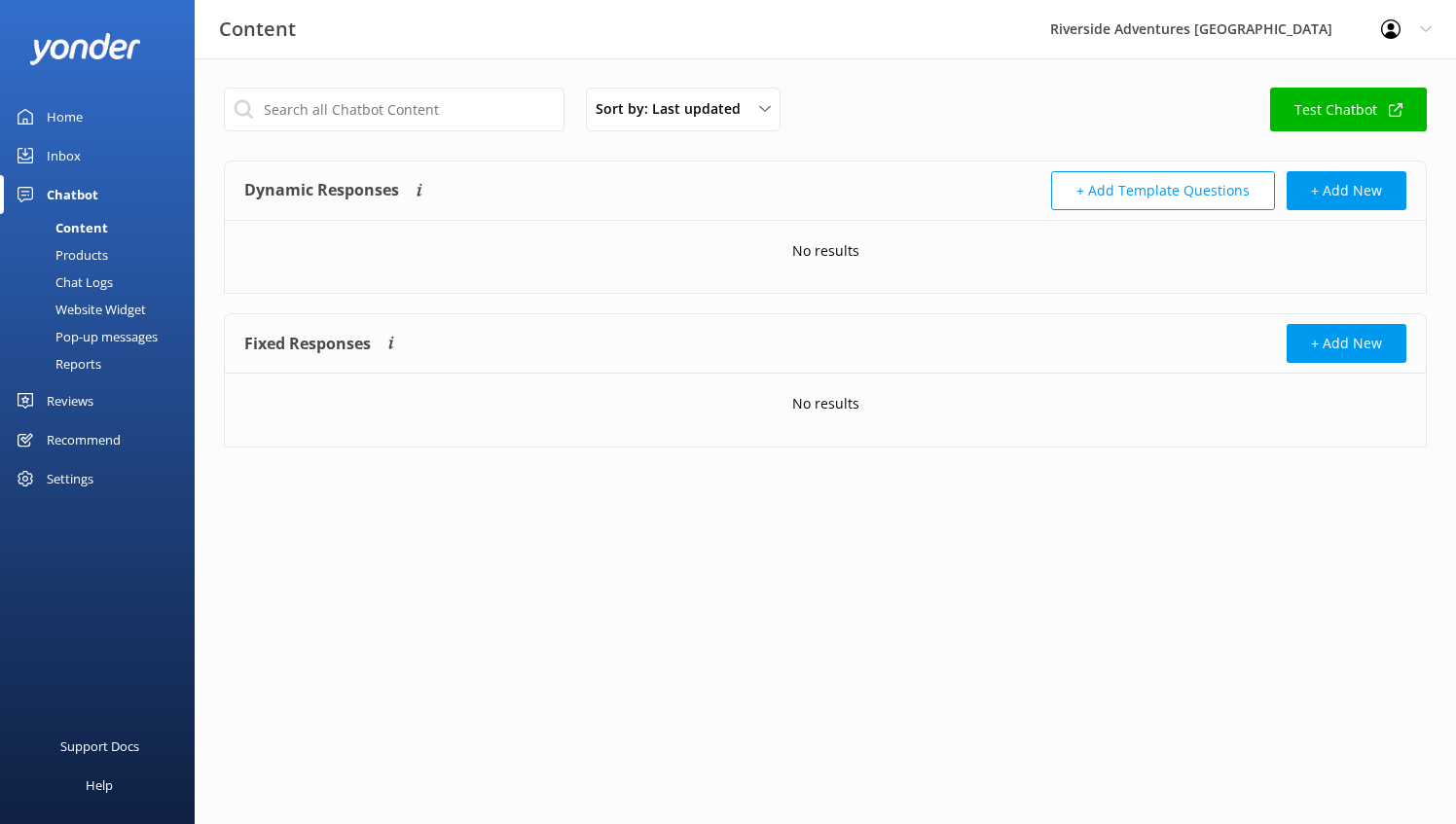
click at [96, 360] on div "Reports" at bounding box center [56, 364] width 89 height 27
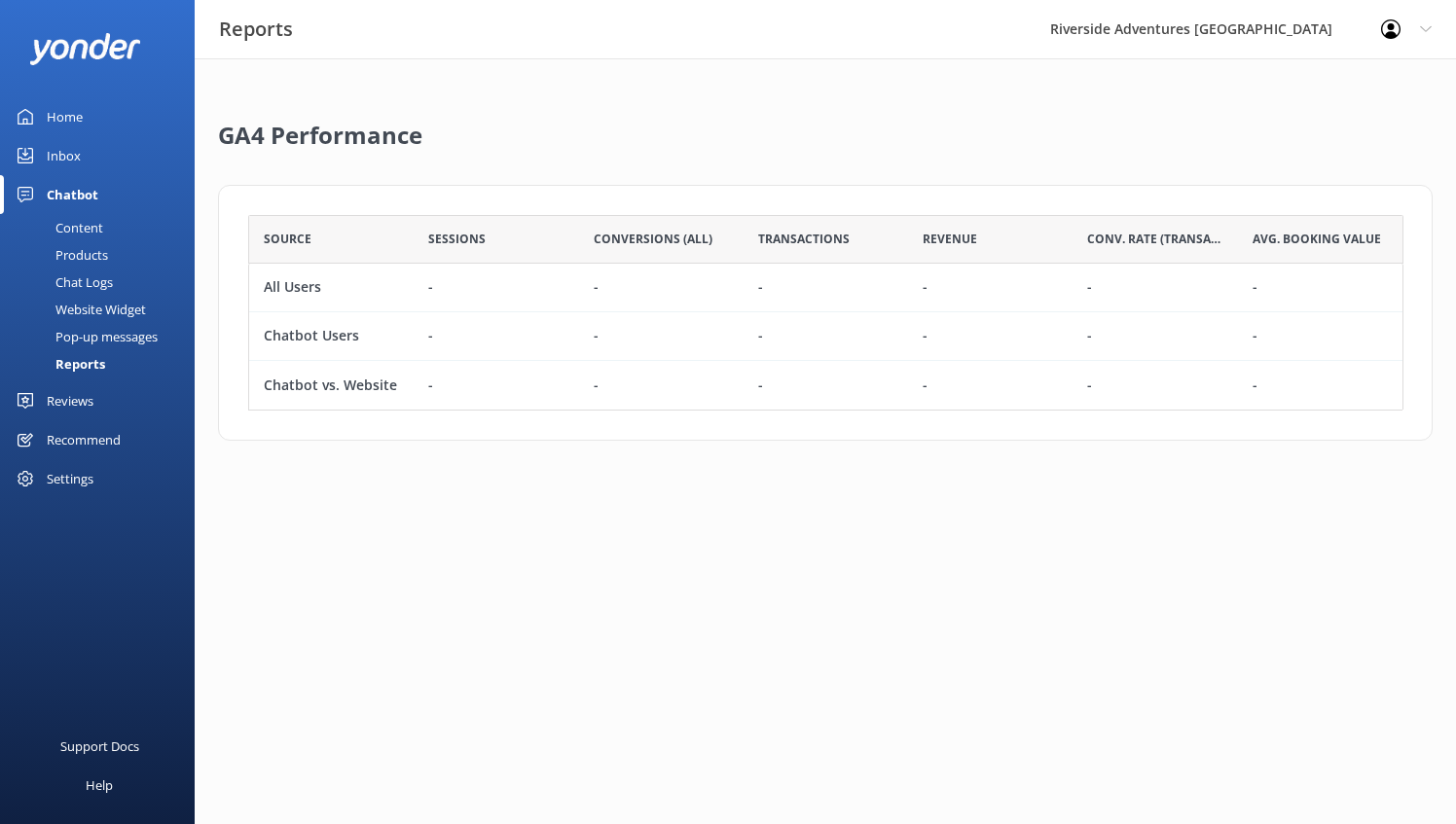
scroll to position [180, 1140]
click at [99, 330] on div "Pop-up messages" at bounding box center [84, 337] width 146 height 27
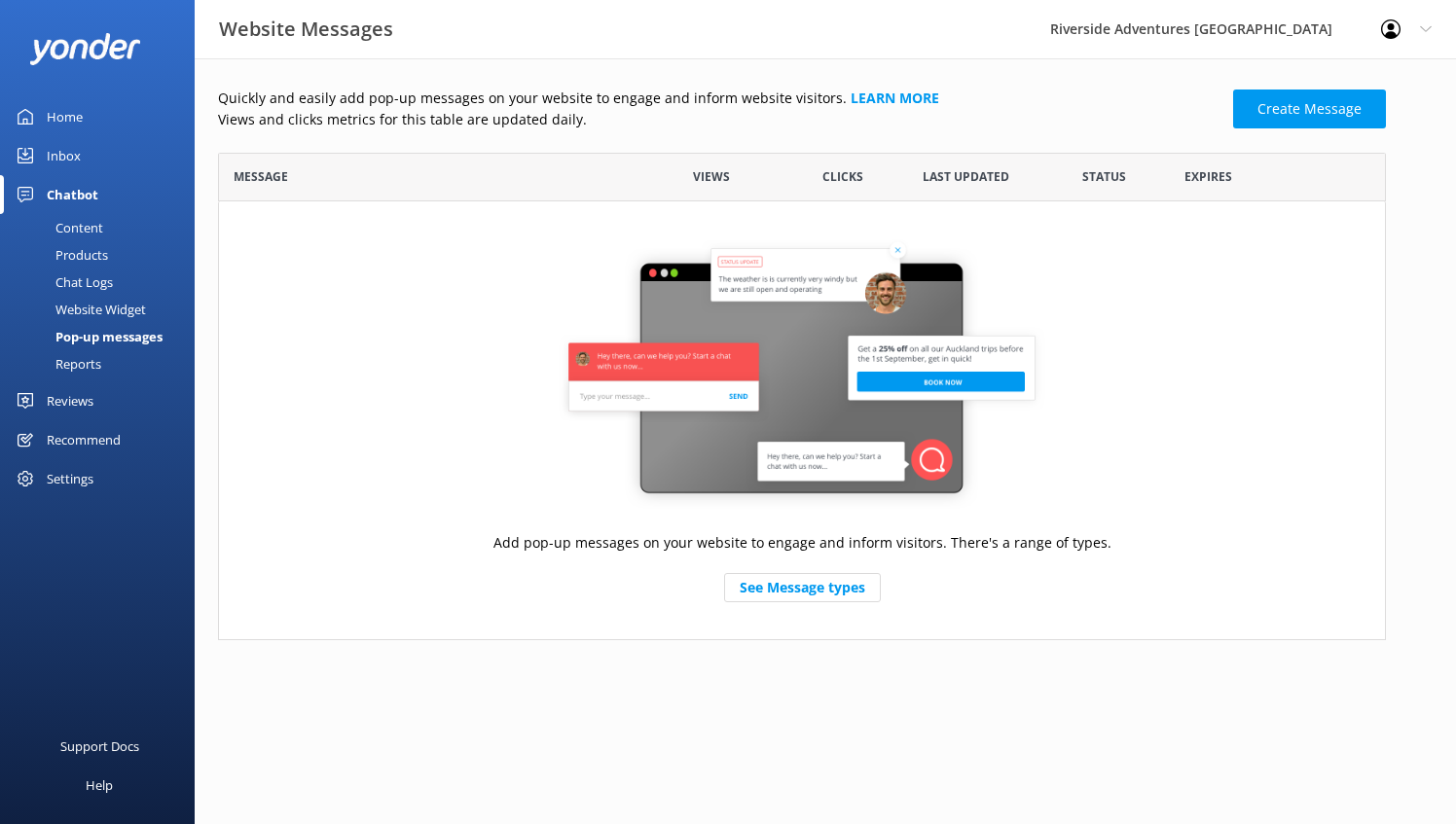
scroll to position [472, 1152]
click at [102, 292] on div "Chat Logs" at bounding box center [62, 282] width 101 height 27
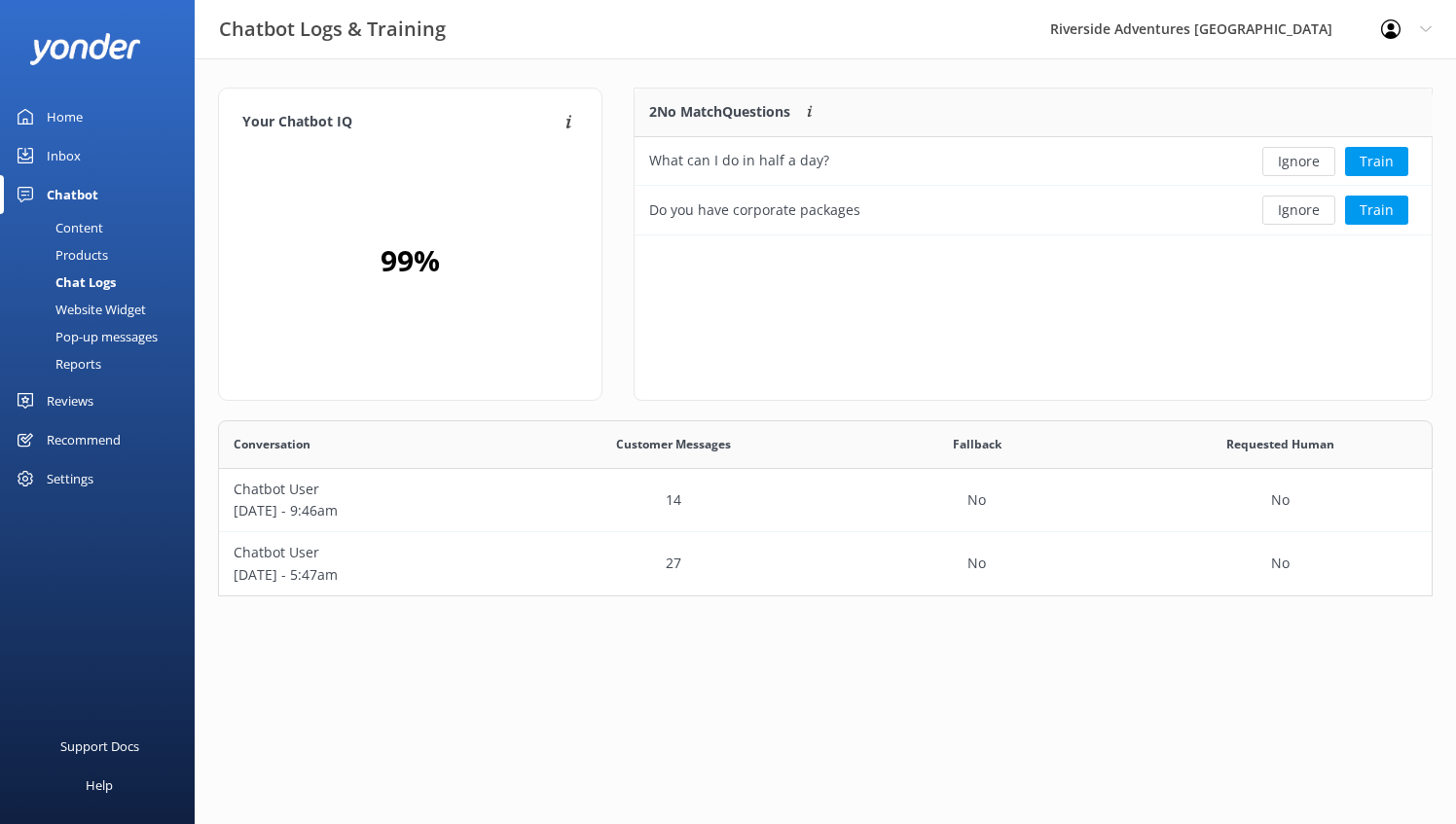
scroll to position [160, 1199]
click at [1387, 210] on button "Train" at bounding box center [1377, 210] width 64 height 29
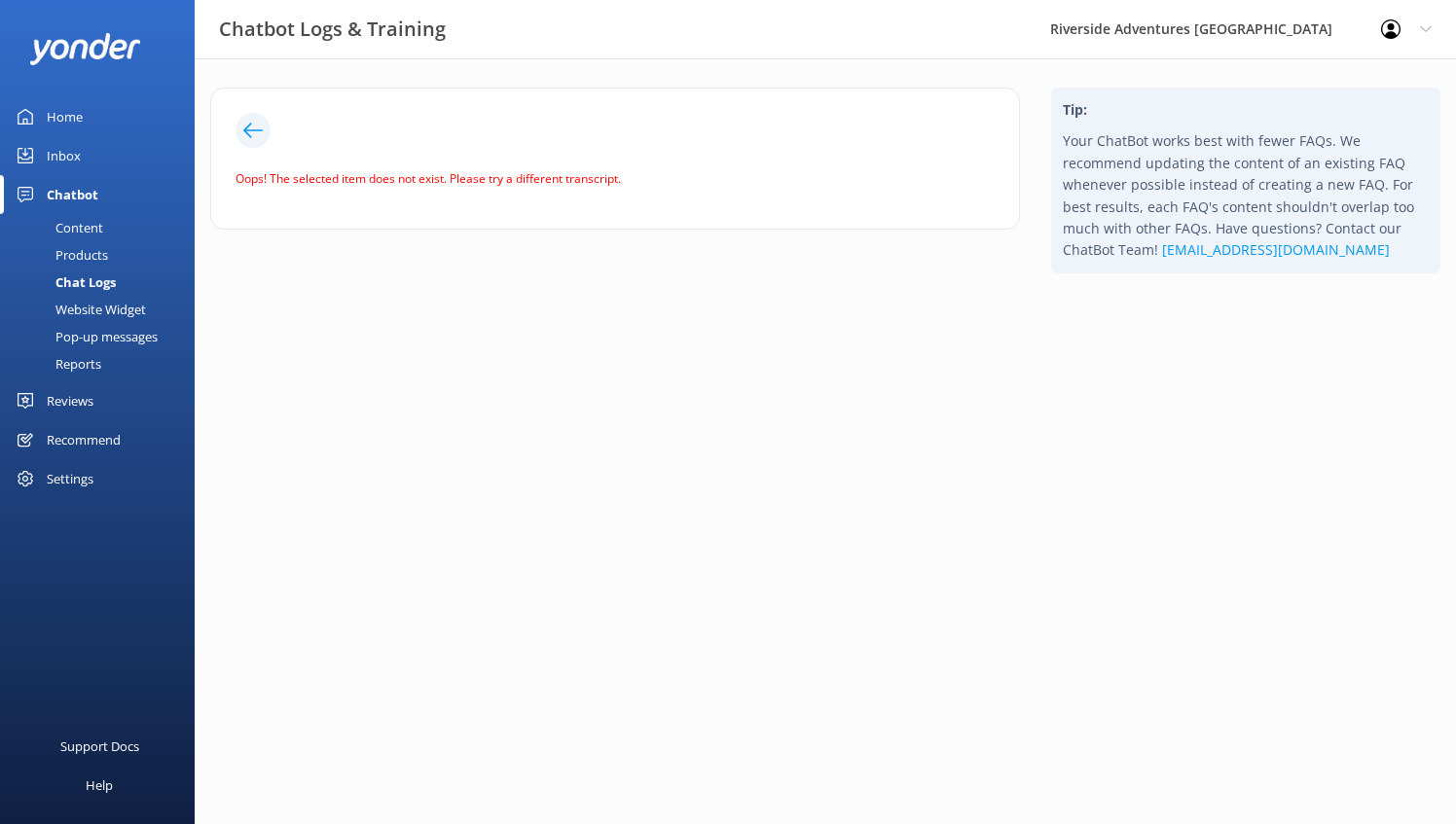
click at [262, 127] on div at bounding box center [254, 130] width 35 height 35
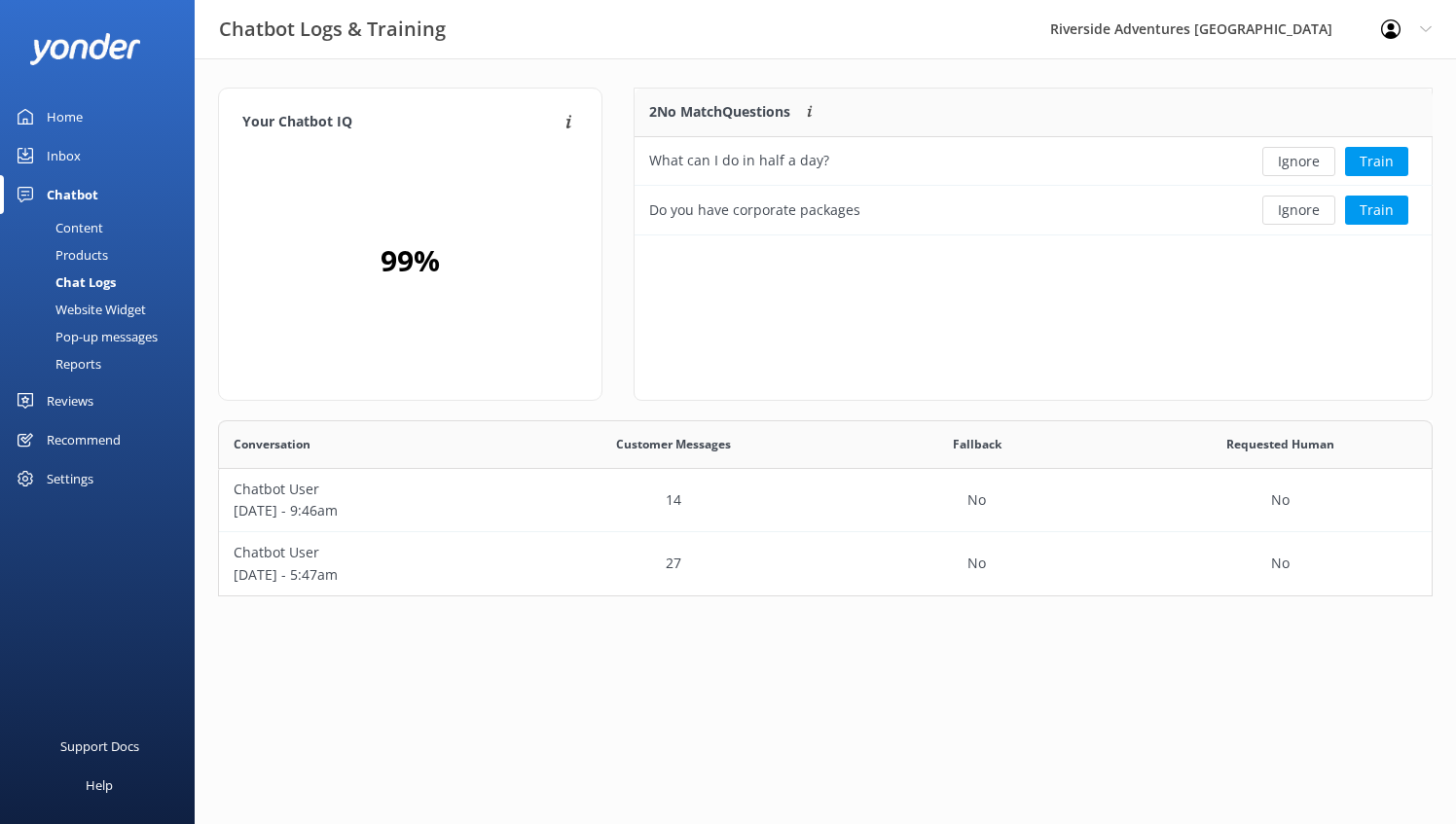
scroll to position [160, 1199]
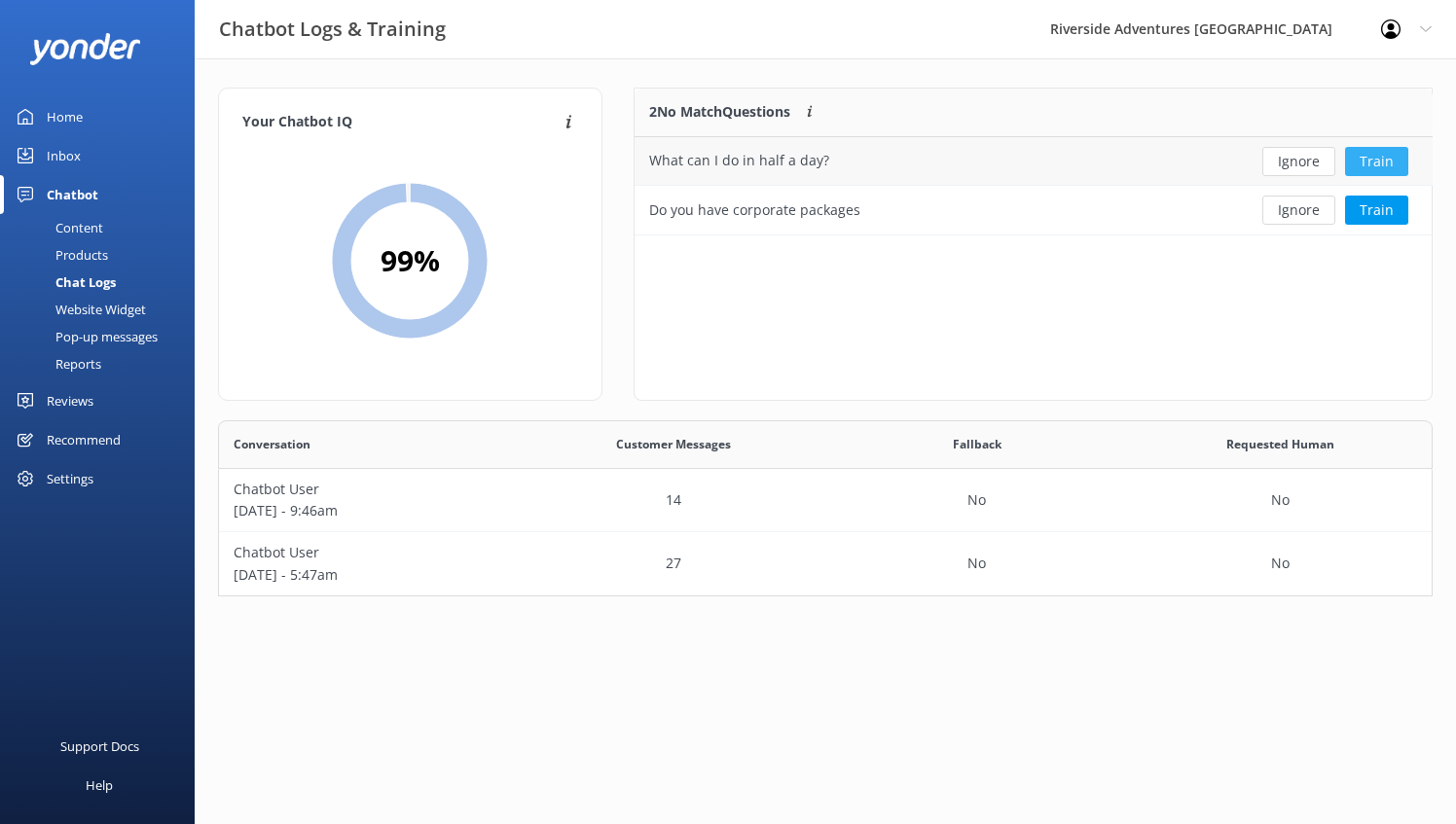
click at [1386, 157] on button "Train" at bounding box center [1377, 161] width 64 height 29
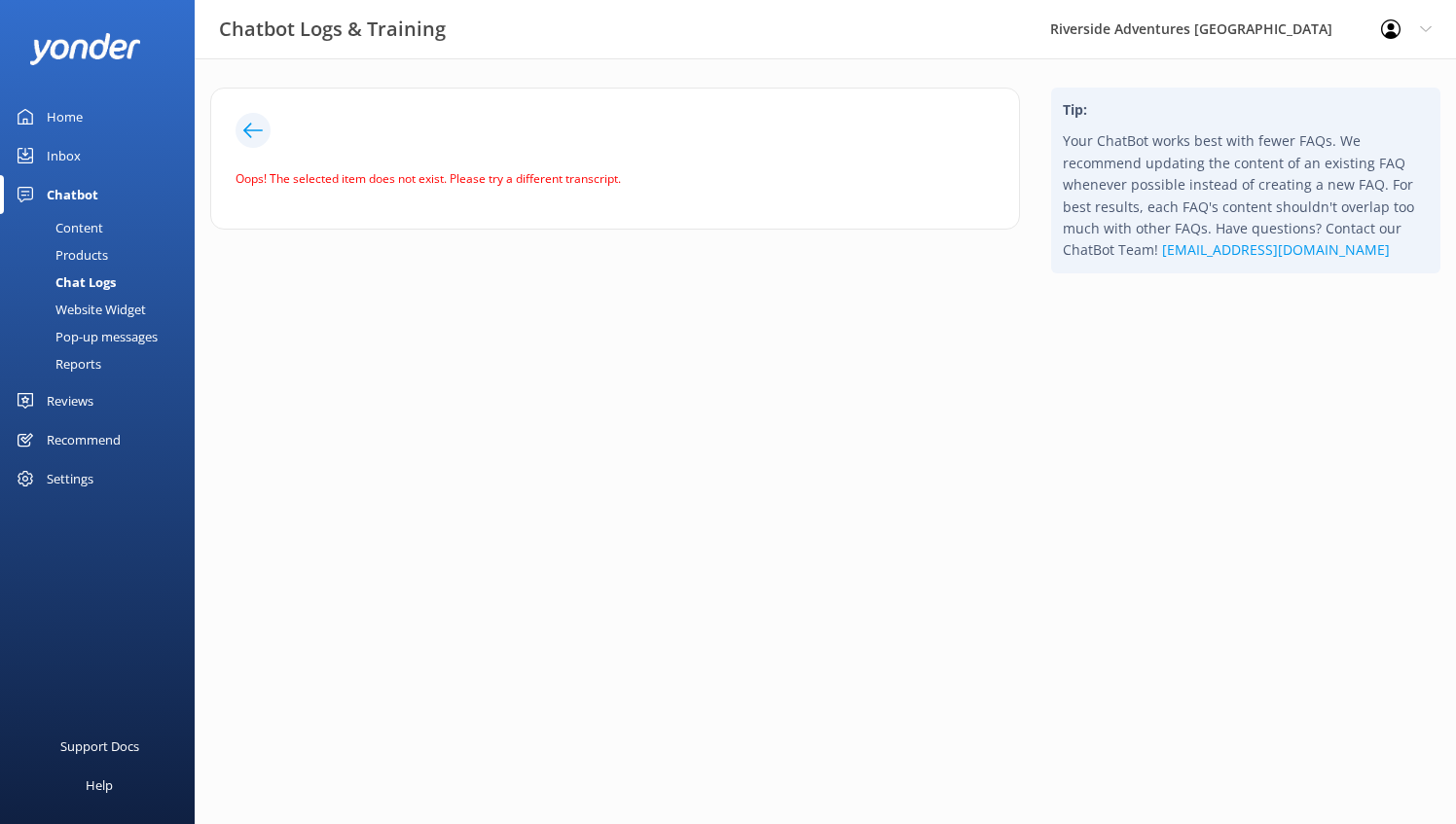
click at [1237, 171] on p "Your ChatBot works best with fewer FAQs. We recommend updating the content of a…" at bounding box center [1246, 195] width 366 height 130
click at [1106, 368] on html "Chatbot Logs & Training Riverside Adventures Waikato Profile Settings Logout Ho…" at bounding box center [728, 412] width 1456 height 824
click at [256, 122] on icon at bounding box center [254, 130] width 20 height 20
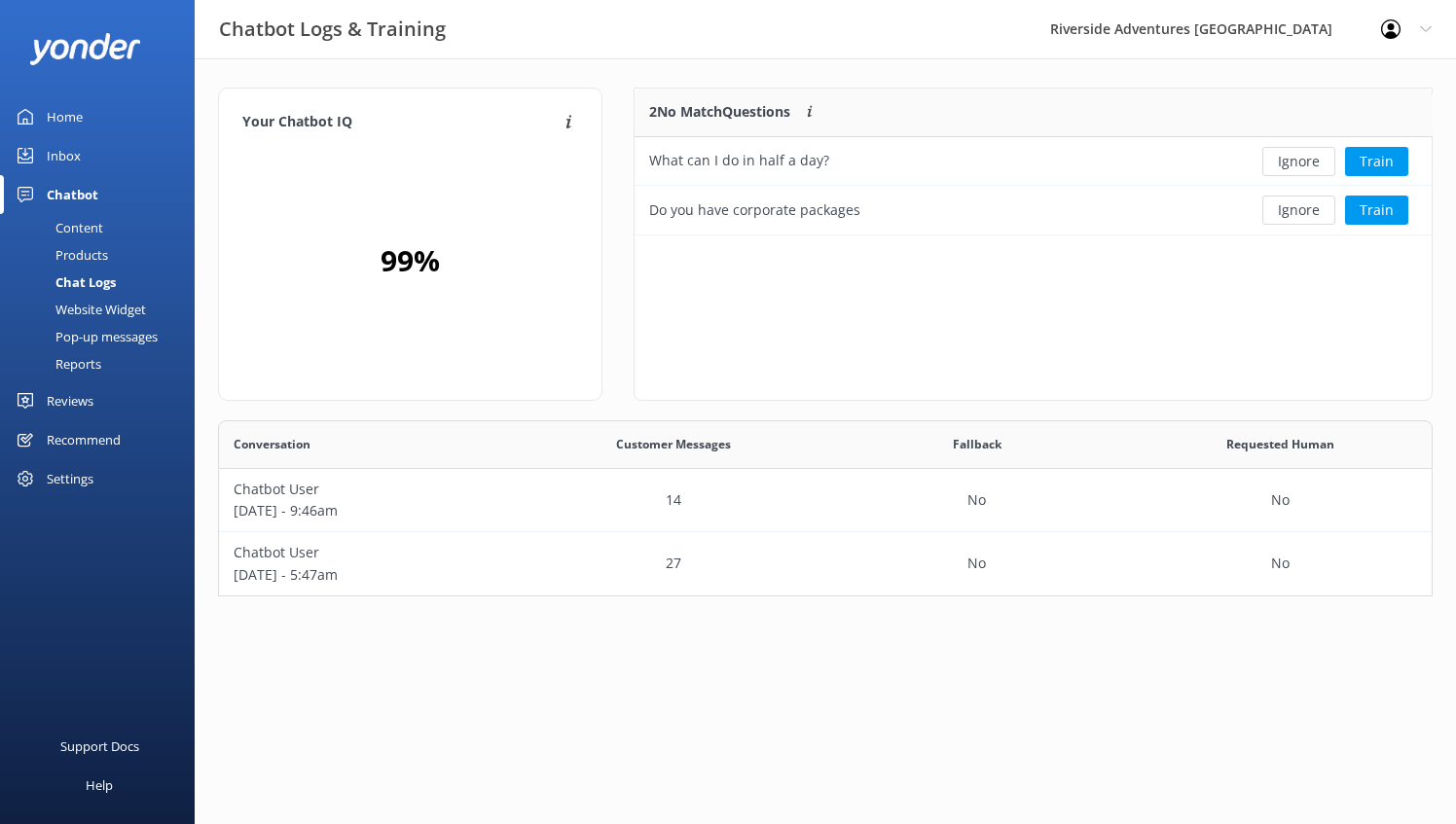
scroll to position [160, 1199]
click at [72, 152] on div "Inbox" at bounding box center [64, 156] width 34 height 39
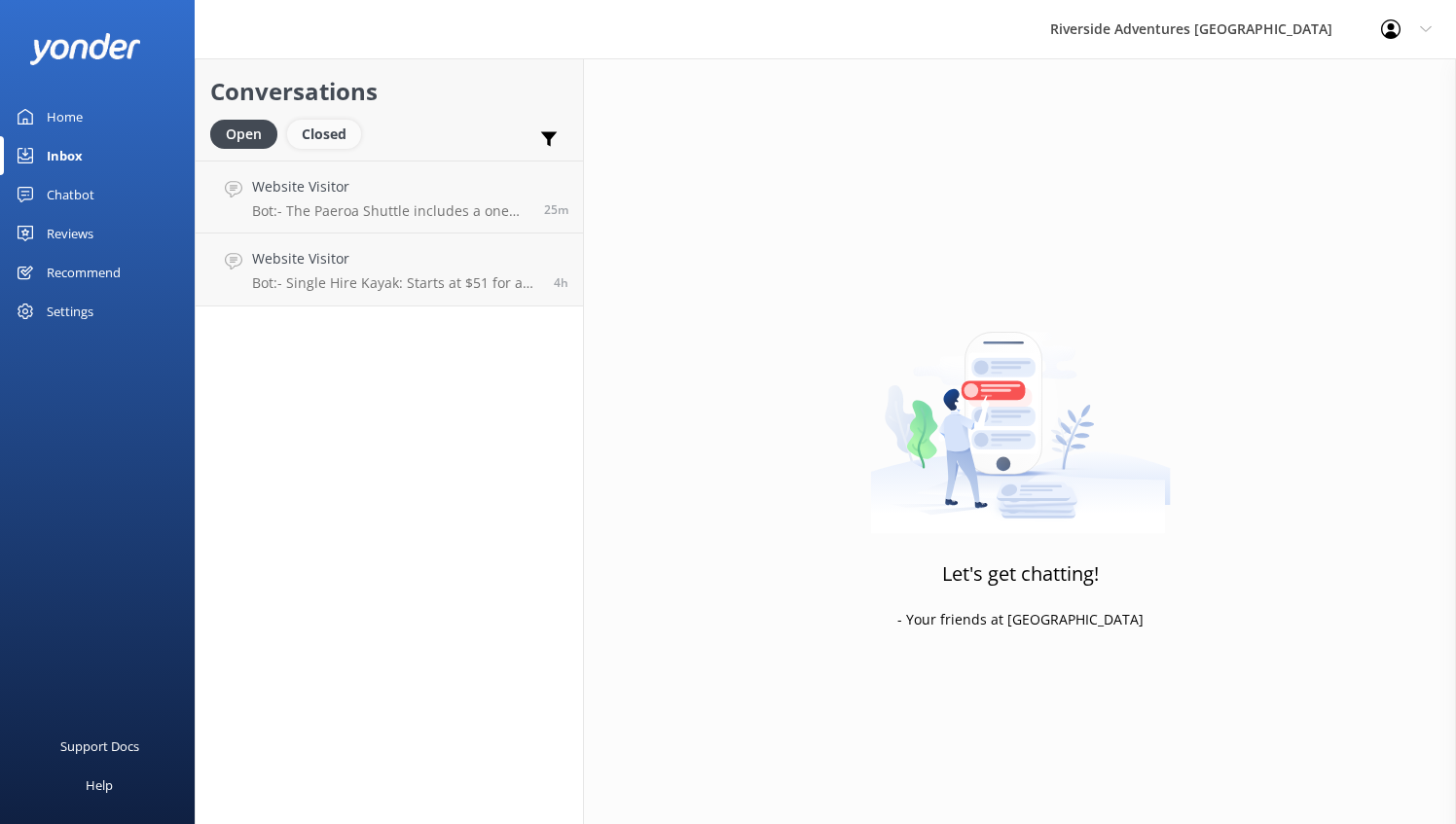
click at [328, 127] on div "Closed" at bounding box center [324, 134] width 74 height 29
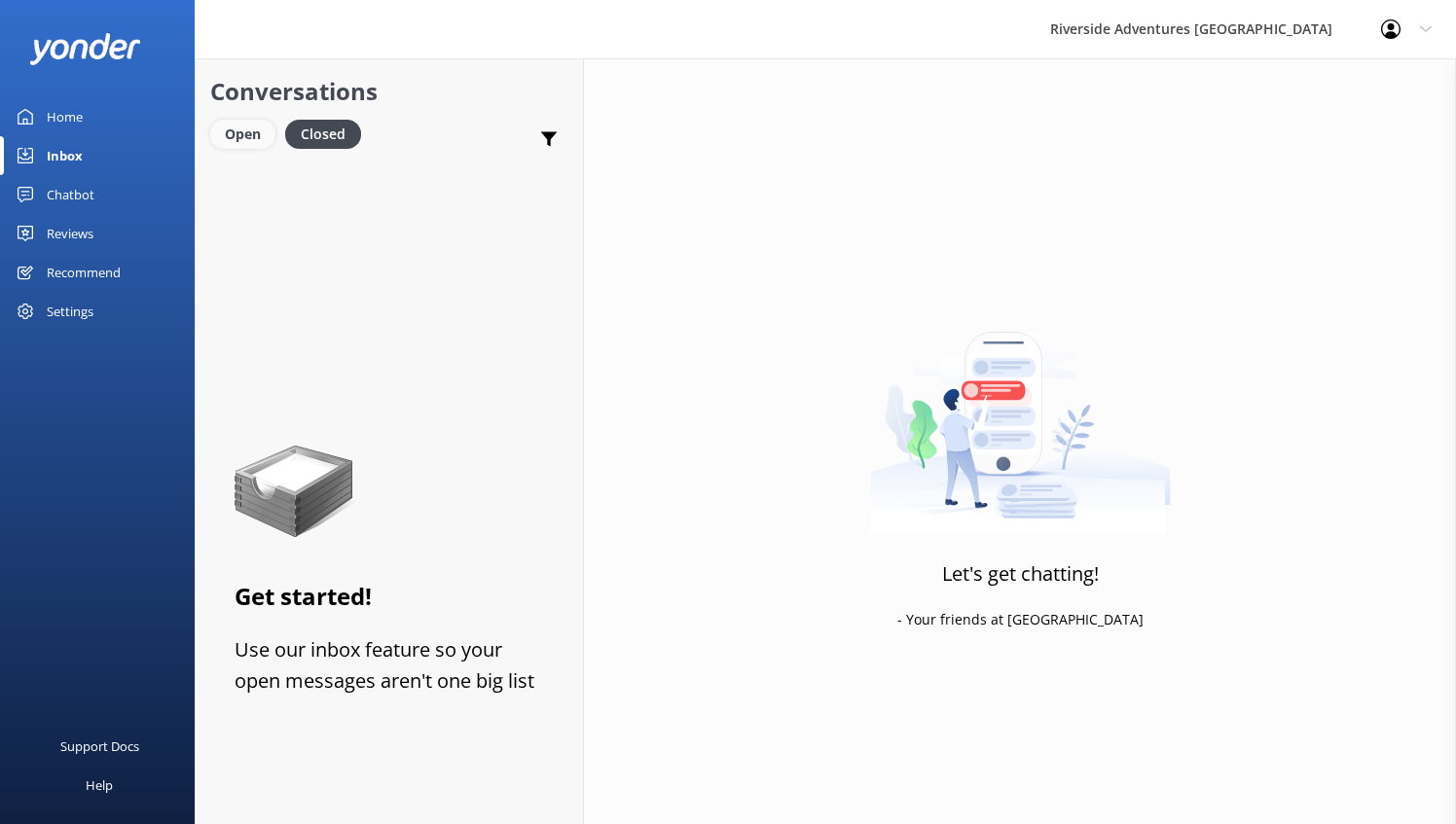
click at [253, 132] on div "Open" at bounding box center [243, 134] width 66 height 29
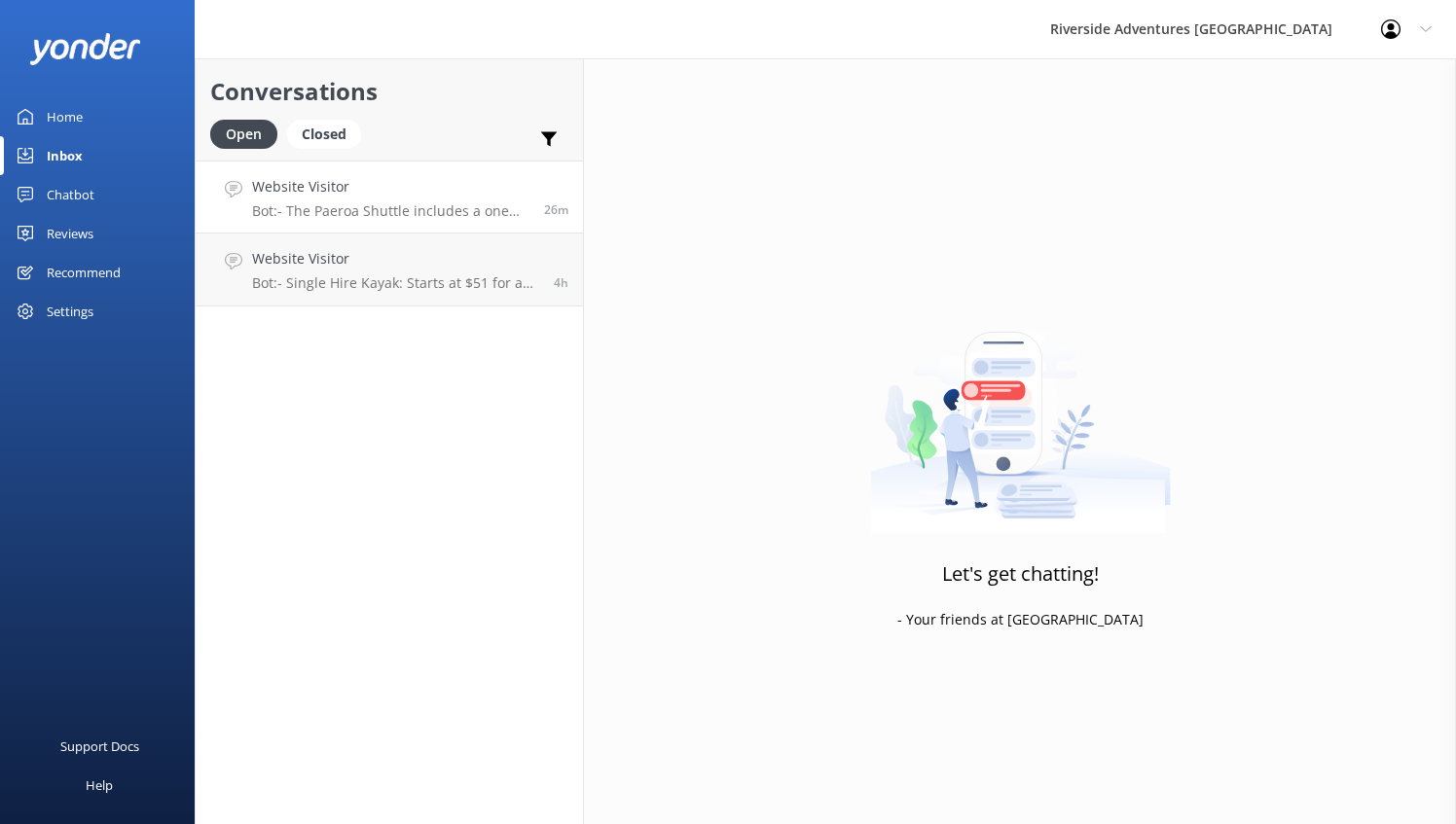
click at [439, 180] on h4 "Website Visitor" at bounding box center [390, 187] width 277 height 22
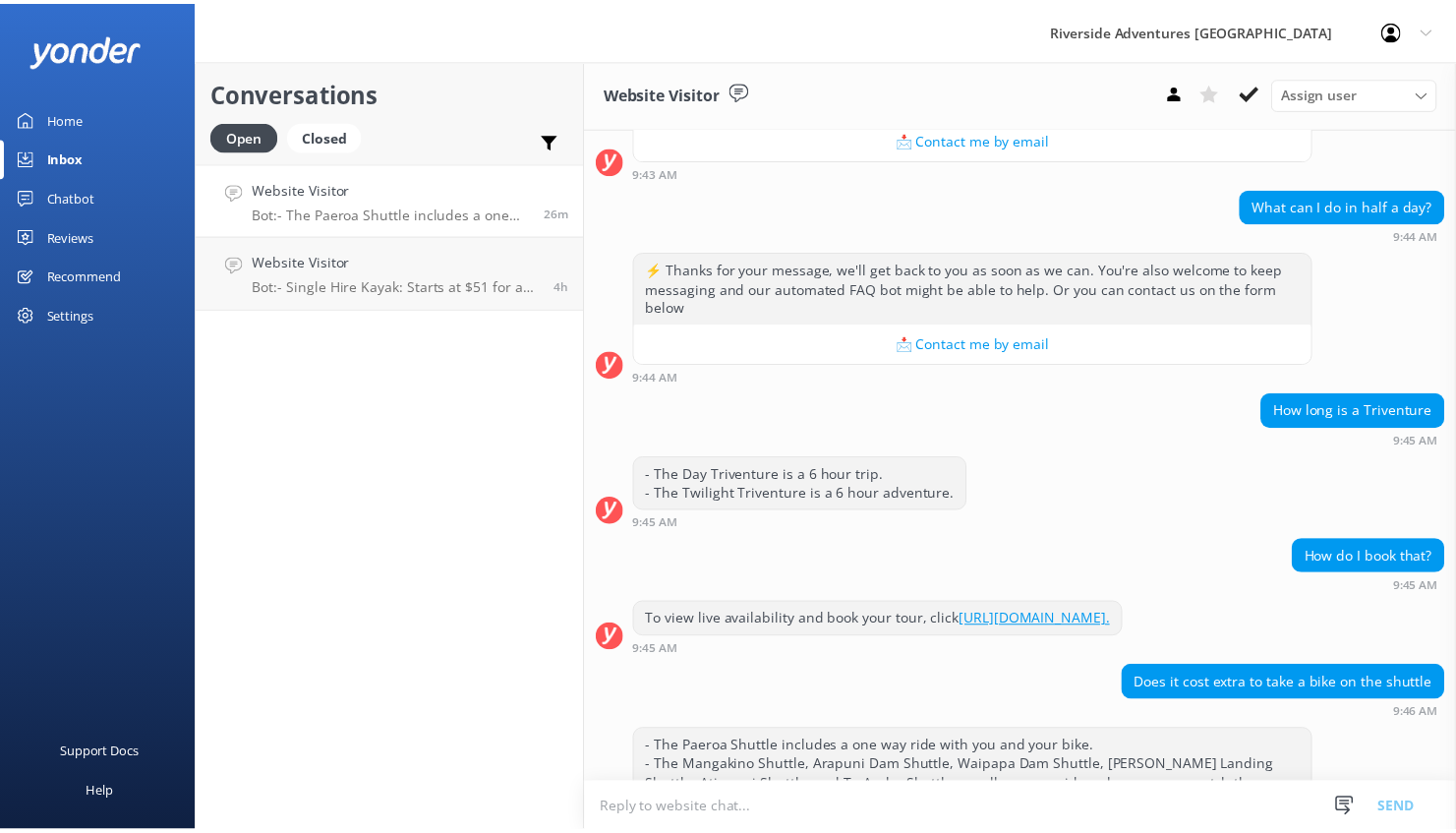
scroll to position [767, 0]
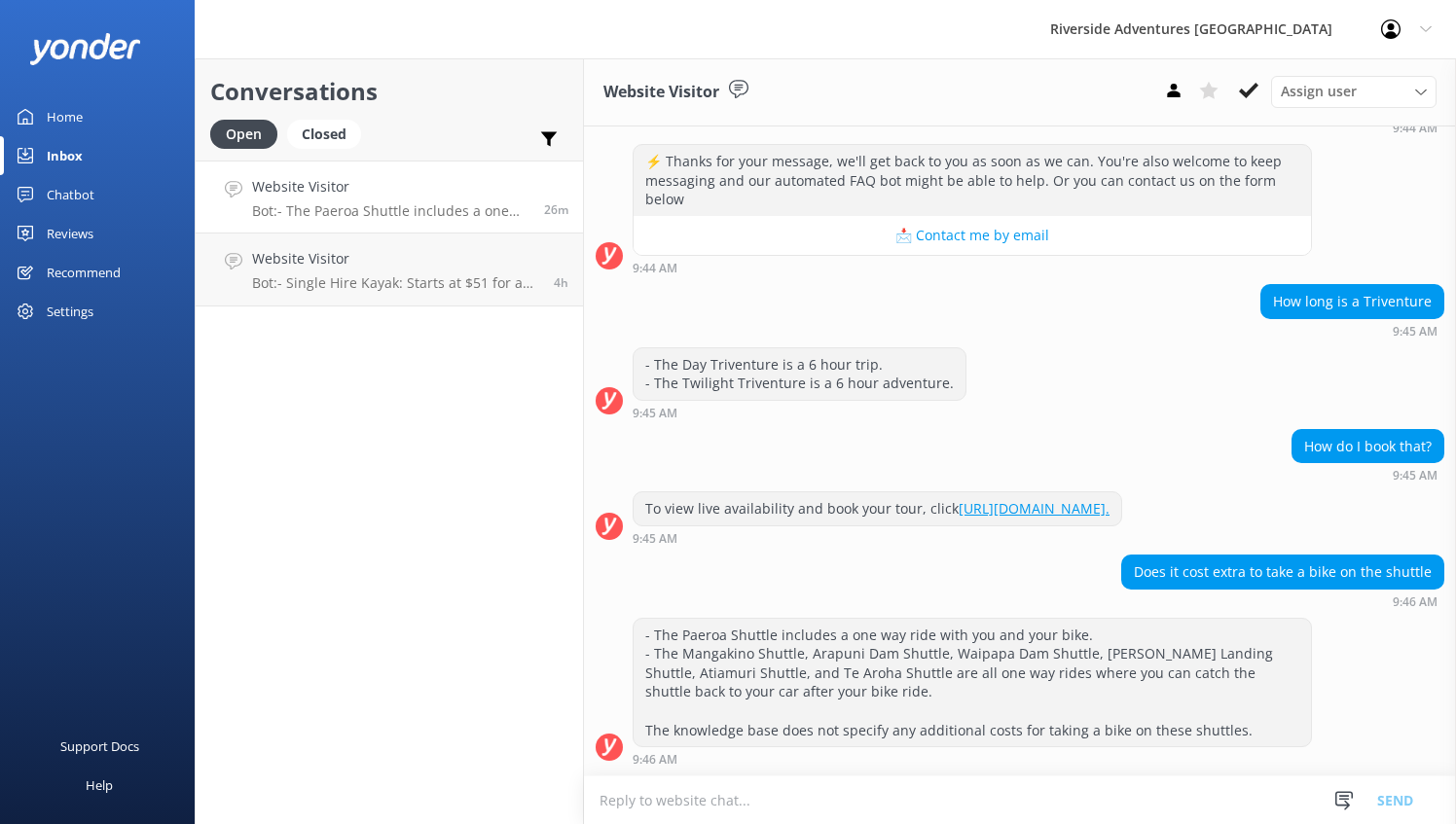
click at [82, 190] on div "Chatbot" at bounding box center [70, 195] width 48 height 39
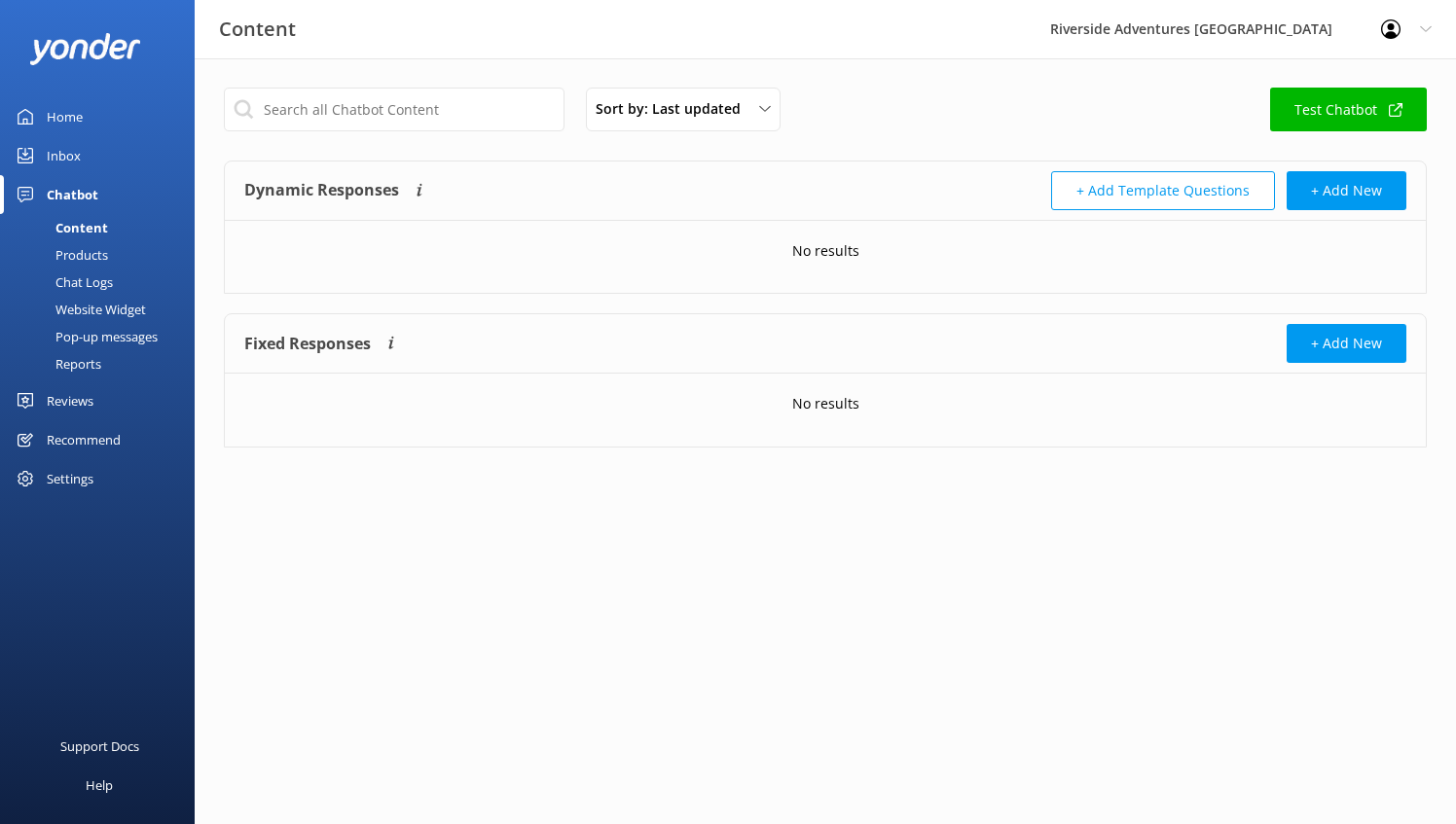
click at [82, 253] on div "Products" at bounding box center [60, 255] width 96 height 27
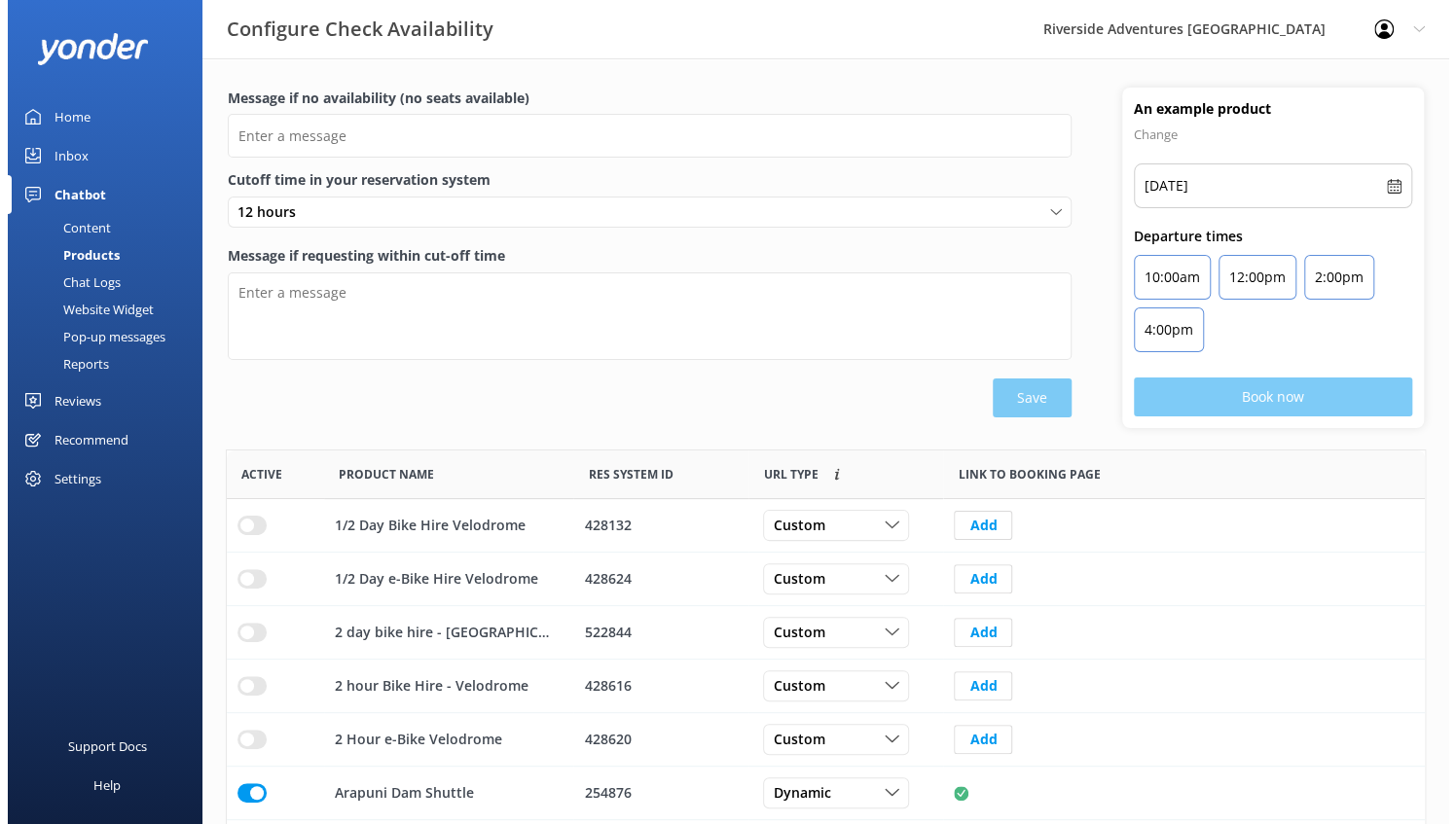
scroll to position [570, 1184]
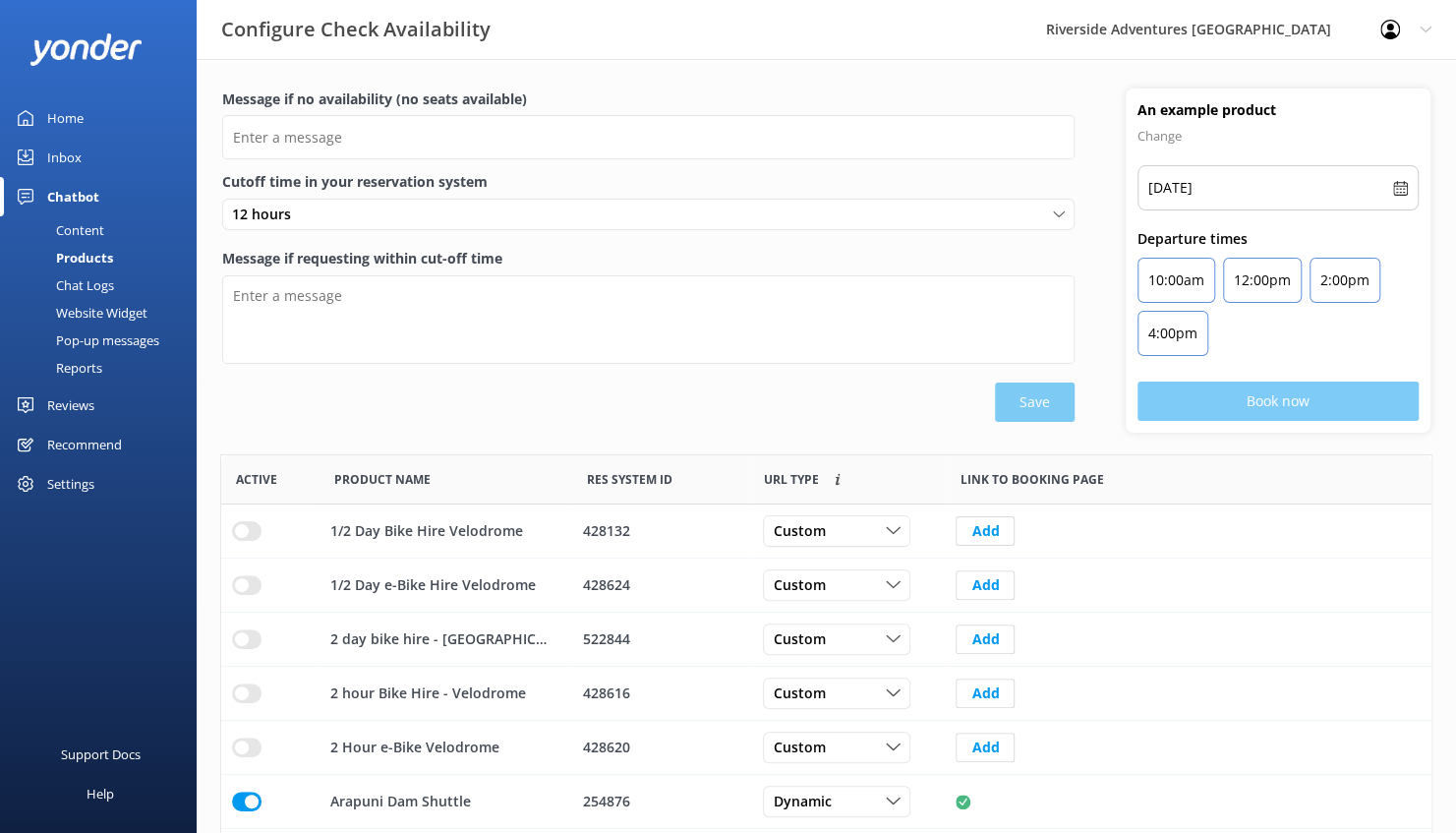
click at [90, 278] on div "Chat Logs" at bounding box center [62, 285] width 102 height 28
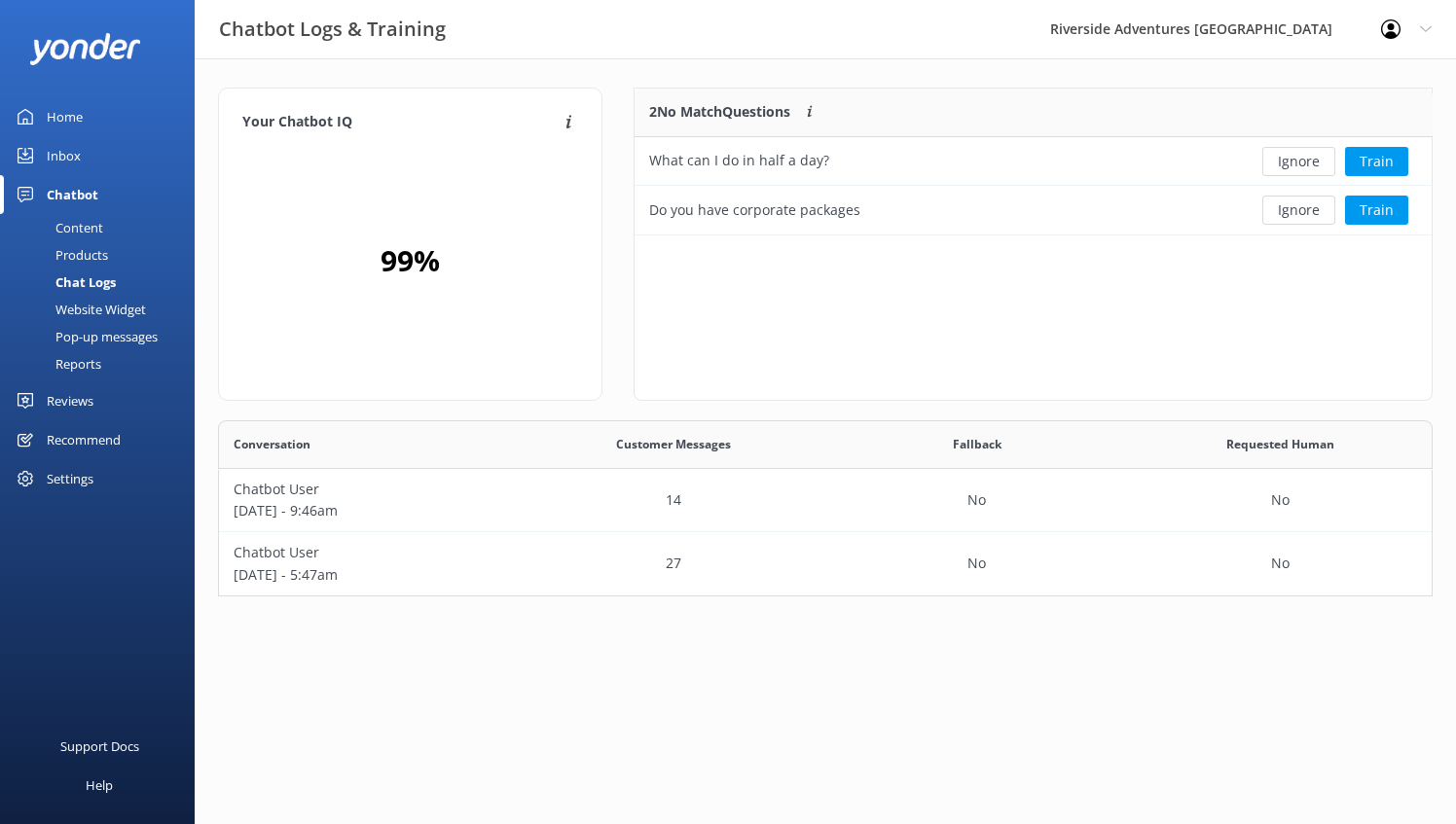
scroll to position [160, 1199]
click at [89, 222] on div "Content" at bounding box center [57, 228] width 91 height 27
